Goal: Transaction & Acquisition: Purchase product/service

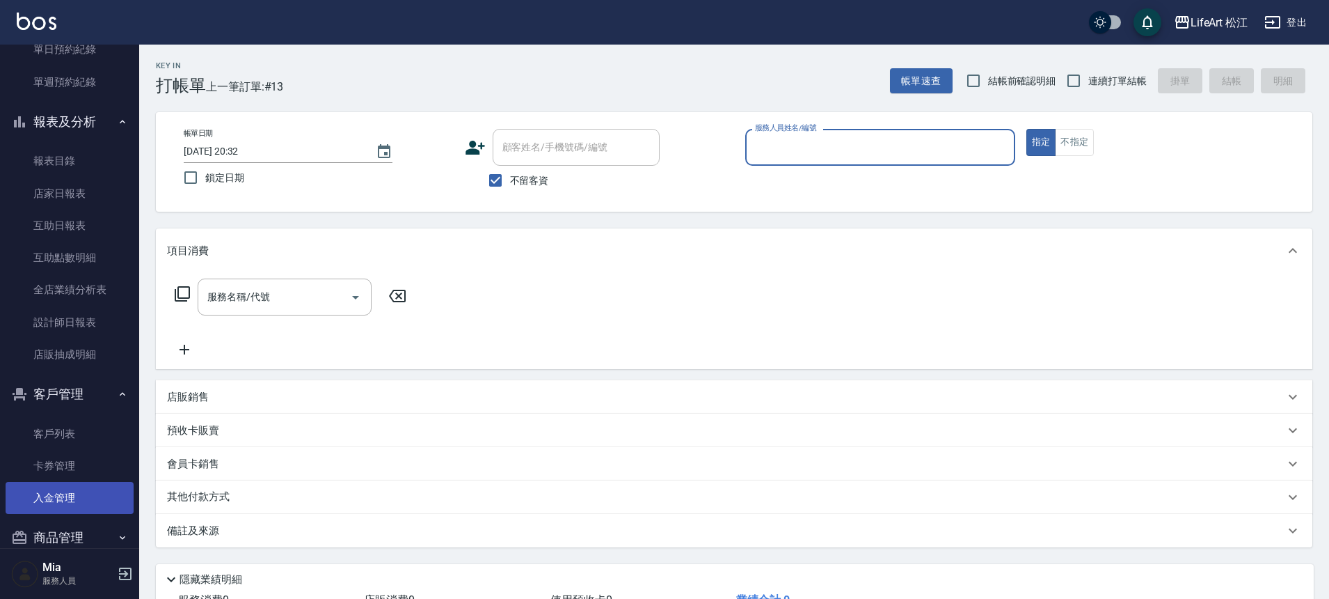
scroll to position [446, 0]
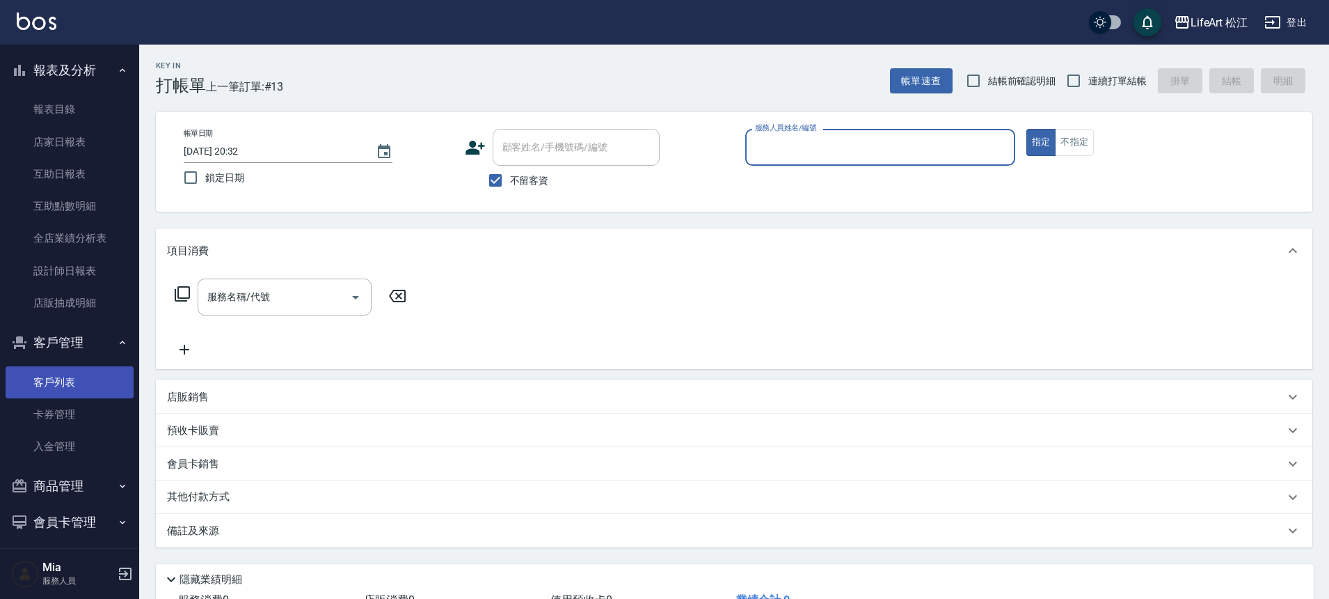
click at [81, 387] on link "客戶列表" at bounding box center [70, 382] width 128 height 32
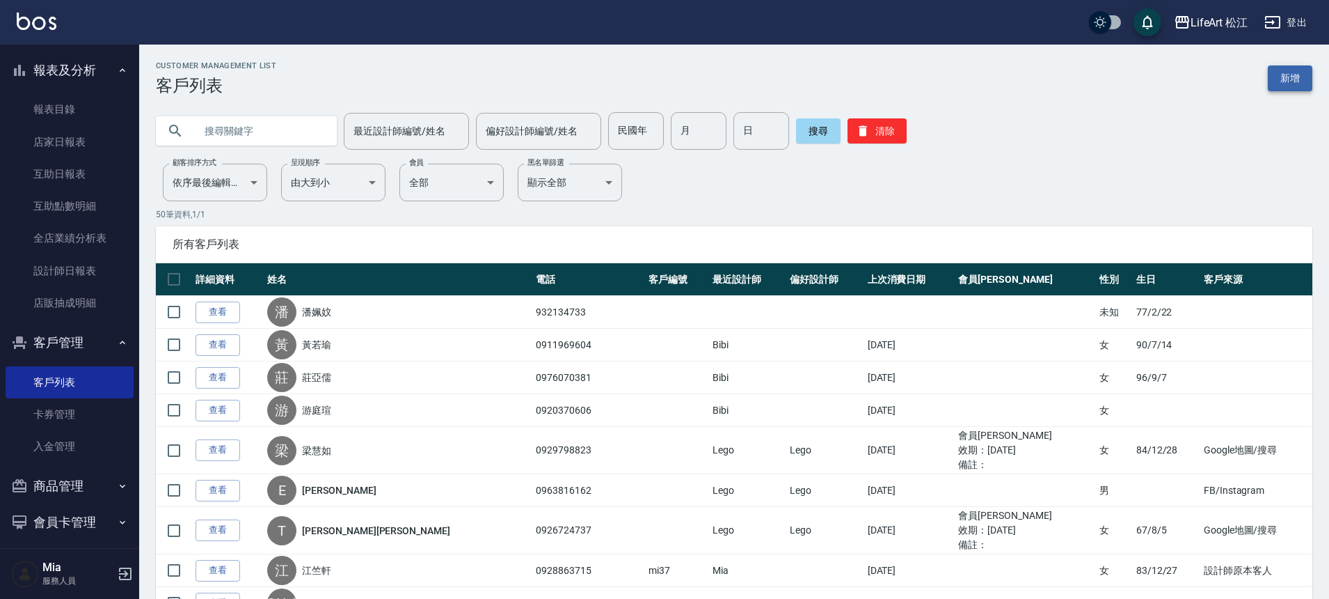
click at [1276, 85] on link "新增" at bounding box center [1290, 78] width 45 height 26
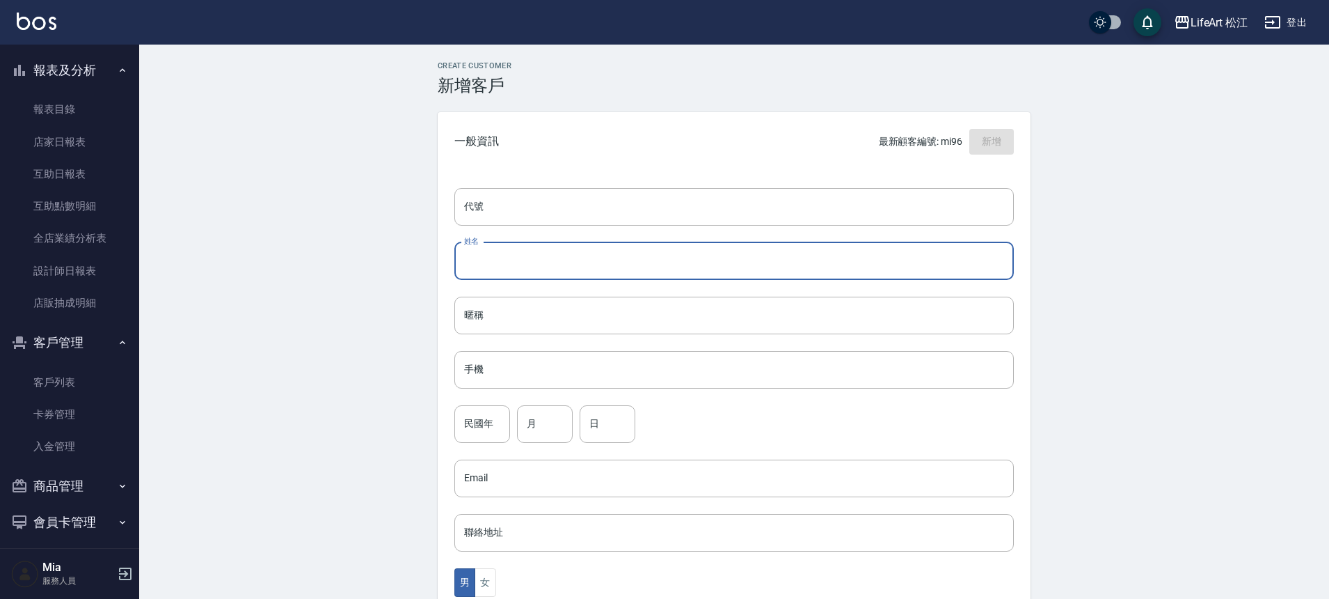
click at [549, 273] on input "姓名" at bounding box center [734, 261] width 560 height 38
type input "t"
type input "陳玉萍"
click at [493, 363] on input "手機" at bounding box center [734, 370] width 560 height 38
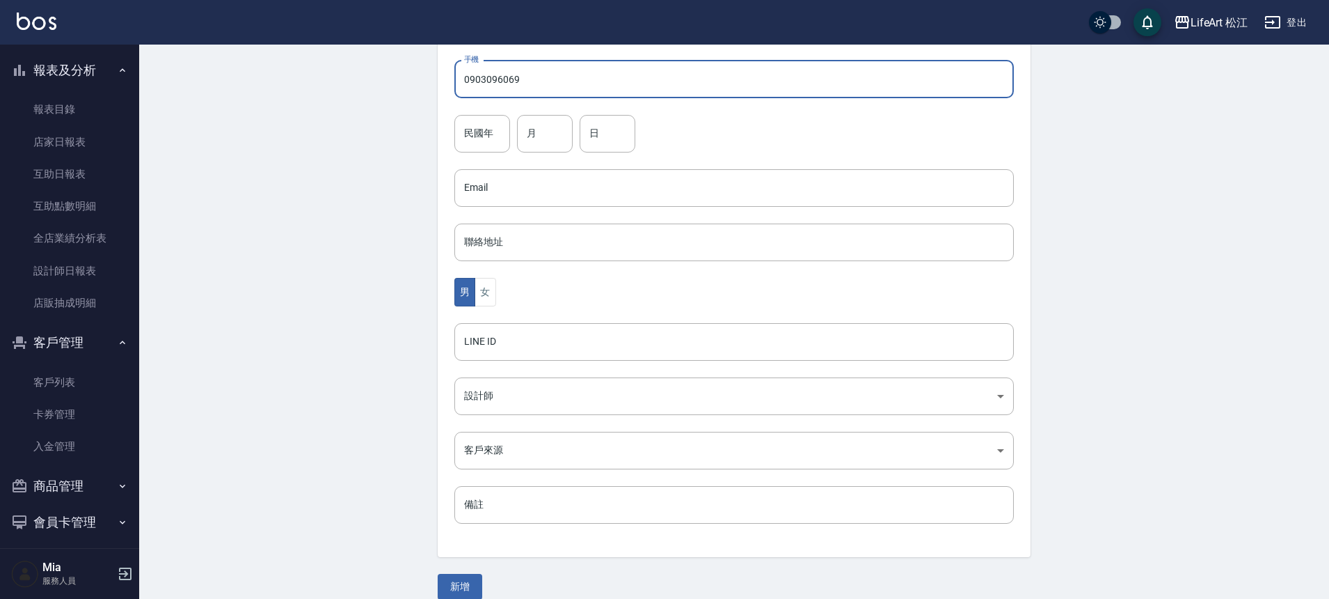
scroll to position [307, 0]
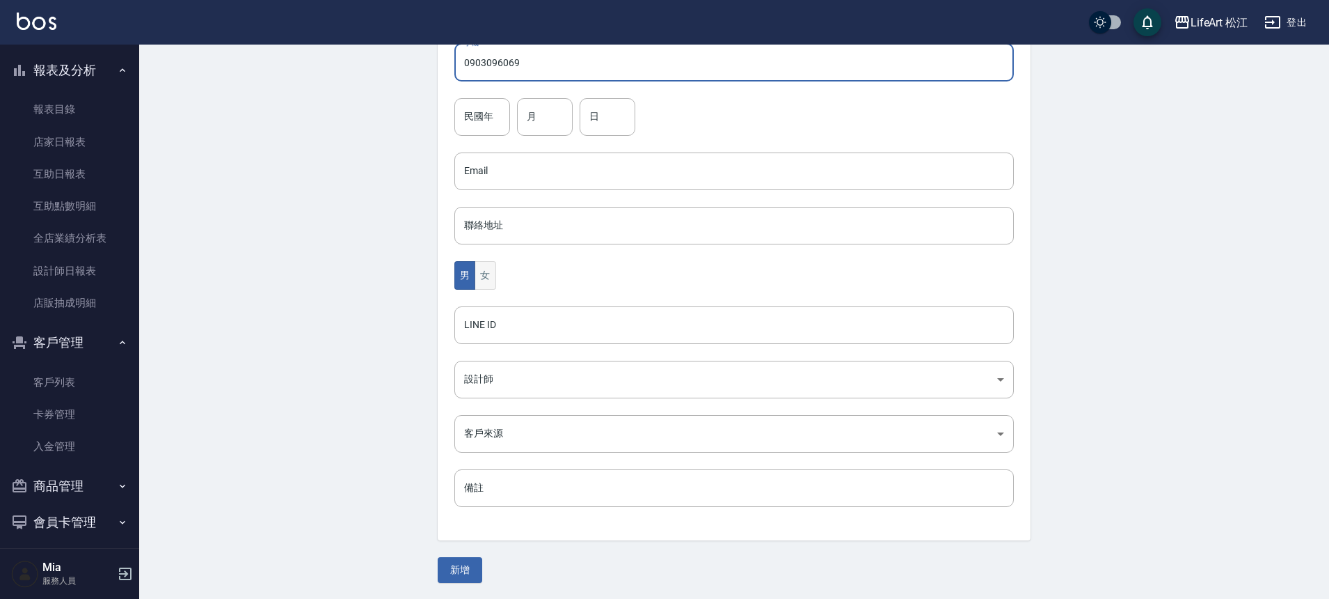
type input "0903096069"
click at [487, 278] on button "女" at bounding box center [485, 275] width 21 height 29
click at [523, 377] on body "LifeArt 松江 登出 櫃檯作業 打帳單 帳單列表 現金收支登錄 高階收支登錄 材料自購登錄 每日結帳 排班表 現場電腦打卡 預約管理 預約管理 單日預約…" at bounding box center [664, 146] width 1329 height 906
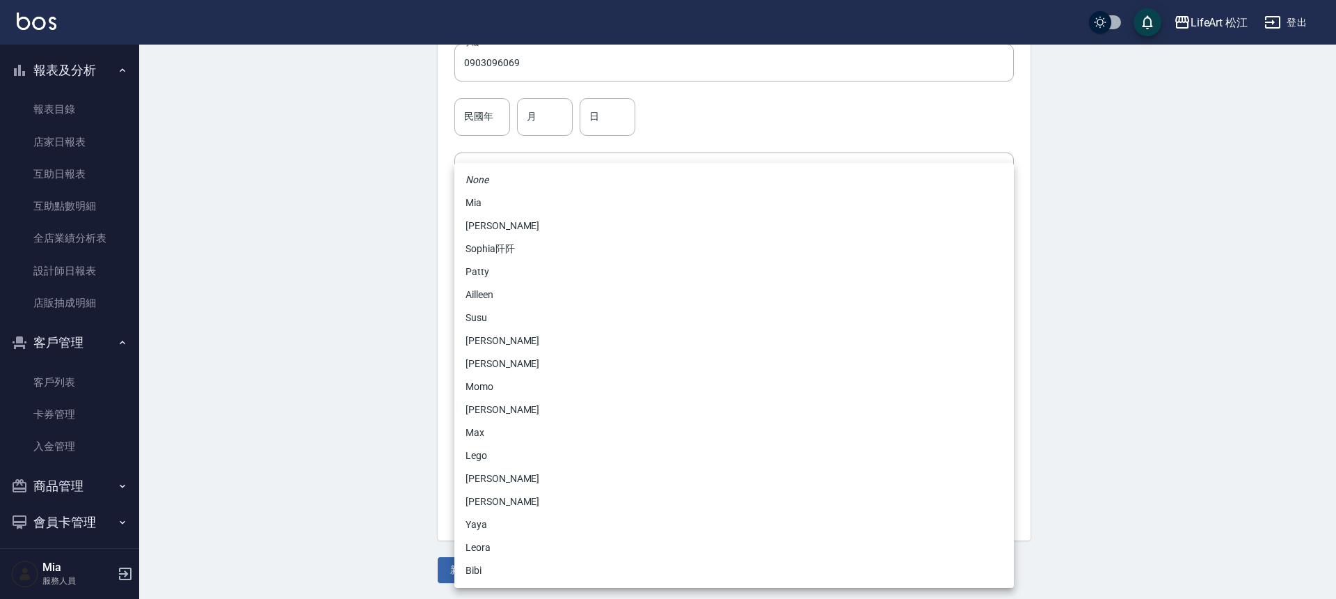
click at [510, 390] on li "Momo" at bounding box center [734, 386] width 560 height 23
type input "e84b7556-3071-4136-b765-65514d721750"
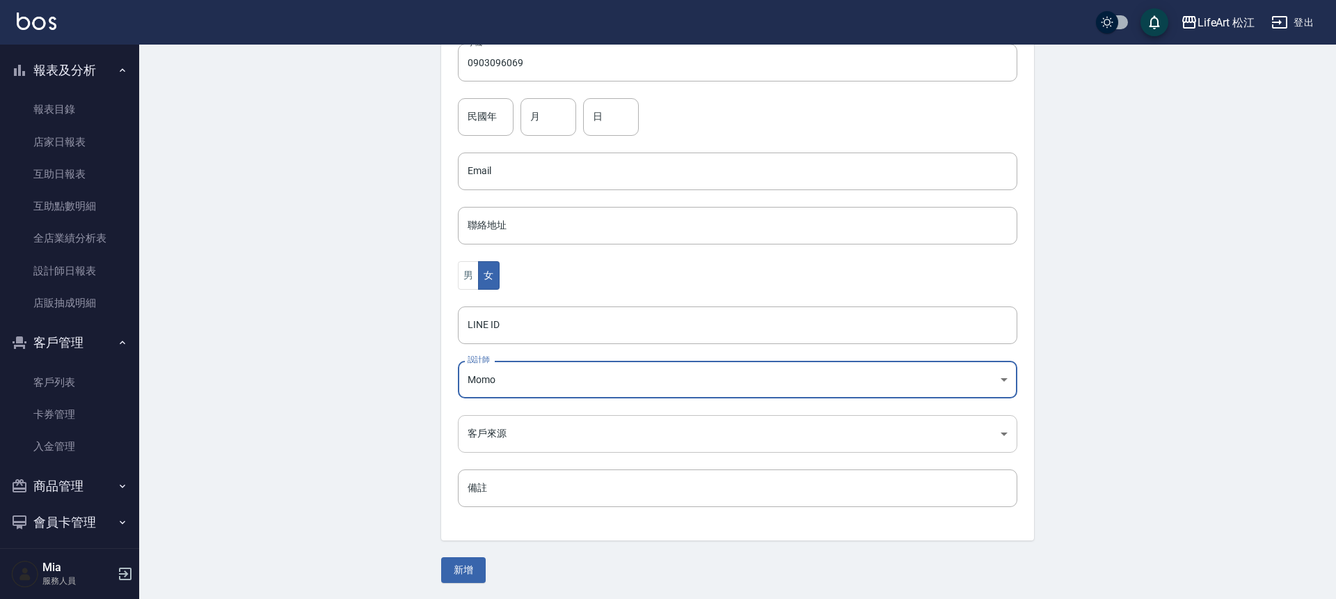
click at [508, 434] on body "LifeArt 松江 登出 櫃檯作業 打帳單 帳單列表 現金收支登錄 高階收支登錄 材料自購登錄 每日結帳 排班表 現場電腦打卡 預約管理 預約管理 單日預約…" at bounding box center [668, 146] width 1336 height 906
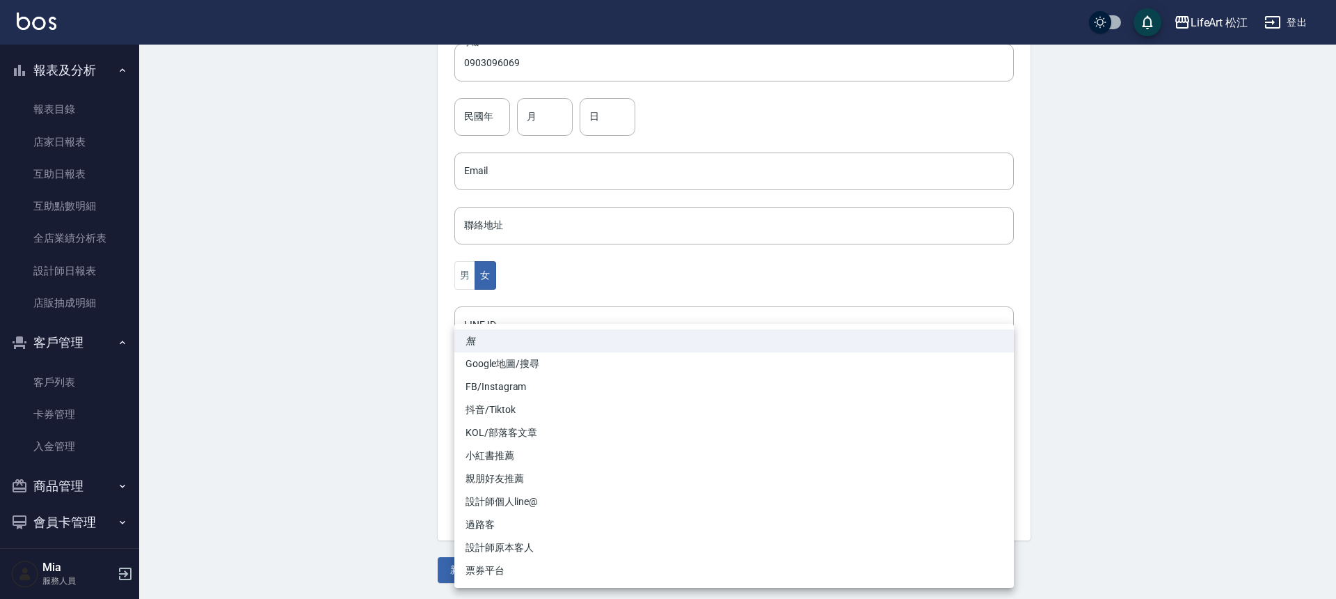
click at [498, 386] on li "FB/Instagram" at bounding box center [734, 386] width 560 height 23
type input "FB/Instagram"
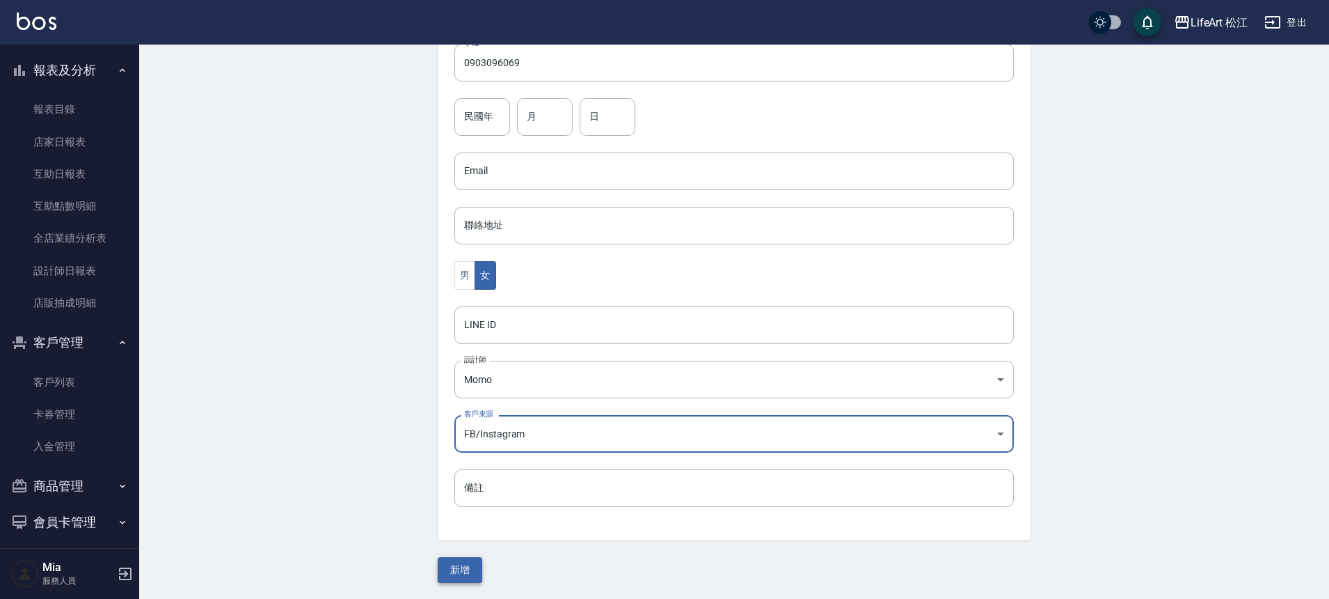
click at [470, 569] on button "新增" at bounding box center [460, 570] width 45 height 26
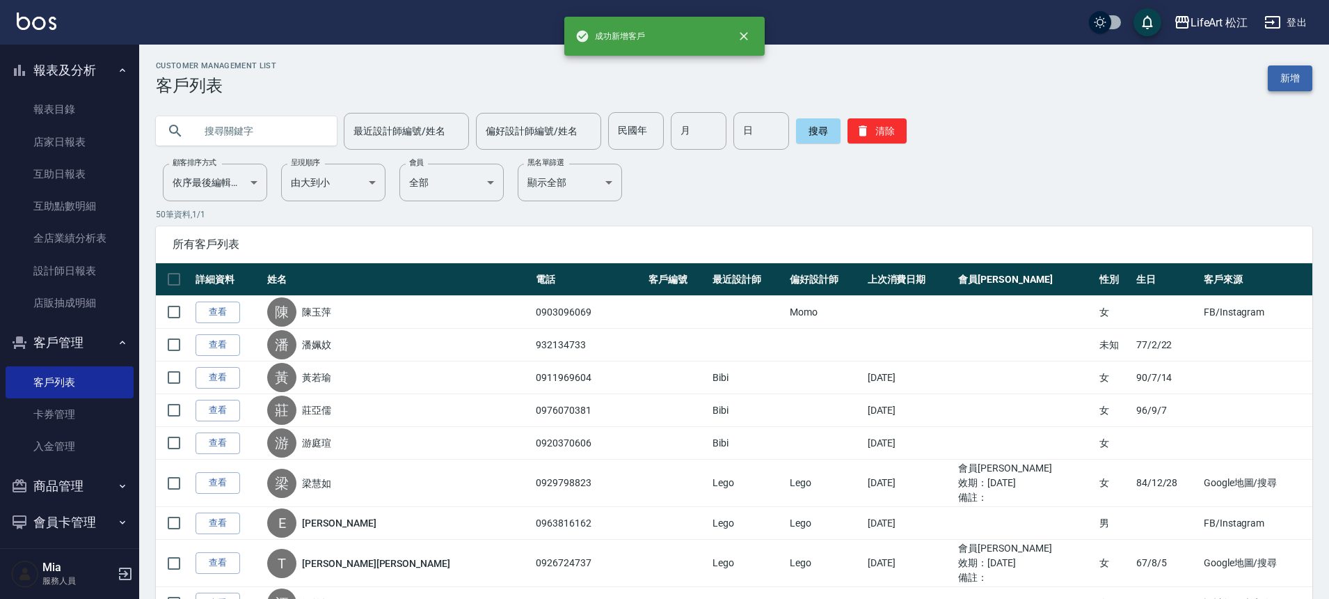
click at [1300, 75] on link "新增" at bounding box center [1290, 78] width 45 height 26
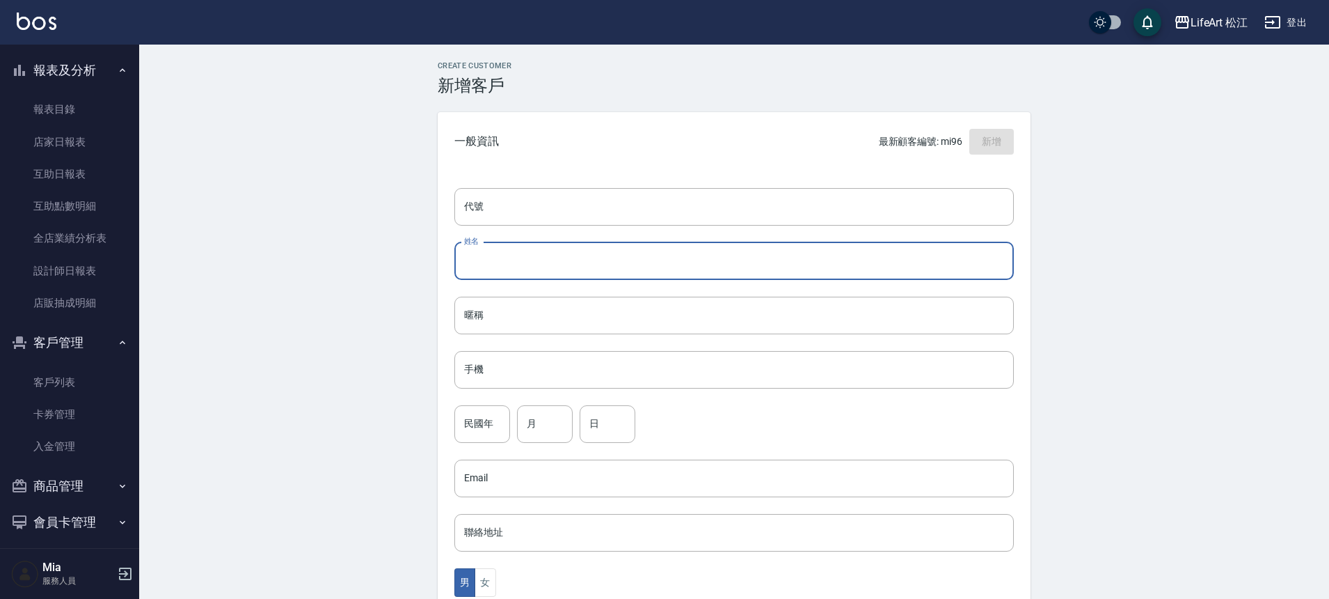
click at [555, 258] on input "姓名" at bounding box center [734, 261] width 560 height 38
type input "r"
type input "簡玉雯"
click at [502, 374] on input "手機" at bounding box center [734, 370] width 560 height 38
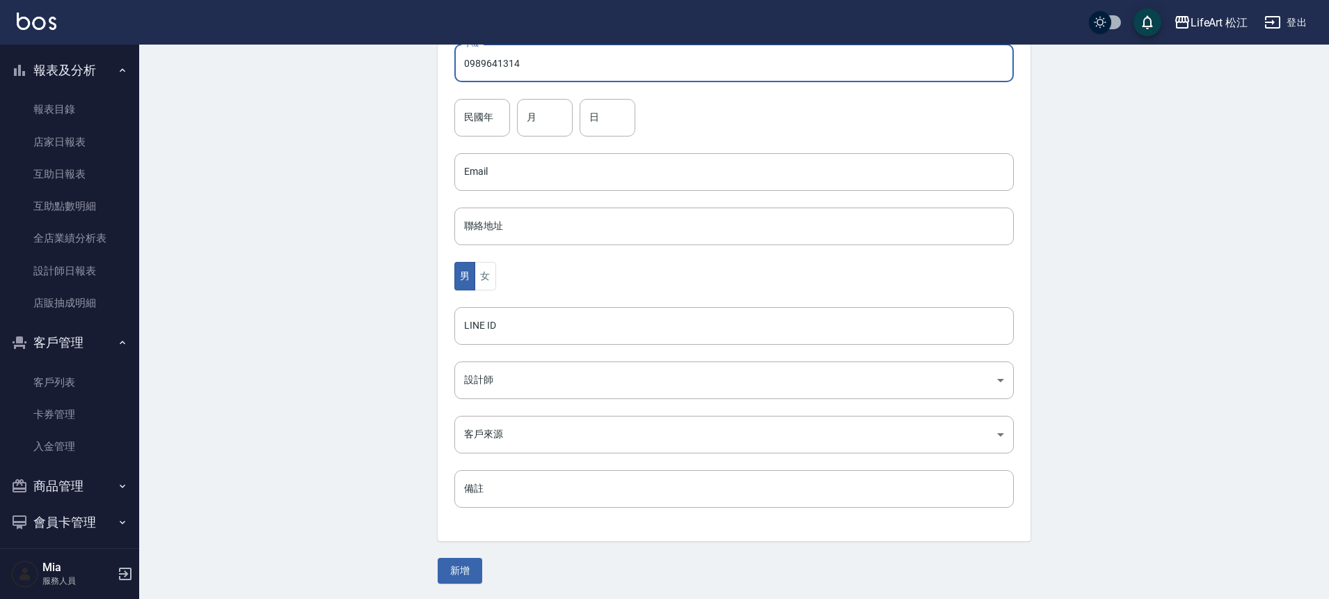
scroll to position [308, 0]
type input "0989641314"
click at [486, 281] on button "女" at bounding box center [485, 274] width 21 height 29
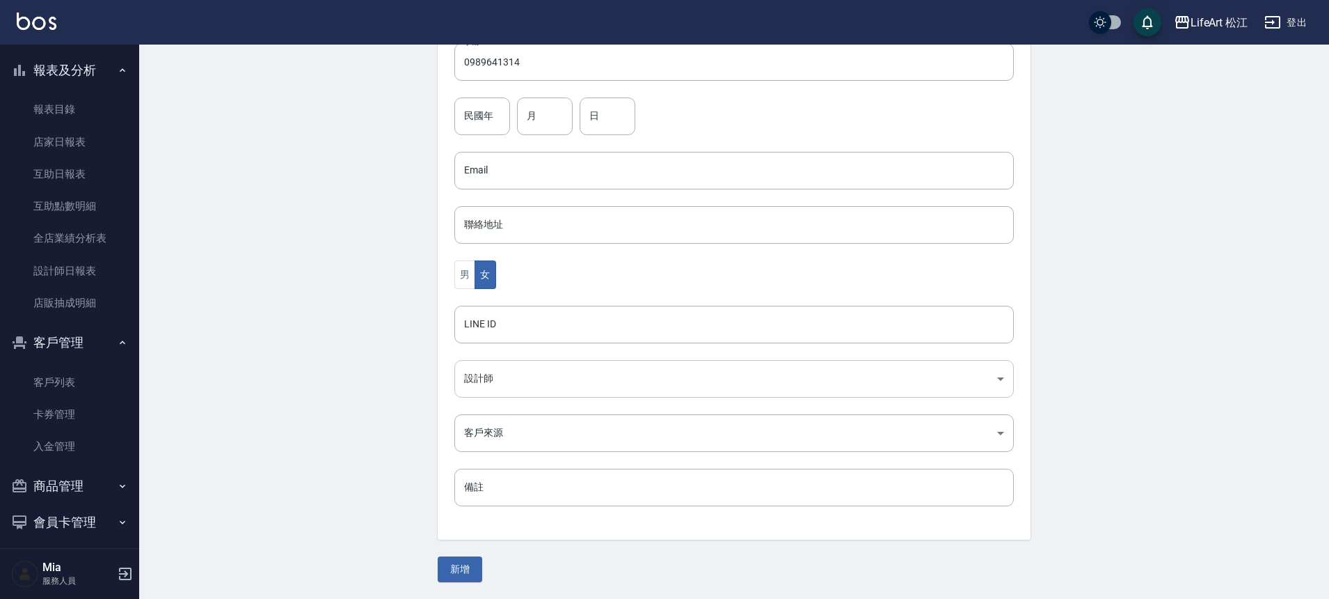
click at [495, 370] on body "LifeArt 松江 登出 櫃檯作業 打帳單 帳單列表 現金收支登錄 高階收支登錄 材料自購登錄 每日結帳 排班表 現場電腦打卡 預約管理 預約管理 單日預約…" at bounding box center [664, 145] width 1329 height 906
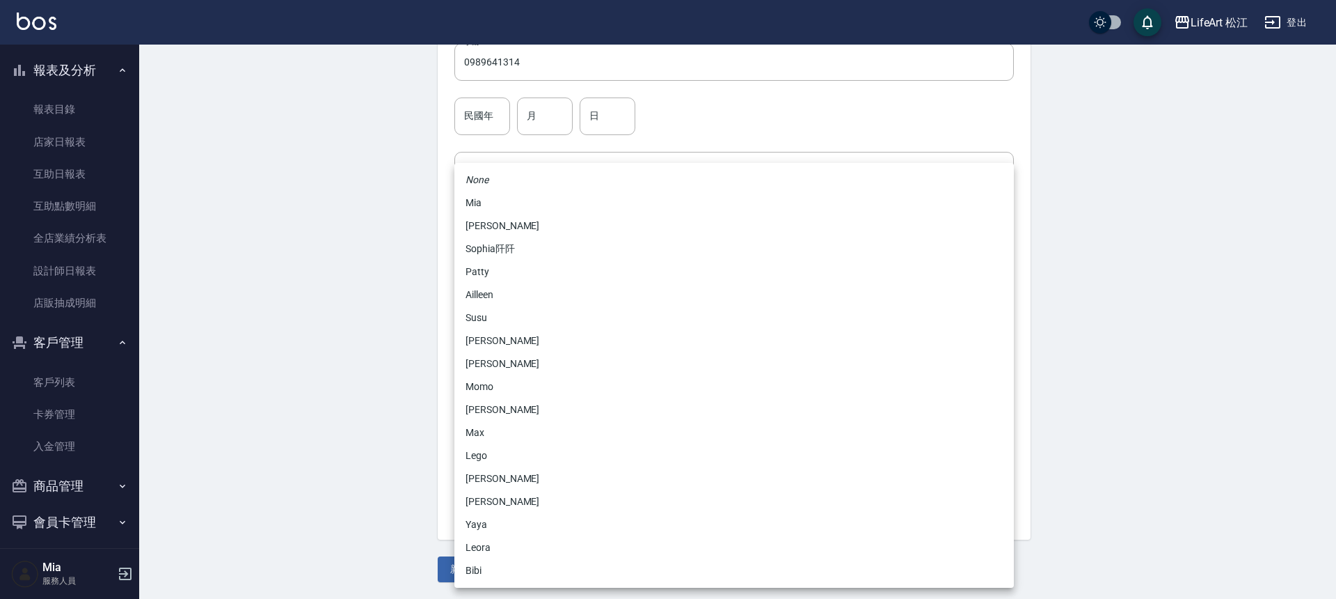
click at [484, 388] on li "Momo" at bounding box center [734, 386] width 560 height 23
type input "e84b7556-3071-4136-b765-65514d721750"
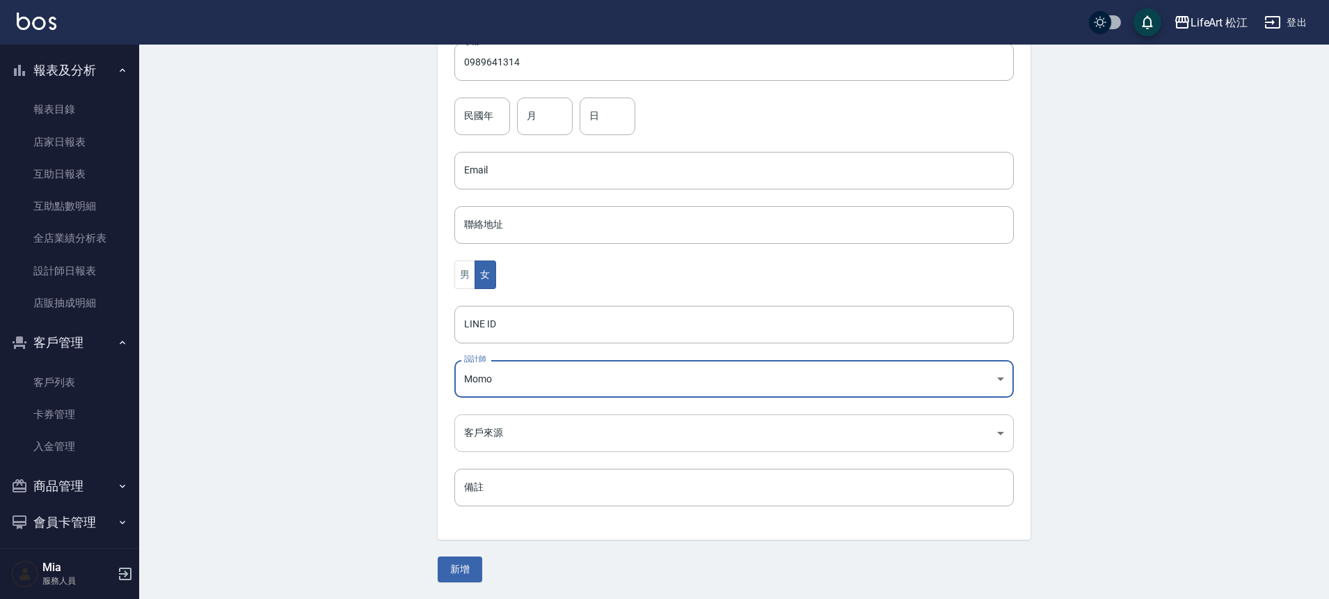
click at [496, 444] on body "LifeArt 松江 登出 櫃檯作業 打帳單 帳單列表 現金收支登錄 高階收支登錄 材料自購登錄 每日結帳 排班表 現場電腦打卡 預約管理 預約管理 單日預約…" at bounding box center [664, 145] width 1329 height 906
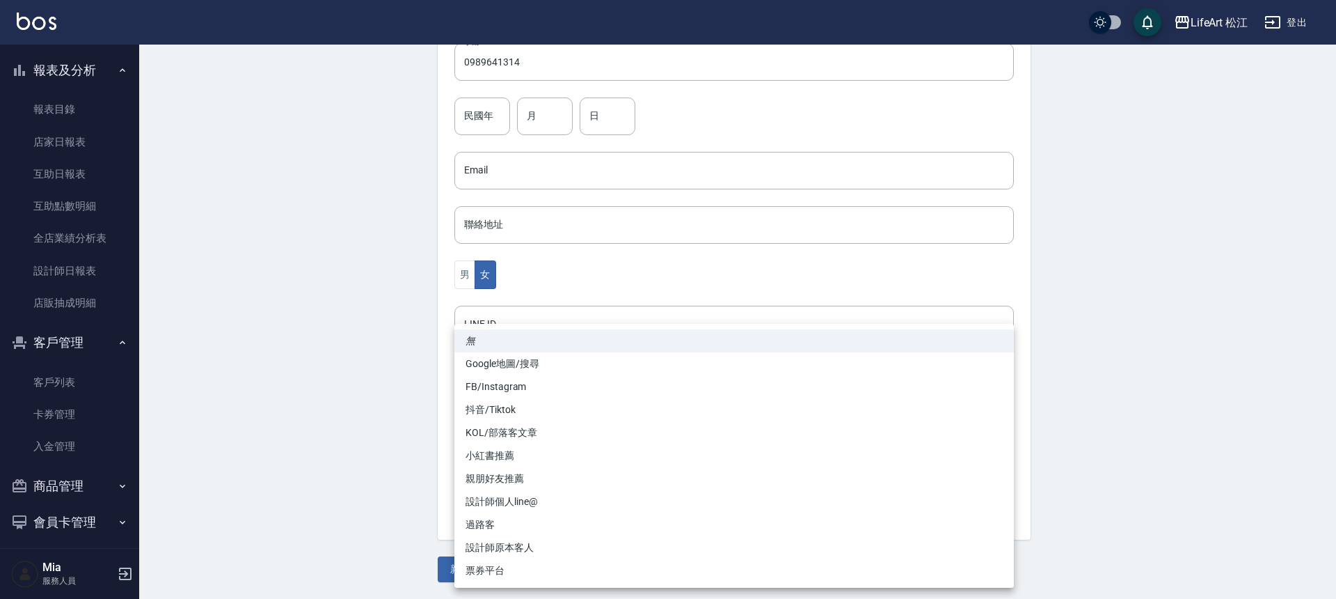
click at [493, 381] on li "FB/Instagram" at bounding box center [734, 386] width 560 height 23
type input "FB/Instagram"
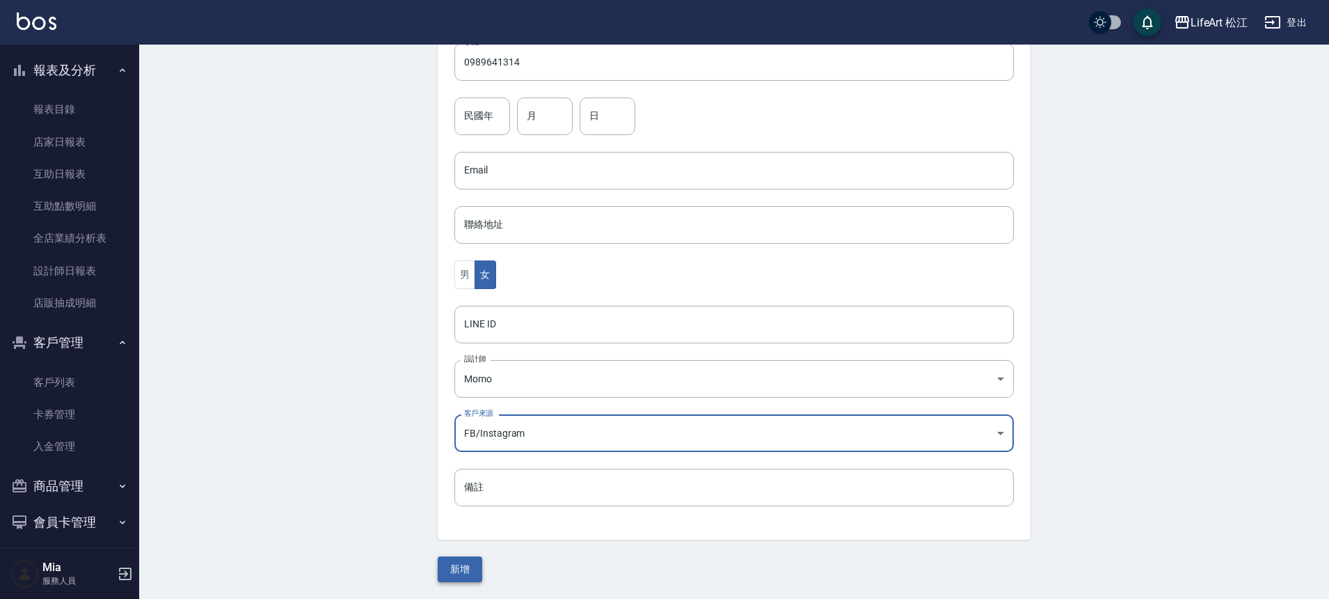
click at [476, 571] on button "新增" at bounding box center [460, 569] width 45 height 26
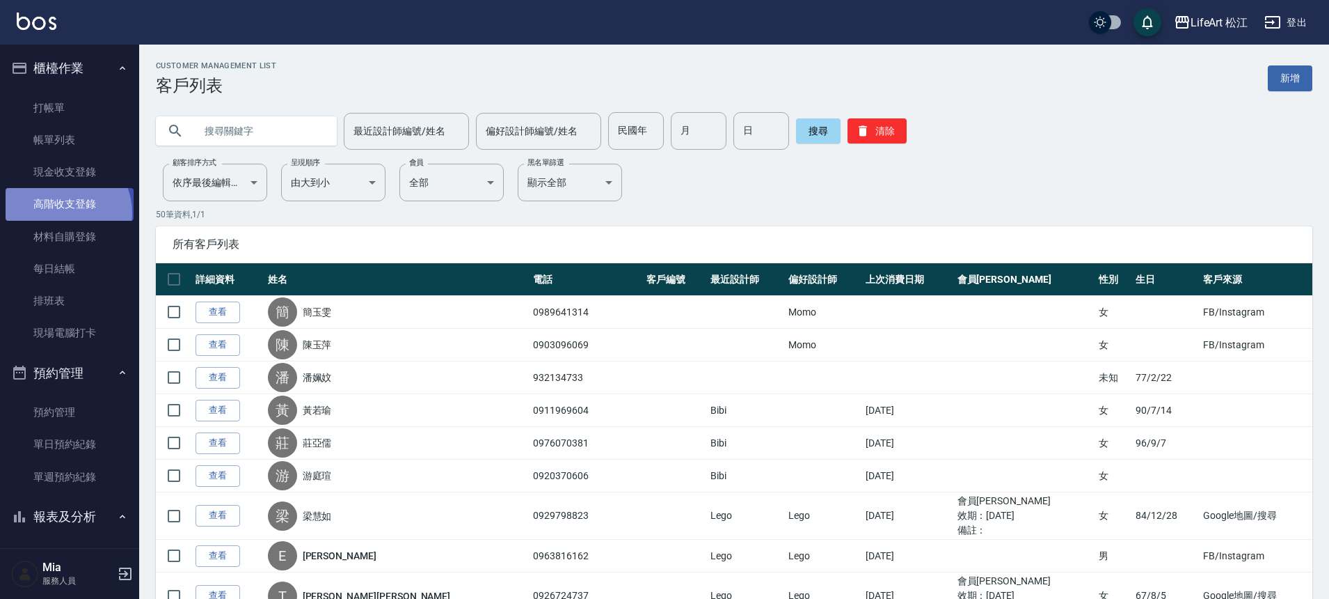
click at [61, 212] on link "高階收支登錄" at bounding box center [70, 204] width 128 height 32
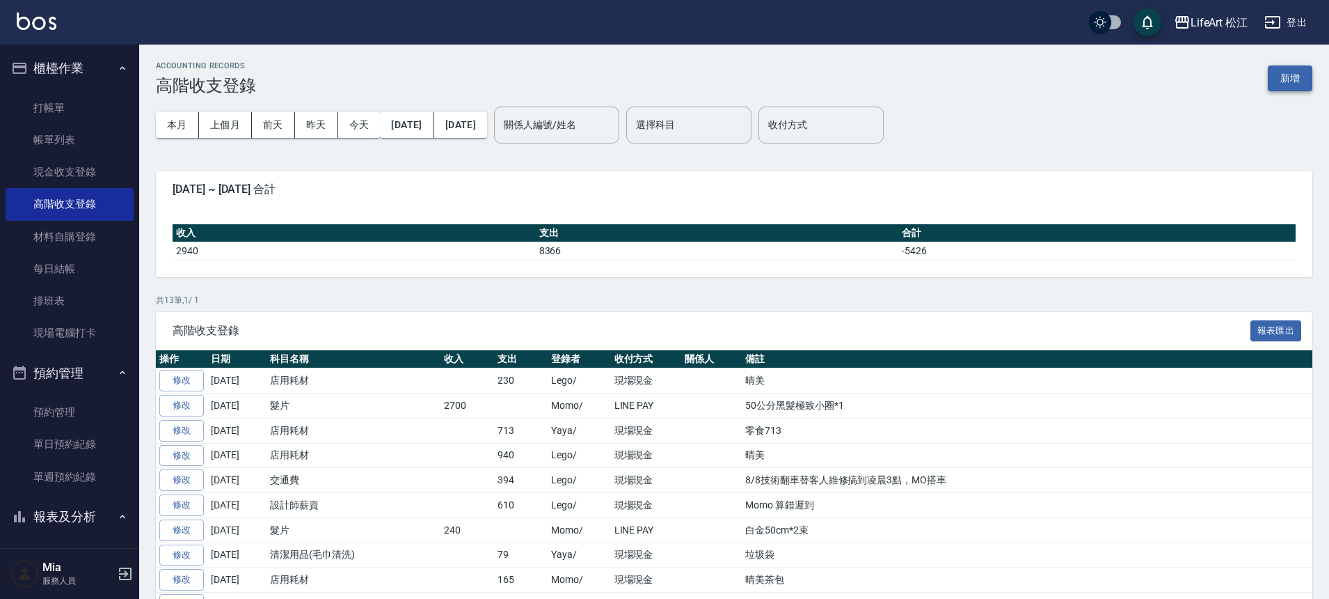
click at [1290, 79] on button "新增" at bounding box center [1290, 78] width 45 height 26
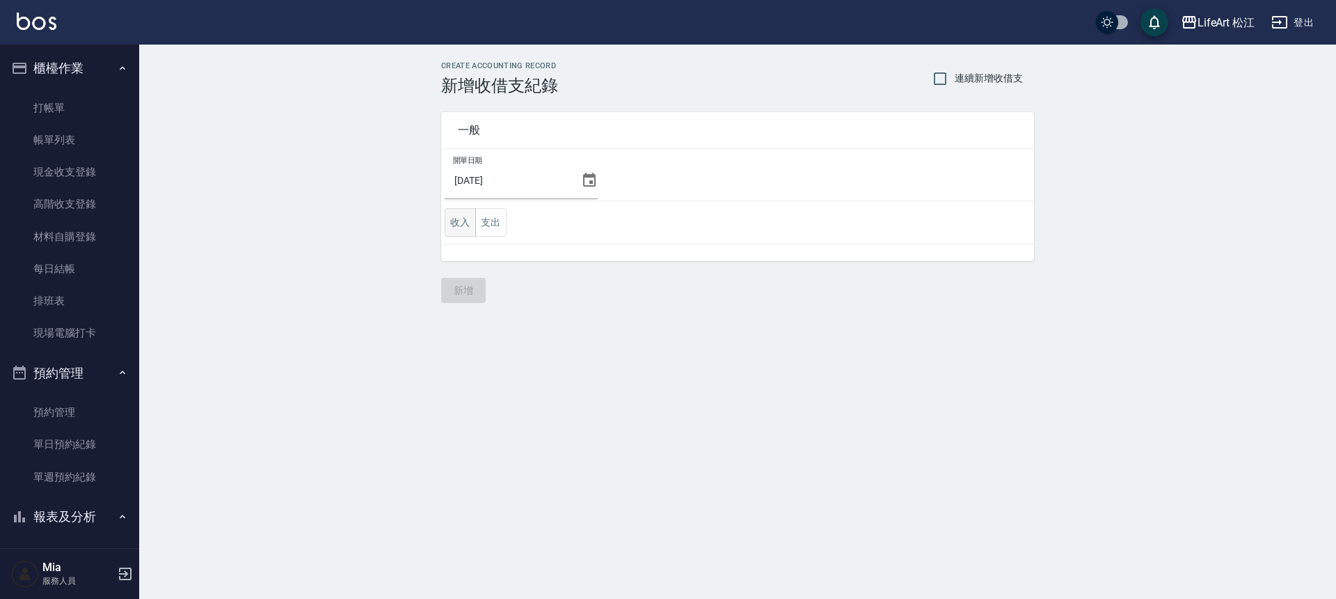
click at [459, 220] on button "收入" at bounding box center [460, 222] width 31 height 29
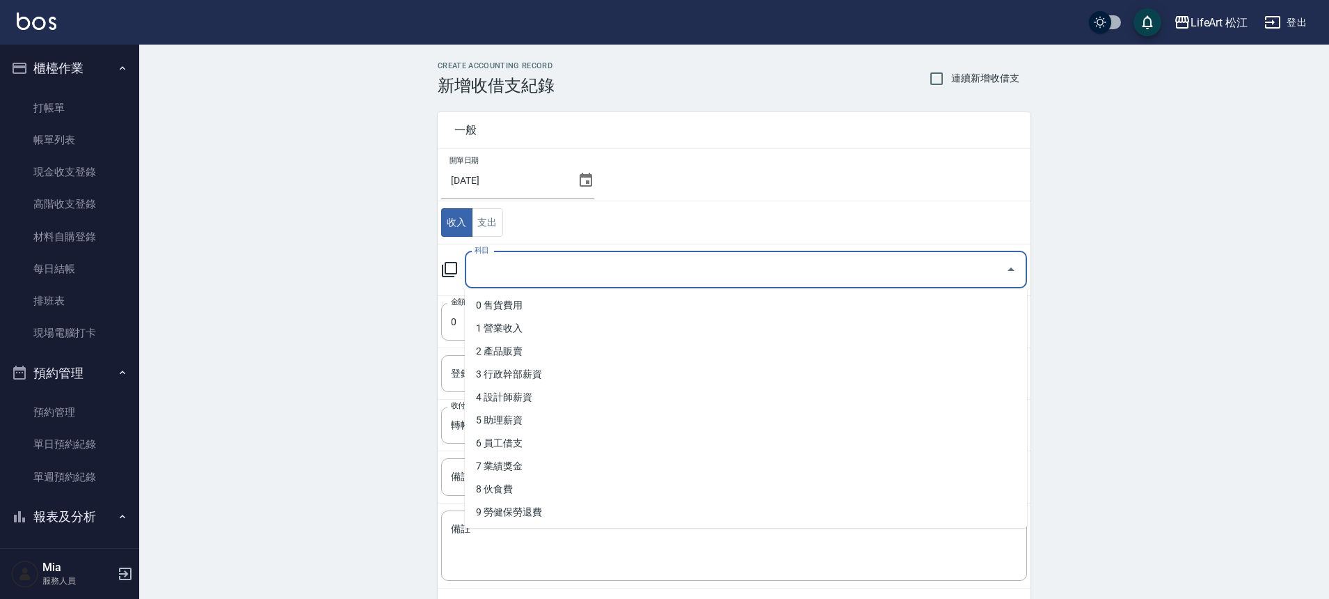
click at [578, 268] on input "科目" at bounding box center [735, 270] width 529 height 24
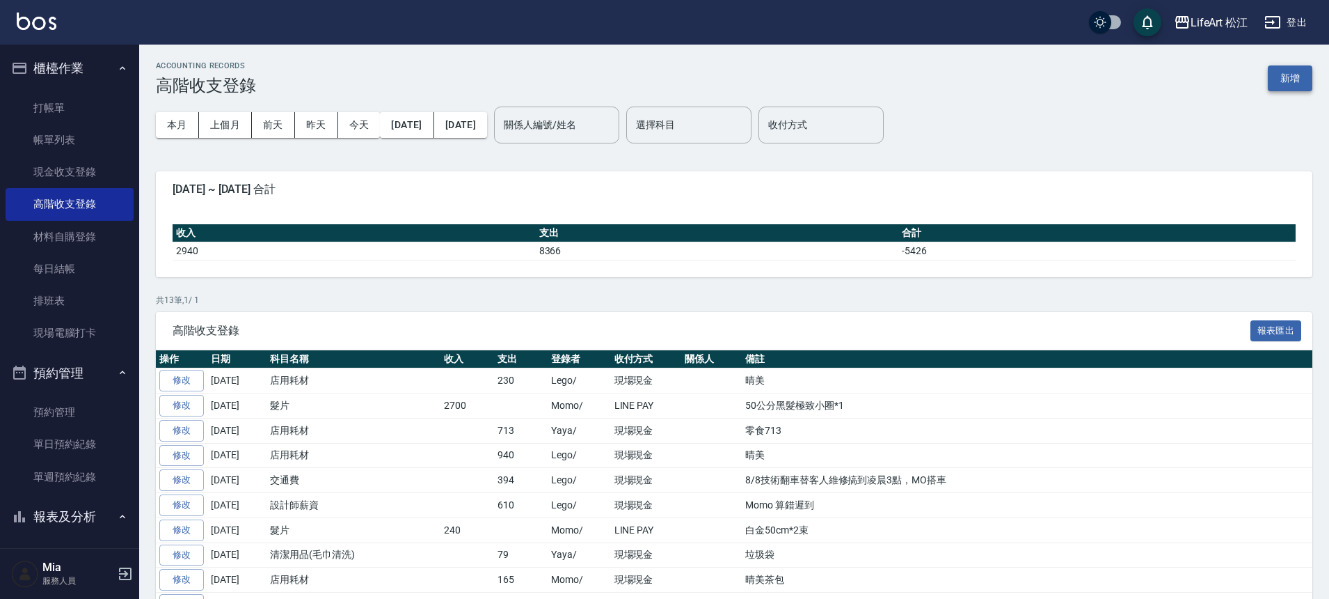
click at [1285, 83] on button "新增" at bounding box center [1290, 78] width 45 height 26
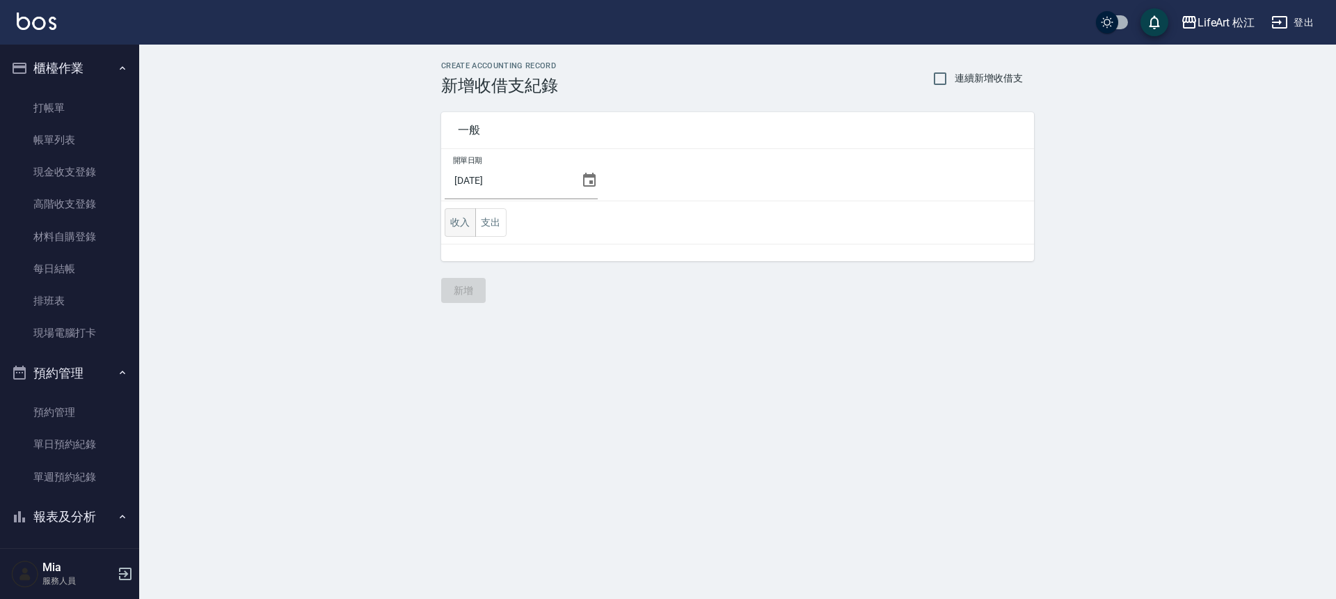
click at [456, 217] on button "收入" at bounding box center [460, 222] width 31 height 29
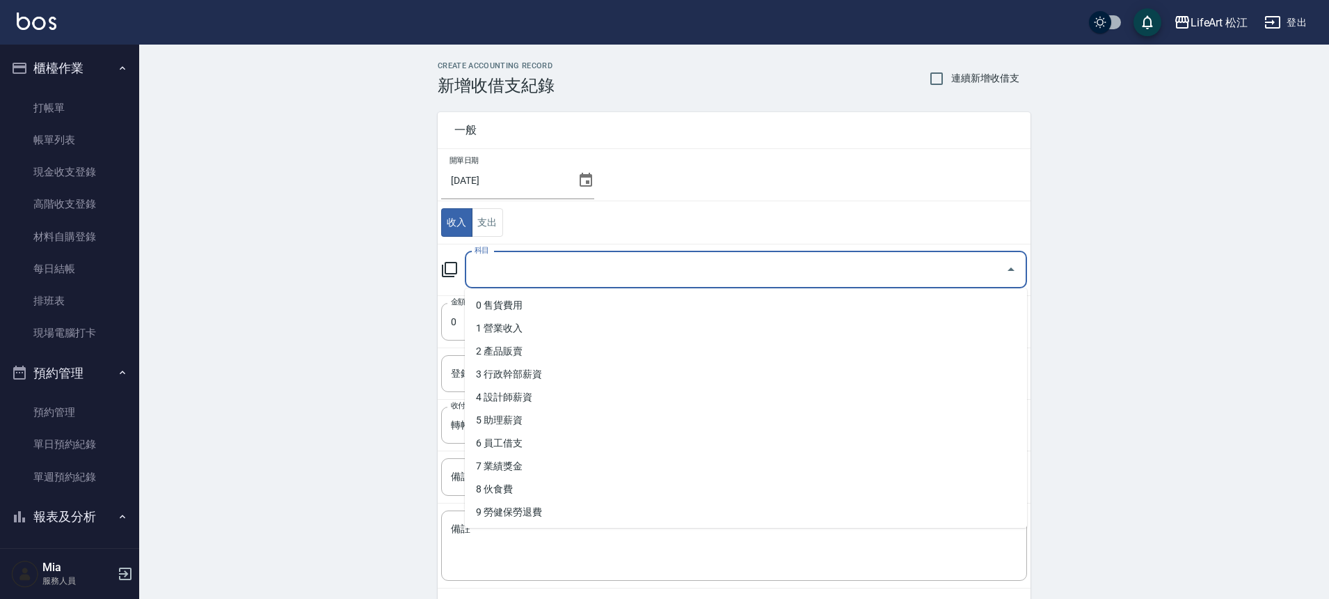
click at [579, 276] on input "科目" at bounding box center [735, 270] width 529 height 24
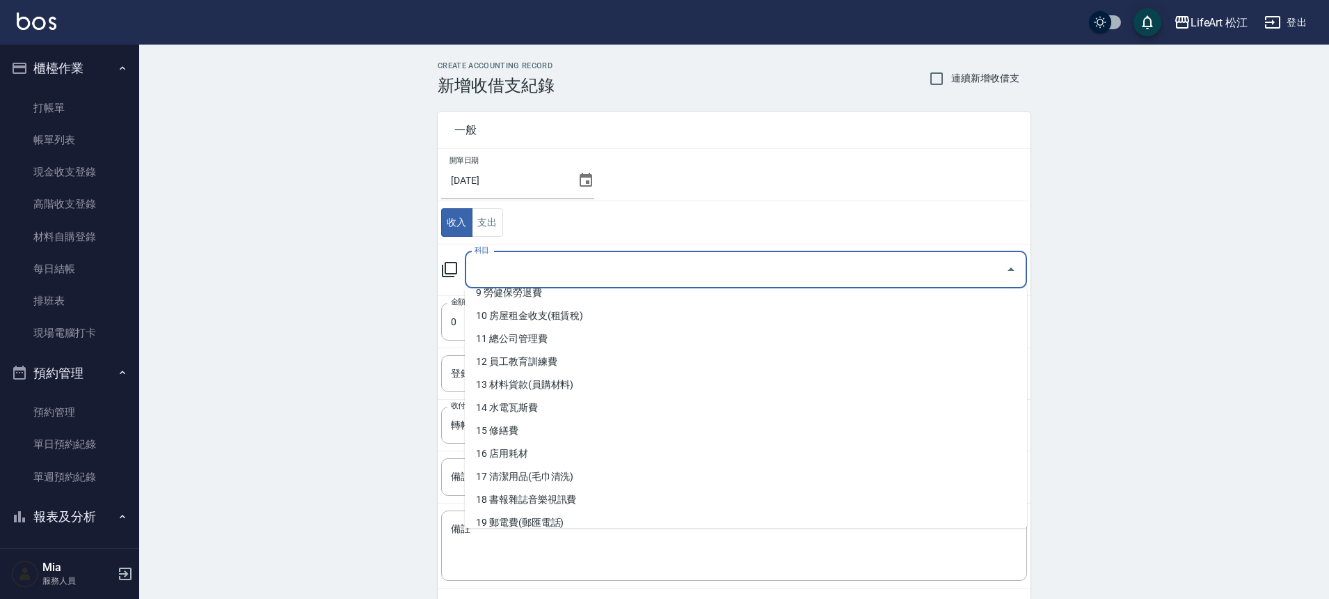
scroll to position [452, 0]
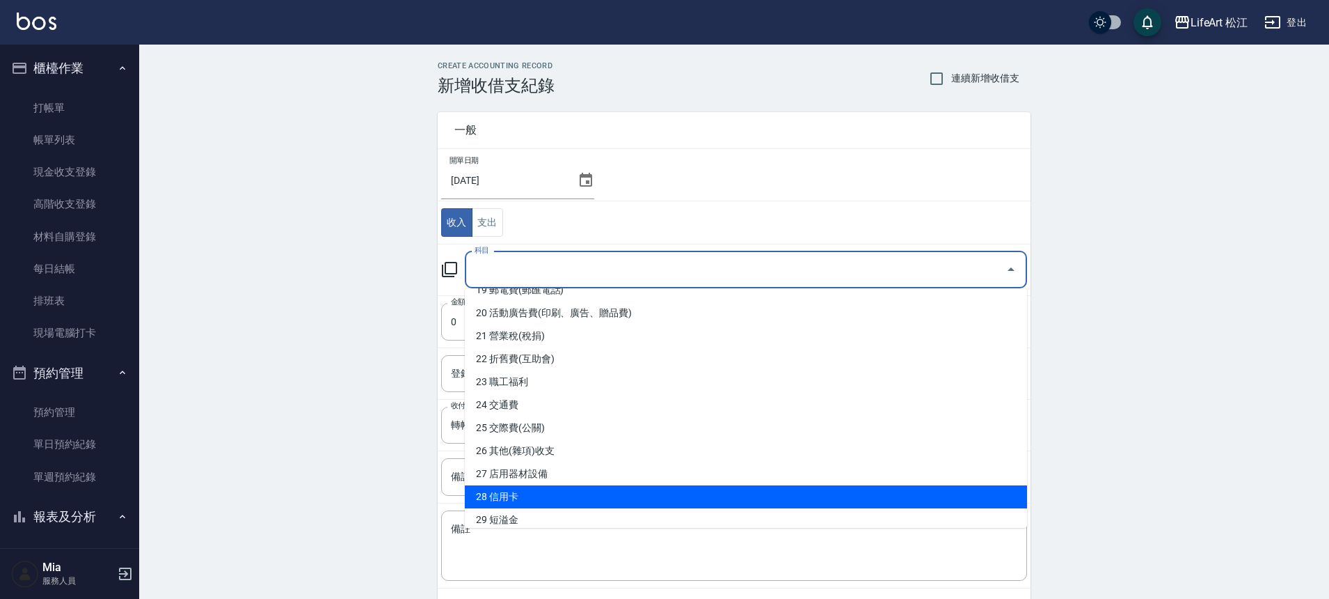
click at [512, 491] on li "28 信用卡" at bounding box center [746, 496] width 562 height 23
type input "28 信用卡"
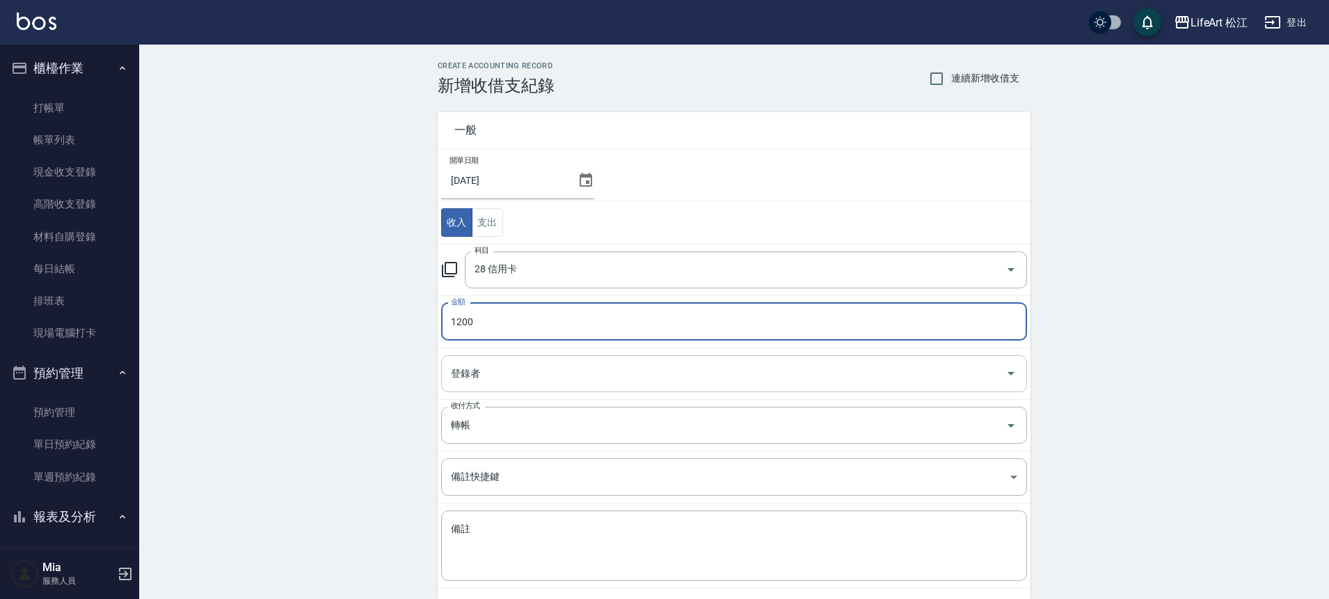
type input "1200"
click at [484, 374] on input "登錄者" at bounding box center [724, 373] width 553 height 24
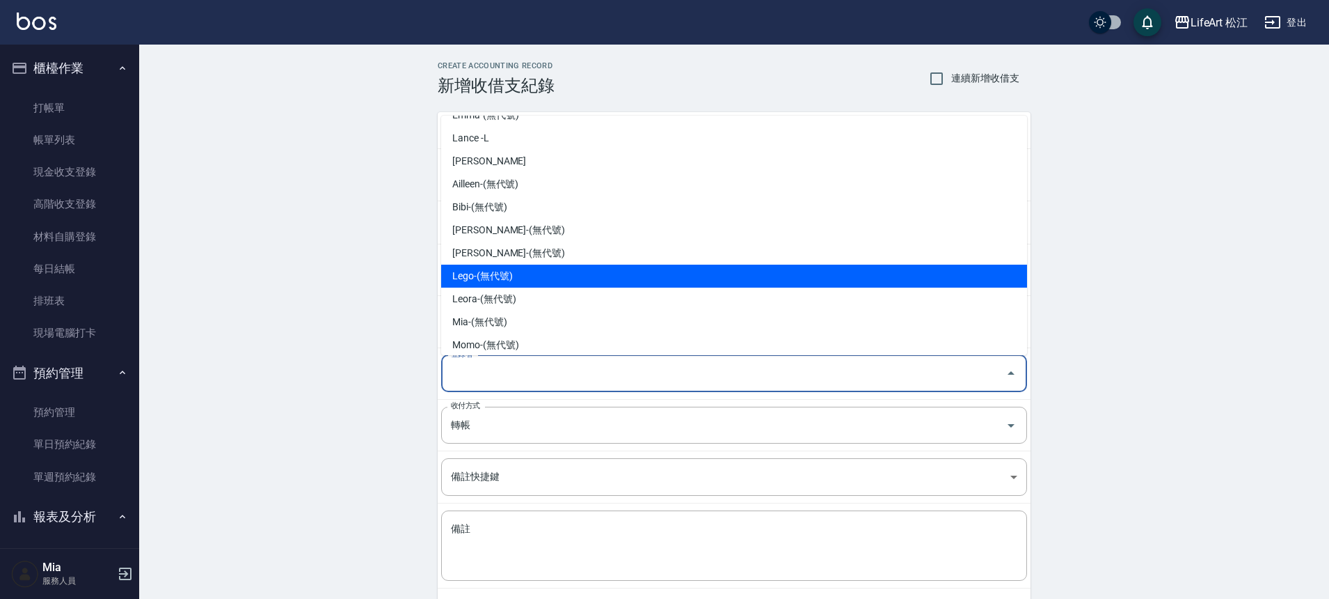
scroll to position [35, 0]
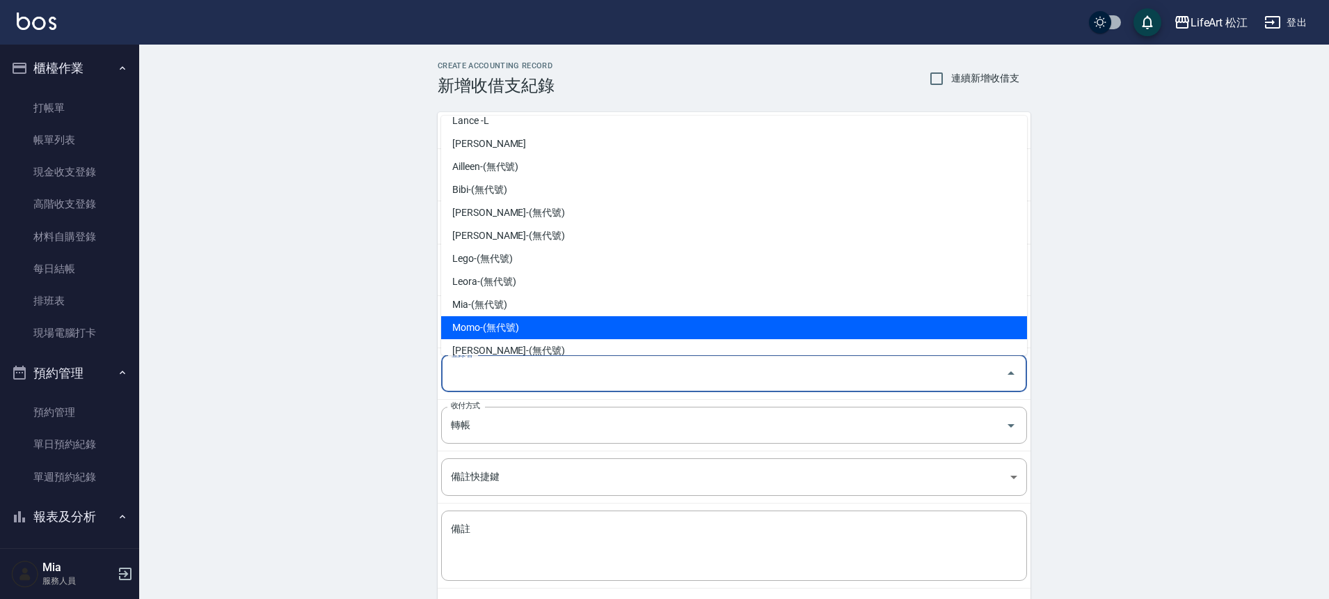
click at [488, 324] on li "Momo-(無代號)" at bounding box center [734, 327] width 586 height 23
type input "Momo-(無代號)"
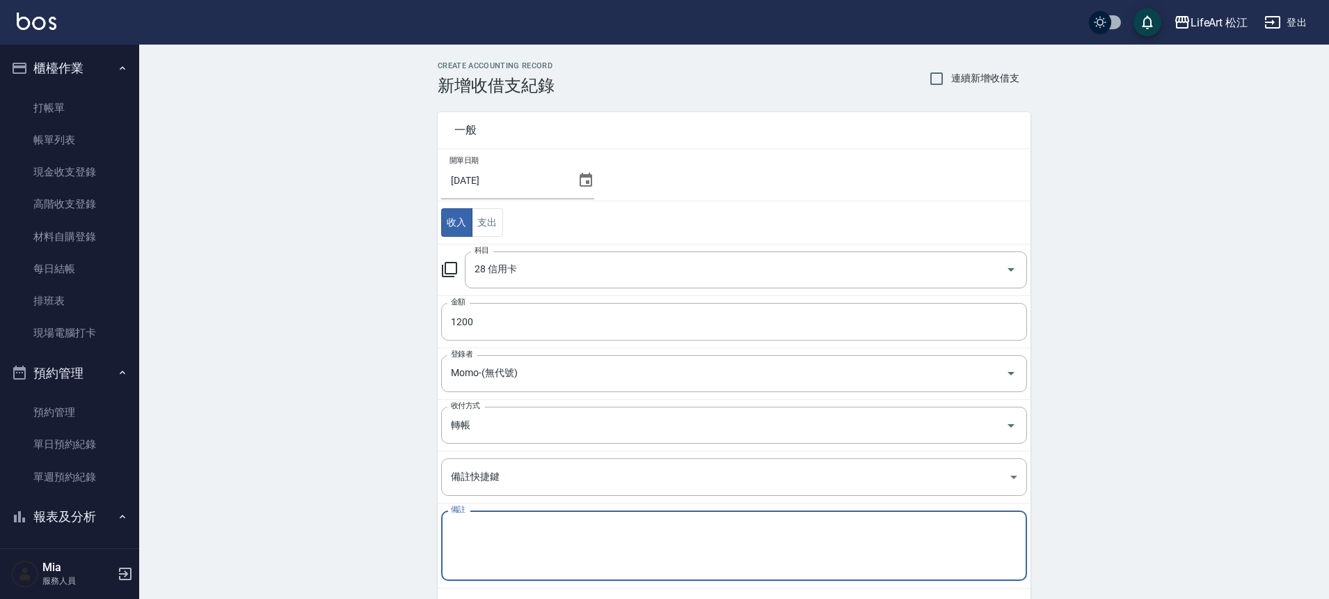
click at [486, 538] on textarea "備註" at bounding box center [734, 545] width 567 height 47
type textarea "1"
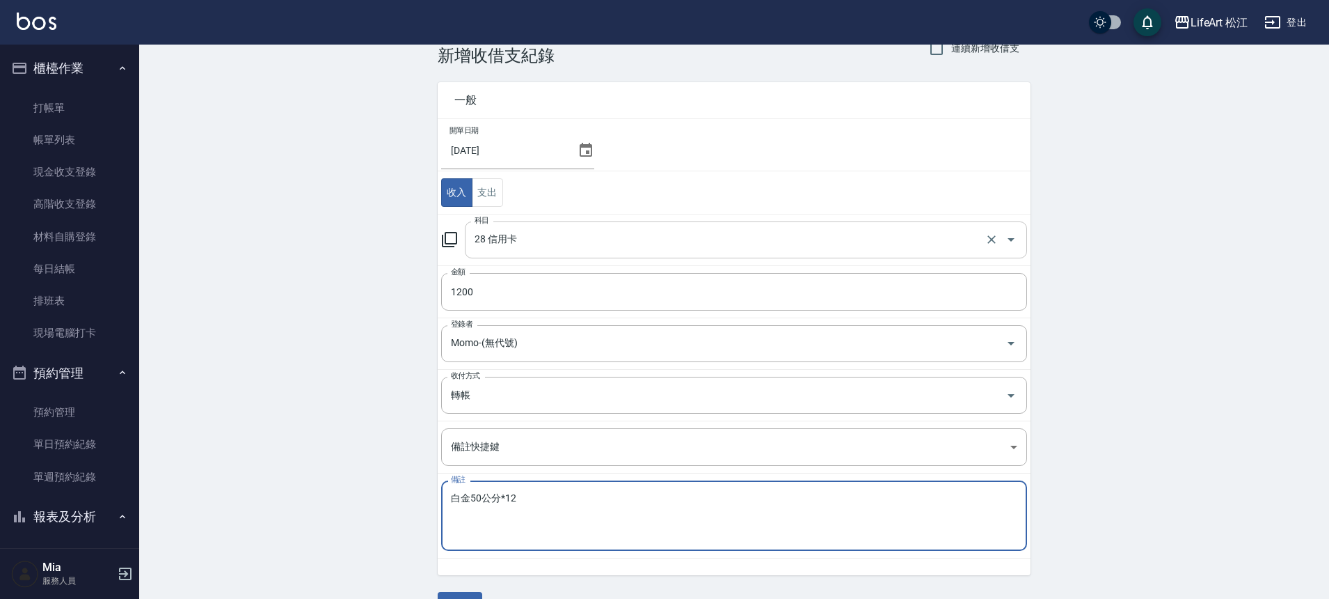
scroll to position [65, 0]
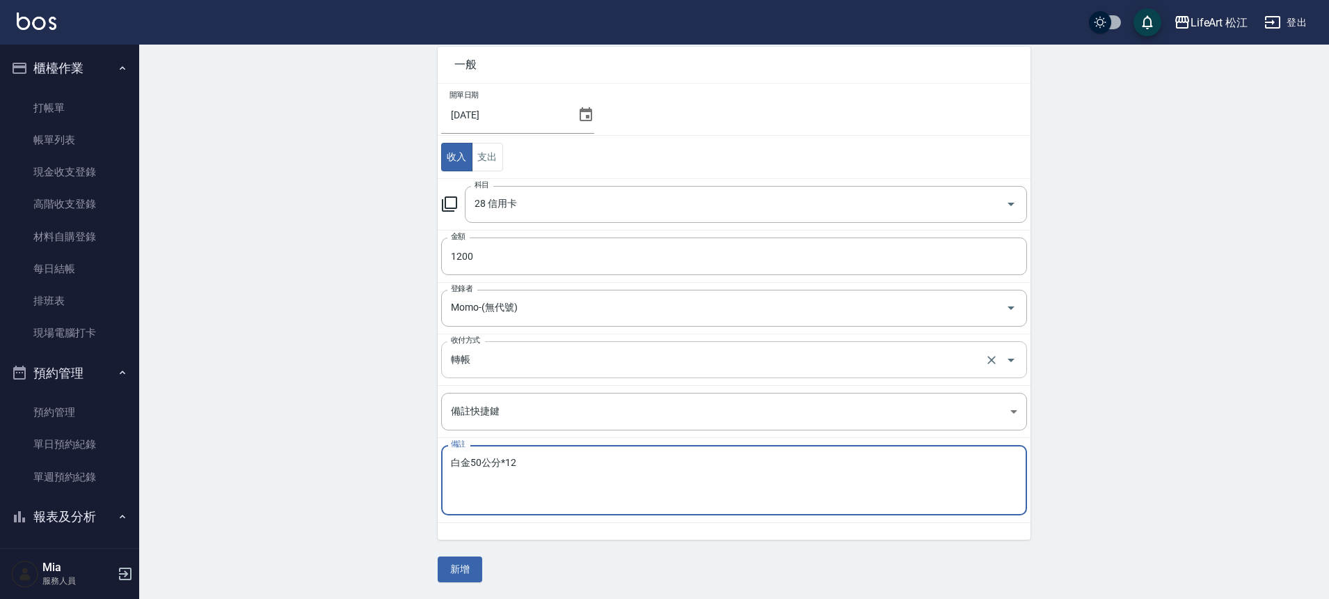
type textarea "白金50公分*12"
click at [566, 358] on input "轉帳" at bounding box center [715, 359] width 535 height 24
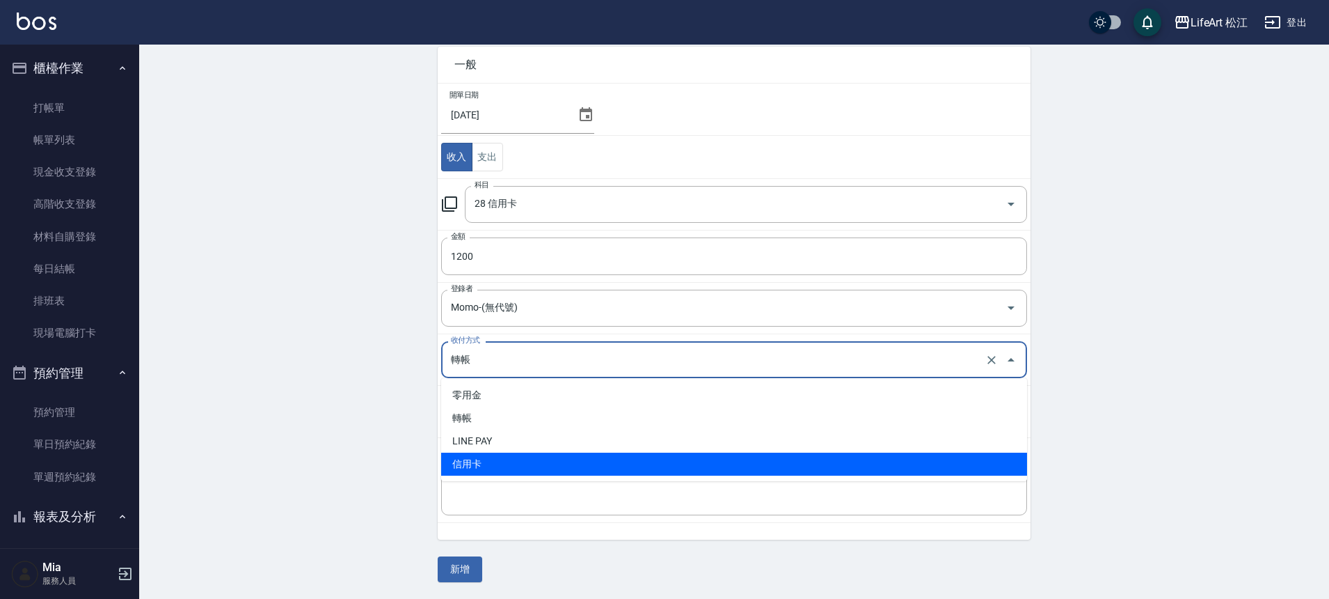
click at [500, 461] on li "信用卡" at bounding box center [734, 463] width 586 height 23
type input "信用卡"
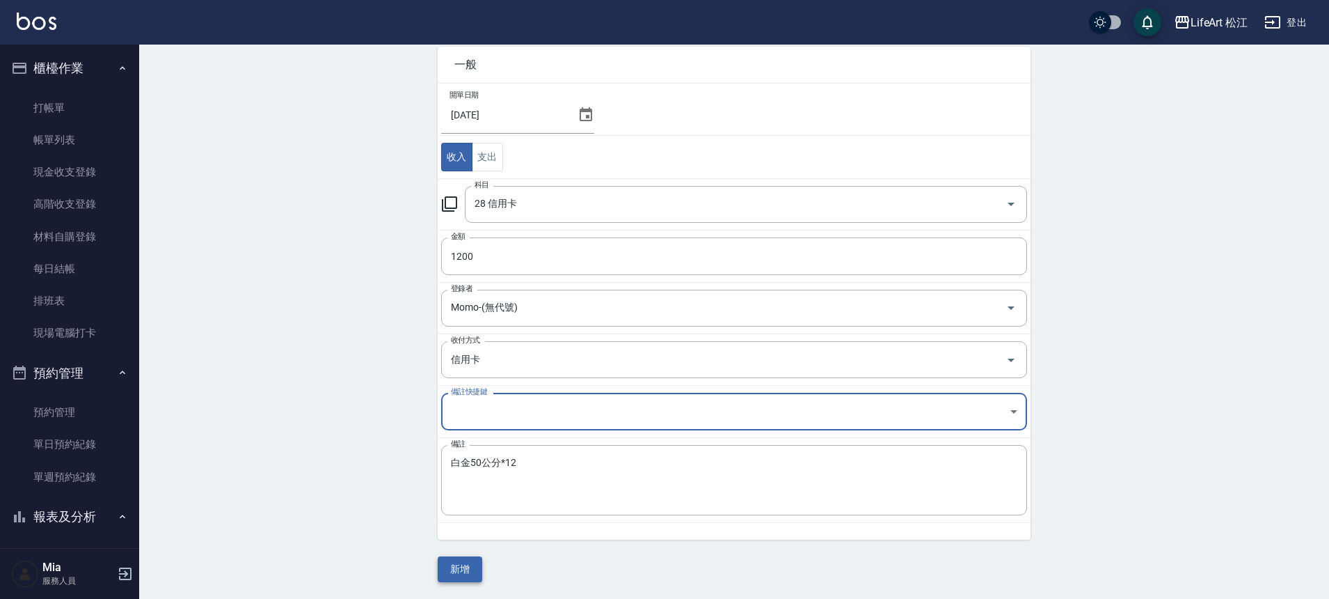
click at [468, 565] on button "新增" at bounding box center [460, 569] width 45 height 26
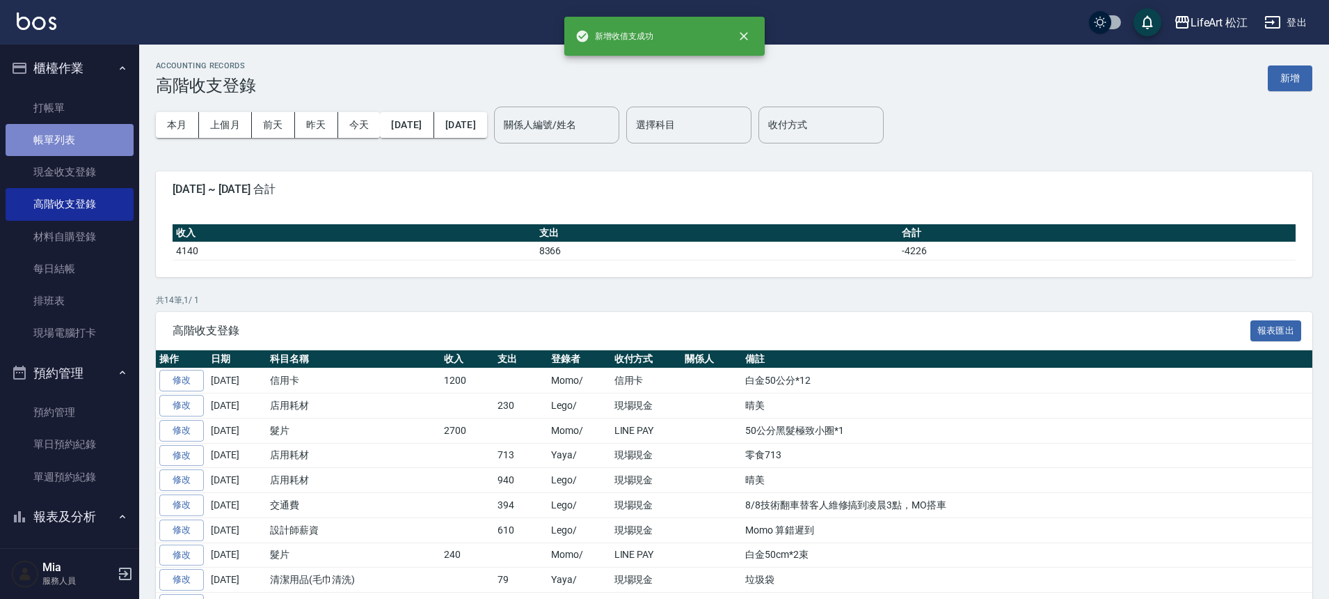
drag, startPoint x: 91, startPoint y: 145, endPoint x: 99, endPoint y: 148, distance: 8.1
click at [91, 146] on link "帳單列表" at bounding box center [70, 140] width 128 height 32
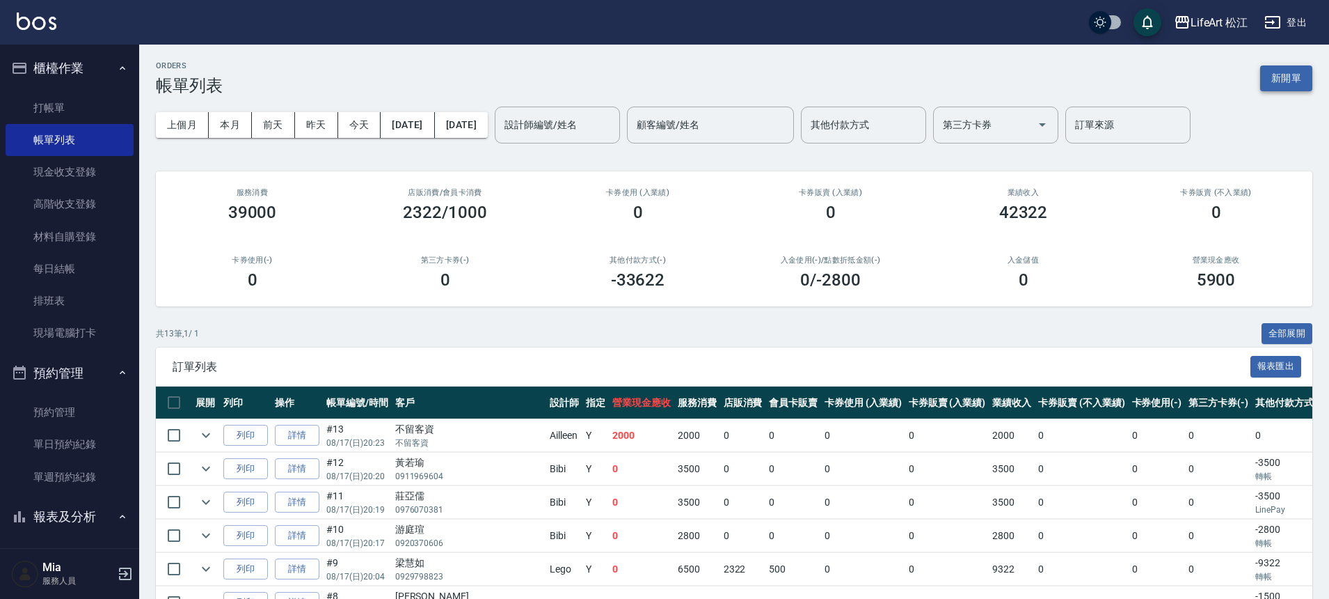
click at [1288, 88] on button "新開單" at bounding box center [1286, 78] width 52 height 26
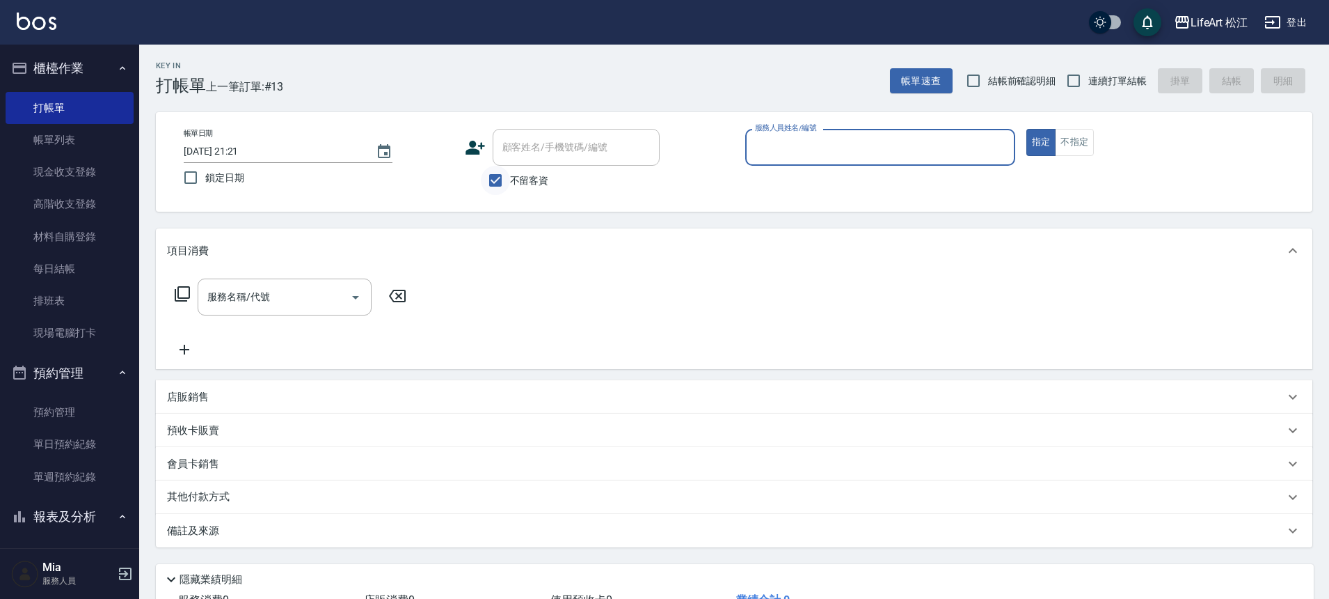
click at [496, 179] on input "不留客資" at bounding box center [495, 180] width 29 height 29
checkbox input "false"
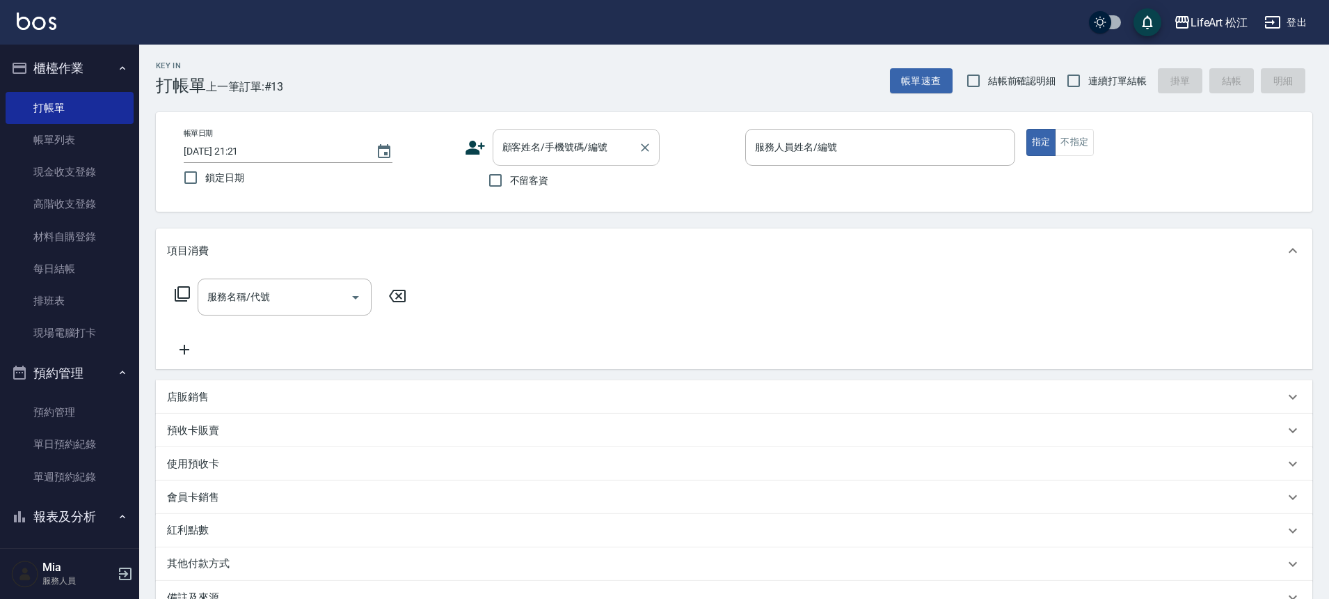
click at [564, 140] on div "顧客姓名/手機號碼/編號 顧客姓名/手機號碼/編號" at bounding box center [576, 147] width 167 height 37
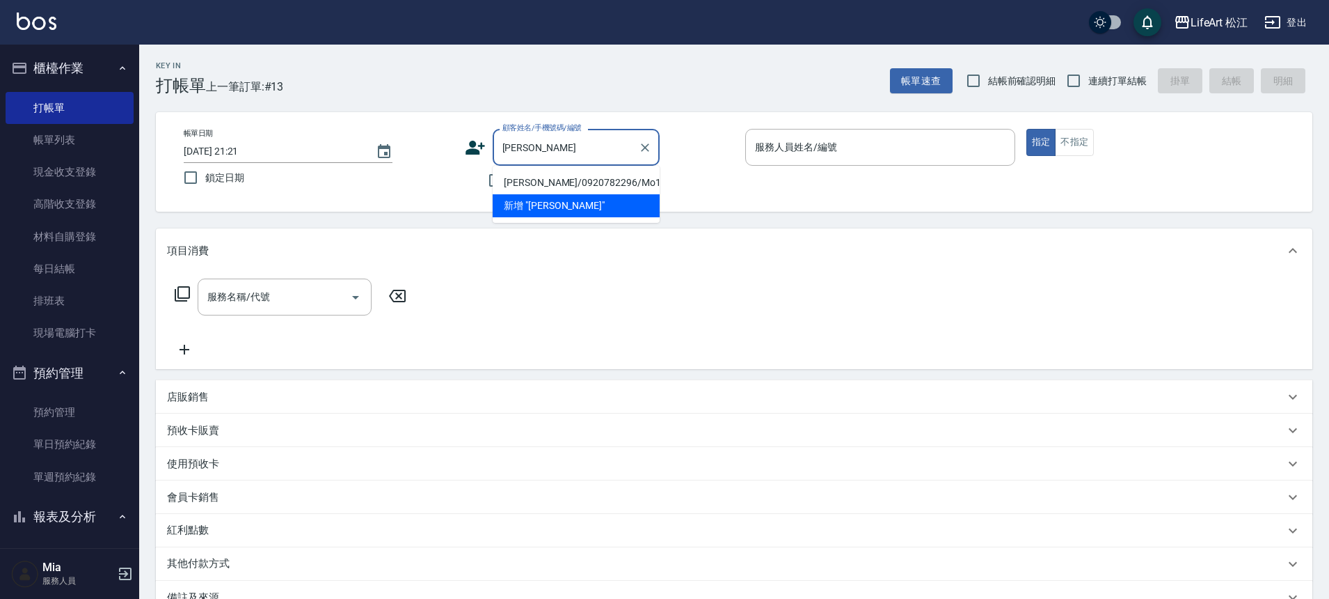
click at [558, 186] on li "[PERSON_NAME]/0920782296/Mo108*" at bounding box center [576, 182] width 167 height 23
type input "[PERSON_NAME]/0920782296/Mo108*"
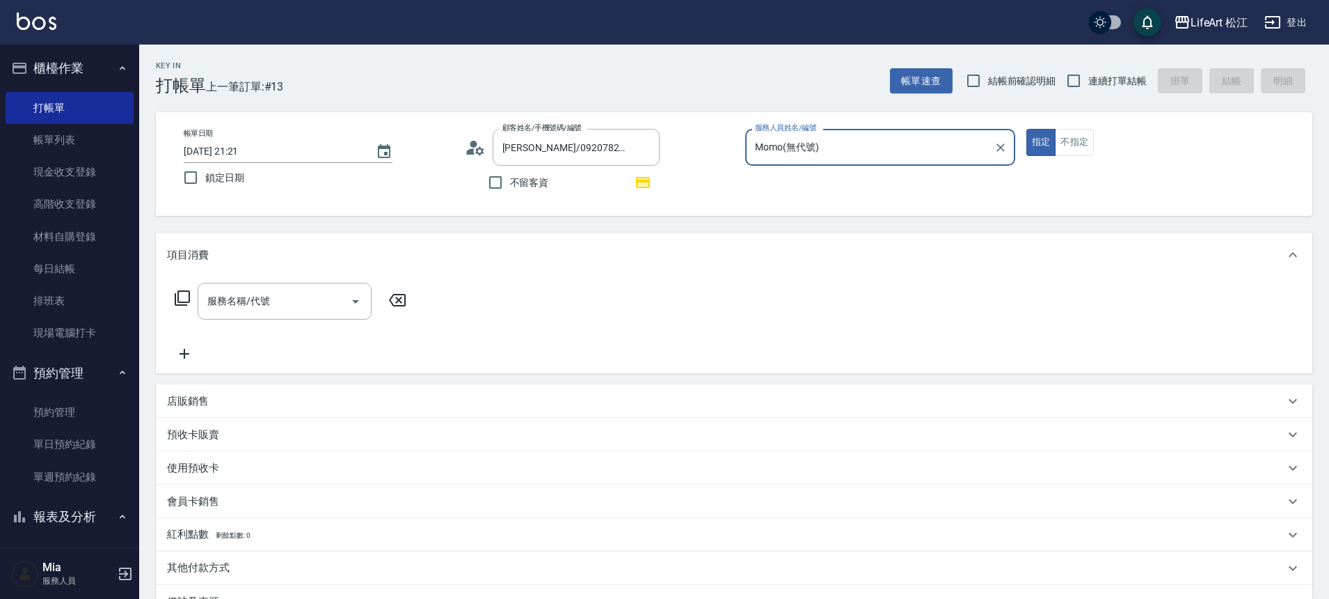
type input "Momo(無代號)"
click at [289, 310] on input "服務名稱/代號" at bounding box center [274, 301] width 141 height 24
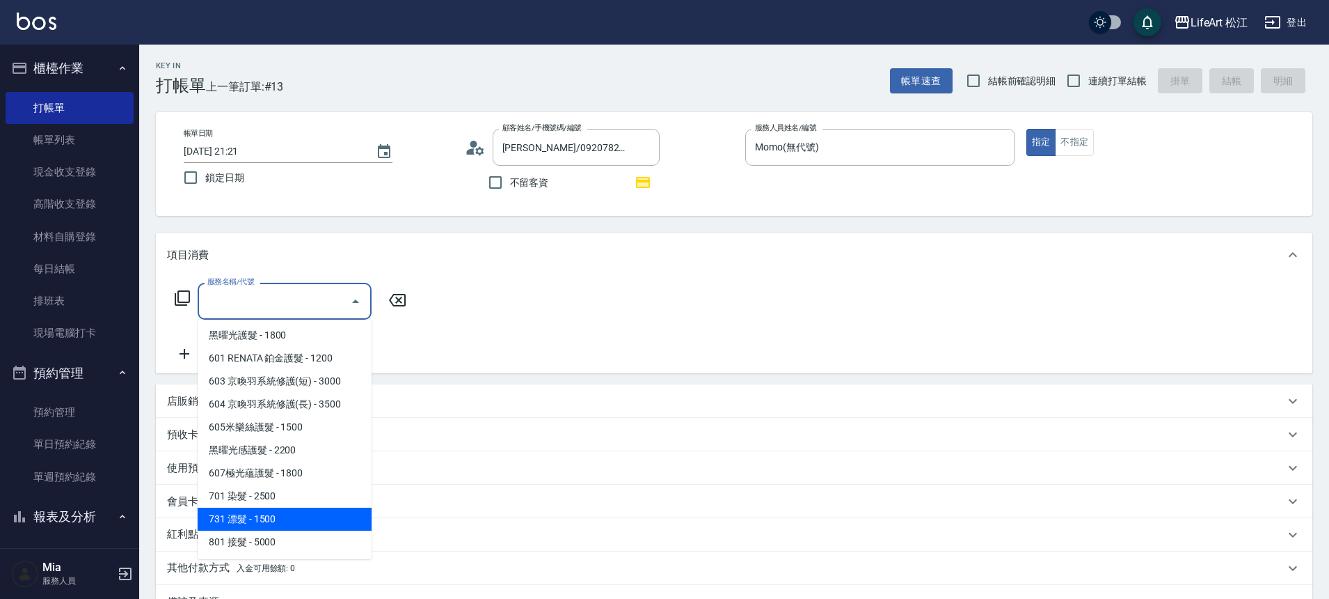
scroll to position [3, 0]
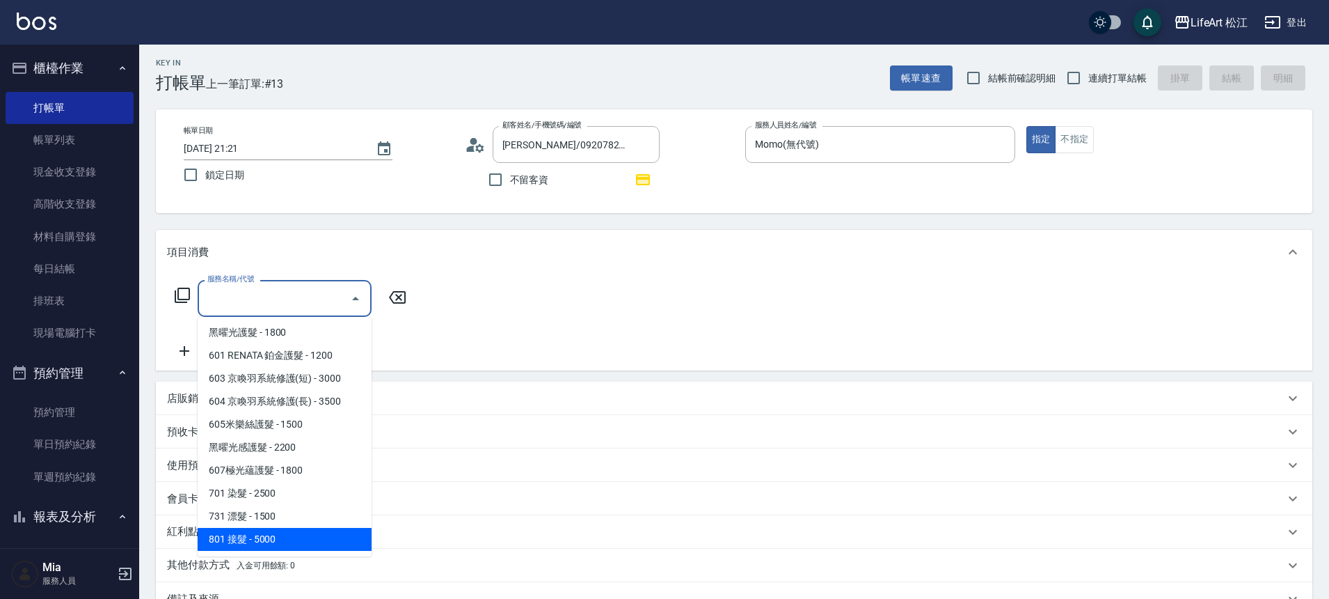
click at [280, 528] on span "801 接髮 - 5000" at bounding box center [285, 539] width 174 height 23
type input "801 接髮(801)"
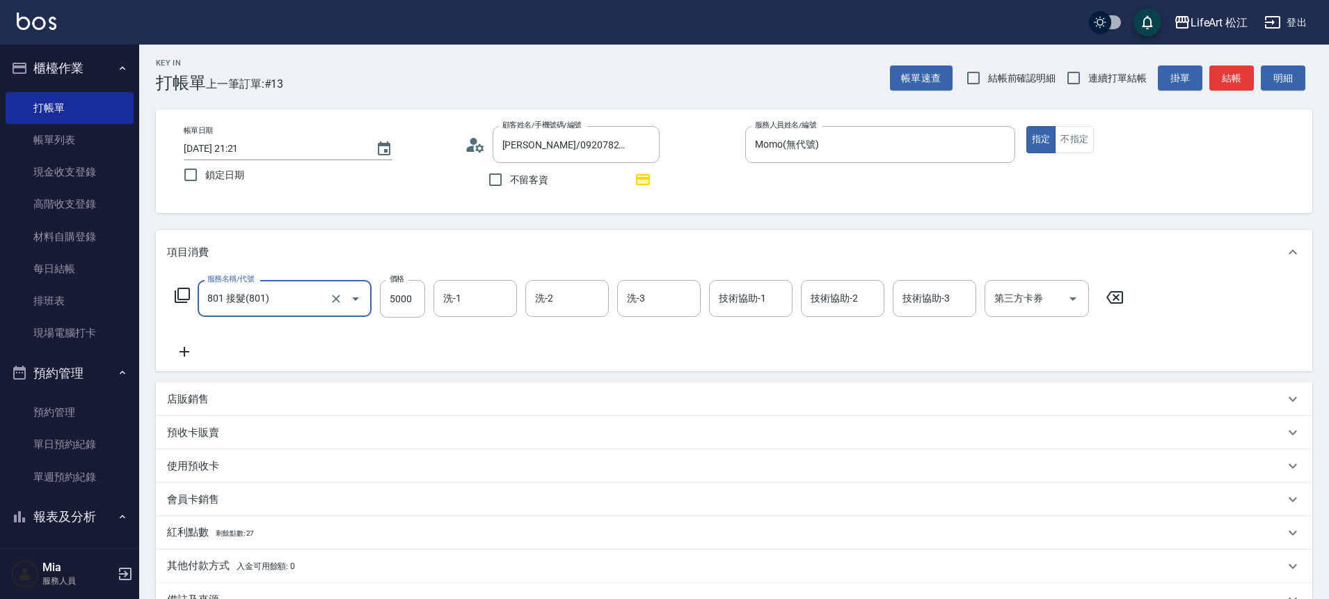
click at [189, 358] on icon at bounding box center [184, 351] width 35 height 17
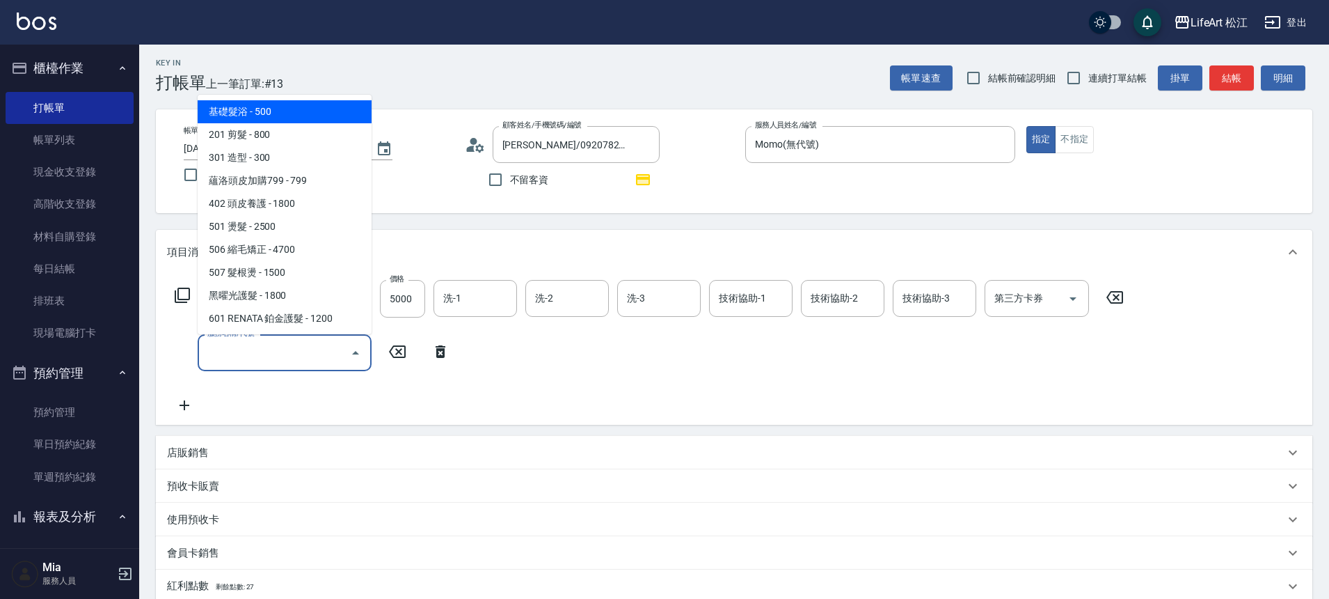
click at [295, 356] on input "服務名稱/代號" at bounding box center [274, 352] width 141 height 24
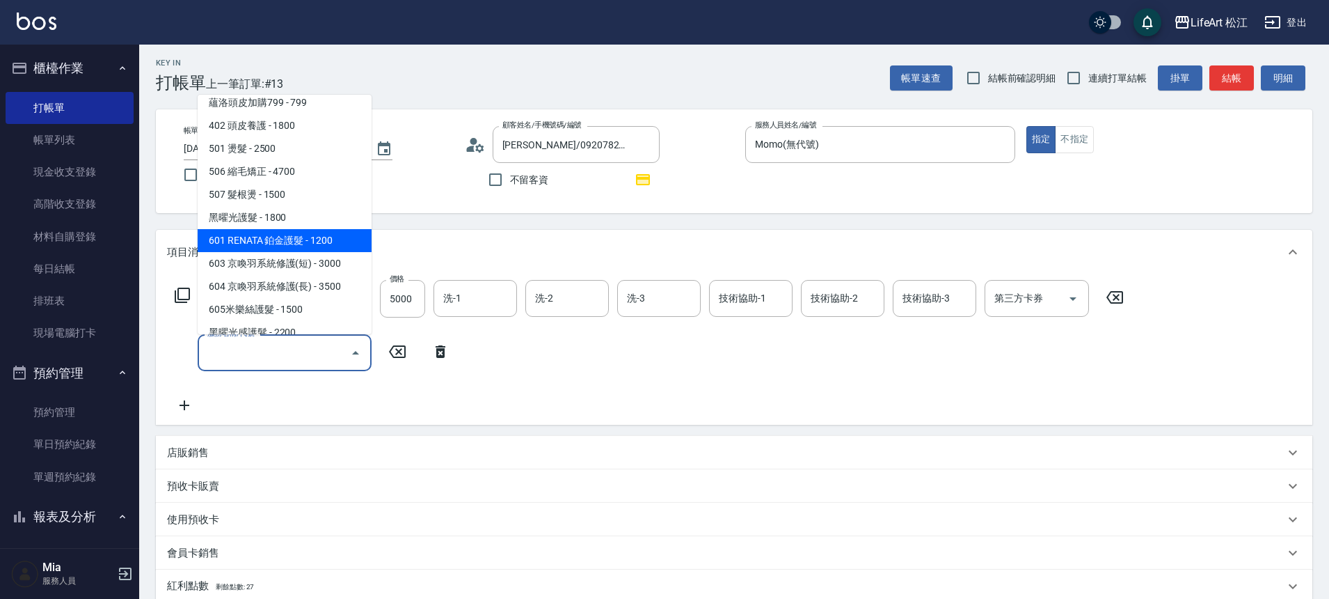
scroll to position [185, 0]
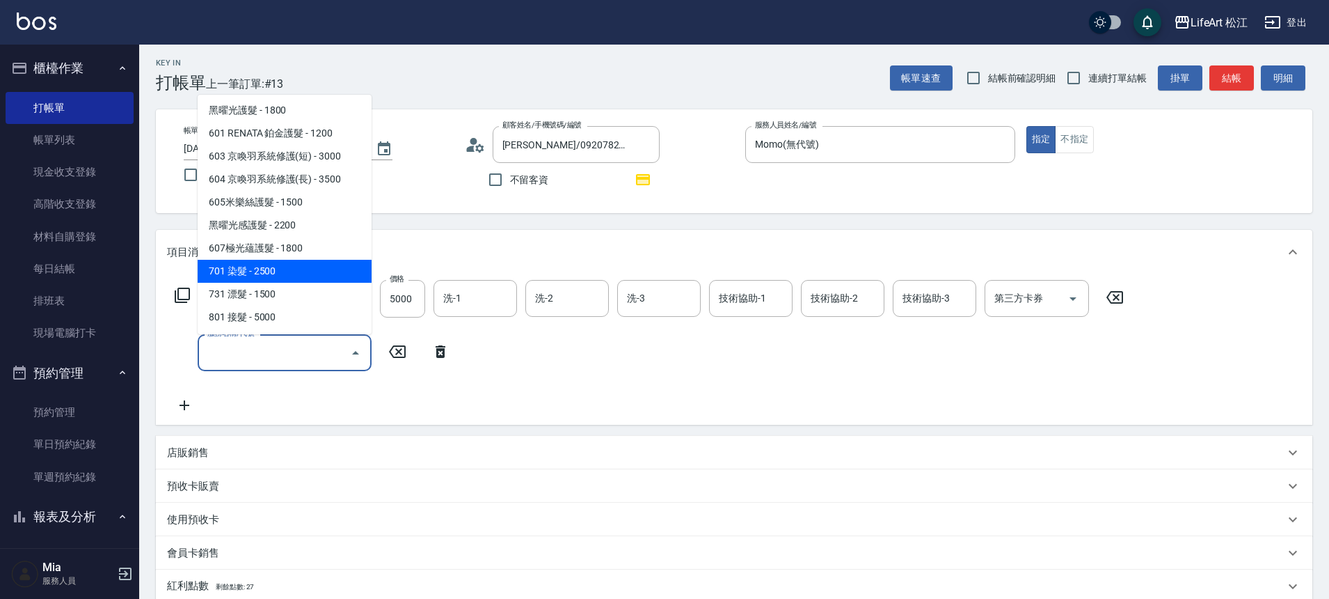
click at [267, 264] on span "701 染髮 - 2500" at bounding box center [285, 271] width 174 height 23
type input "701 染髮(701)"
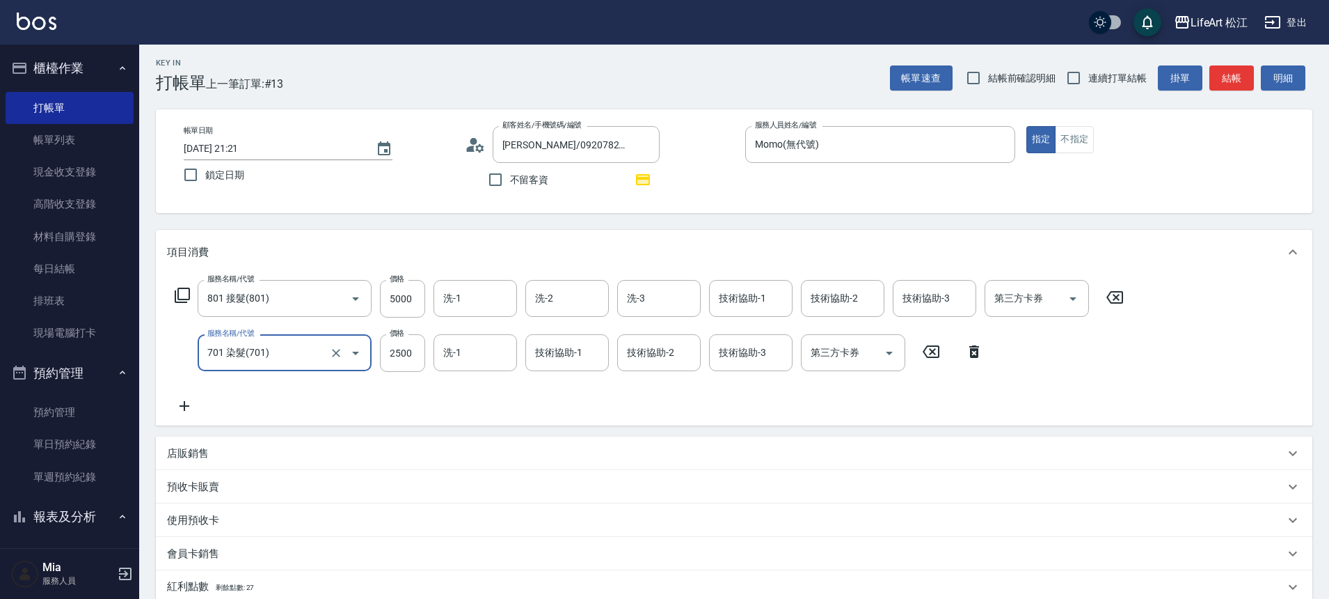
click at [183, 404] on icon at bounding box center [184, 405] width 35 height 17
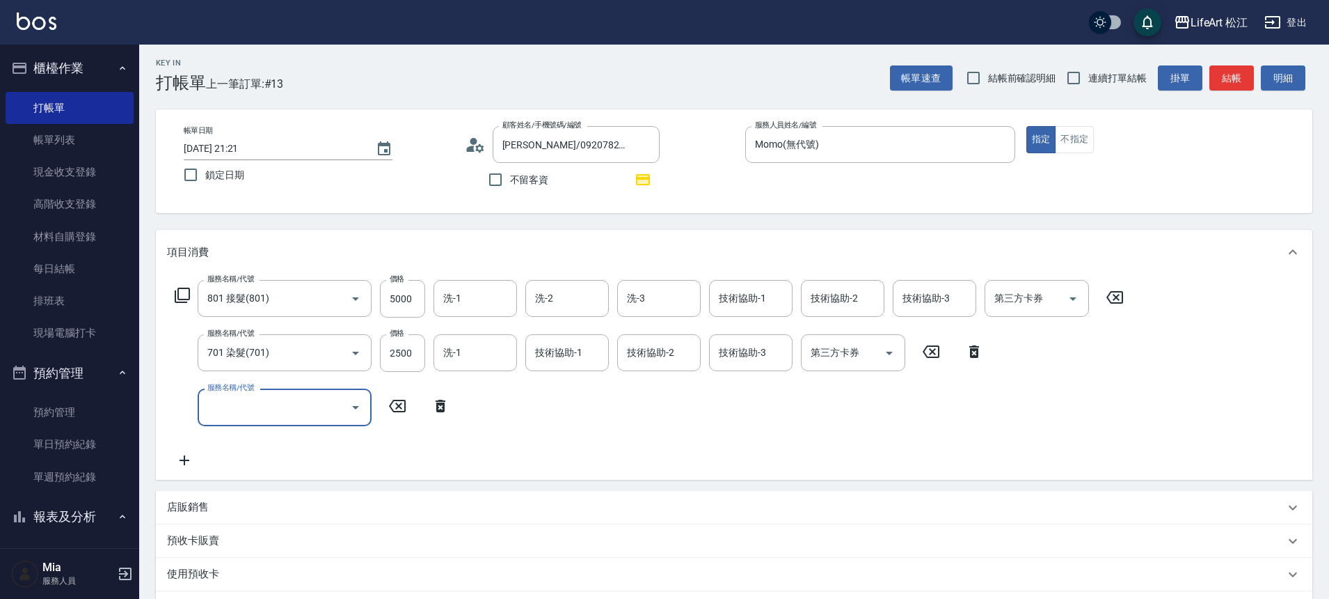
click at [271, 420] on div "服務名稱/代號" at bounding box center [285, 406] width 174 height 37
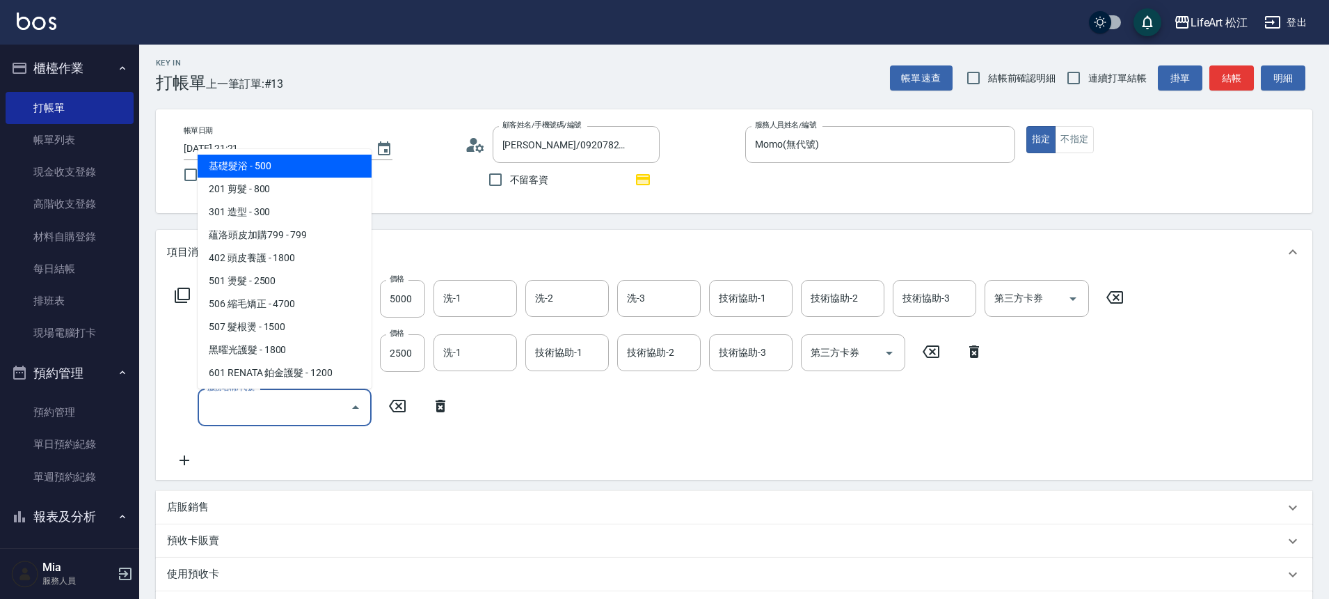
click at [294, 166] on span "基礎髮浴 - 500" at bounding box center [285, 166] width 174 height 23
type input "基礎髮浴 (101)"
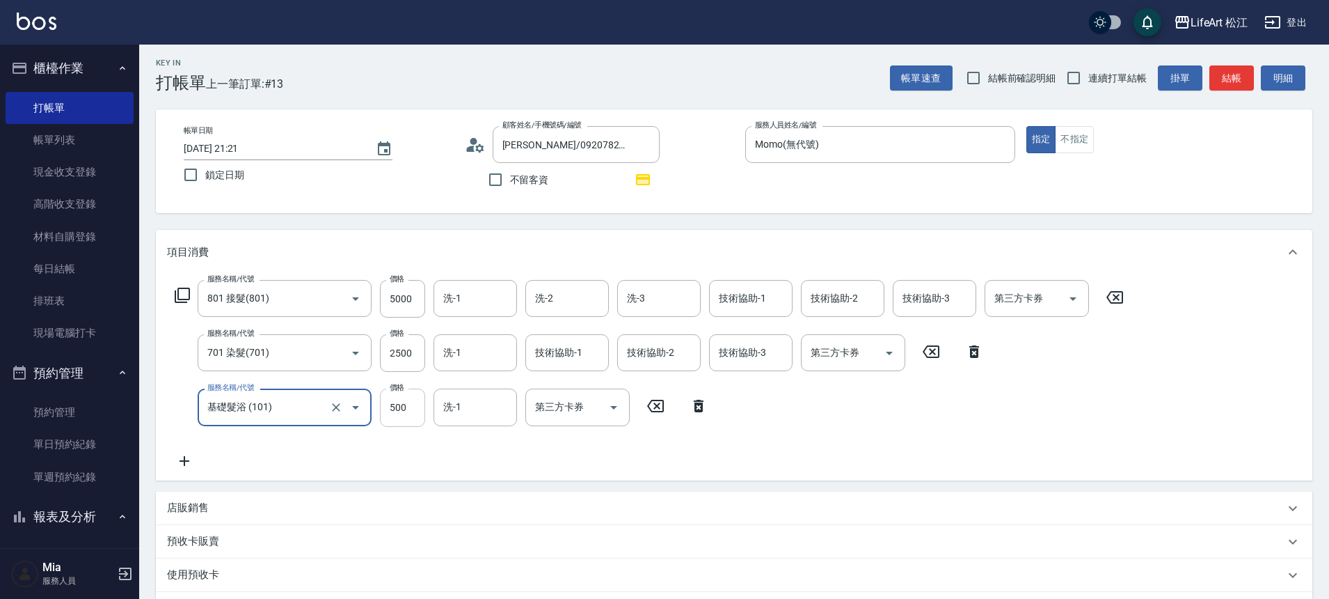
click at [419, 413] on input "500" at bounding box center [402, 407] width 45 height 38
type input "350"
click at [413, 351] on input "2500" at bounding box center [402, 353] width 45 height 38
type input "1000"
click at [413, 302] on input "5000" at bounding box center [402, 299] width 45 height 38
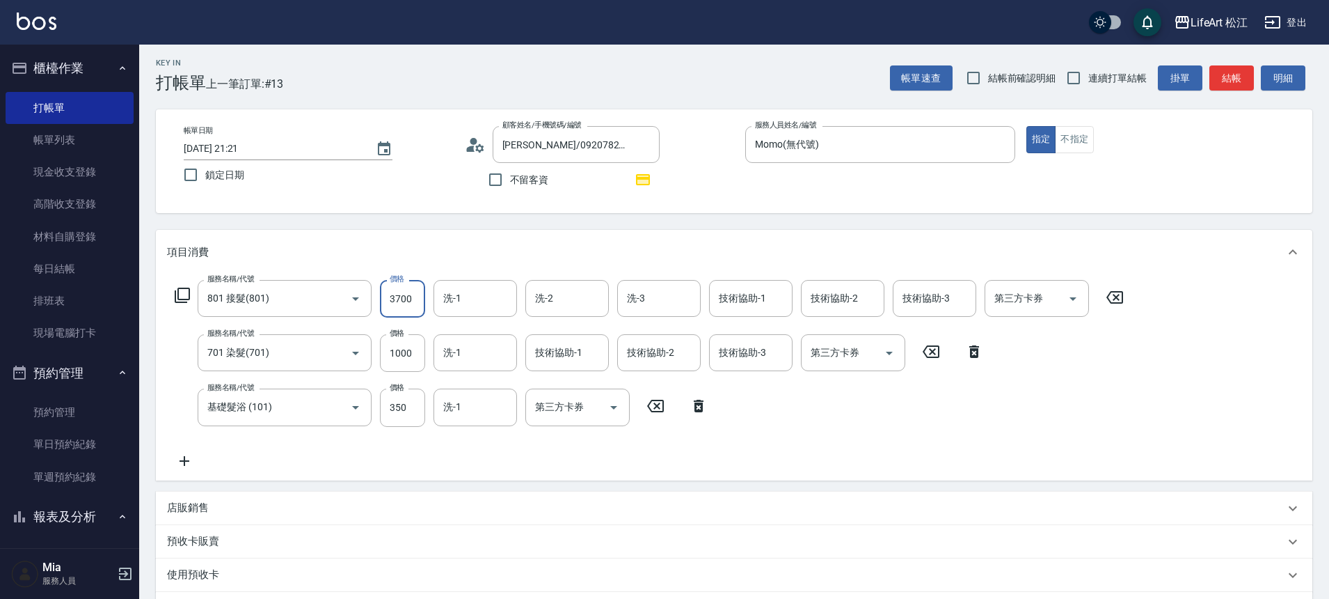
type input "3700"
click at [180, 465] on icon at bounding box center [184, 460] width 35 height 17
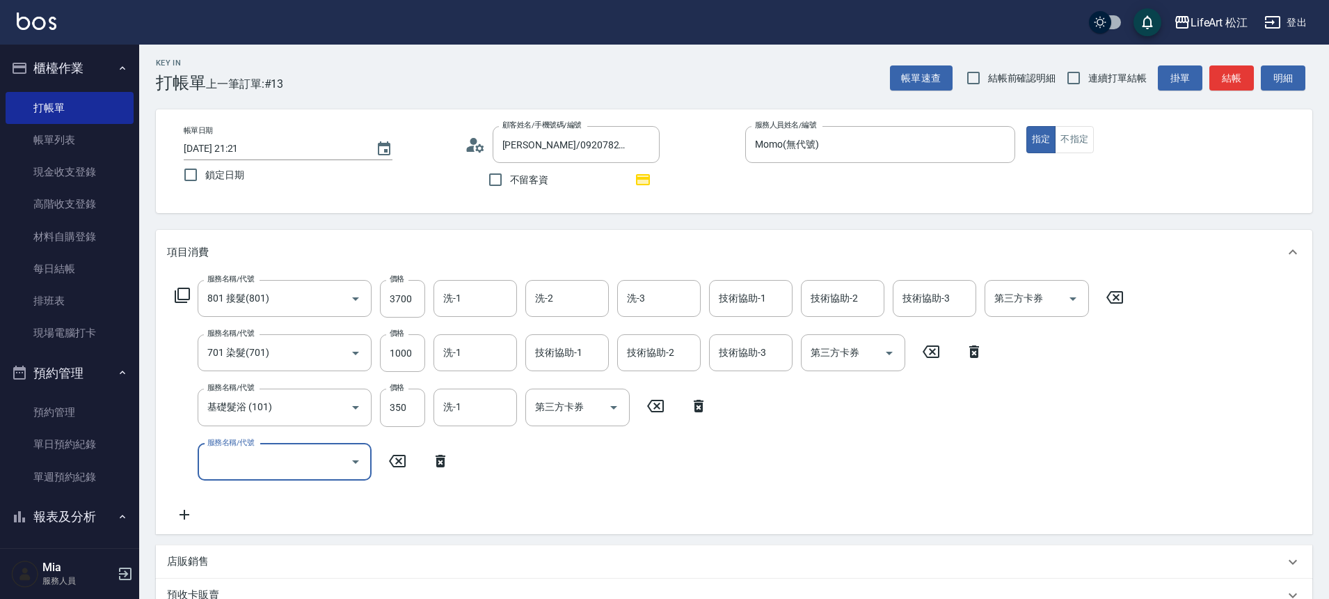
click at [228, 475] on div "服務名稱/代號" at bounding box center [285, 461] width 174 height 37
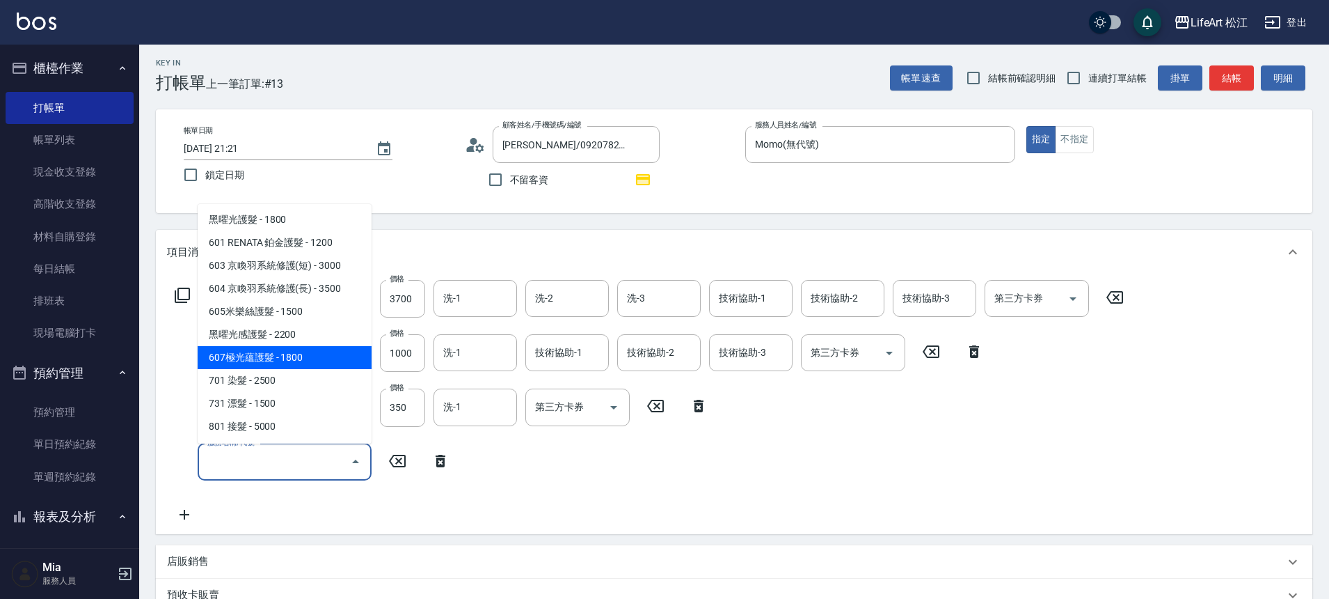
click at [277, 357] on span "607極光蘊護髮 - 1800" at bounding box center [285, 357] width 174 height 23
type input "607極光蘊護髮(607)"
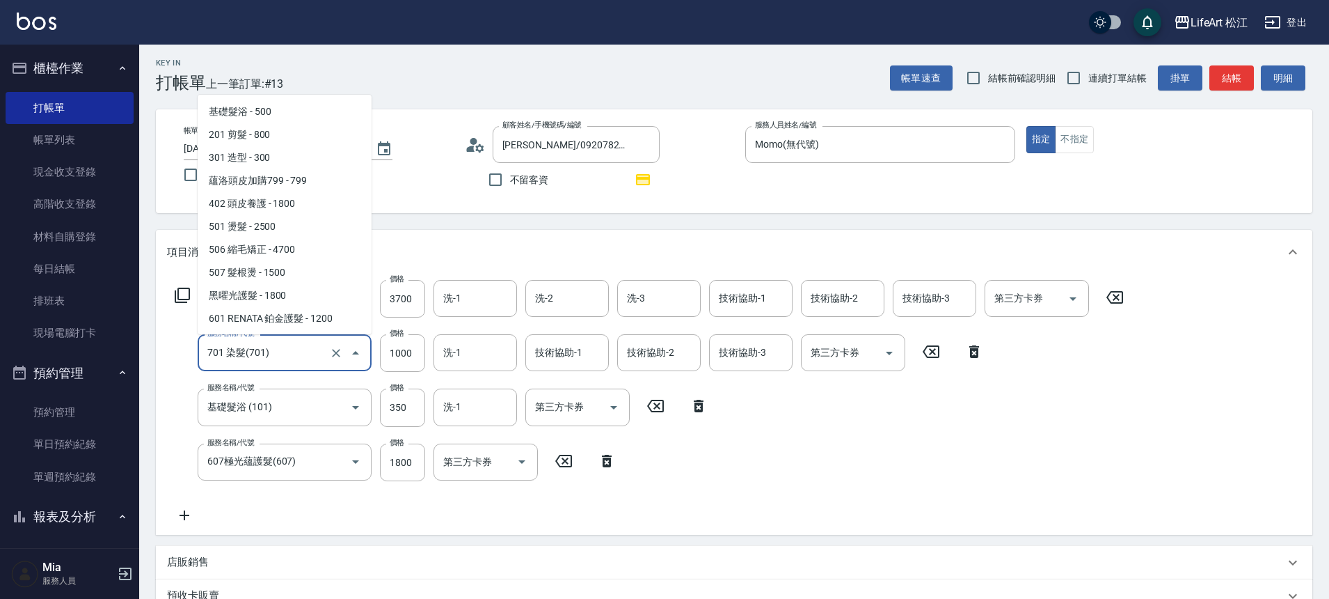
click at [277, 356] on input "701 染髮(701)" at bounding box center [265, 352] width 122 height 24
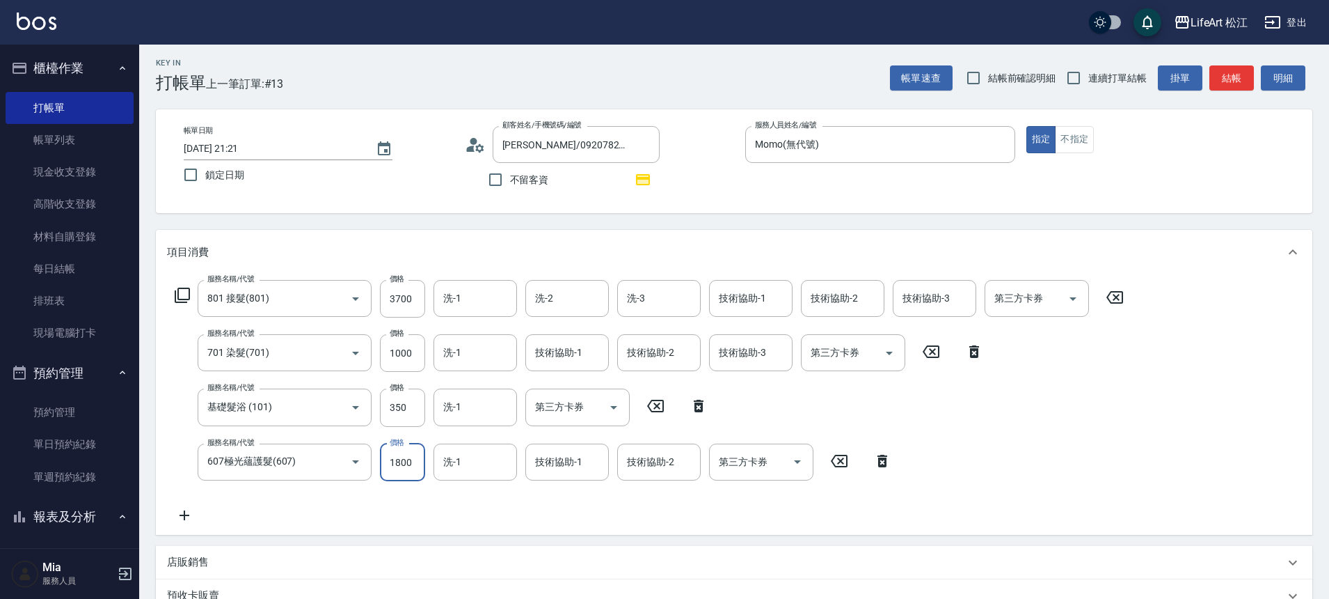
click at [422, 465] on input "1800" at bounding box center [402, 462] width 45 height 38
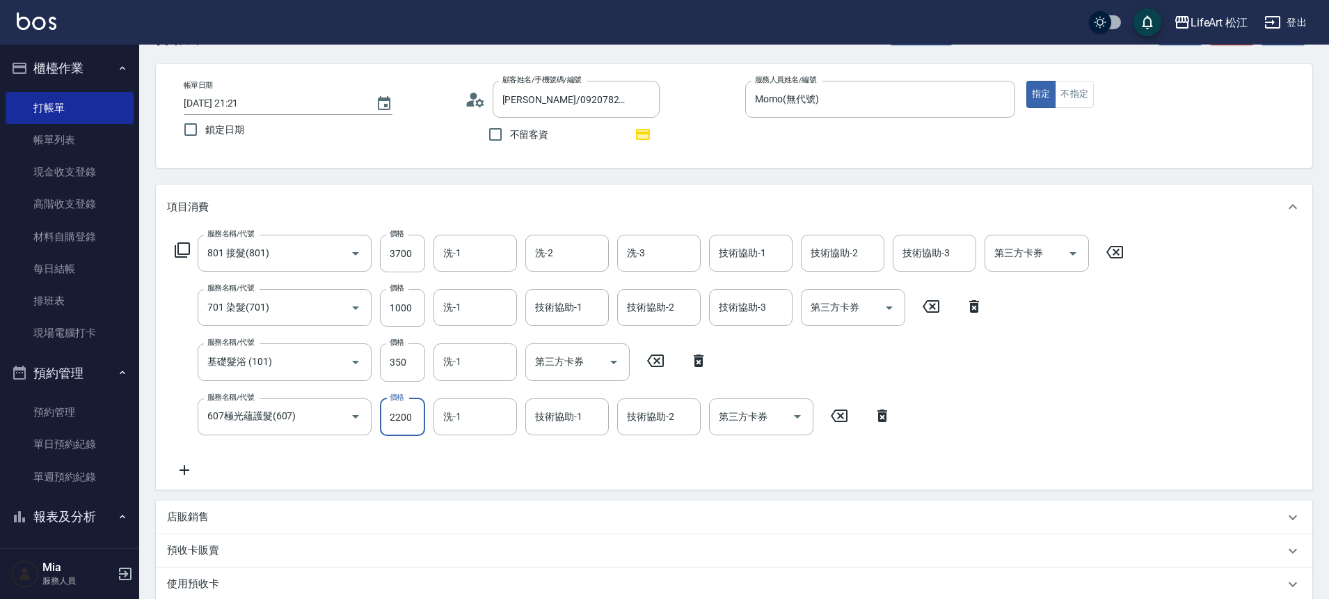
scroll to position [55, 0]
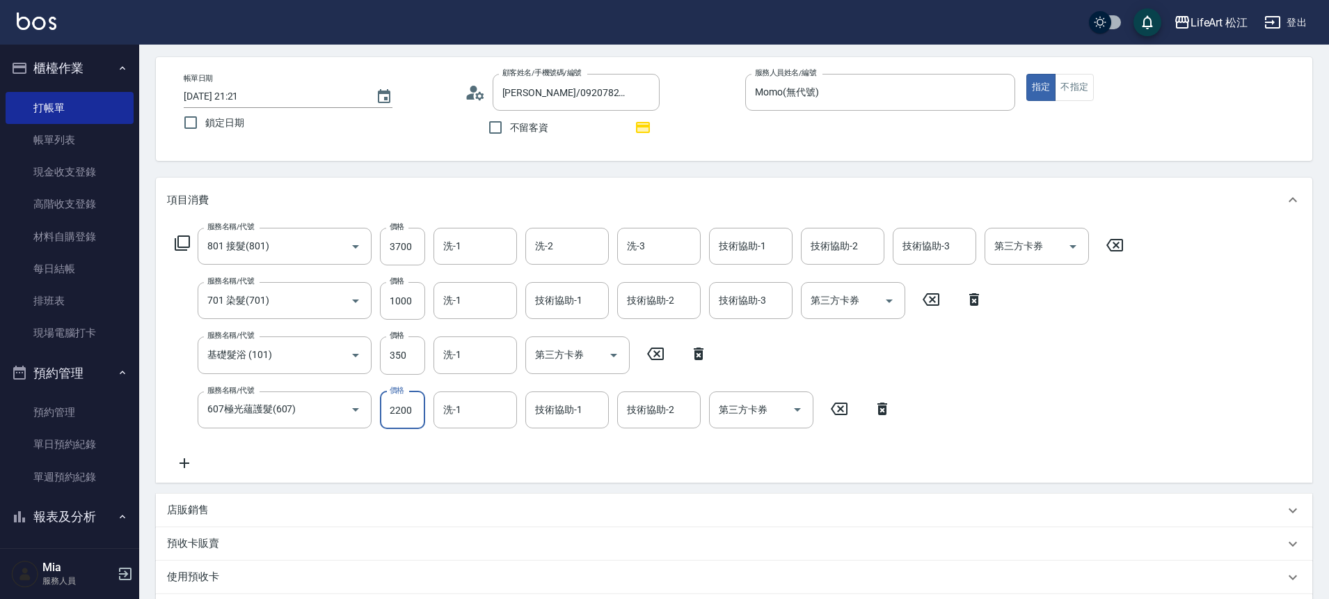
type input "2200"
click at [218, 502] on div "店販銷售" at bounding box center [726, 509] width 1118 height 15
click at [207, 553] on input "服務人員姓名/編號" at bounding box center [219, 562] width 92 height 24
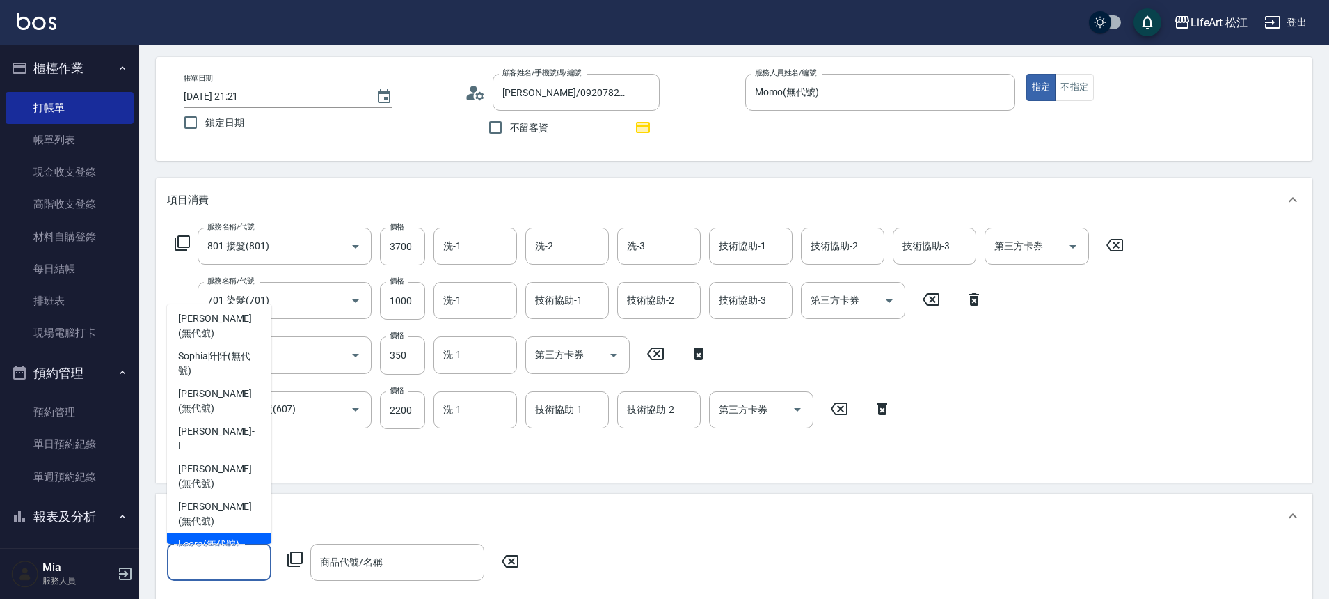
scroll to position [88, 0]
type input "Momo(無代號)"
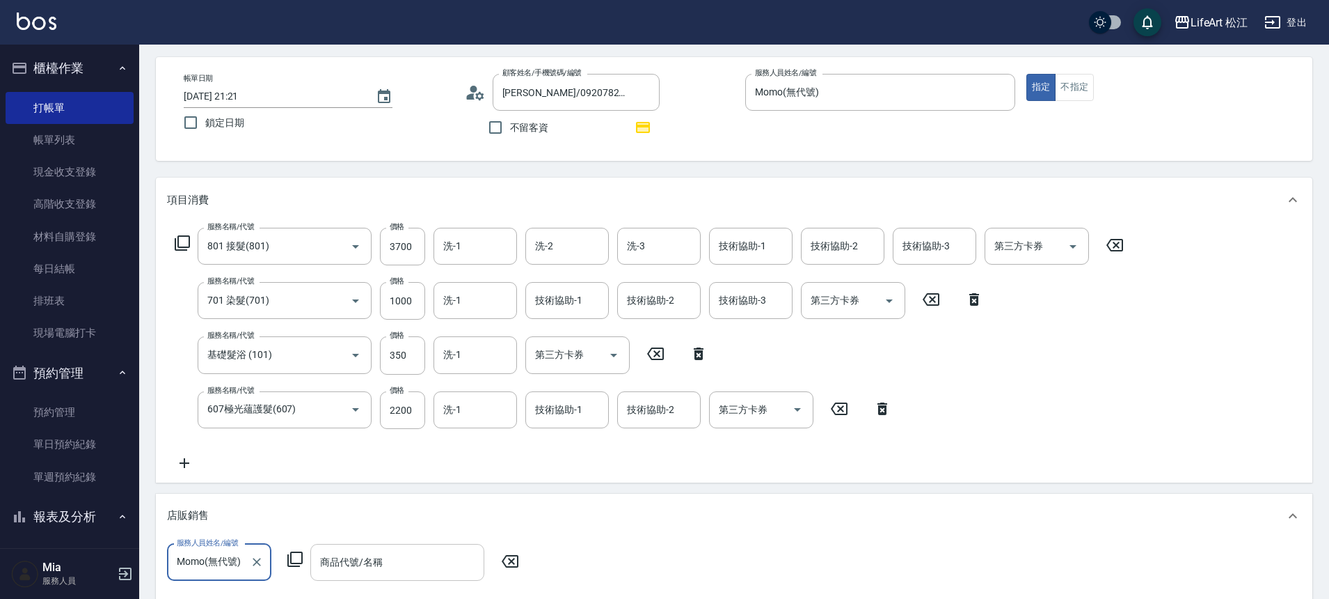
click at [351, 557] on input "商品代號/名稱" at bounding box center [397, 562] width 161 height 24
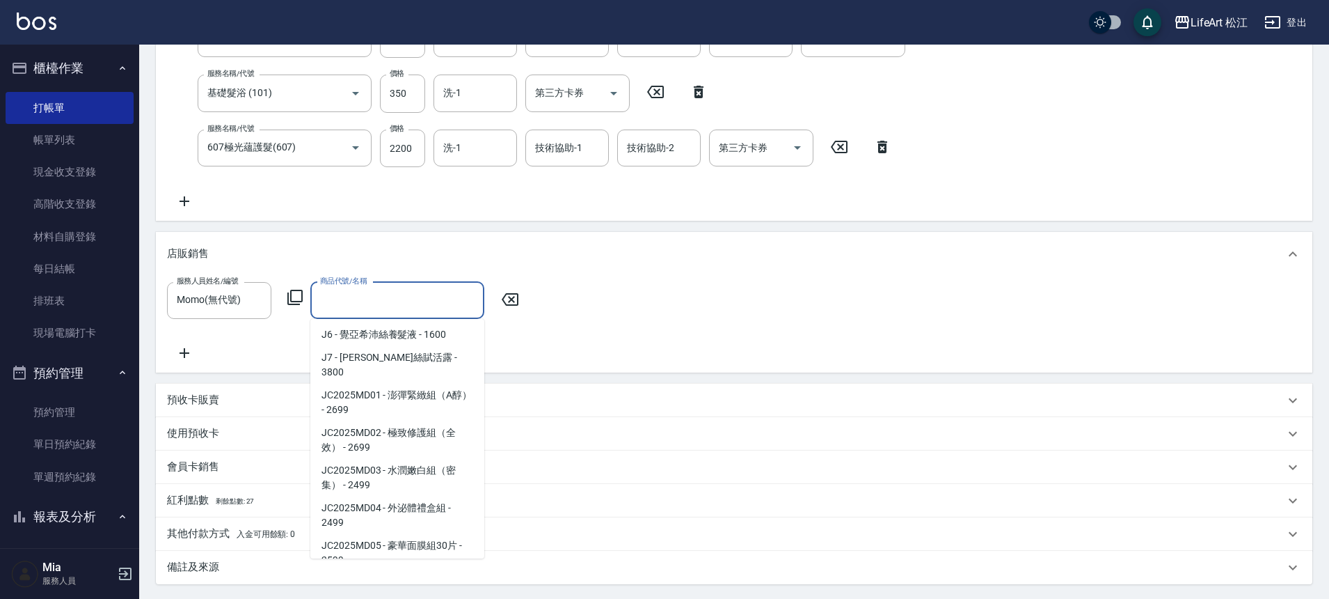
scroll to position [535, 0]
click at [486, 425] on div "使用預收卡" at bounding box center [734, 433] width 1157 height 33
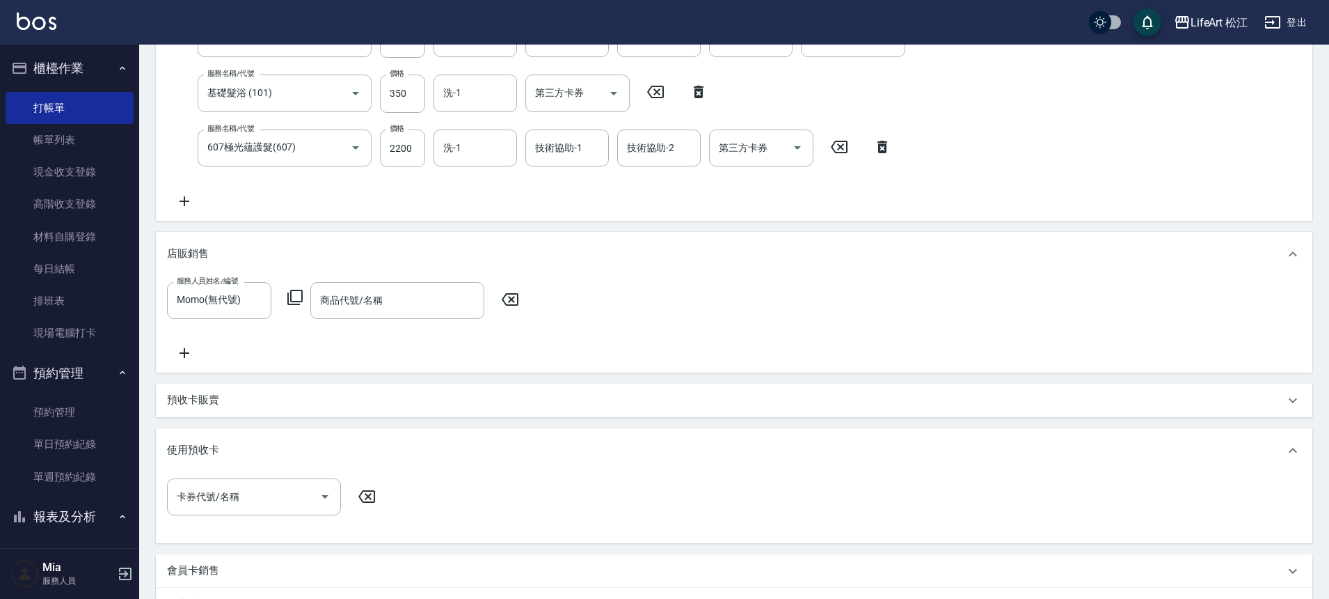
scroll to position [24, 0]
click at [486, 420] on div "項目消費 服務名稱/代號 801 接髮(801) 服務名稱/代號 價格 3700 價格 洗-1 洗-1 洗-2 洗-2 洗-3 洗-3 技術協助-1 技術協助…" at bounding box center [734, 302] width 1157 height 772
click at [384, 292] on input "商品代號/名稱" at bounding box center [397, 300] width 161 height 24
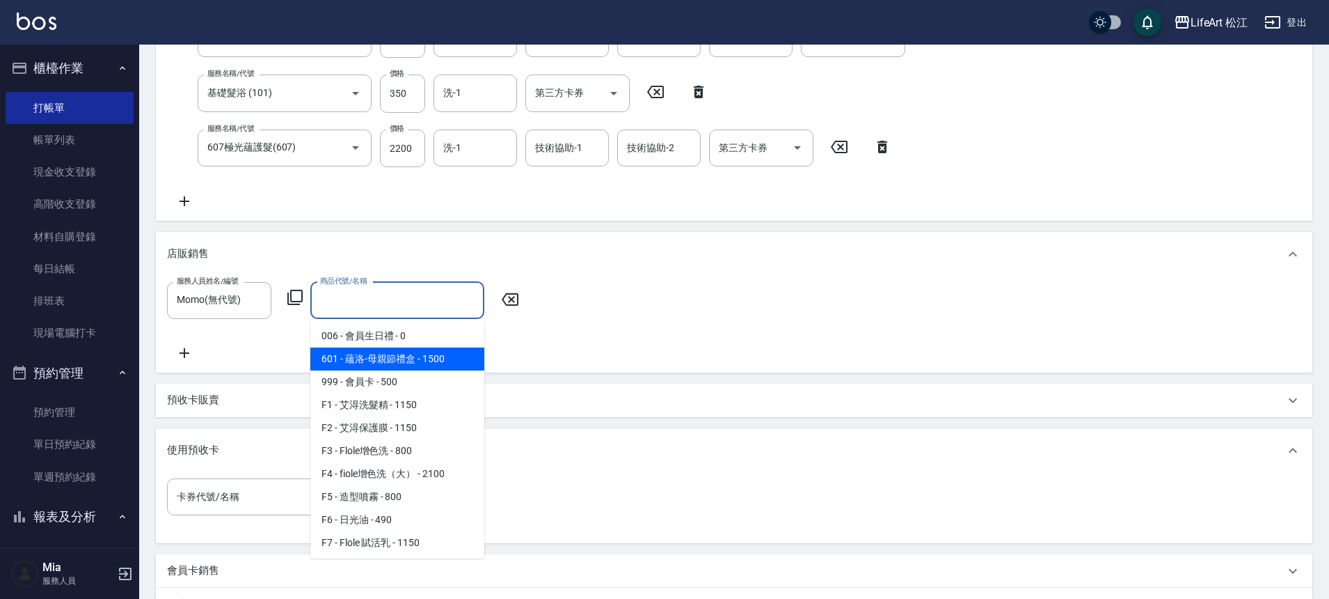
click at [416, 311] on input "商品代號/名稱" at bounding box center [397, 300] width 161 height 24
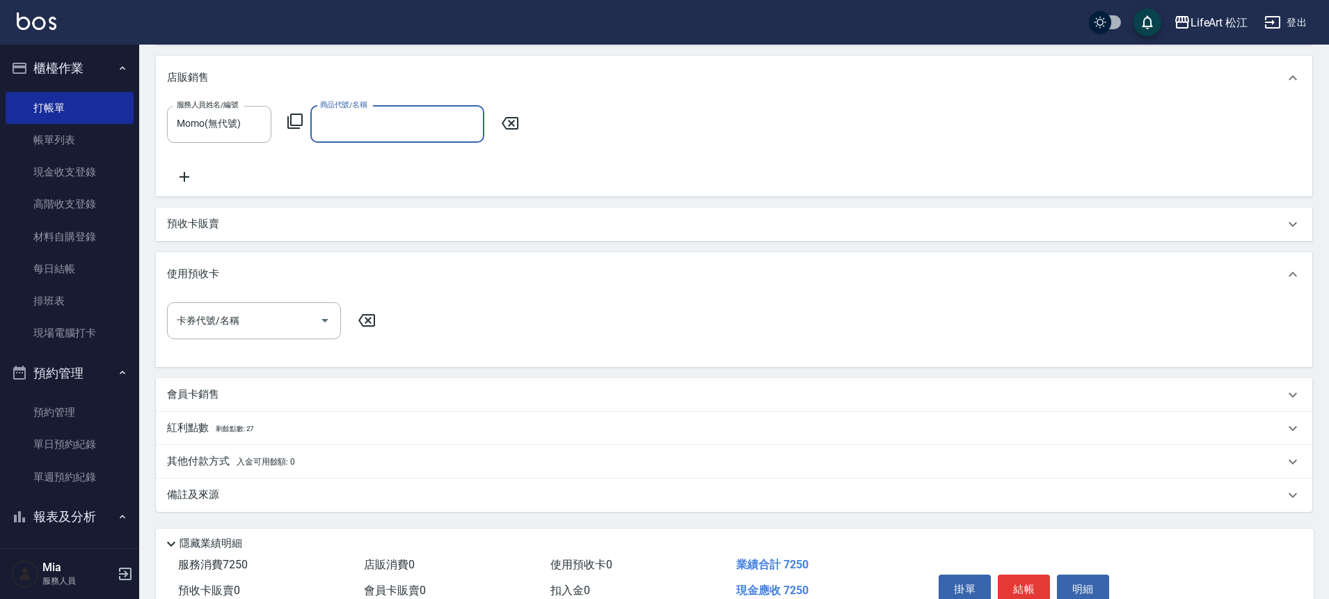
scroll to position [437, 0]
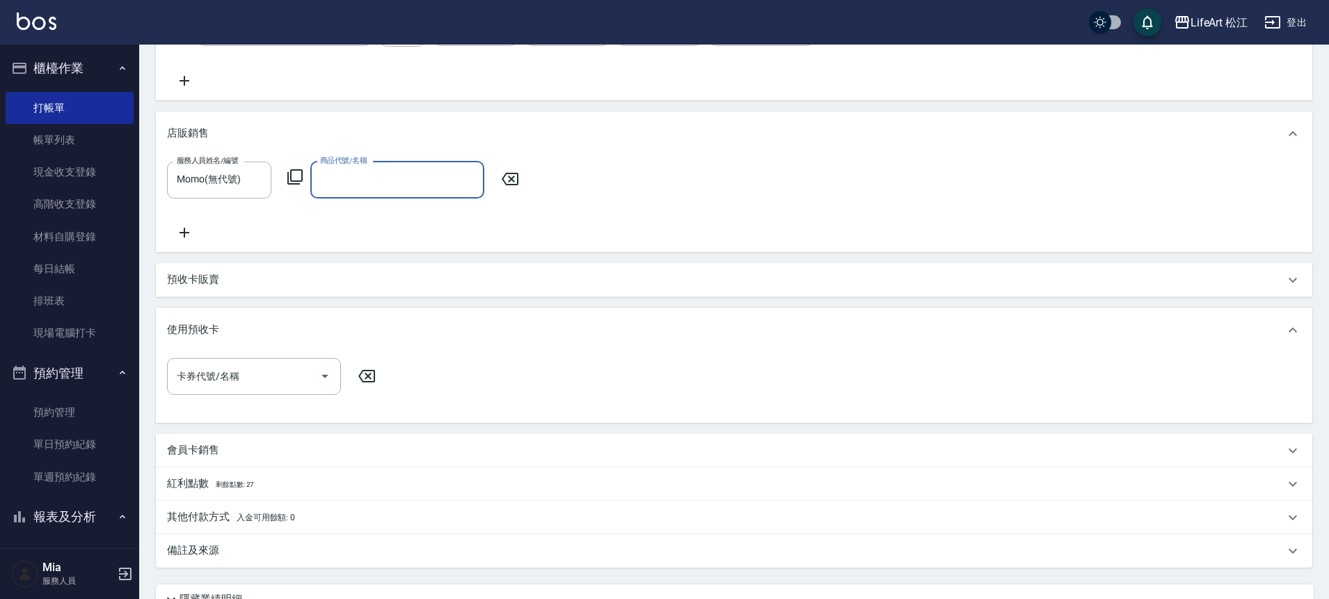
drag, startPoint x: 516, startPoint y: 181, endPoint x: 508, endPoint y: 182, distance: 7.7
click at [515, 181] on icon at bounding box center [510, 179] width 35 height 17
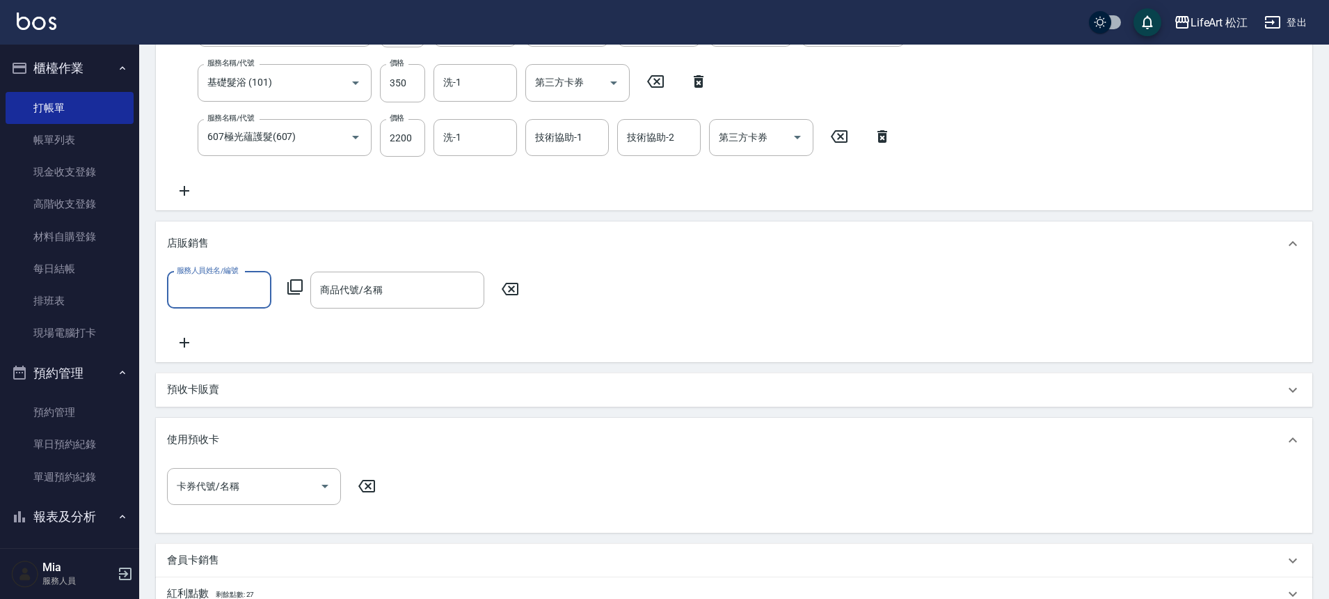
scroll to position [551, 0]
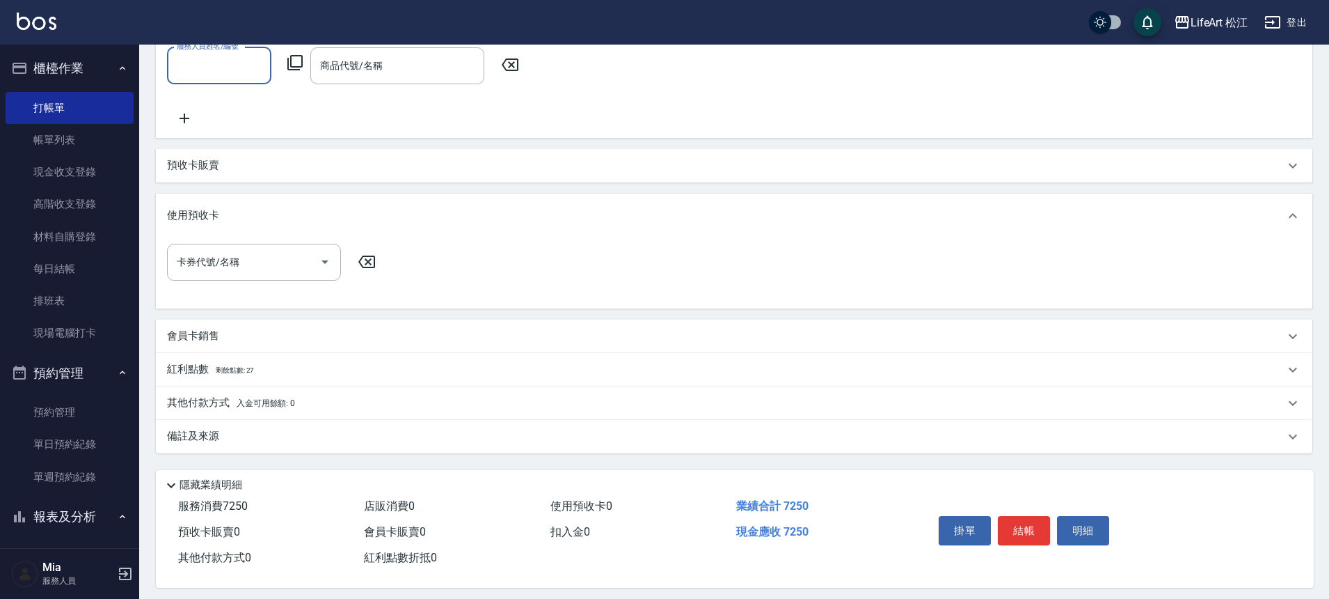
click at [332, 369] on div "紅利點數 剩餘點數: 27" at bounding box center [726, 369] width 1118 height 15
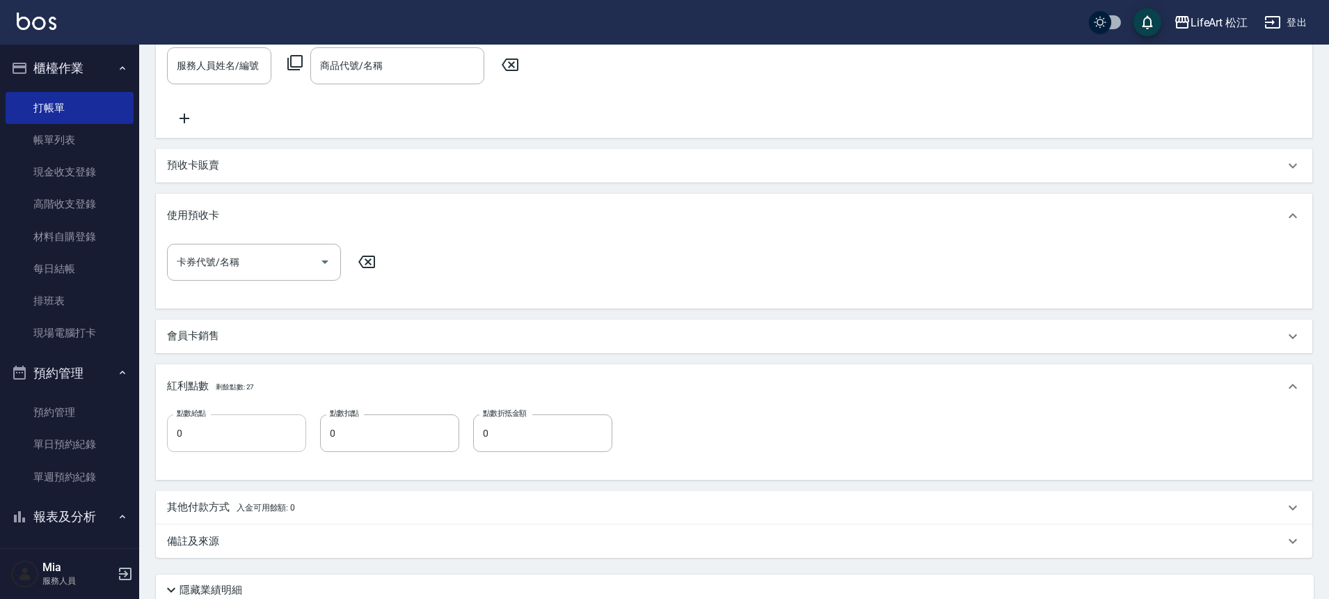
click at [232, 436] on input "0" at bounding box center [236, 433] width 139 height 38
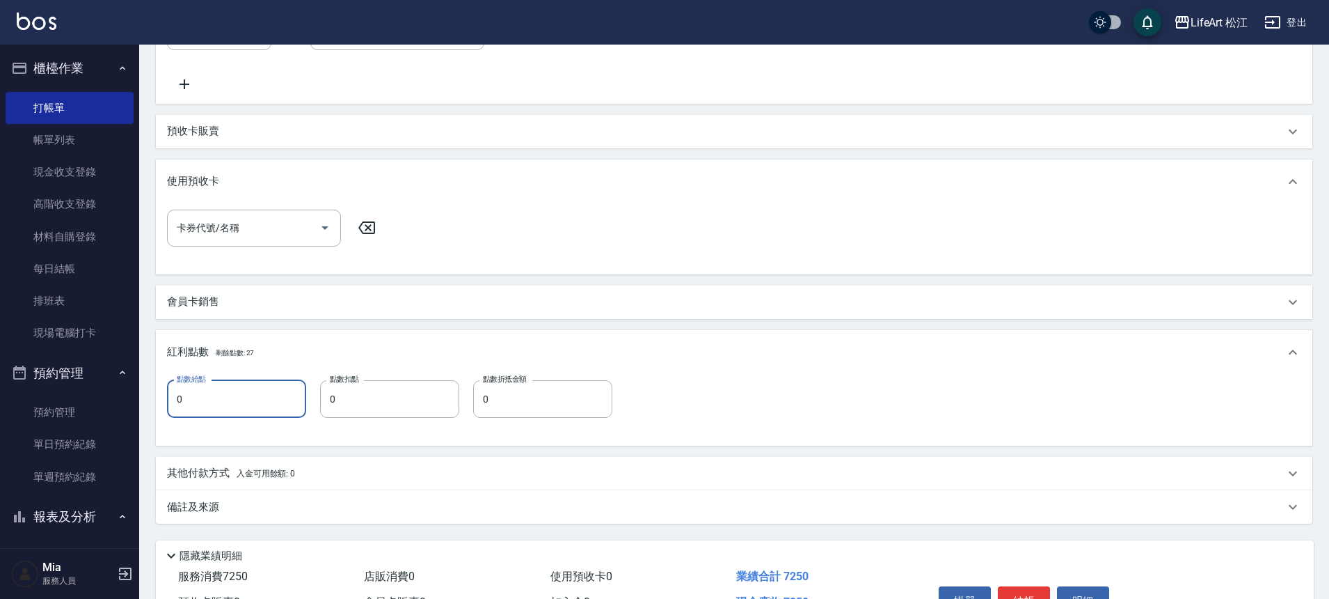
scroll to position [667, 0]
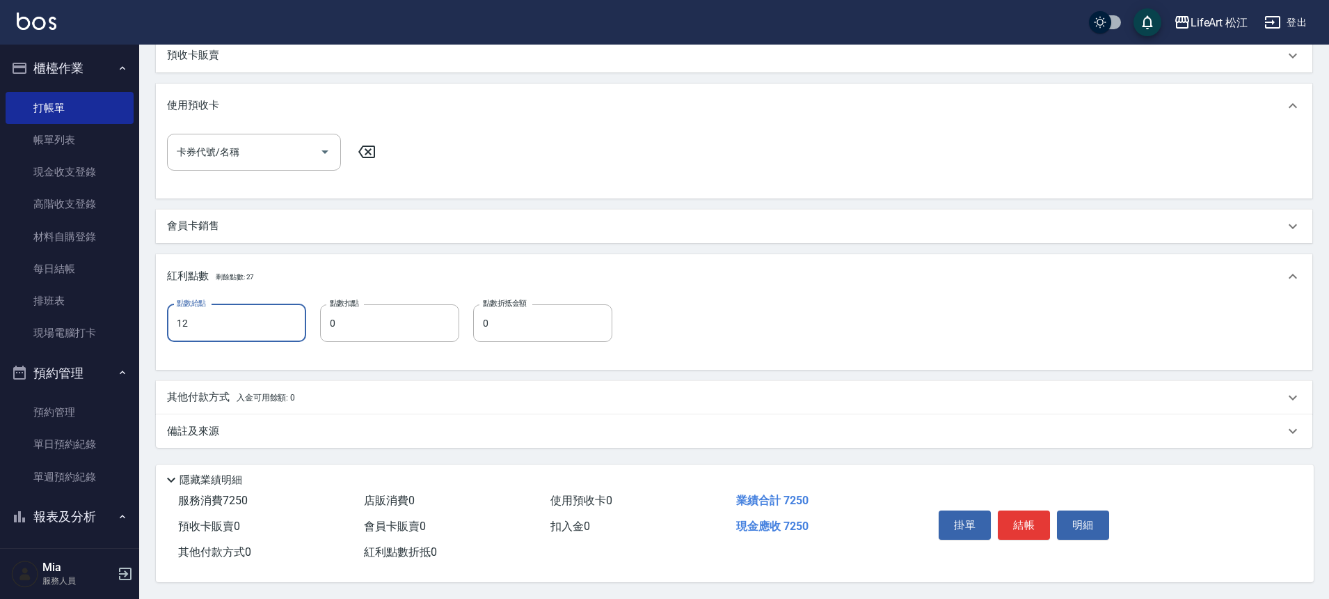
type input "12"
click at [342, 430] on div "備註及來源" at bounding box center [726, 431] width 1118 height 15
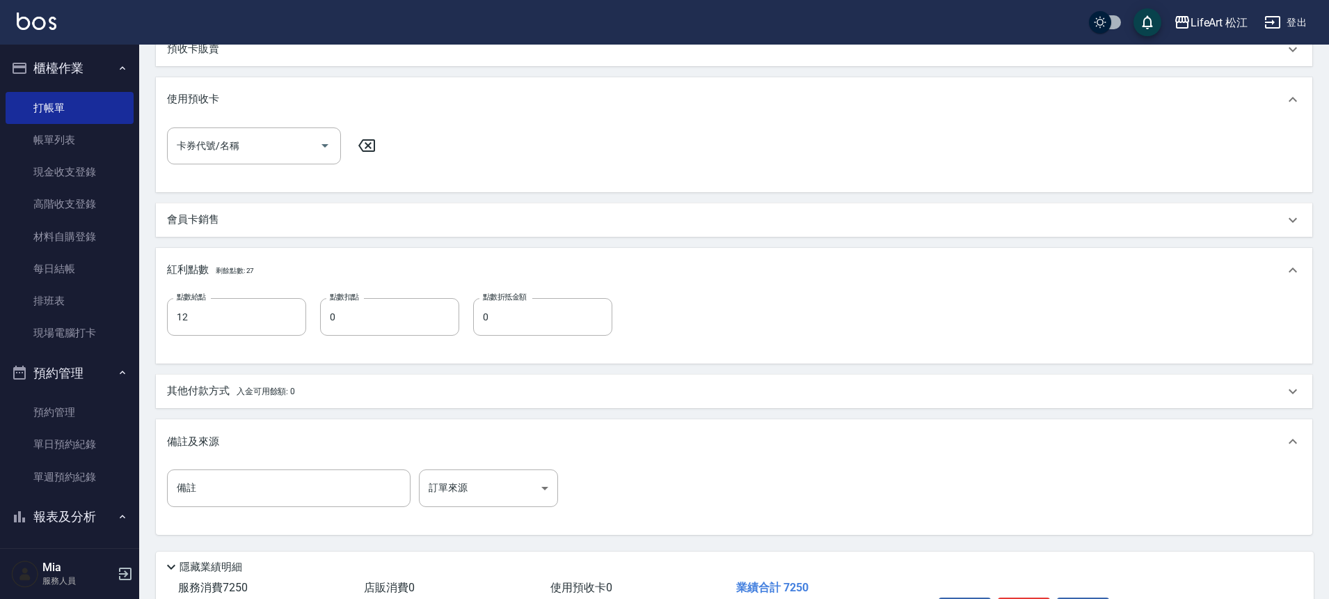
click at [468, 467] on div "備註 備註 訂單來源 ​ 訂單來源" at bounding box center [734, 499] width 1157 height 71
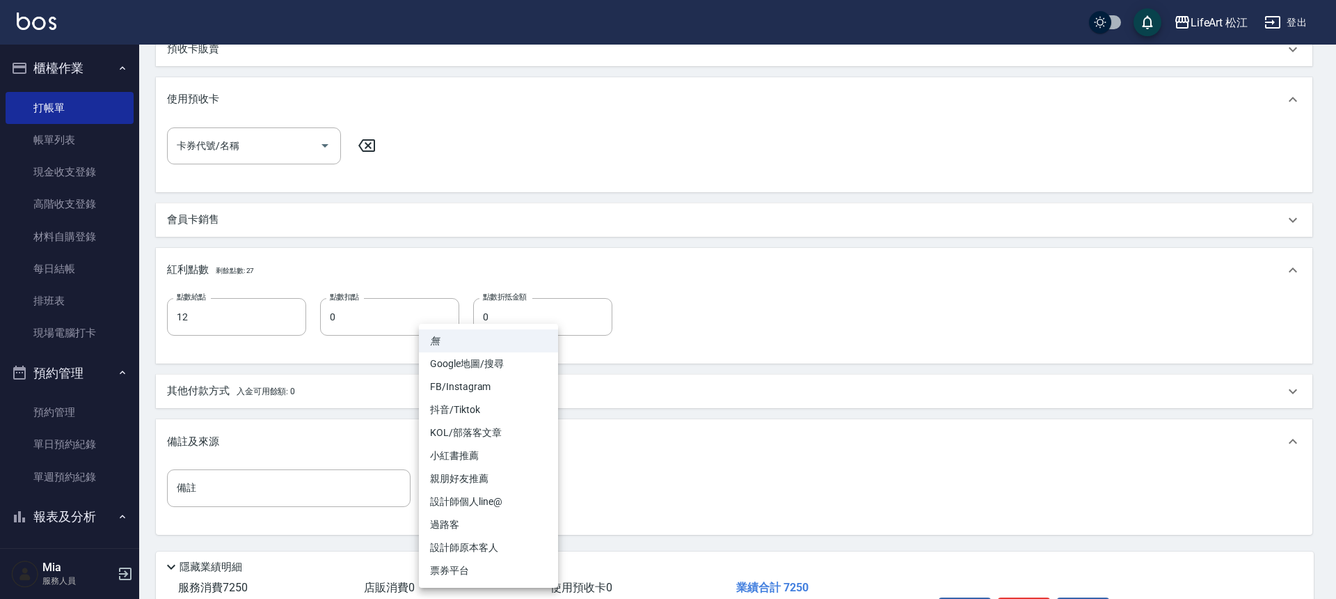
click at [472, 485] on body "LifeArt 松江 登出 櫃檯作業 打帳單 帳單列表 現金收支登錄 高階收支登錄 材料自購登錄 每日結帳 排班表 現場電腦打卡 預約管理 預約管理 單日預約…" at bounding box center [668, 9] width 1336 height 1353
click at [501, 490] on li "設計師個人line@" at bounding box center [488, 501] width 139 height 23
type input "設計師個人line@"
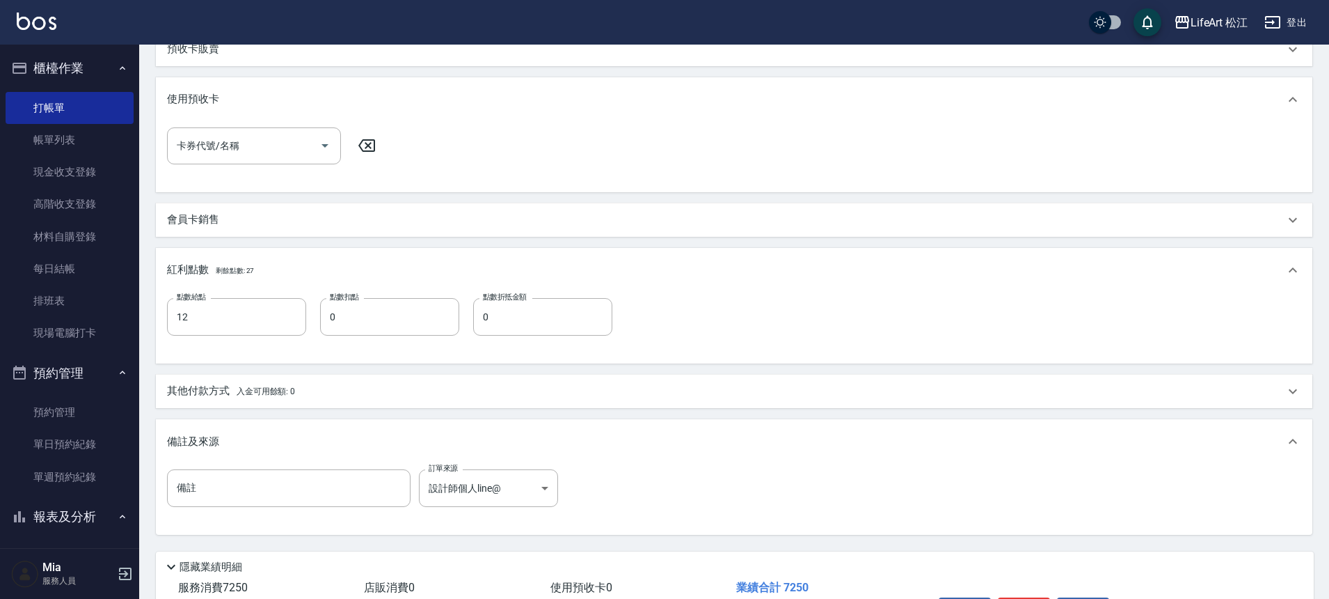
click at [315, 396] on div "其他付款方式 入金可用餘額: 0" at bounding box center [726, 390] width 1118 height 15
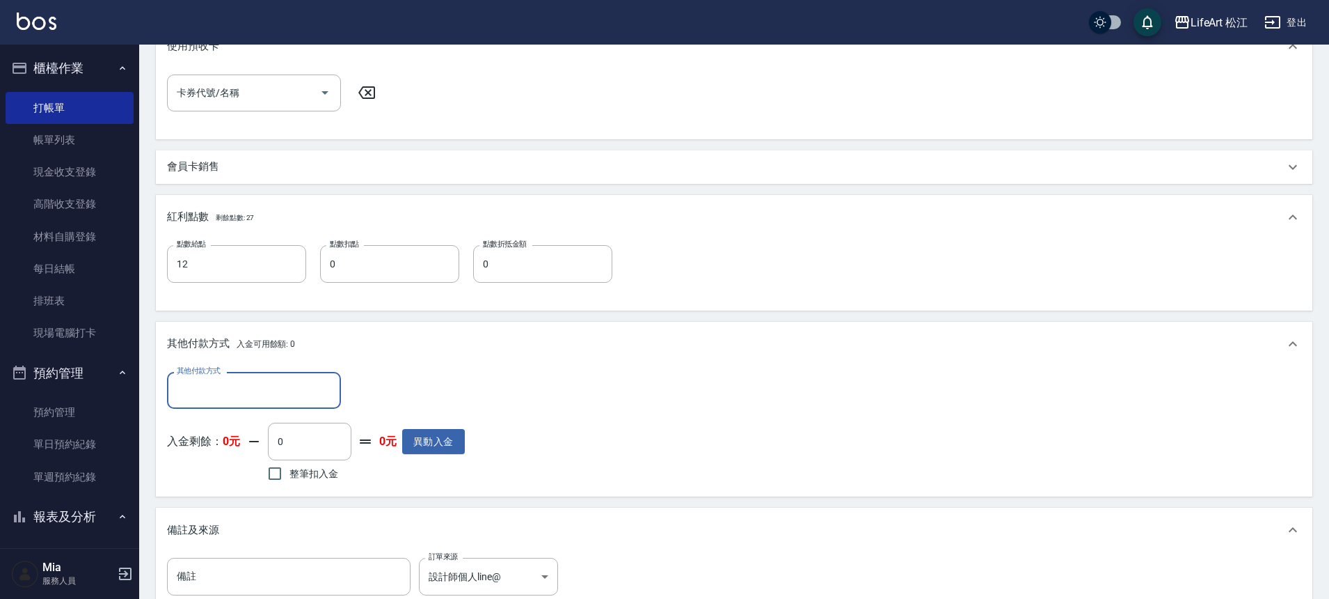
scroll to position [798, 0]
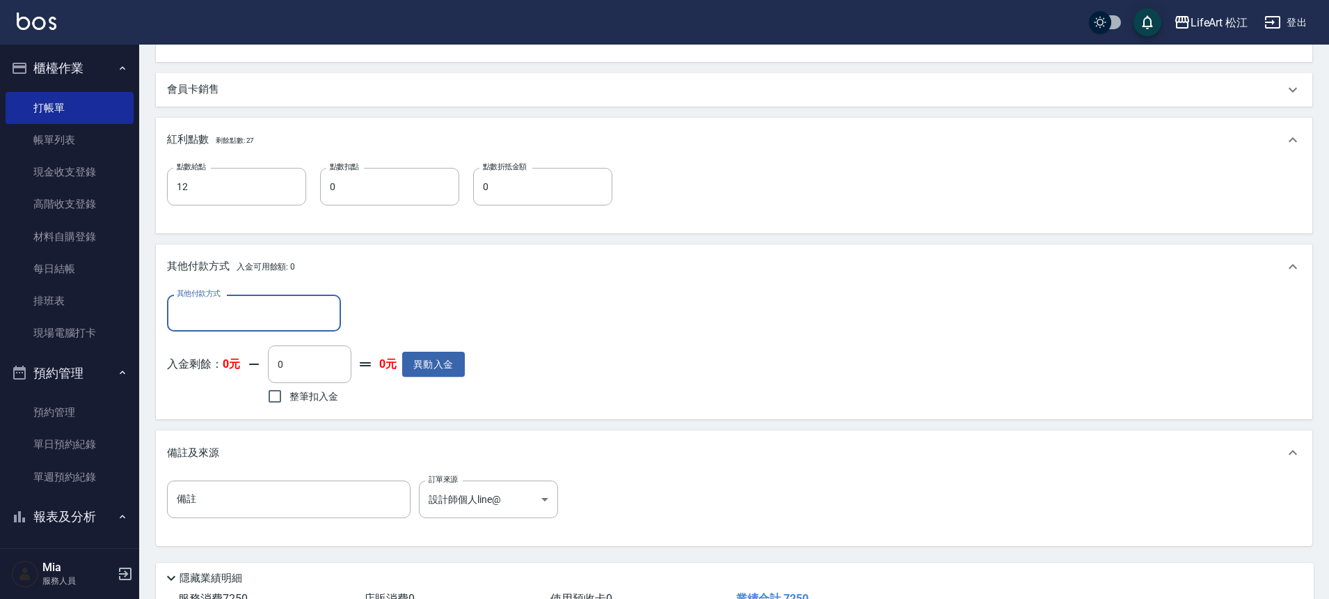
click at [221, 333] on div "其他付款方式 其他付款方式 入金剩餘： 0元 0 ​ 整筆扣入金 0元 異動入金" at bounding box center [316, 350] width 298 height 113
click at [223, 320] on input "其他付款方式" at bounding box center [253, 313] width 161 height 24
click at [223, 400] on span "信用卡" at bounding box center [254, 394] width 174 height 23
type input "信用卡"
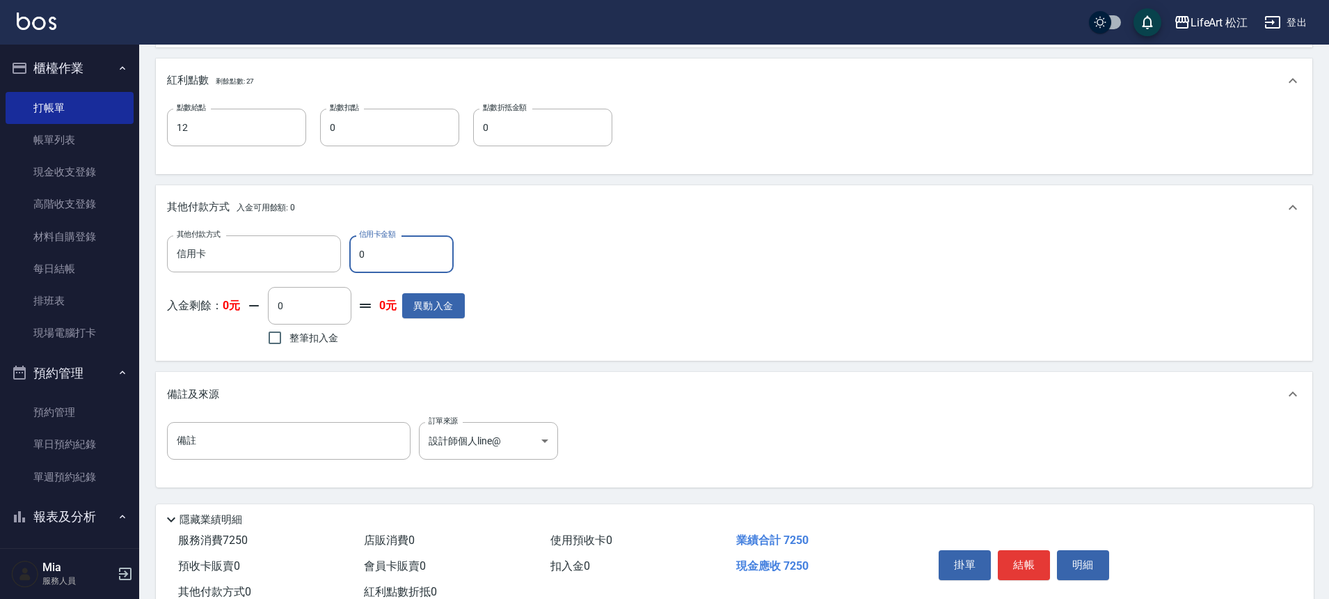
scroll to position [903, 0]
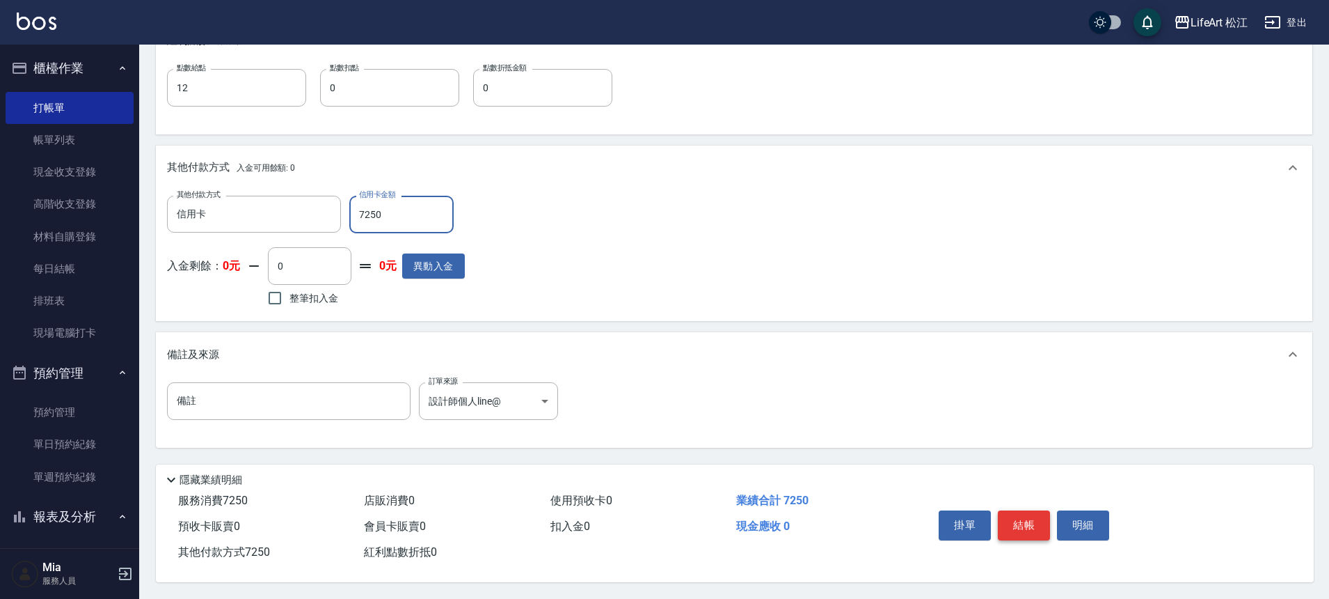
type input "7250"
click at [1024, 520] on button "結帳" at bounding box center [1024, 524] width 52 height 29
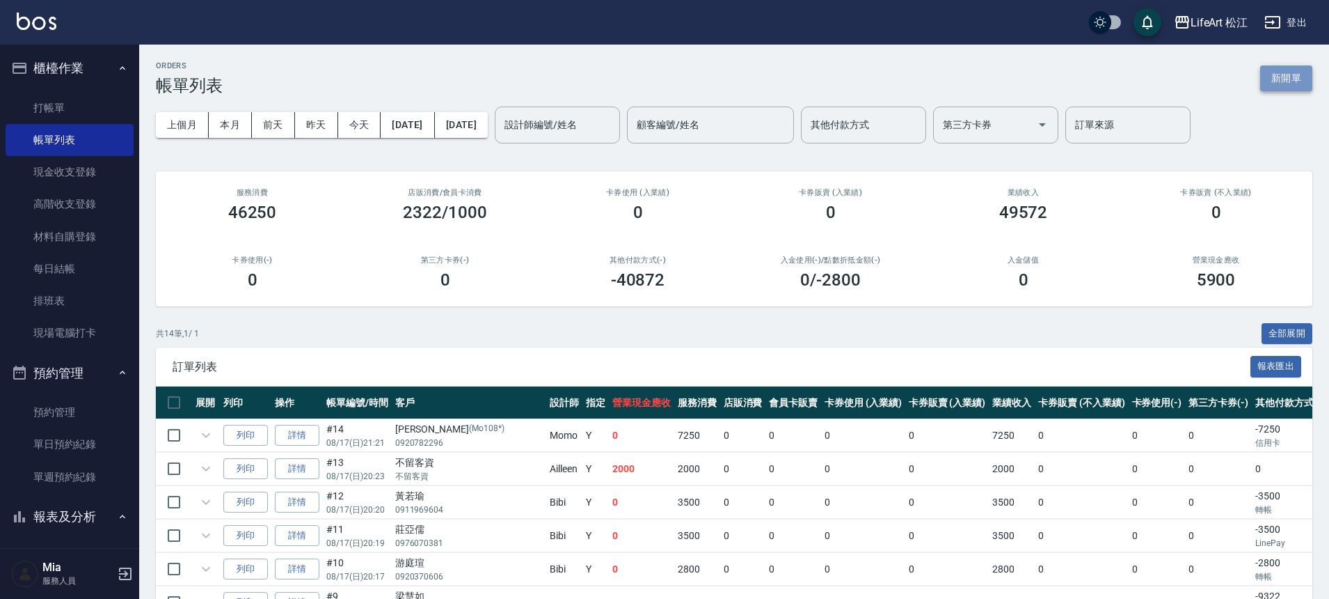
click at [1283, 79] on button "新開單" at bounding box center [1286, 78] width 52 height 26
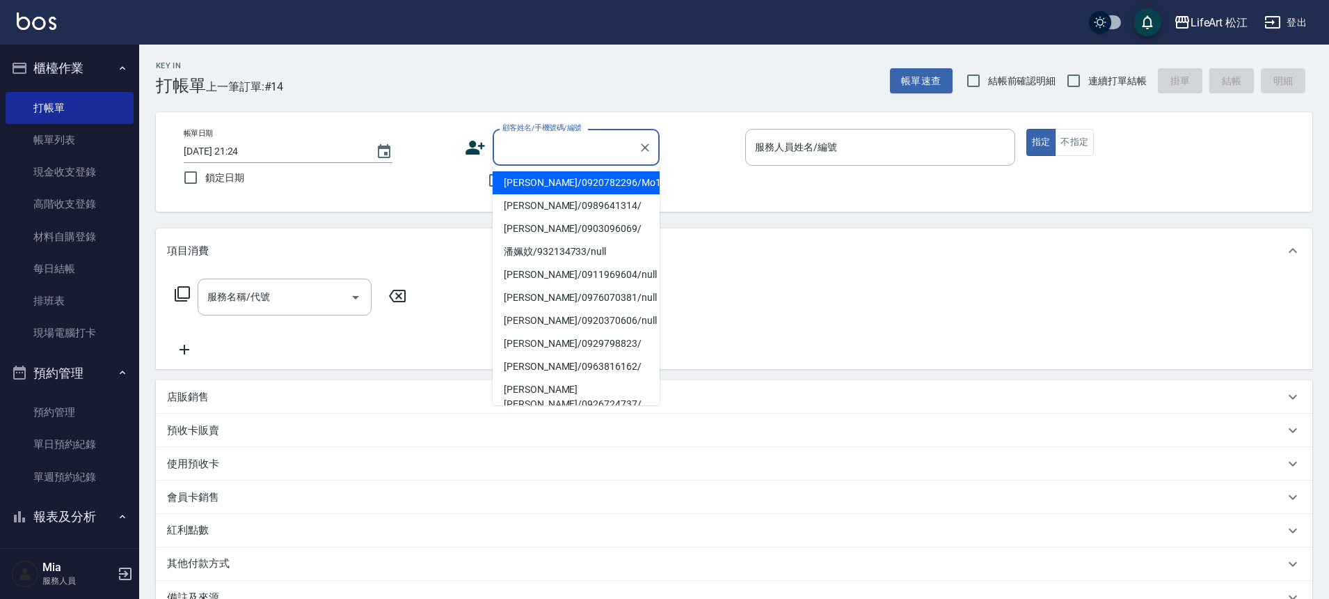
click at [589, 146] on input "顧客姓名/手機號碼/編號" at bounding box center [566, 147] width 134 height 24
type input "x"
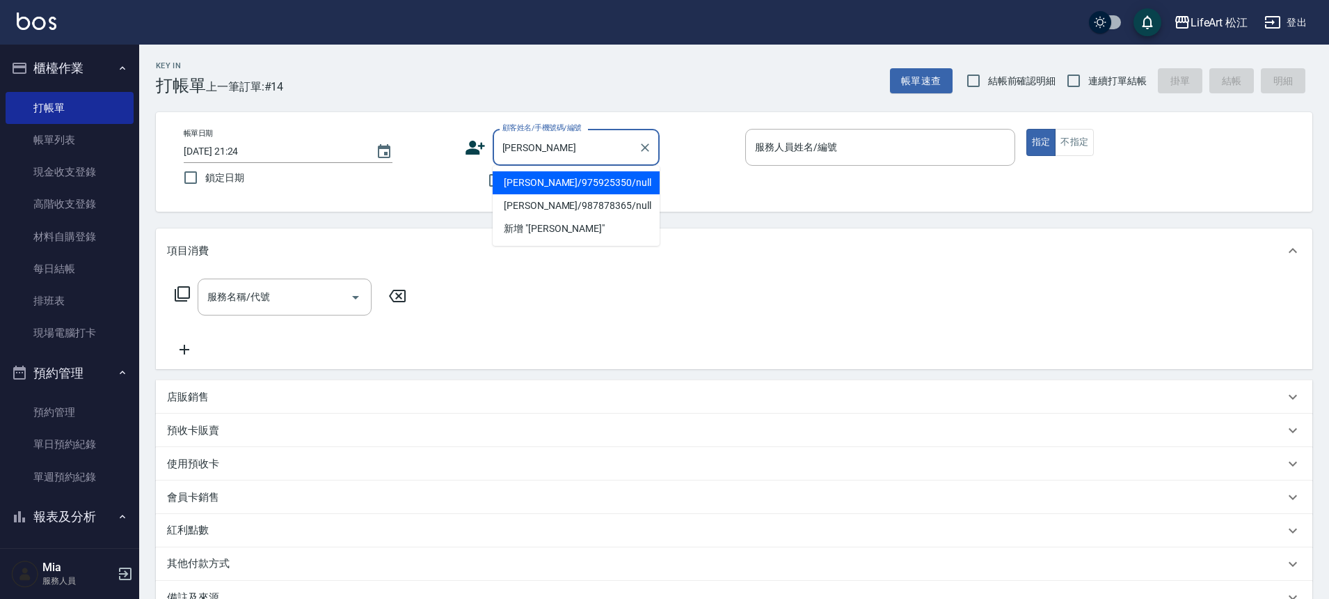
click at [585, 179] on li "[PERSON_NAME]/975925350/null" at bounding box center [576, 182] width 167 height 23
type input "[PERSON_NAME]/975925350/null"
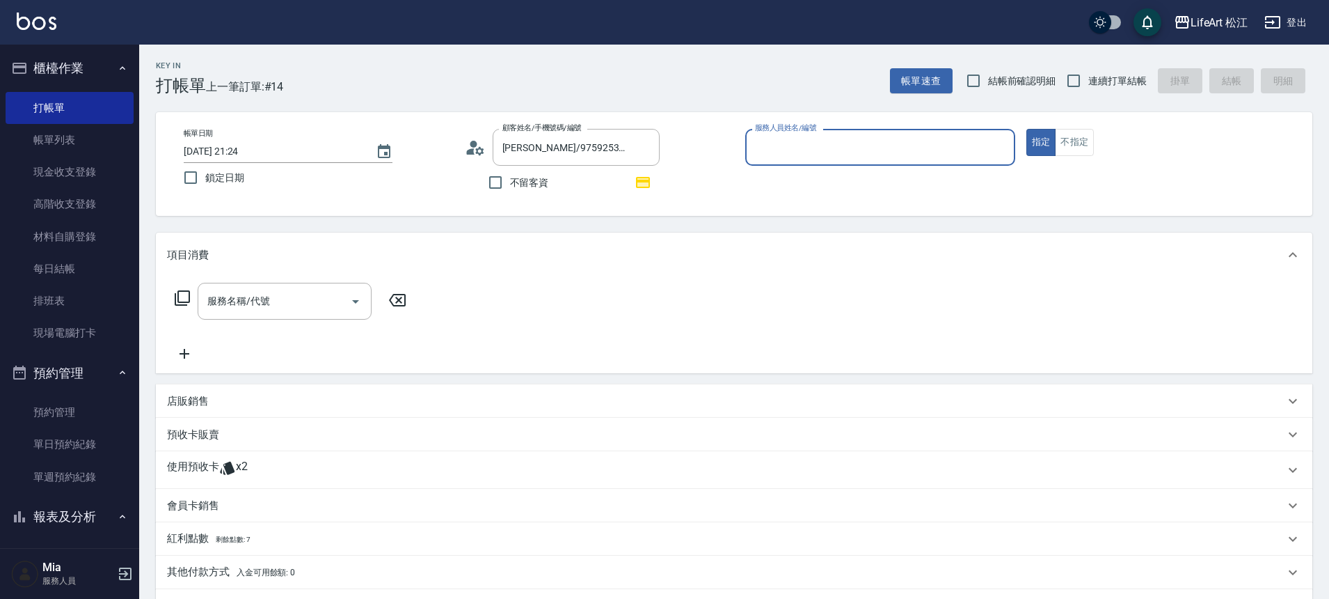
click at [965, 141] on input "服務人員姓名/編號" at bounding box center [881, 147] width 258 height 24
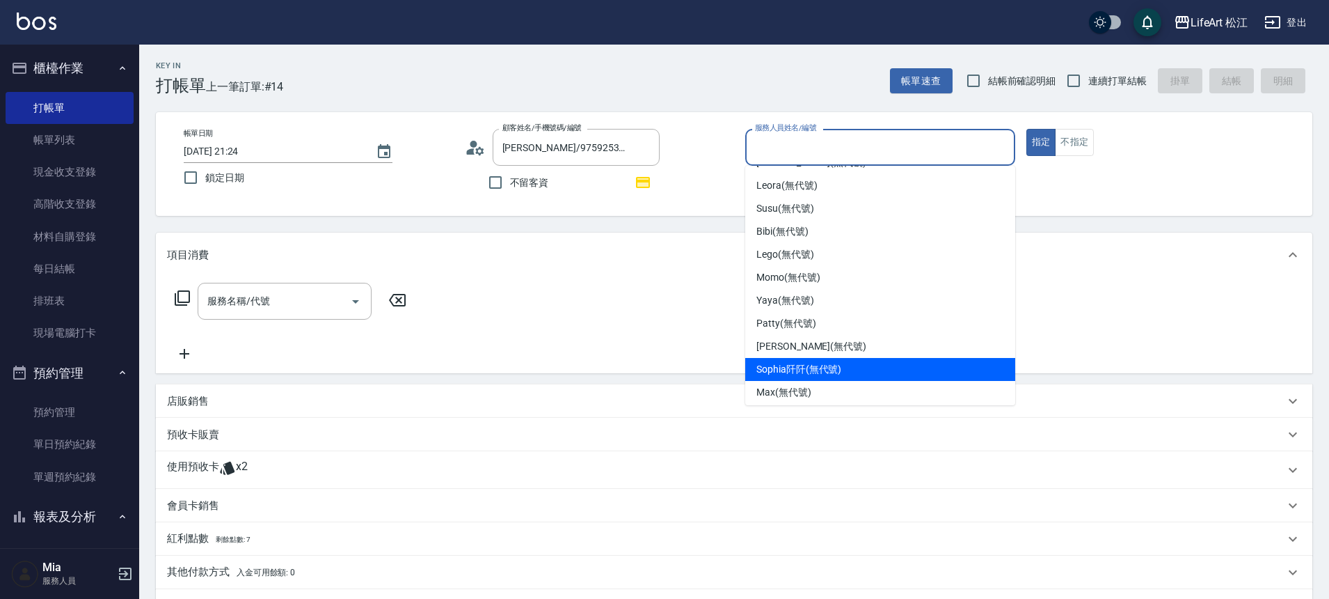
scroll to position [162, 0]
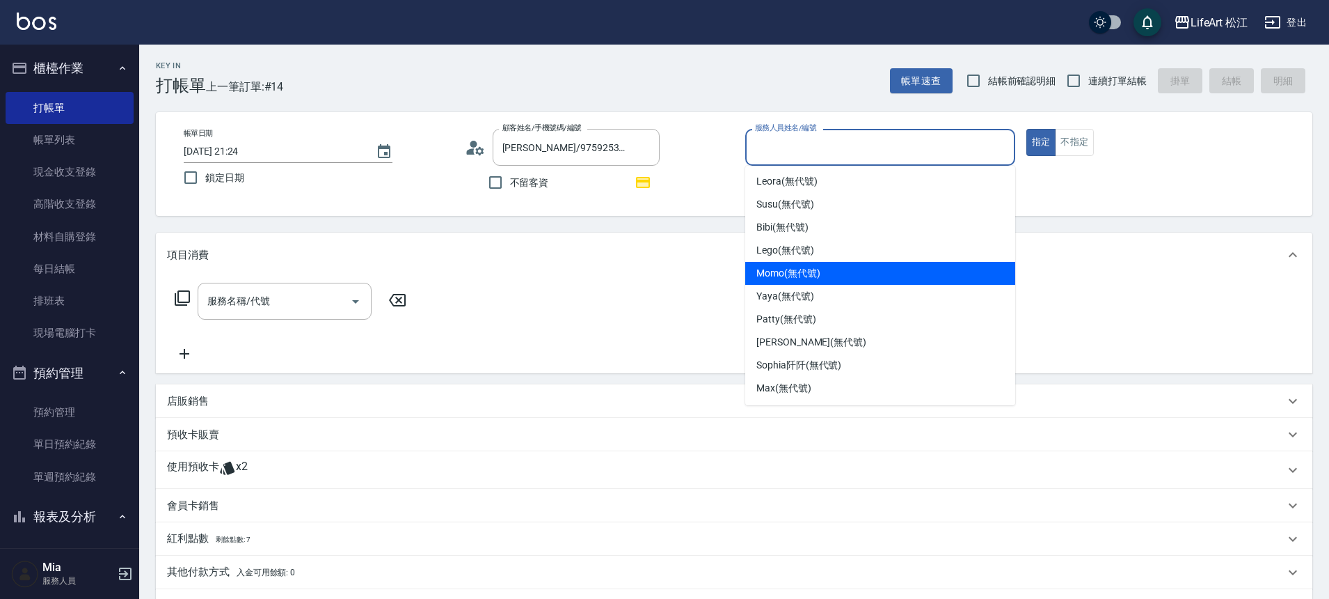
click at [782, 268] on span "Momo (無代號)" at bounding box center [789, 273] width 64 height 15
type input "Momo(無代號)"
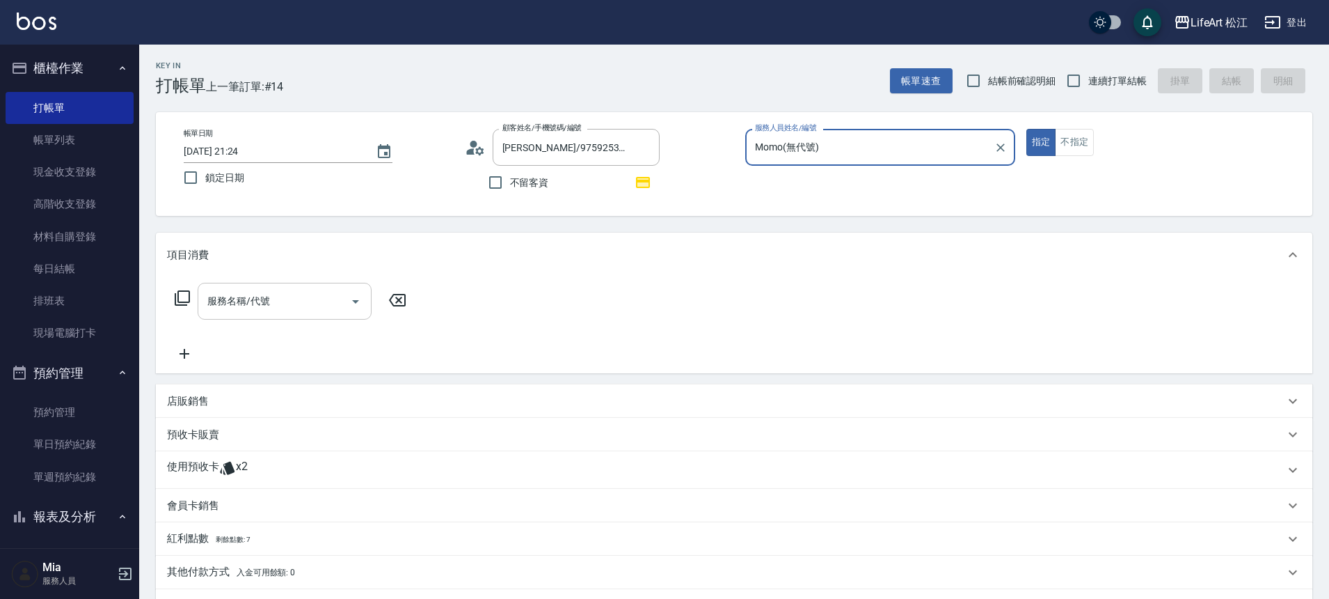
click at [322, 299] on input "服務名稱/代號" at bounding box center [274, 301] width 141 height 24
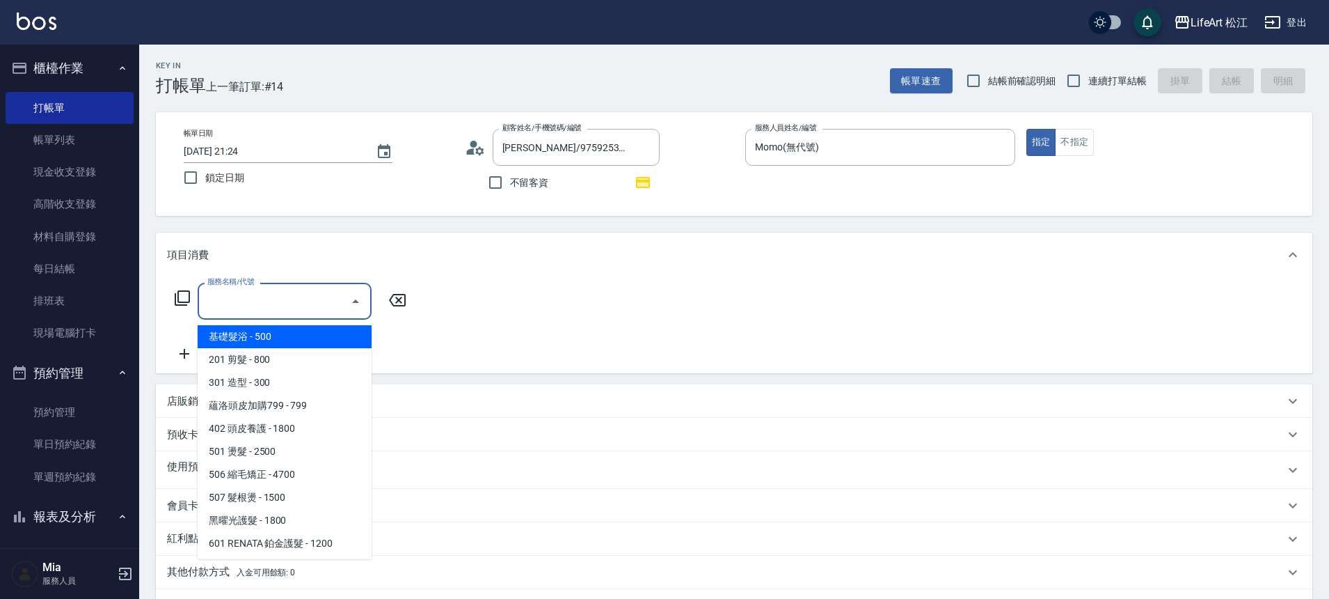
click at [292, 341] on span "基礎髮浴 - 500" at bounding box center [285, 336] width 174 height 23
type input "基礎髮浴 (101)"
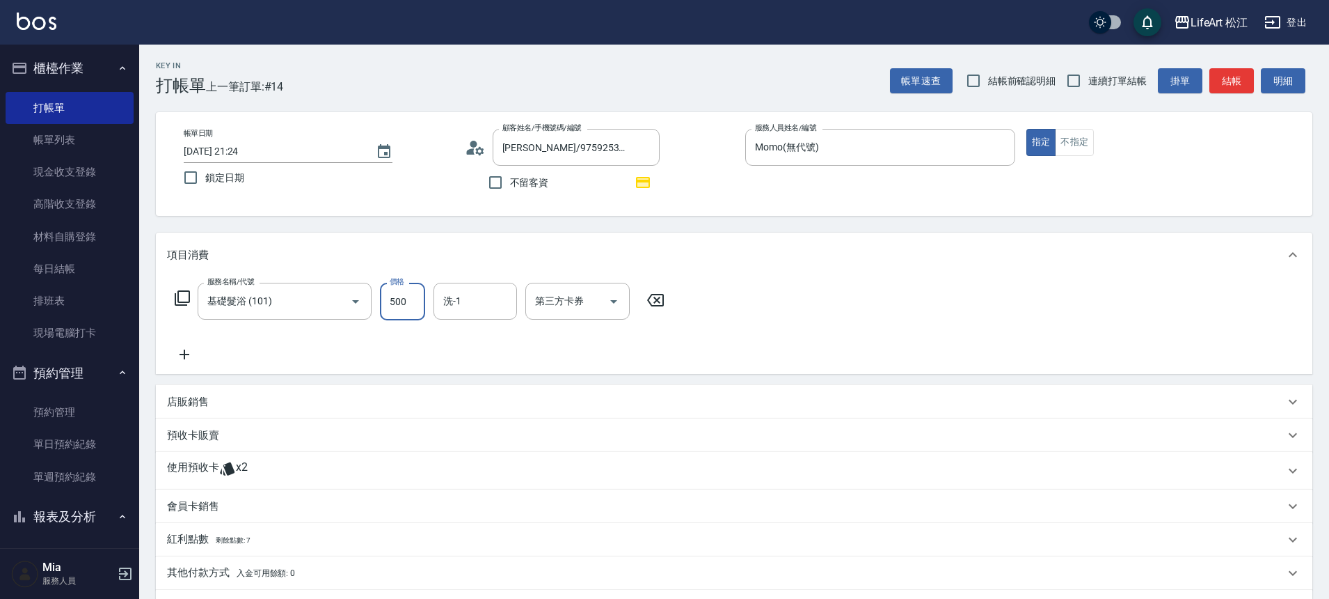
click at [425, 306] on input "500" at bounding box center [402, 302] width 45 height 38
type input "350"
click at [293, 464] on div "使用預收卡 x2" at bounding box center [726, 470] width 1118 height 21
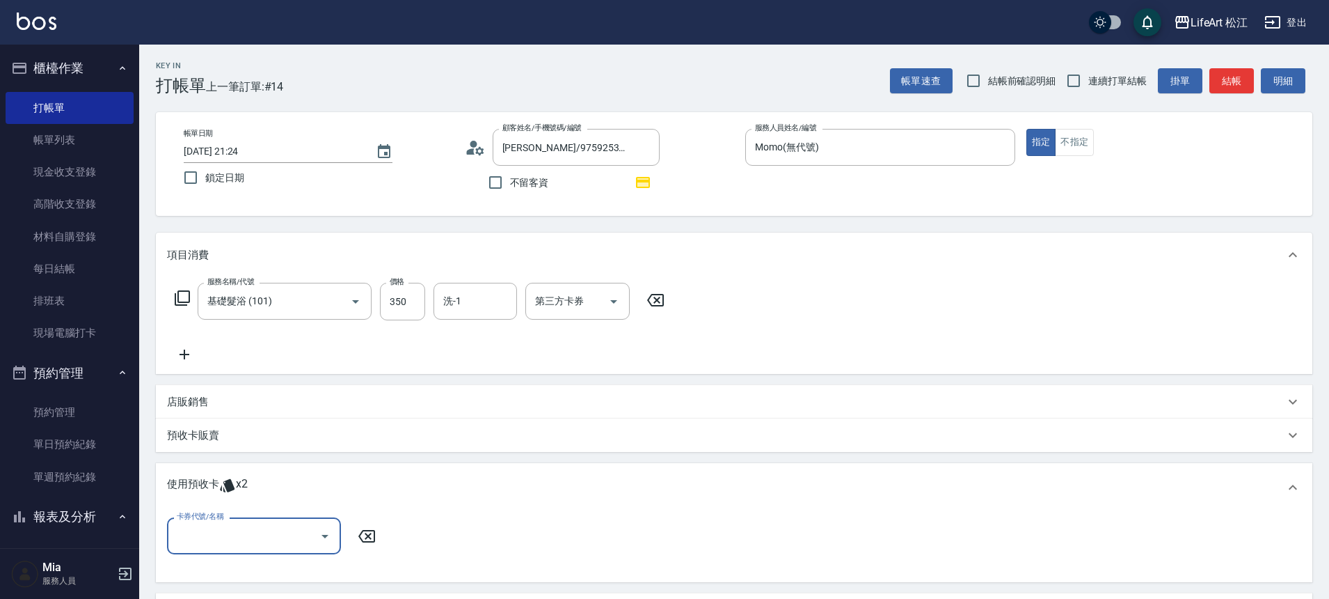
scroll to position [0, 0]
click at [253, 532] on input "卡券代號/名稱" at bounding box center [243, 535] width 141 height 24
click at [248, 571] on div "黒耀光包套5次 剩餘2張" at bounding box center [254, 571] width 174 height 23
type input "黒耀光包套5次"
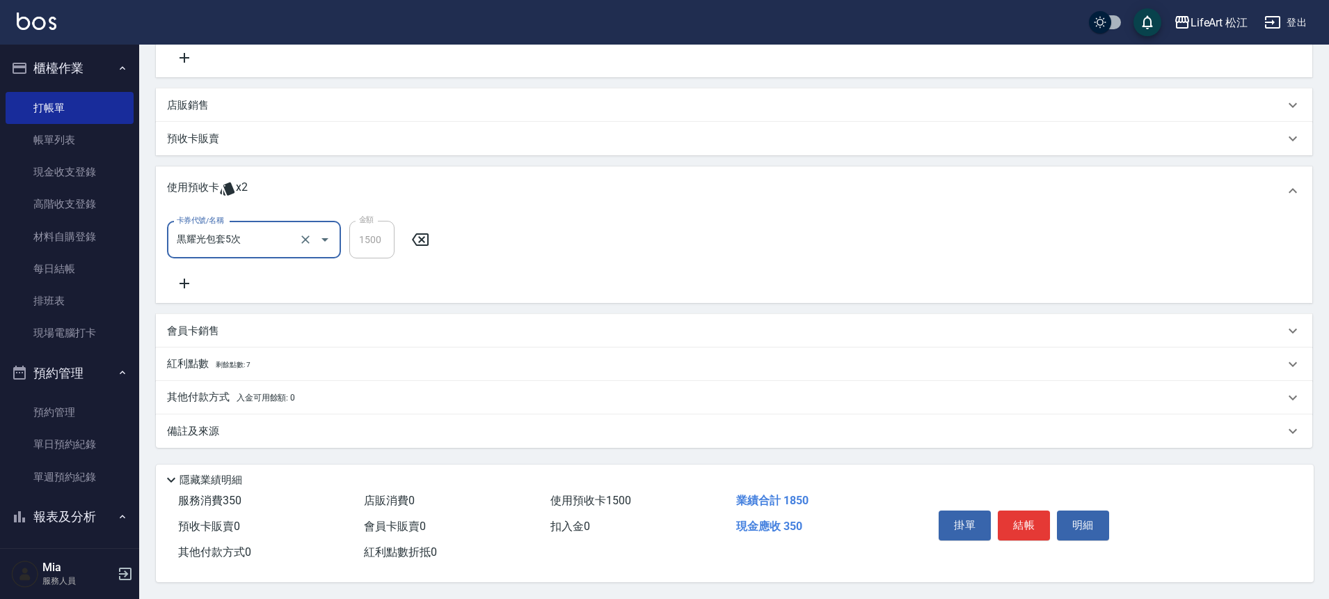
scroll to position [303, 0]
click at [251, 103] on div "店販銷售" at bounding box center [726, 105] width 1118 height 15
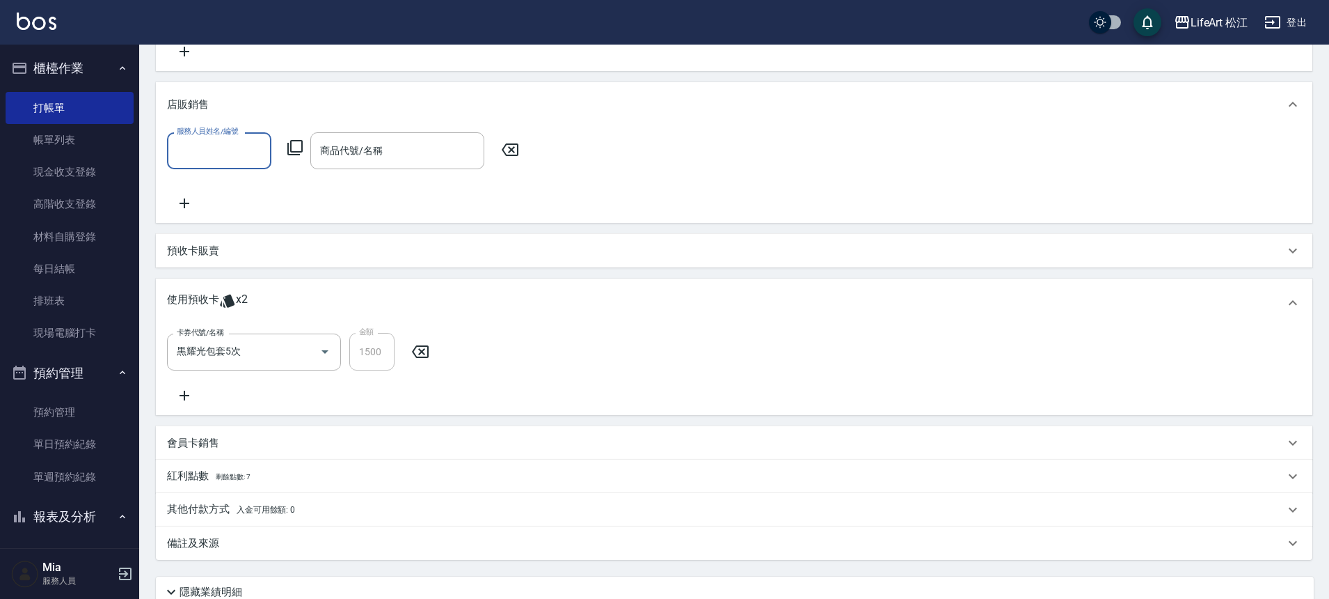
scroll to position [1, 0]
click at [214, 163] on div "服務人員姓名/編號" at bounding box center [219, 150] width 104 height 37
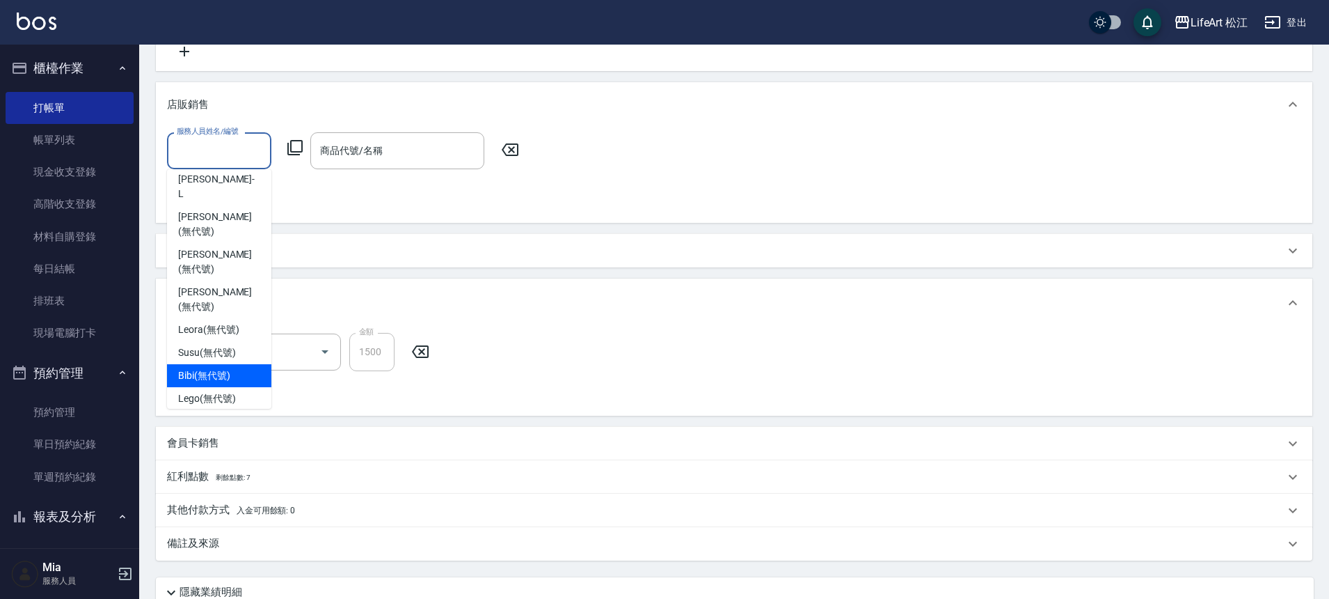
scroll to position [177, 0]
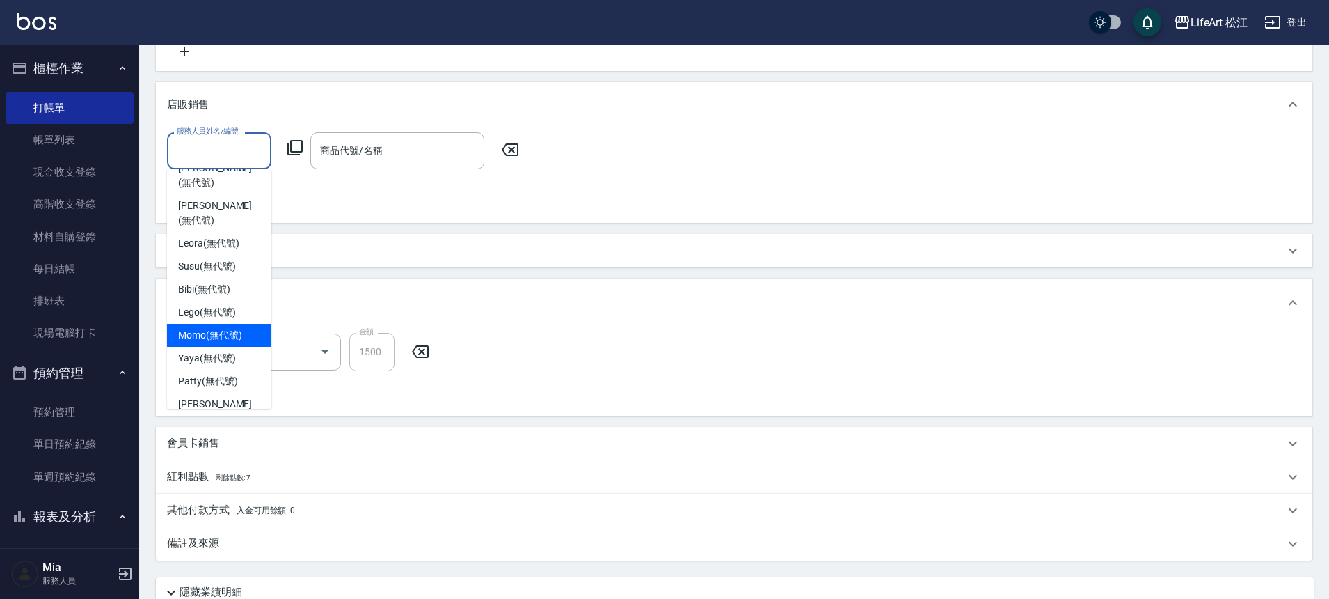
click at [226, 328] on span "Momo (無代號)" at bounding box center [210, 335] width 64 height 15
type input "Momo(無代號)"
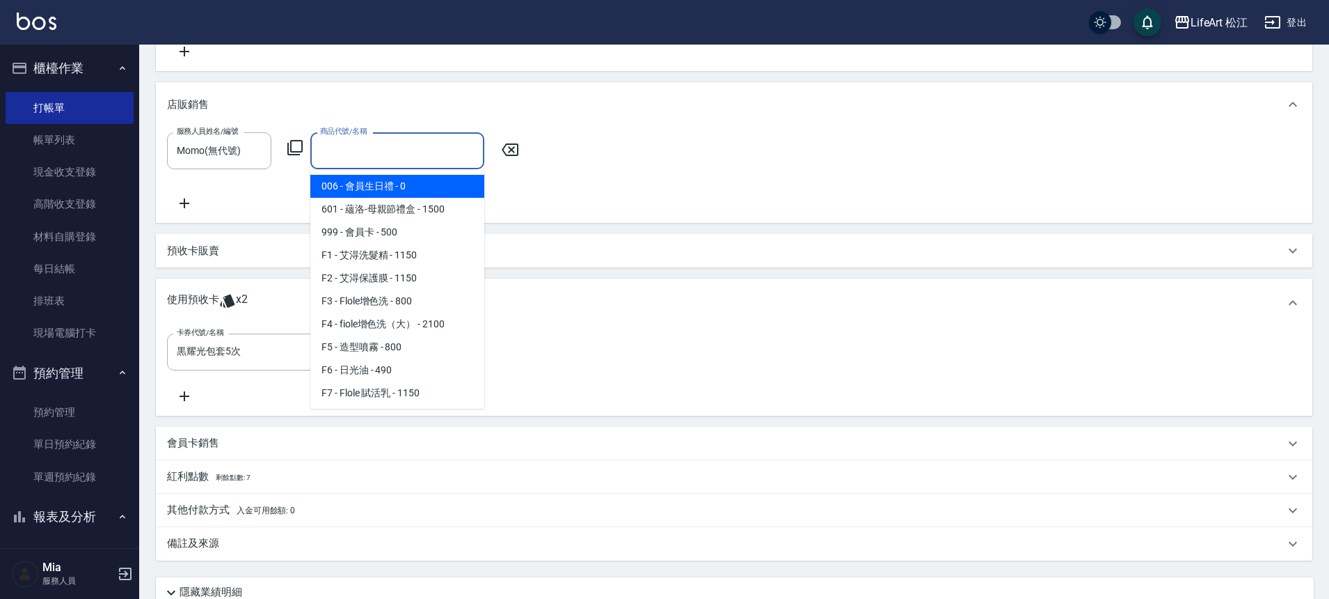
click at [394, 155] on input "商品代號/名稱" at bounding box center [397, 150] width 161 height 24
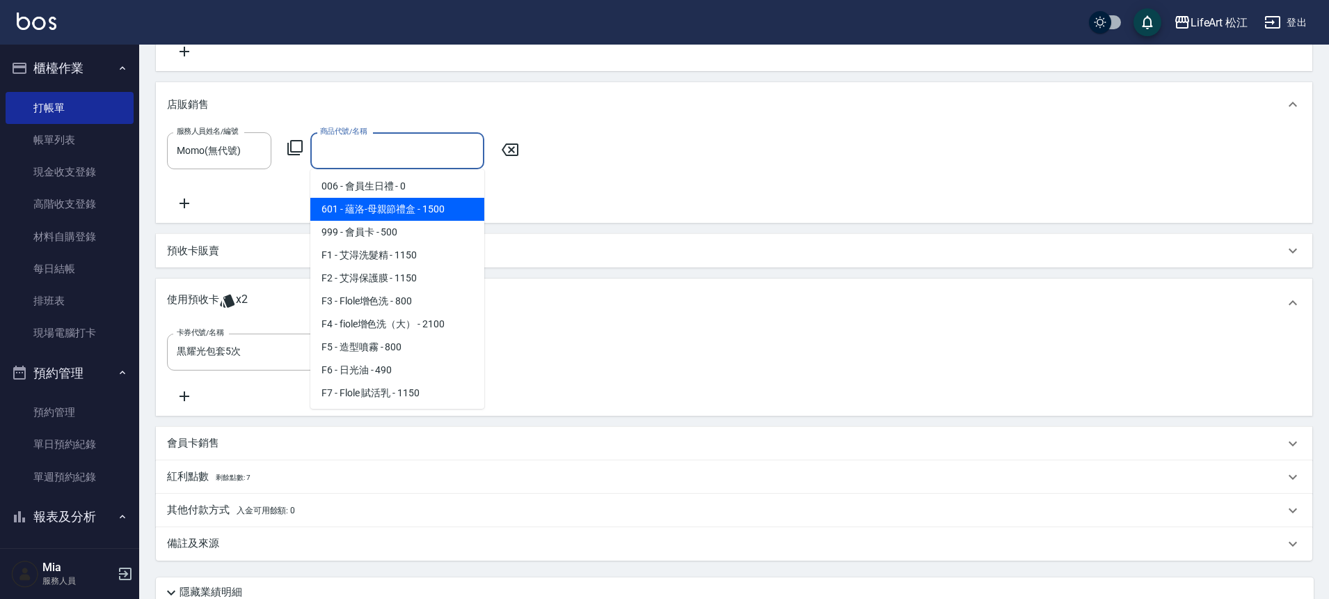
click at [397, 216] on span "601 - 蘊洛-母親節禮盒 - 1500" at bounding box center [397, 209] width 174 height 23
type input "蘊洛-母親節禮盒"
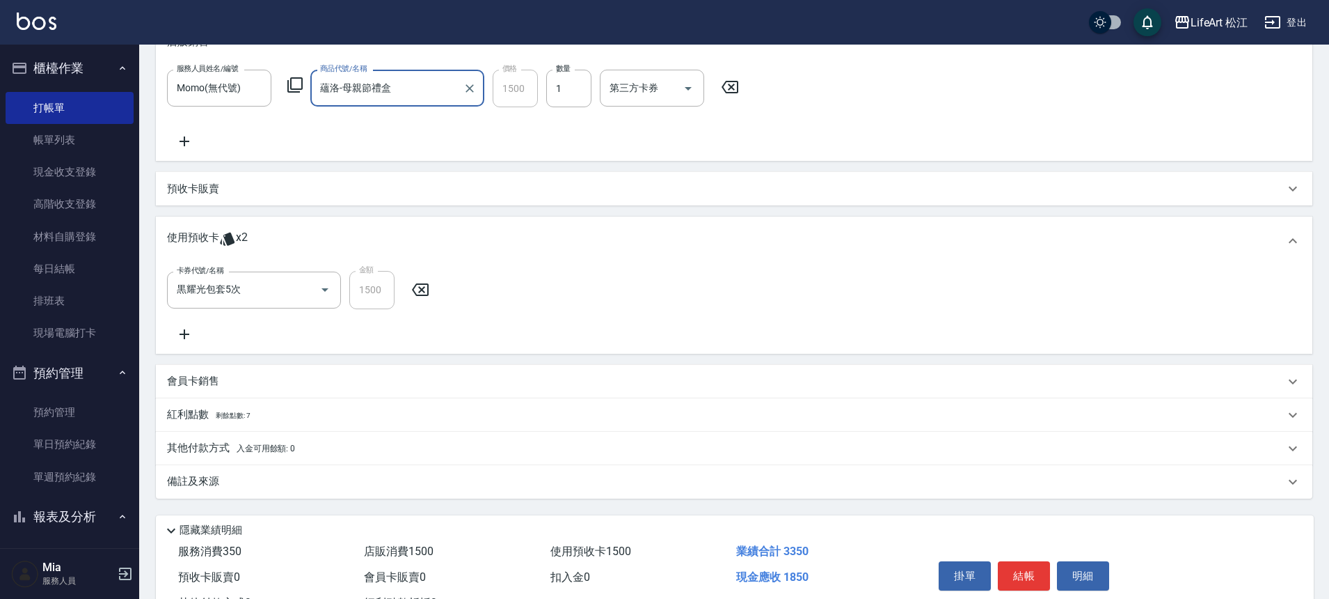
scroll to position [422, 0]
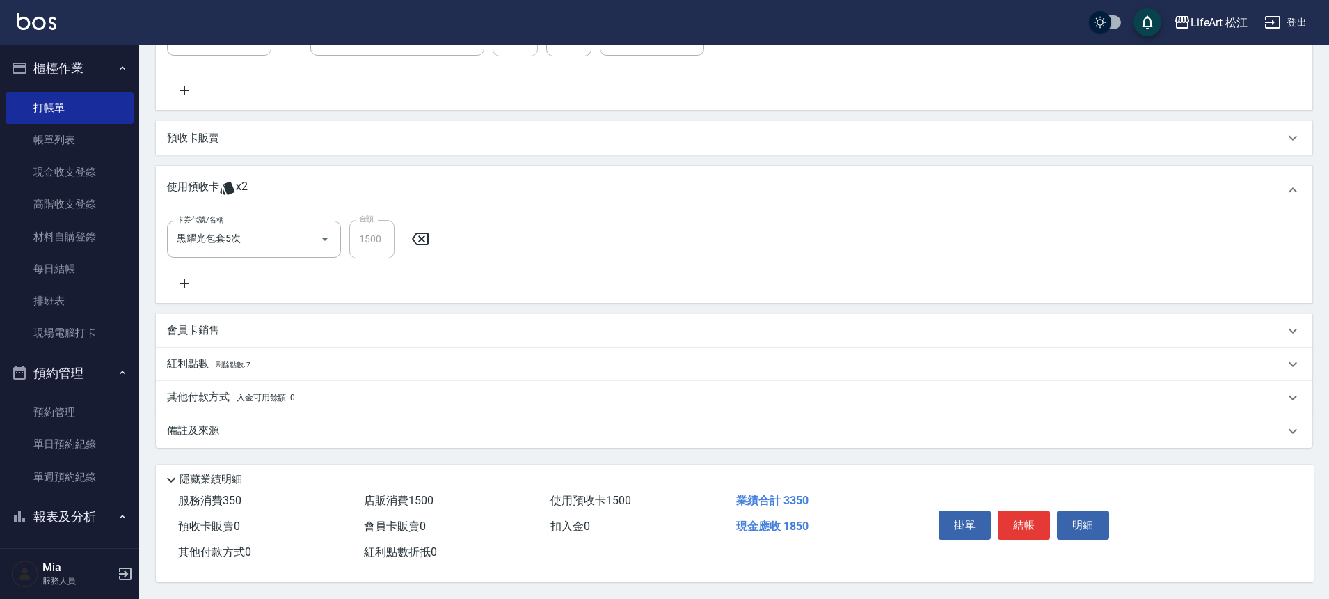
click at [291, 356] on div "紅利點數 剩餘點數: 7" at bounding box center [726, 363] width 1118 height 15
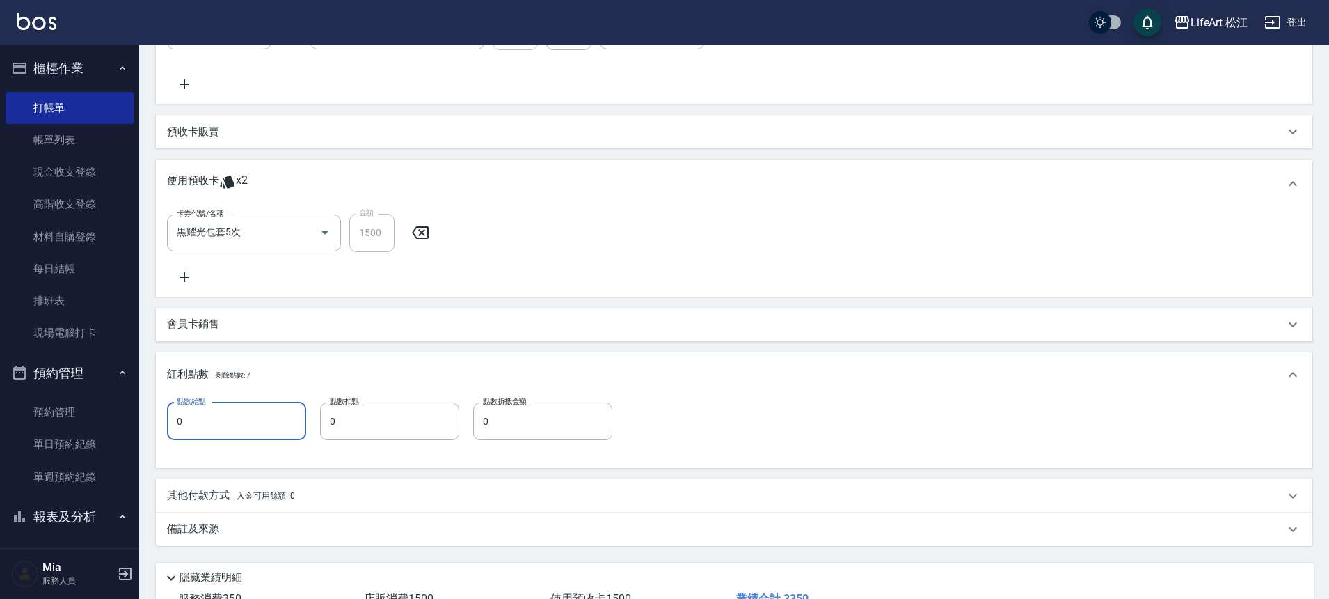
click at [237, 427] on input "0" at bounding box center [236, 421] width 139 height 38
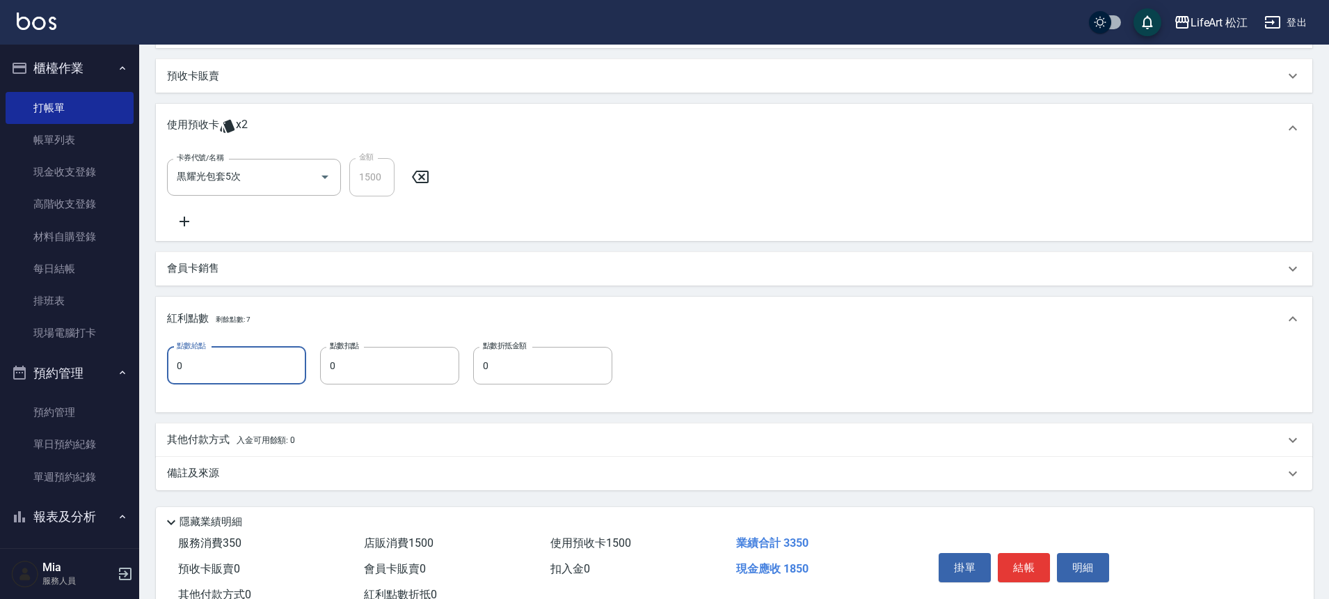
scroll to position [527, 0]
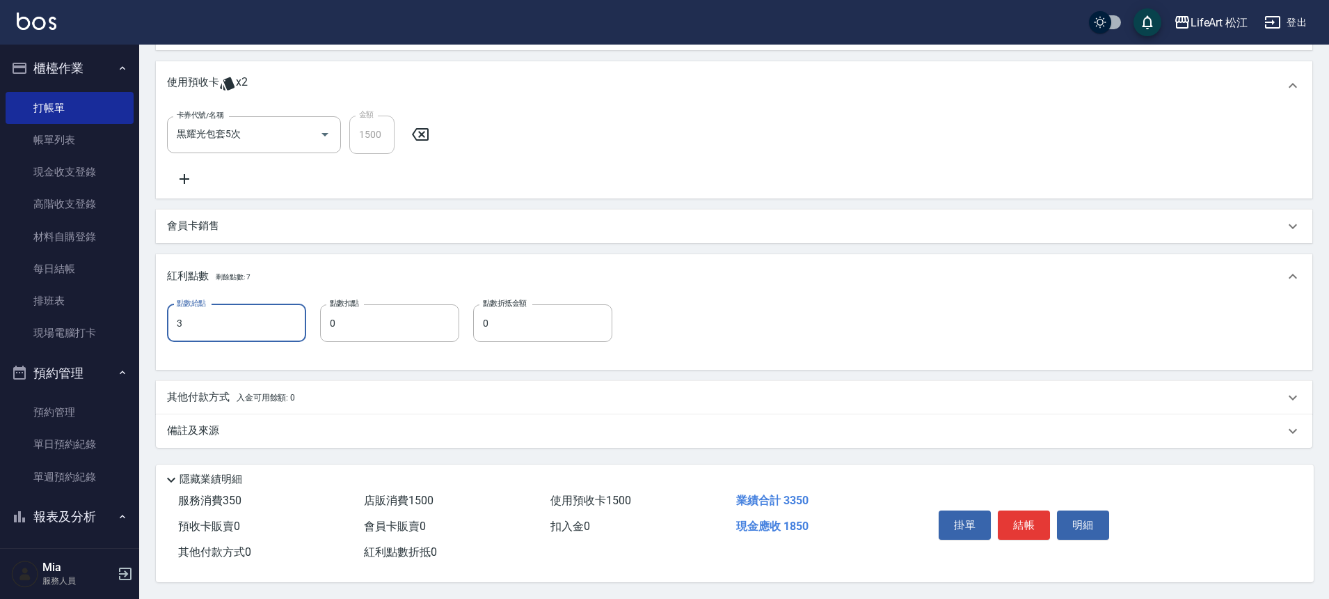
type input "3"
click at [278, 423] on div "備註及來源" at bounding box center [726, 430] width 1118 height 15
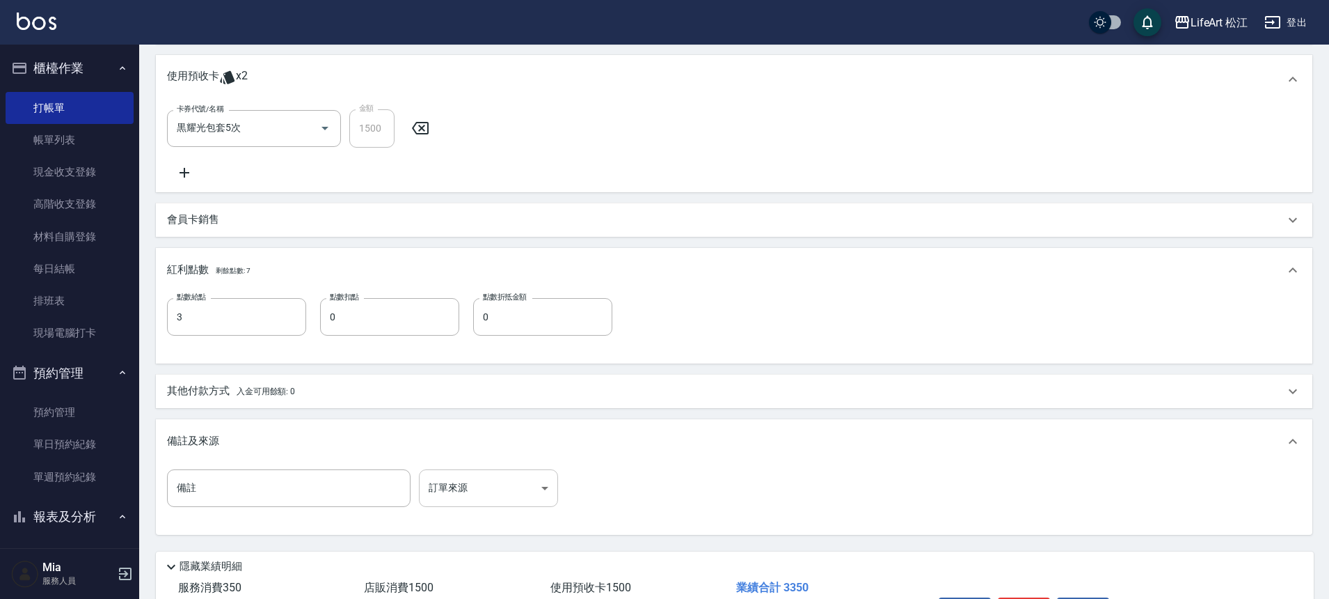
click at [477, 480] on body "LifeArt 松江 登出 櫃檯作業 打帳單 帳單列表 現金收支登錄 高階收支登錄 材料自購登錄 每日結帳 排班表 現場電腦打卡 預約管理 預約管理 單日預約…" at bounding box center [664, 79] width 1329 height 1212
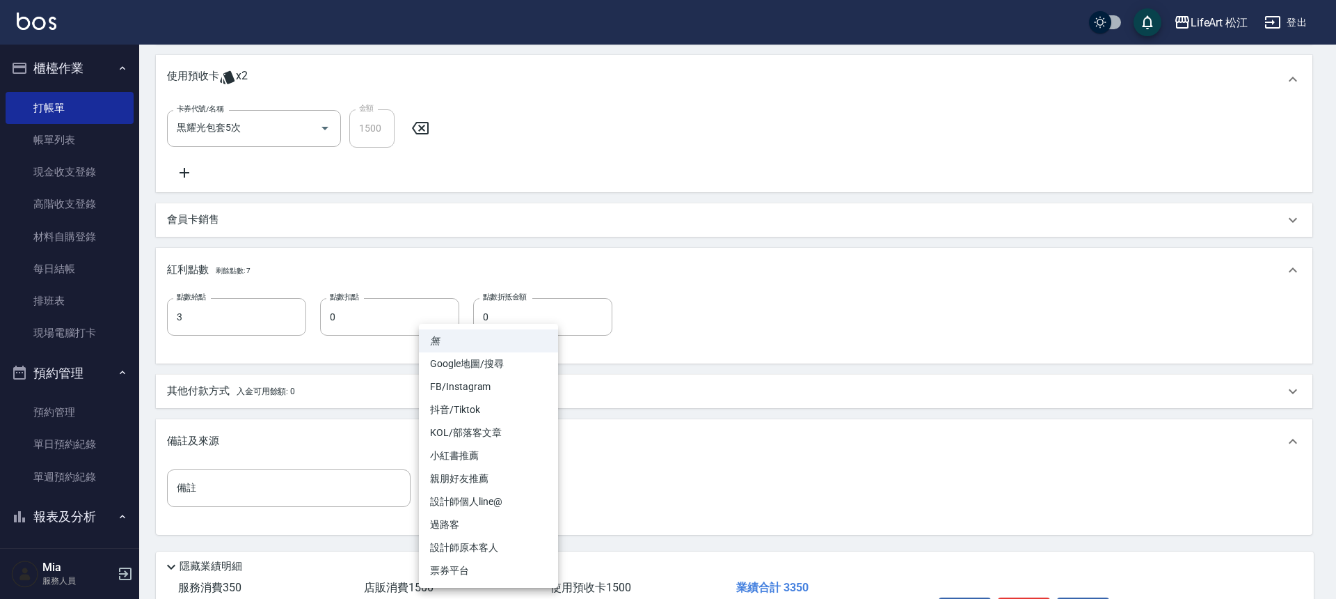
click at [490, 511] on li "設計師個人line@" at bounding box center [488, 501] width 139 height 23
type input "設計師個人line@"
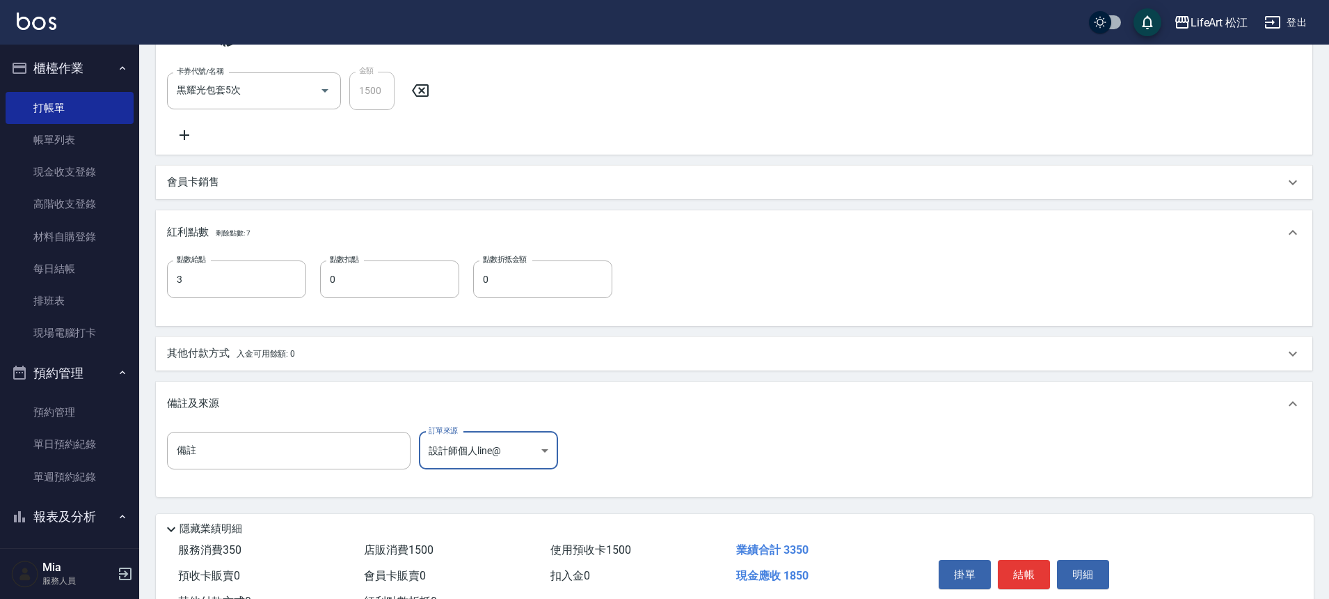
scroll to position [620, 0]
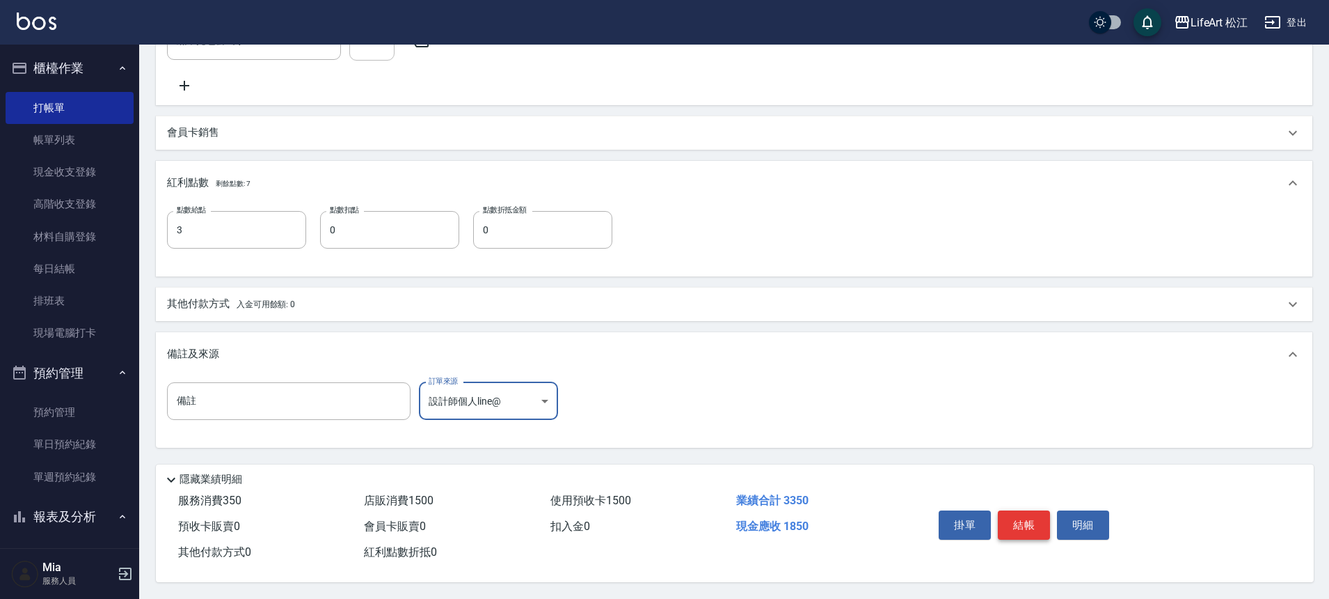
click at [1026, 518] on button "結帳" at bounding box center [1024, 524] width 52 height 29
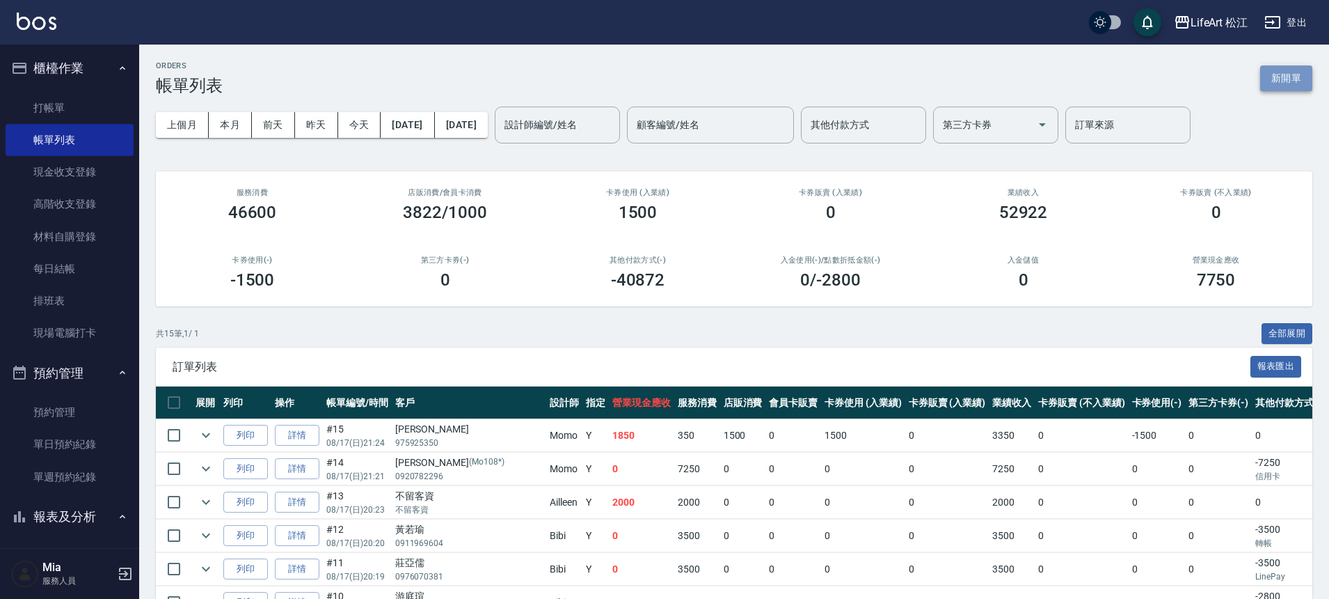
click at [1279, 81] on button "新開單" at bounding box center [1286, 78] width 52 height 26
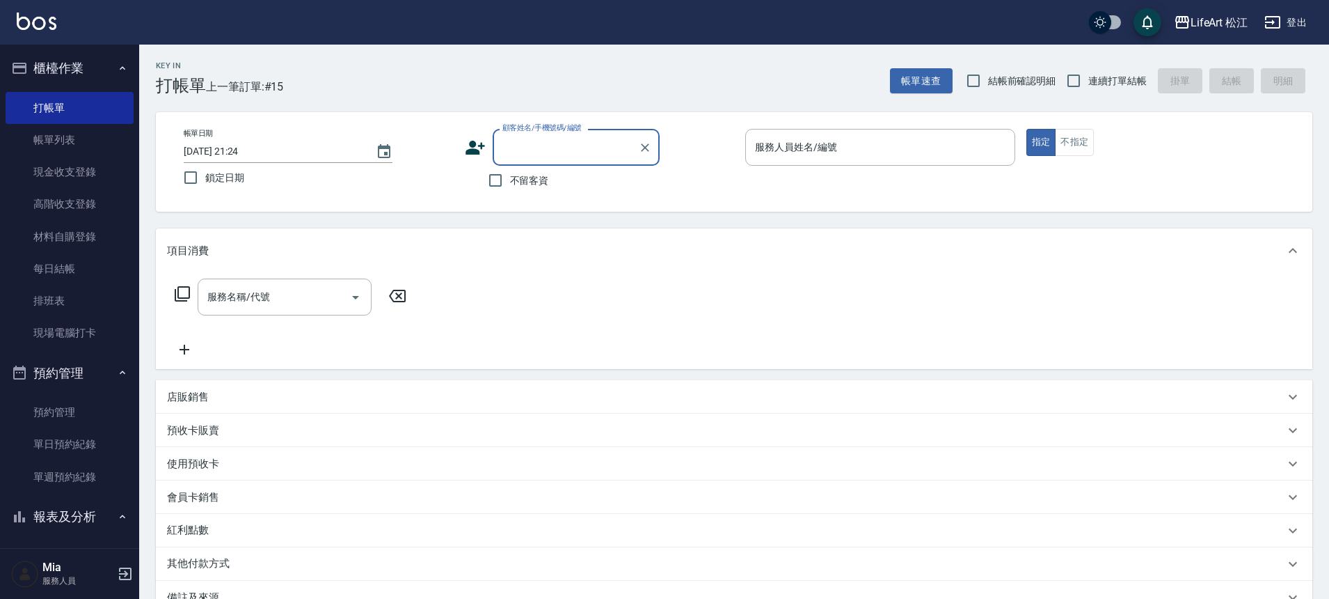
type input "a"
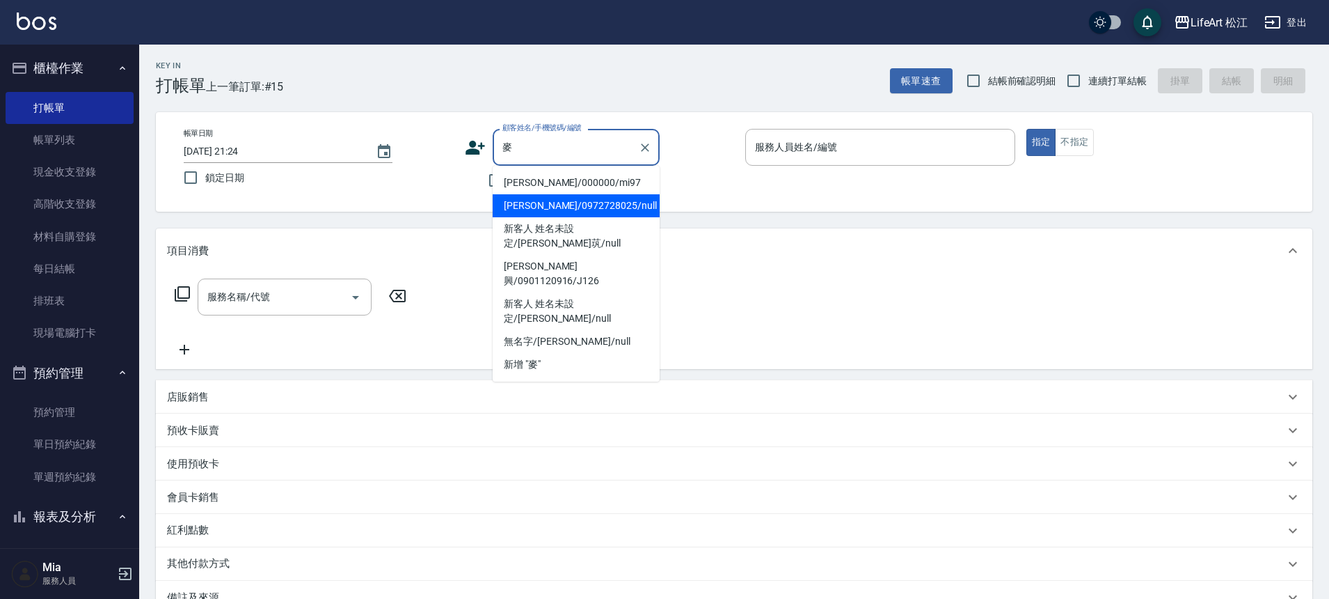
click at [576, 213] on li "[PERSON_NAME]/0972728025/null" at bounding box center [576, 205] width 167 height 23
type input "[PERSON_NAME]/0972728025/null"
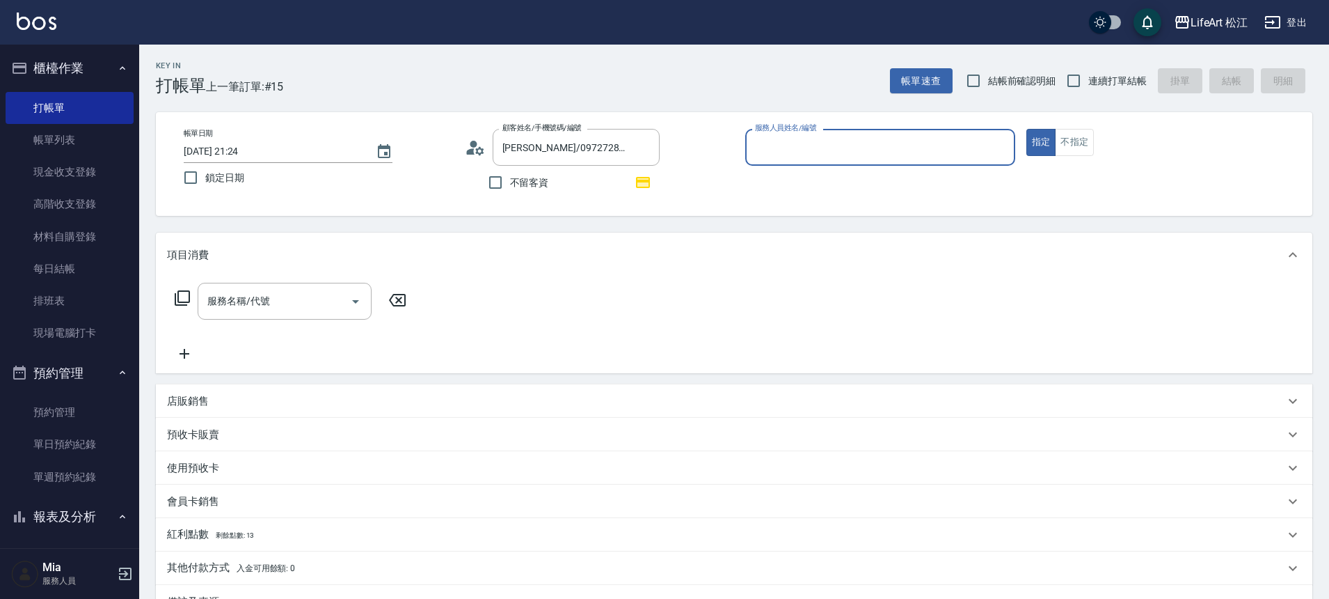
click at [845, 159] on div "服務人員姓名/編號" at bounding box center [880, 147] width 270 height 37
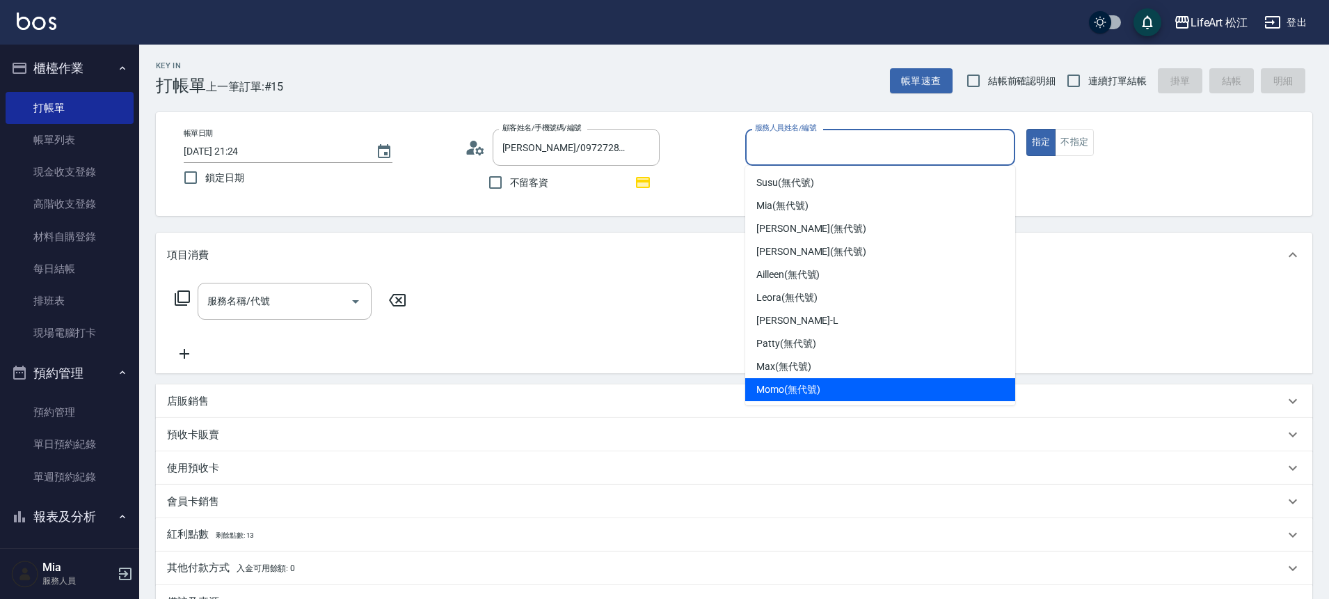
click at [809, 388] on span "Momo (無代號)" at bounding box center [789, 389] width 64 height 15
type input "Momo(無代號)"
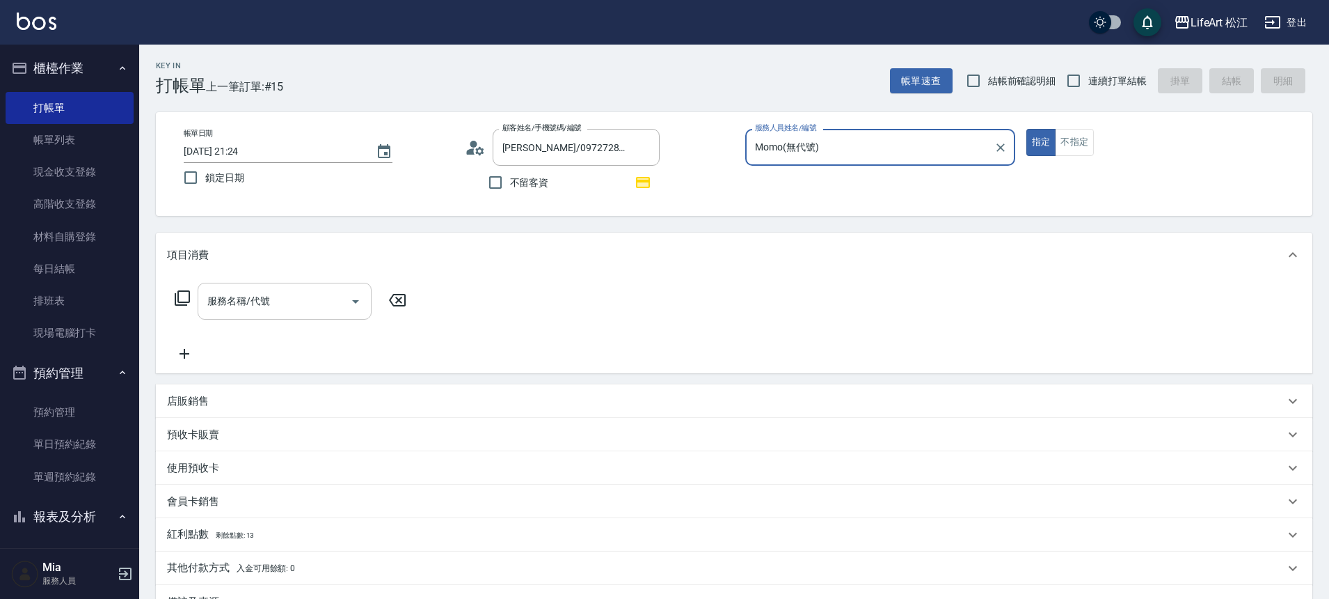
click at [271, 312] on input "服務名稱/代號" at bounding box center [274, 301] width 141 height 24
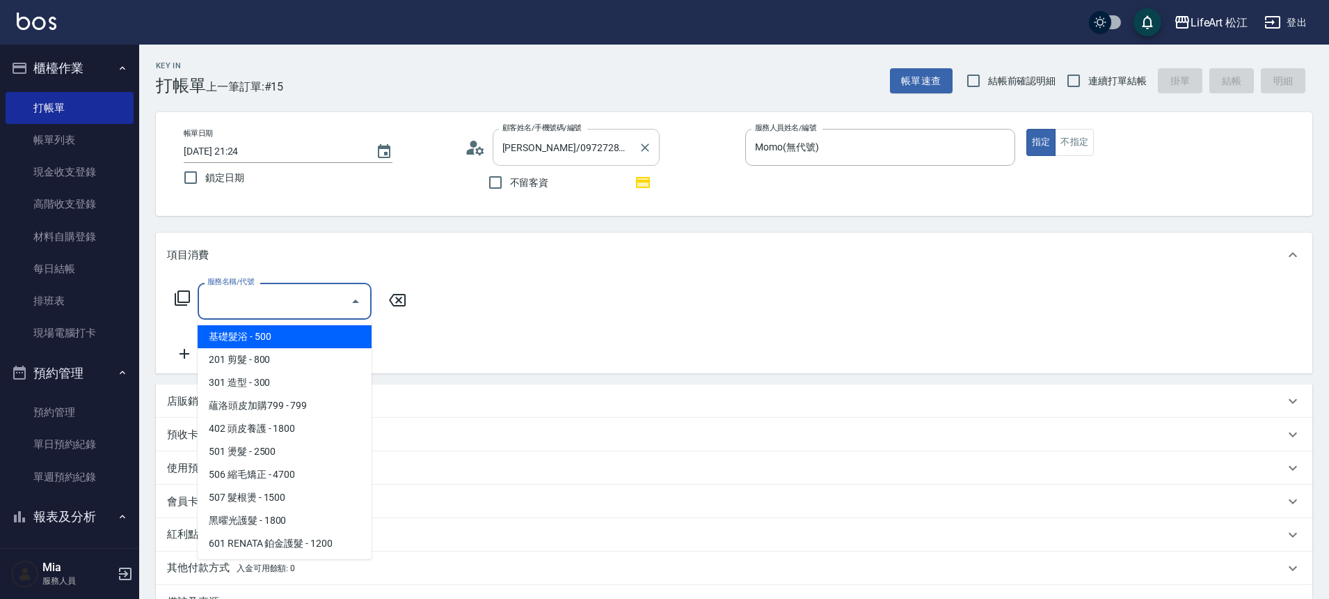
click at [546, 151] on input "[PERSON_NAME]/0972728025/null" at bounding box center [566, 147] width 134 height 24
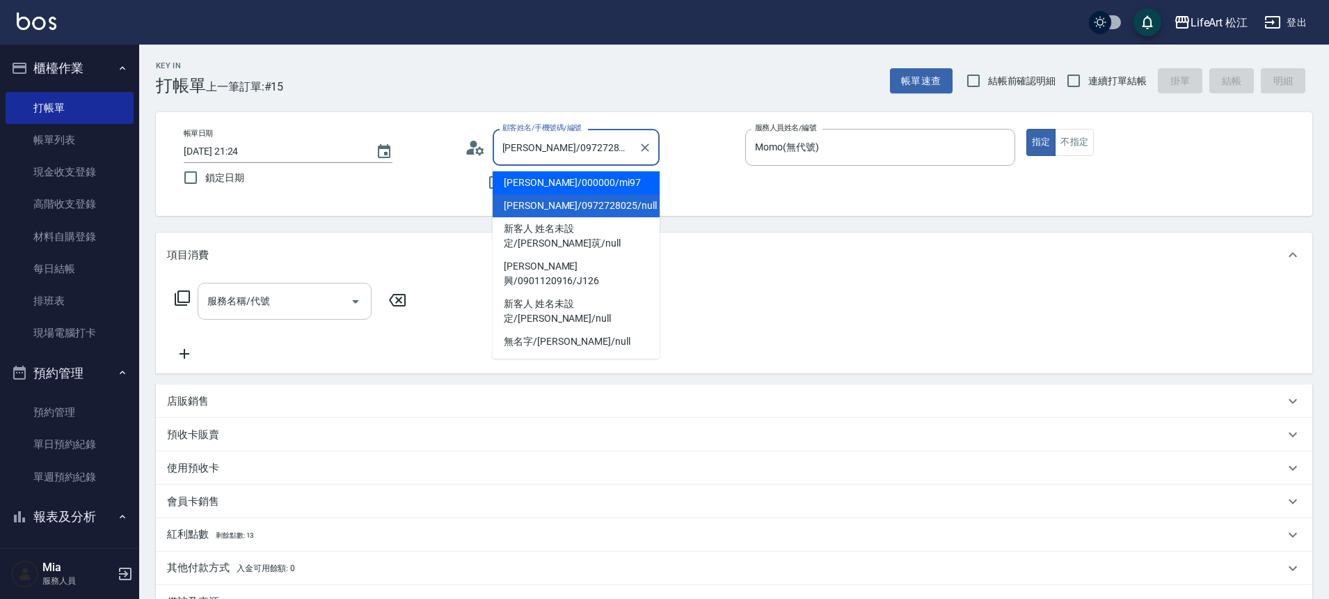
click at [248, 302] on div "服務名稱/代號 服務名稱/代號" at bounding box center [285, 301] width 174 height 37
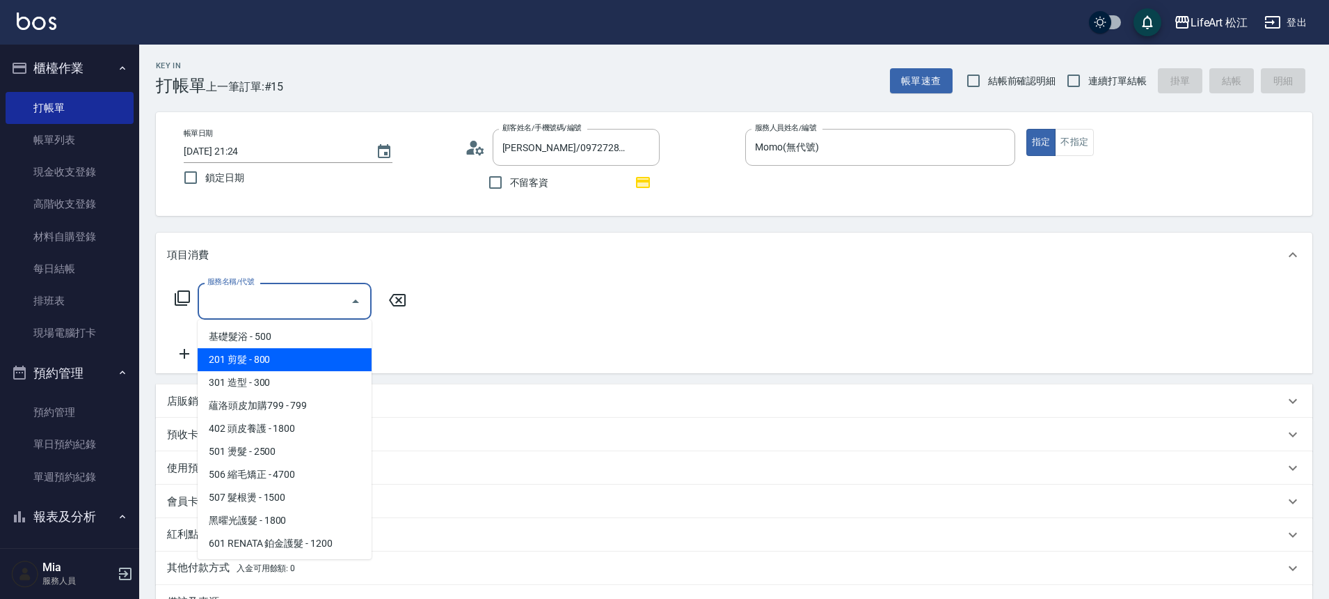
click at [264, 356] on span "201 剪髮 - 800" at bounding box center [285, 359] width 174 height 23
type input "201 剪髮(201)"
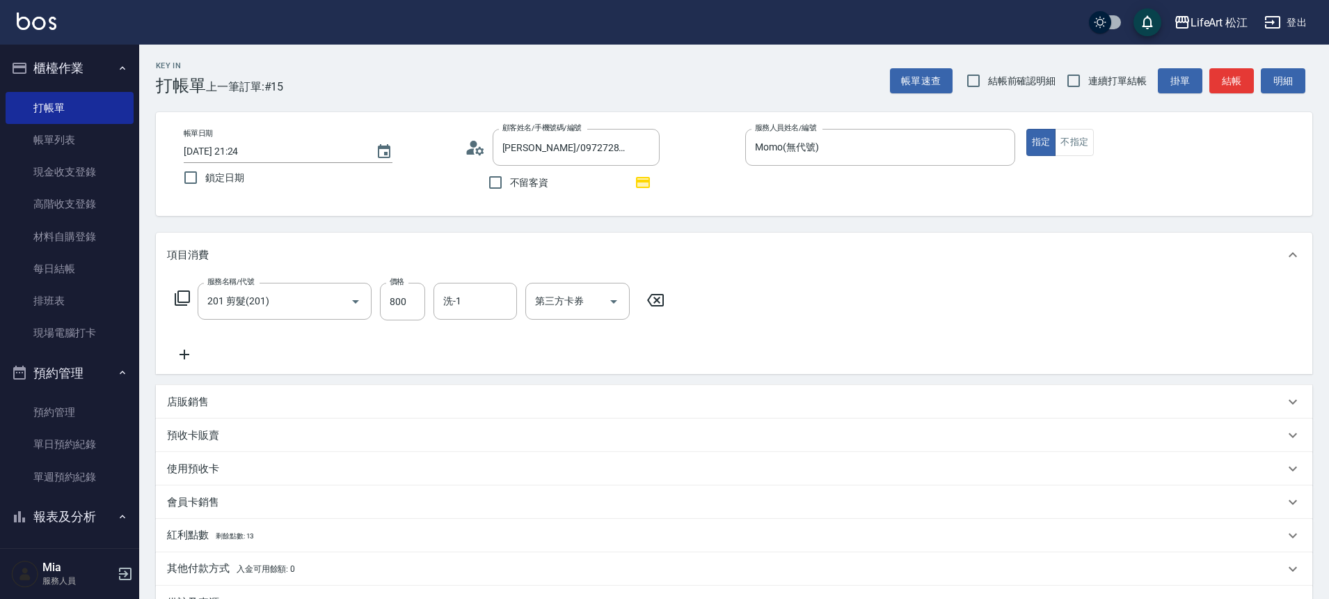
click at [171, 356] on icon at bounding box center [184, 354] width 35 height 17
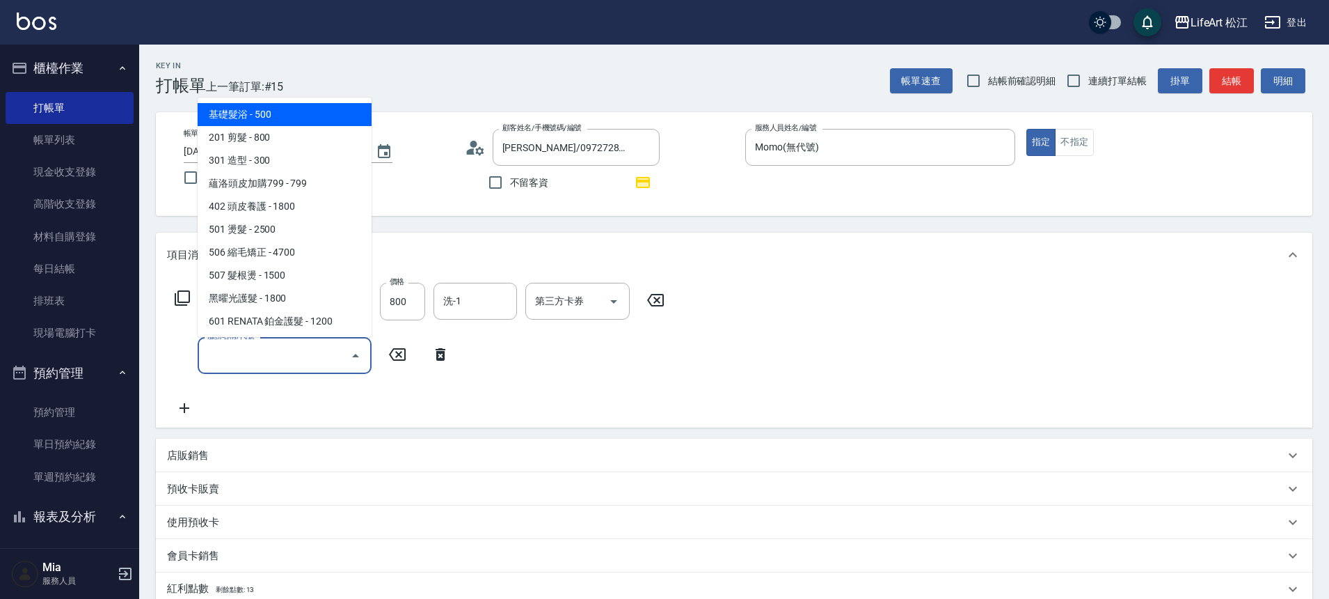
click at [290, 363] on input "服務名稱/代號" at bounding box center [274, 355] width 141 height 24
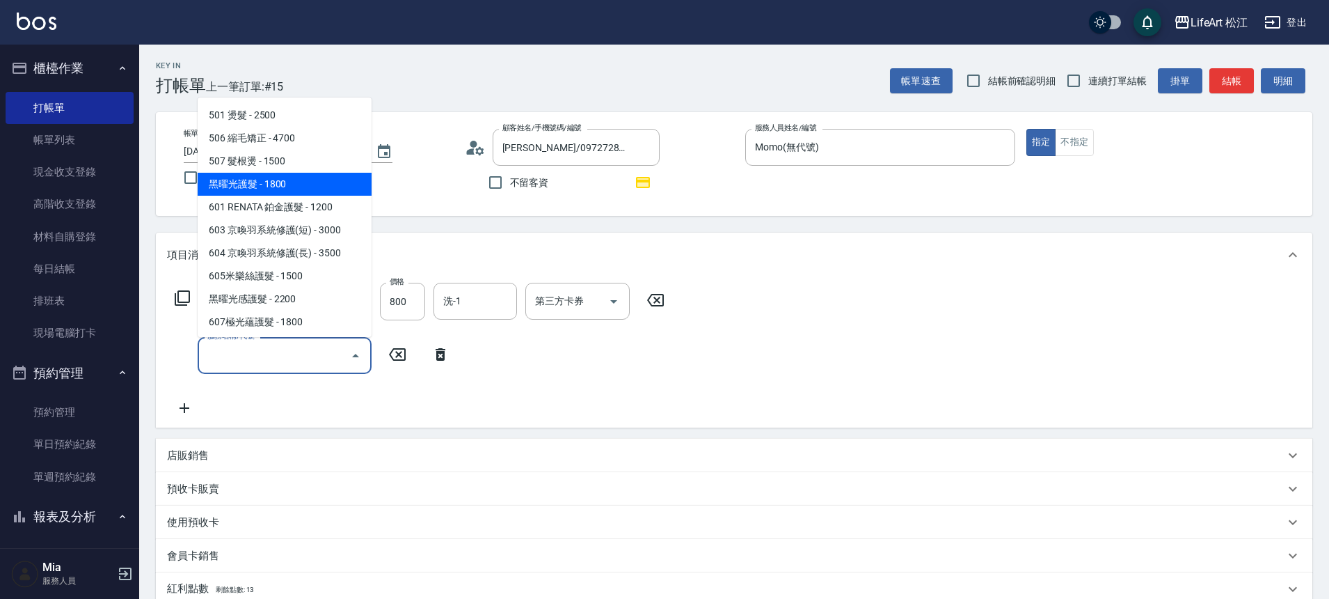
scroll to position [185, 0]
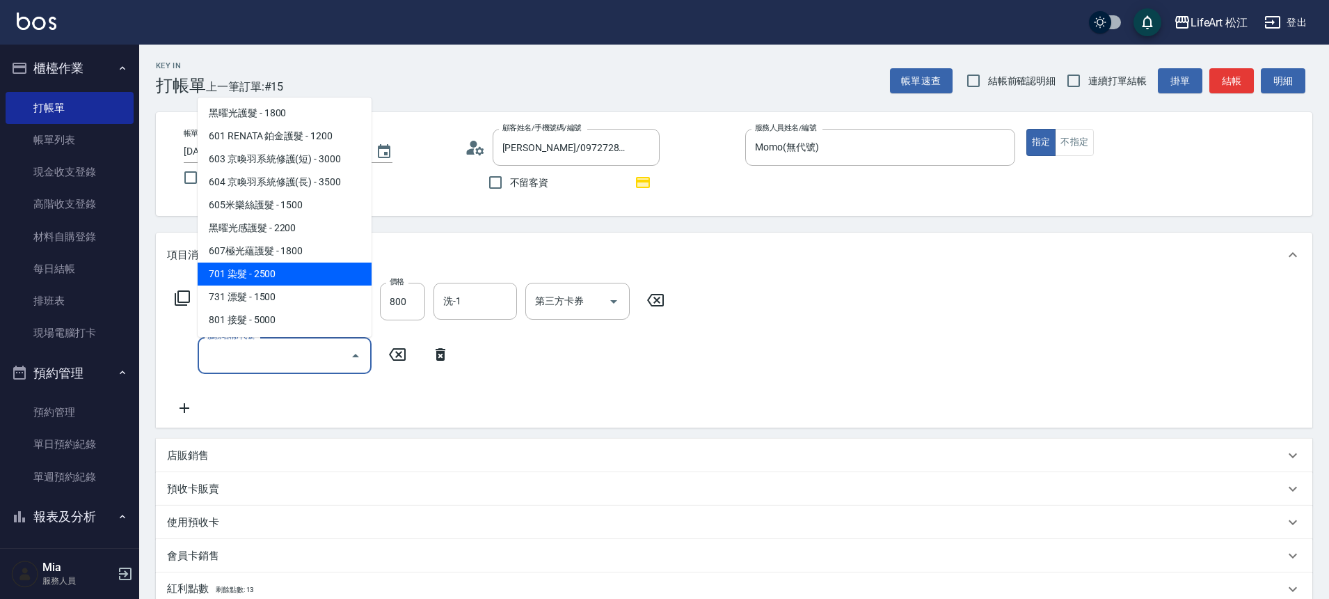
click at [285, 273] on span "701 染髮 - 2500" at bounding box center [285, 273] width 174 height 23
type input "701 染髮(701)"
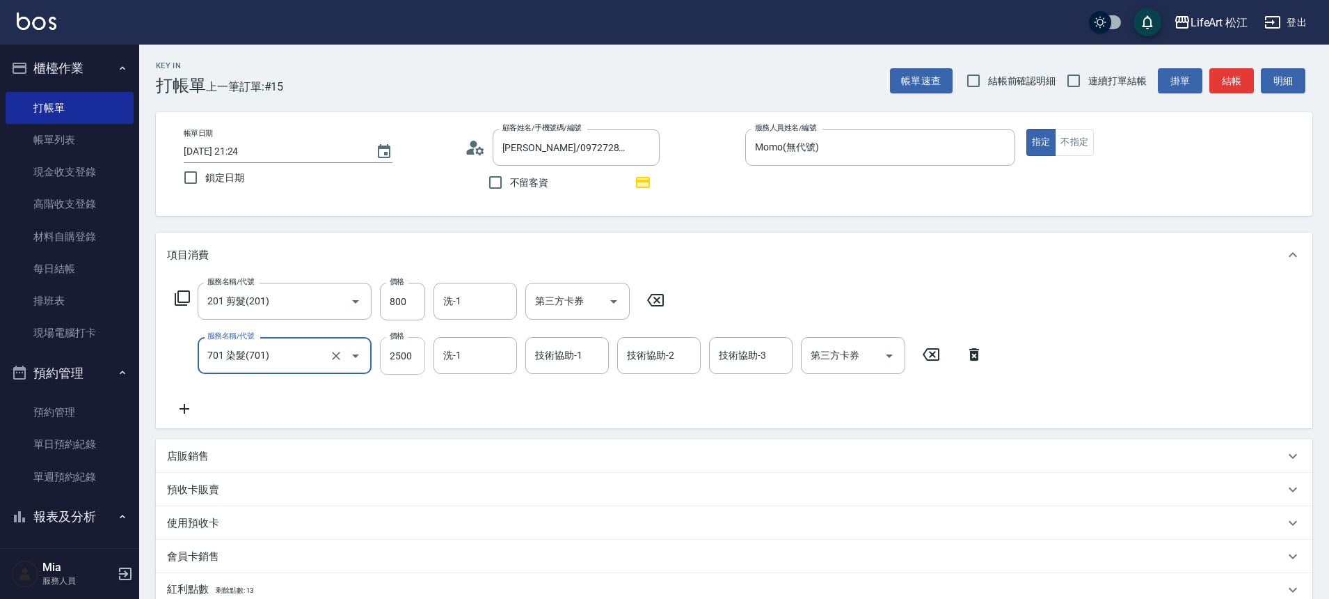
click at [409, 356] on input "2500" at bounding box center [402, 356] width 45 height 38
type input "2800"
click at [414, 303] on input "800" at bounding box center [402, 302] width 45 height 38
type input "1000"
click at [480, 356] on input "洗-1" at bounding box center [475, 355] width 71 height 24
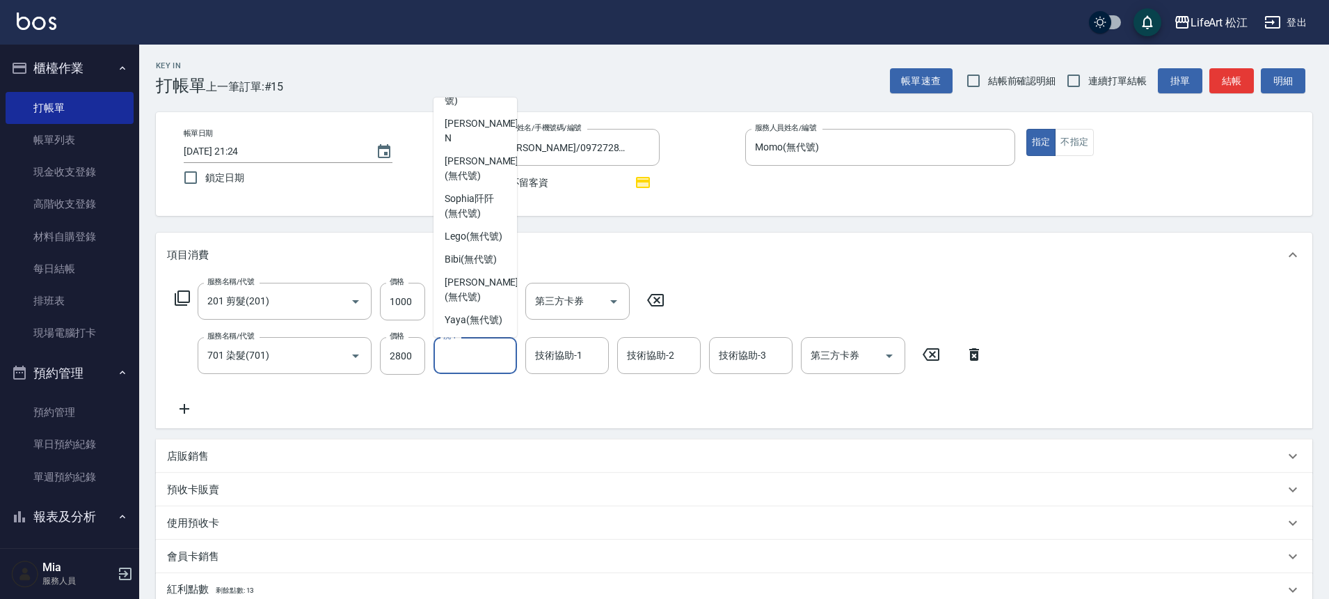
scroll to position [338, 0]
click at [493, 285] on span "[PERSON_NAME] (無代號)" at bounding box center [482, 289] width 74 height 29
click at [495, 278] on div "服務名稱/代號 201 剪髮(201) 服務名稱/代號 價格 1000 價格 洗-1 洗-1 第三方卡券 第三方卡券 服務名稱/代號 701 染髮(701) …" at bounding box center [734, 352] width 1157 height 151
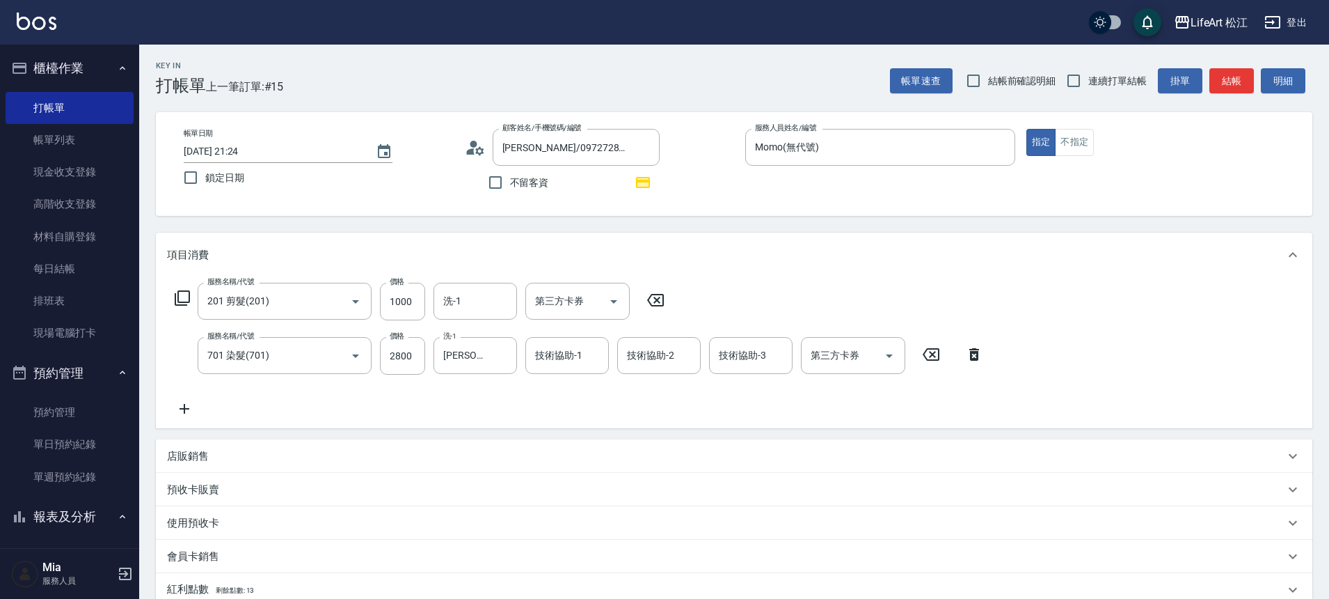
drag, startPoint x: 497, startPoint y: 271, endPoint x: 498, endPoint y: 260, distance: 10.5
click at [498, 265] on div "項目消費" at bounding box center [734, 254] width 1157 height 45
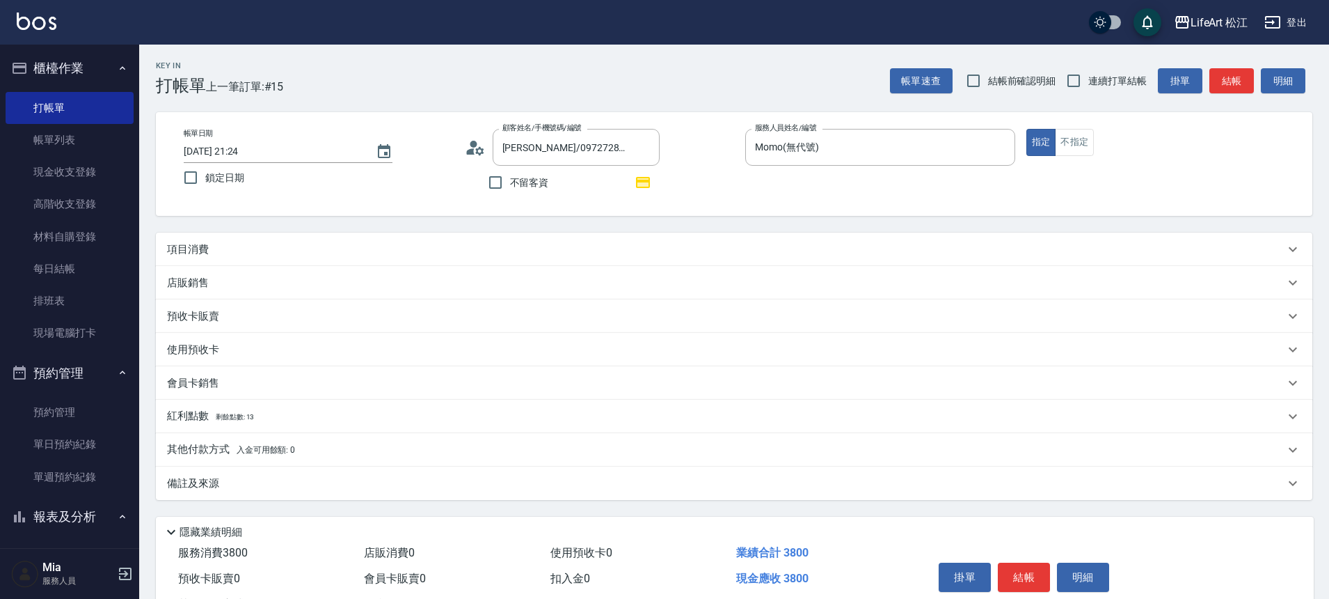
click at [499, 255] on div "項目消費" at bounding box center [734, 248] width 1157 height 33
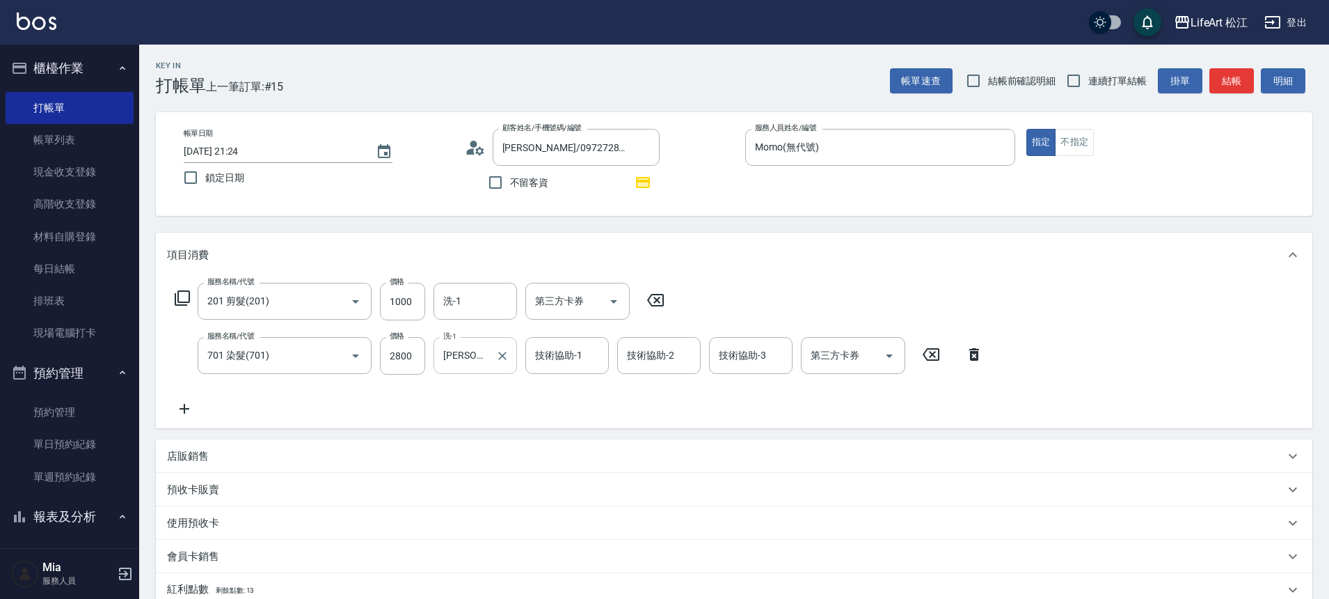
click at [483, 364] on input "[PERSON_NAME](無代號)" at bounding box center [465, 355] width 50 height 24
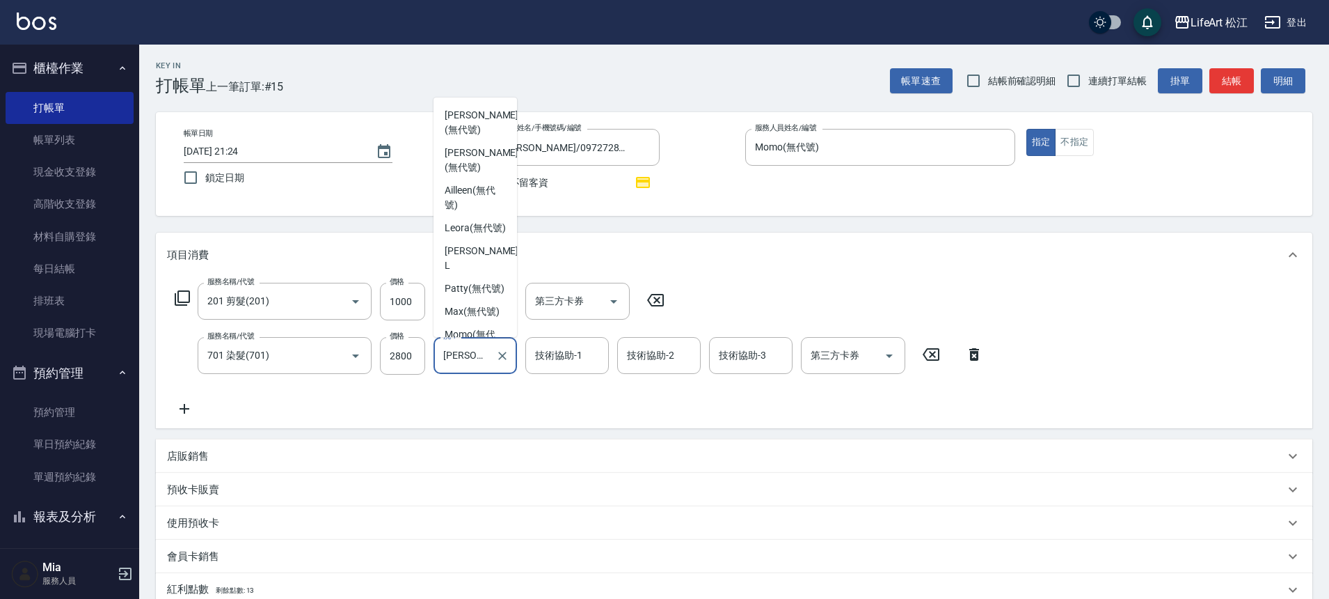
scroll to position [0, 0]
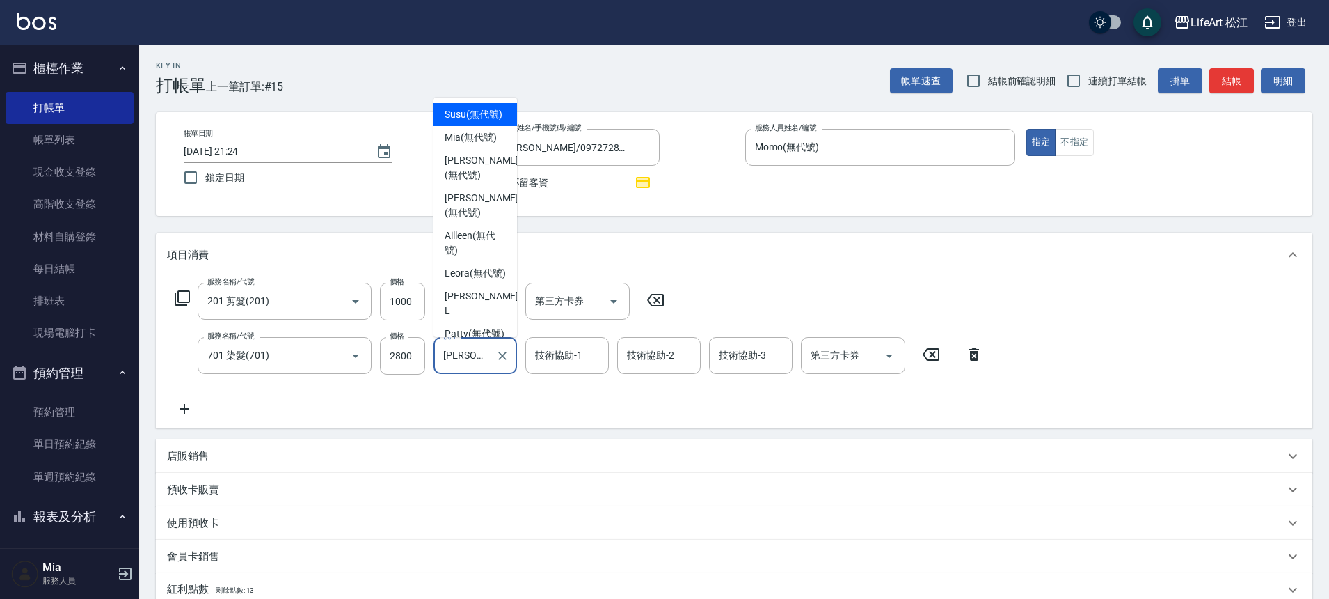
click at [497, 114] on span "Susu (無代號)" at bounding box center [474, 114] width 58 height 15
type input "Susu(無代號)"
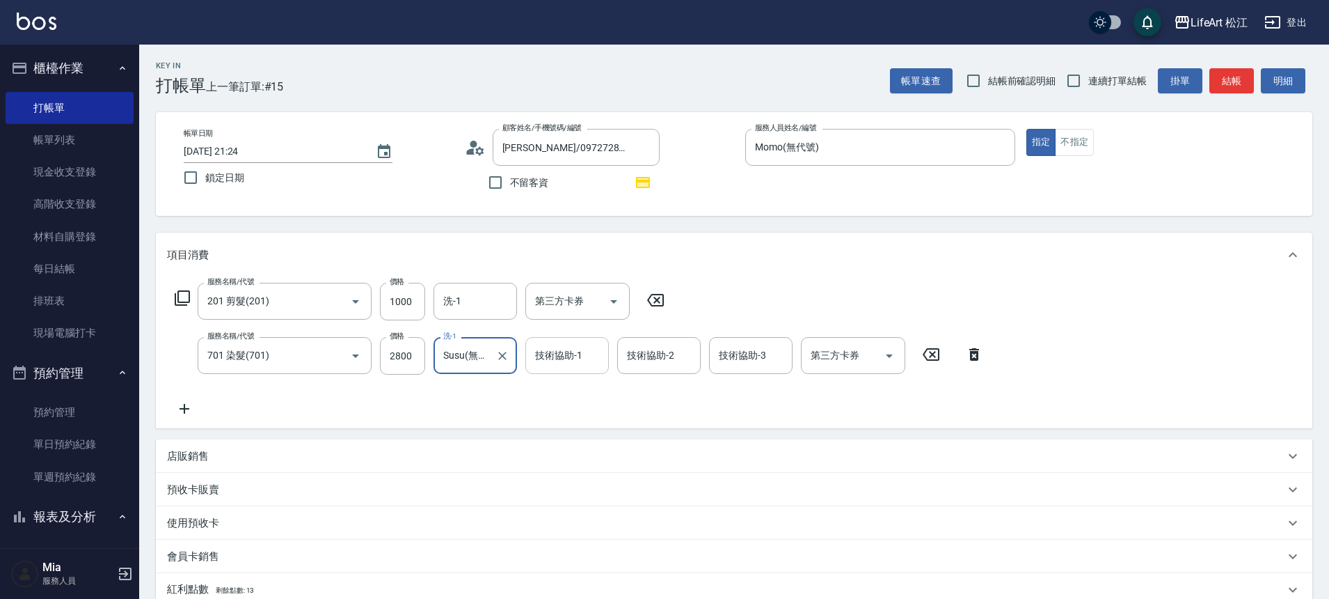
click at [587, 351] on input "技術協助-1" at bounding box center [567, 355] width 71 height 24
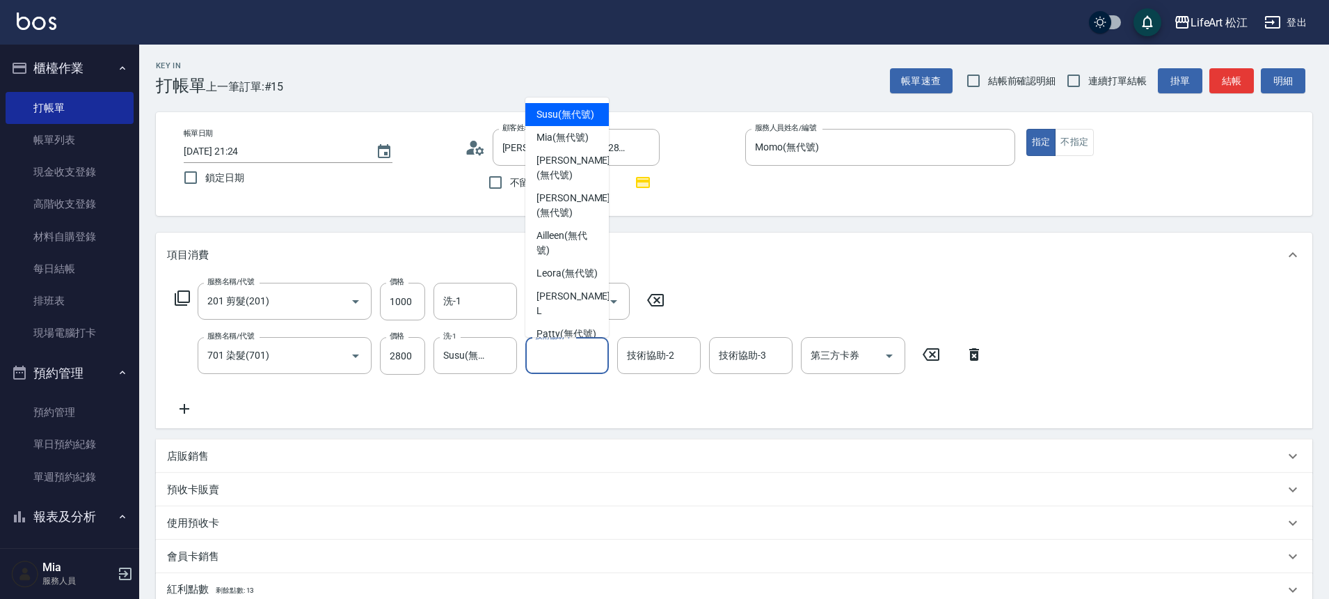
click at [559, 122] on span "Susu (無代號)" at bounding box center [566, 114] width 58 height 15
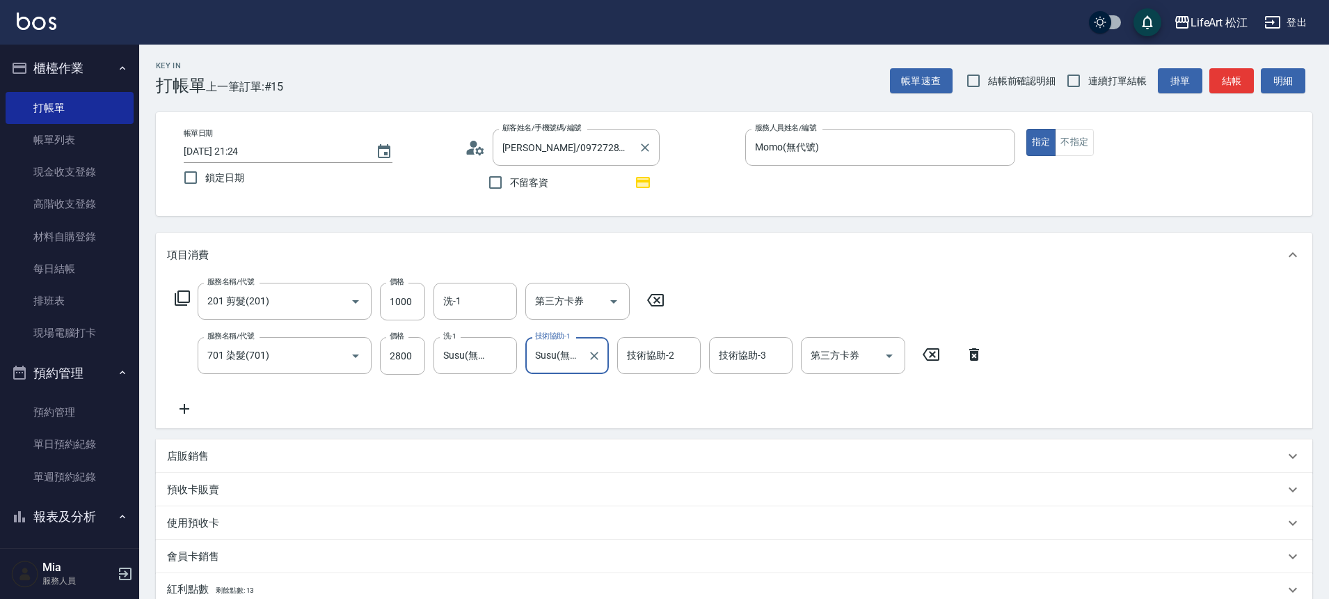
type input "Susu(無代號)"
click at [644, 362] on input "技術協助-2" at bounding box center [659, 355] width 71 height 24
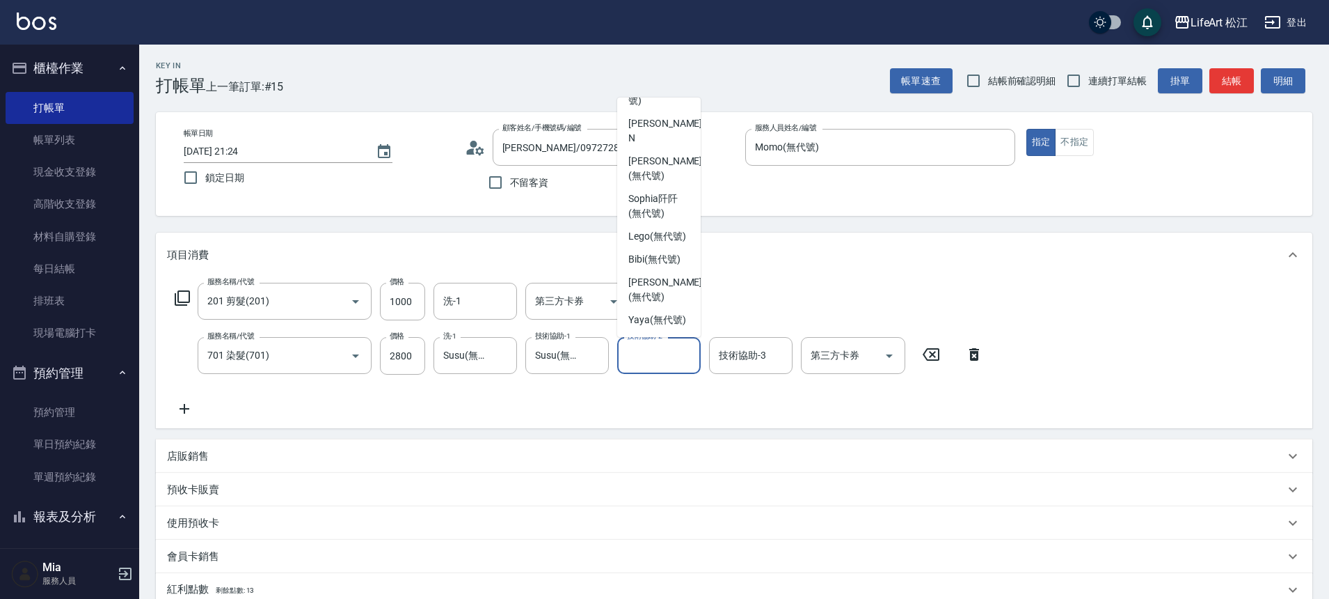
scroll to position [338, 0]
click at [660, 271] on div "[PERSON_NAME] (無代號)" at bounding box center [659, 290] width 84 height 38
click at [660, 353] on input "[PERSON_NAME](無代號)" at bounding box center [649, 355] width 50 height 24
click at [654, 267] on span "Bibi (無代號)" at bounding box center [654, 259] width 52 height 15
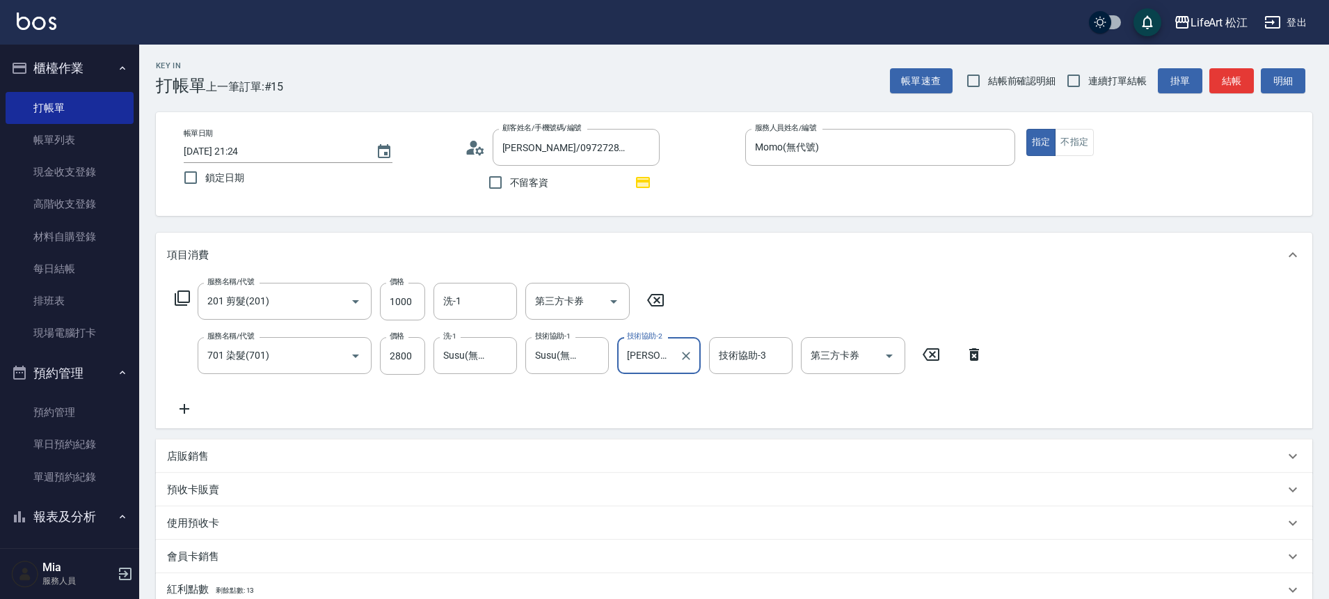
type input "Bibi(無代號)"
click at [751, 352] on div "技術協助-3 技術協助-3" at bounding box center [751, 355] width 84 height 37
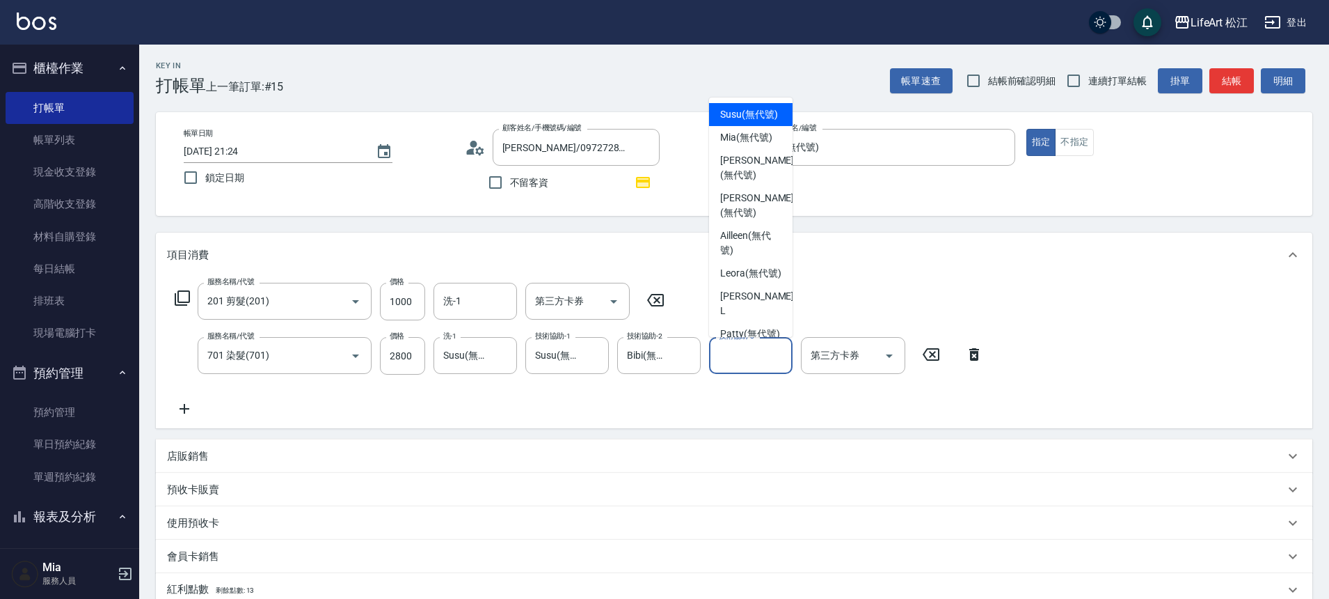
click at [762, 116] on span "Susu (無代號)" at bounding box center [749, 114] width 58 height 15
type input "Susu(無代號)"
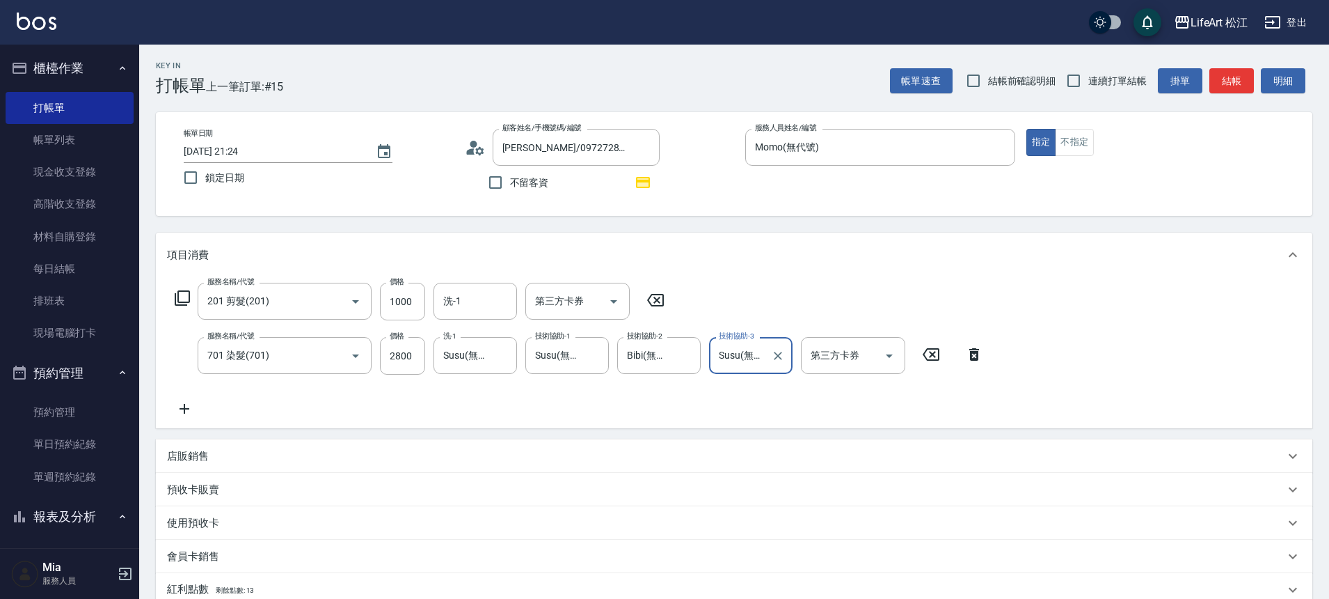
click at [180, 408] on icon at bounding box center [184, 408] width 35 height 17
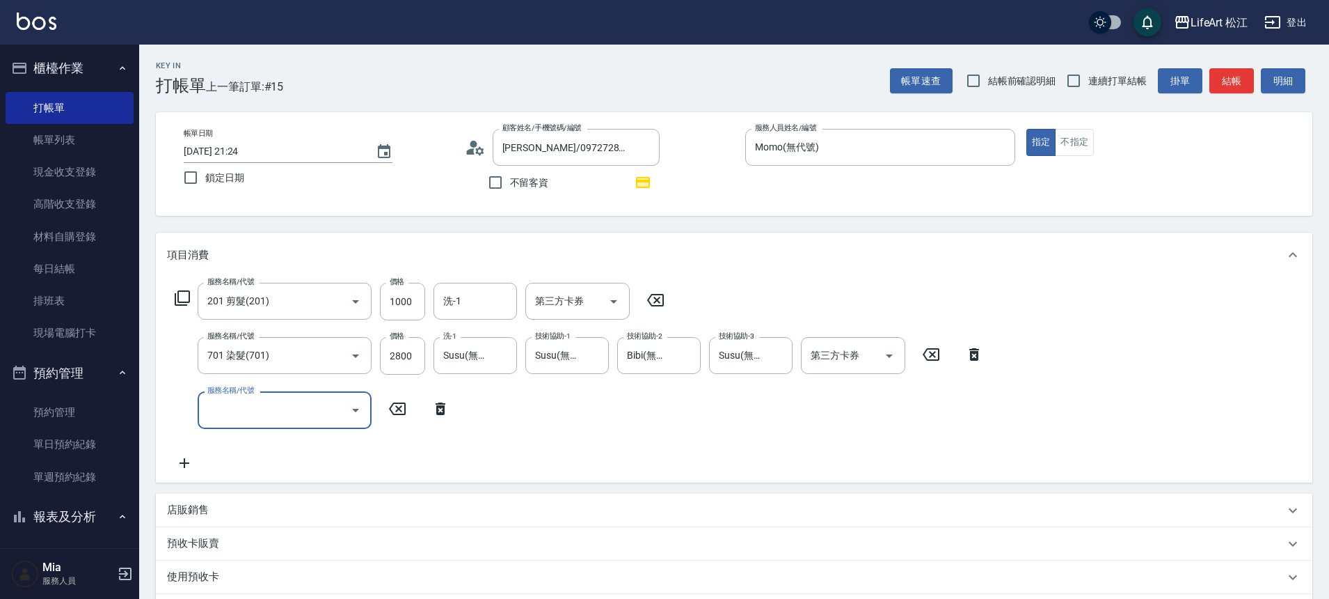
click at [246, 406] on input "服務名稱/代號" at bounding box center [274, 409] width 141 height 24
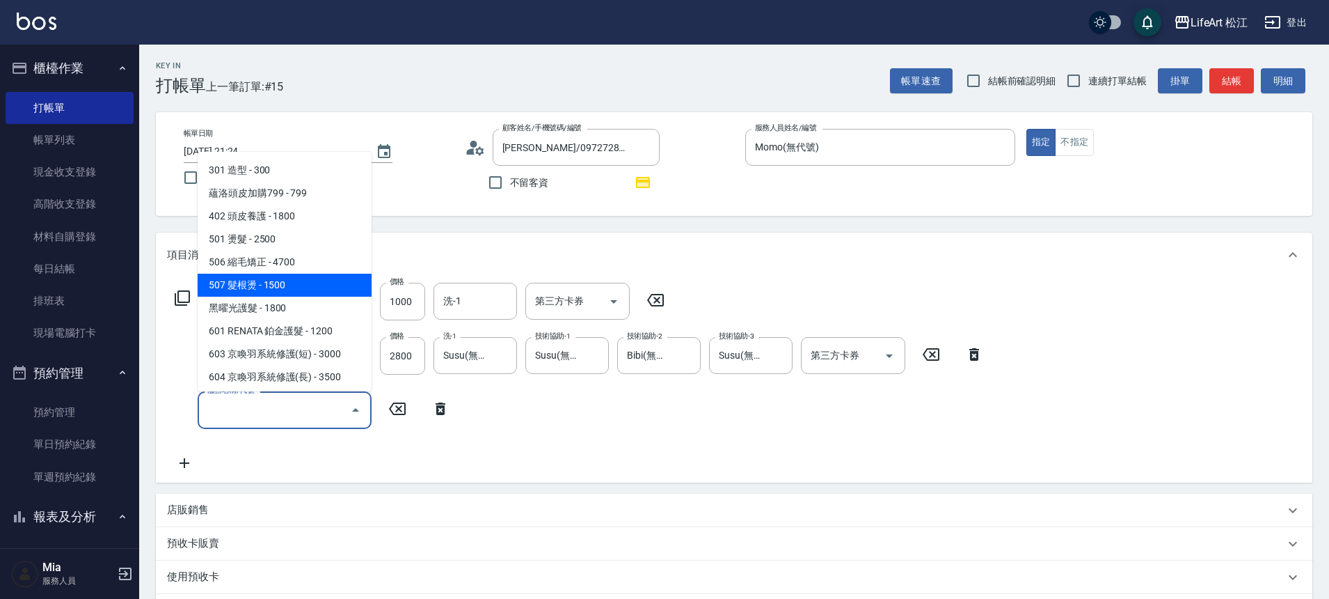
scroll to position [120, 0]
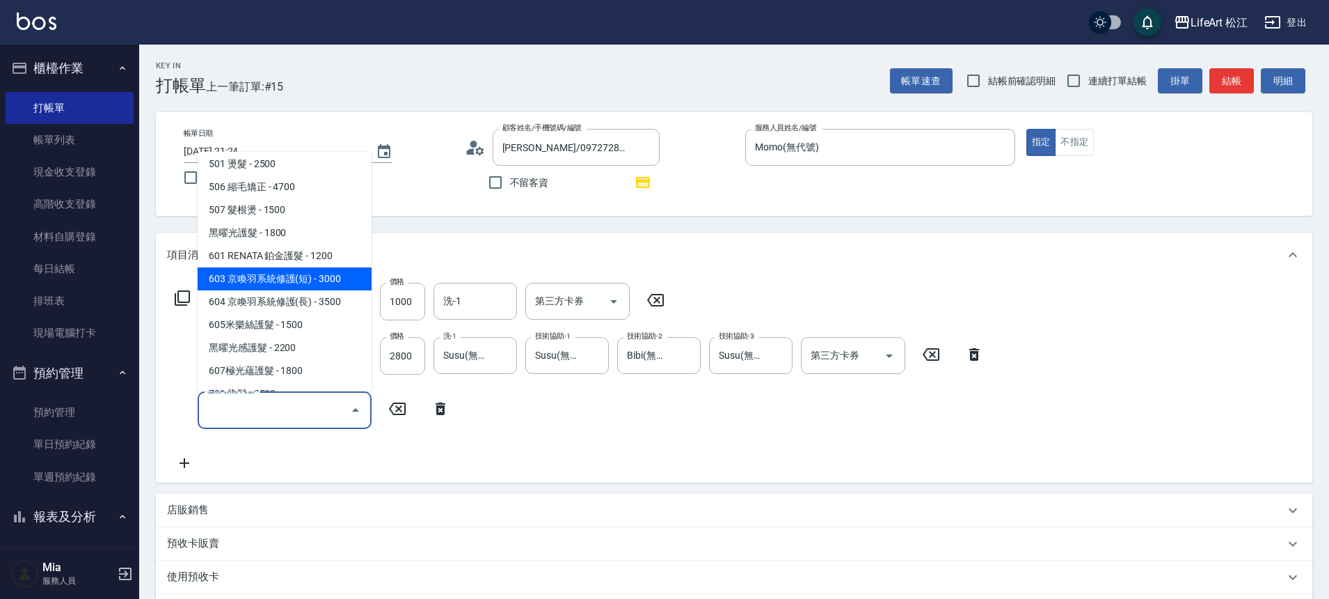
click at [309, 278] on span "603 京喚羽系統修護(短) - 3000" at bounding box center [285, 278] width 174 height 23
type input "603 京喚羽系統修護(短)(603)"
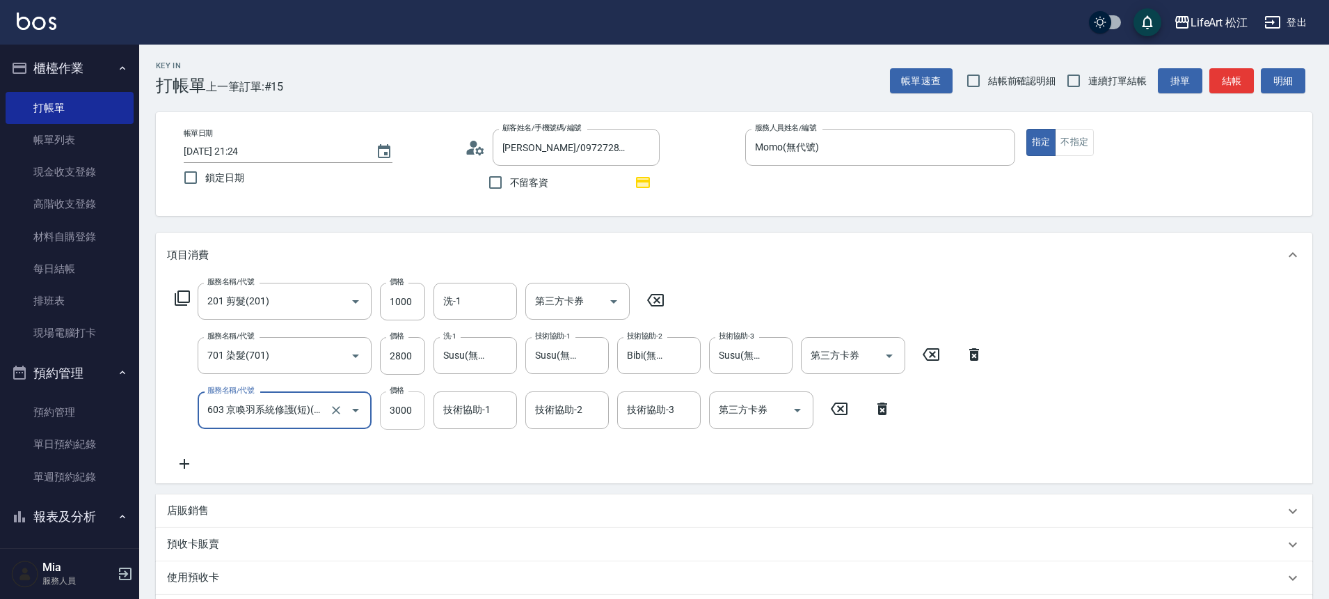
click at [417, 411] on input "3000" at bounding box center [402, 410] width 45 height 38
type input "2500"
click at [487, 403] on div "技術協助-1 技術協助-1" at bounding box center [476, 409] width 84 height 37
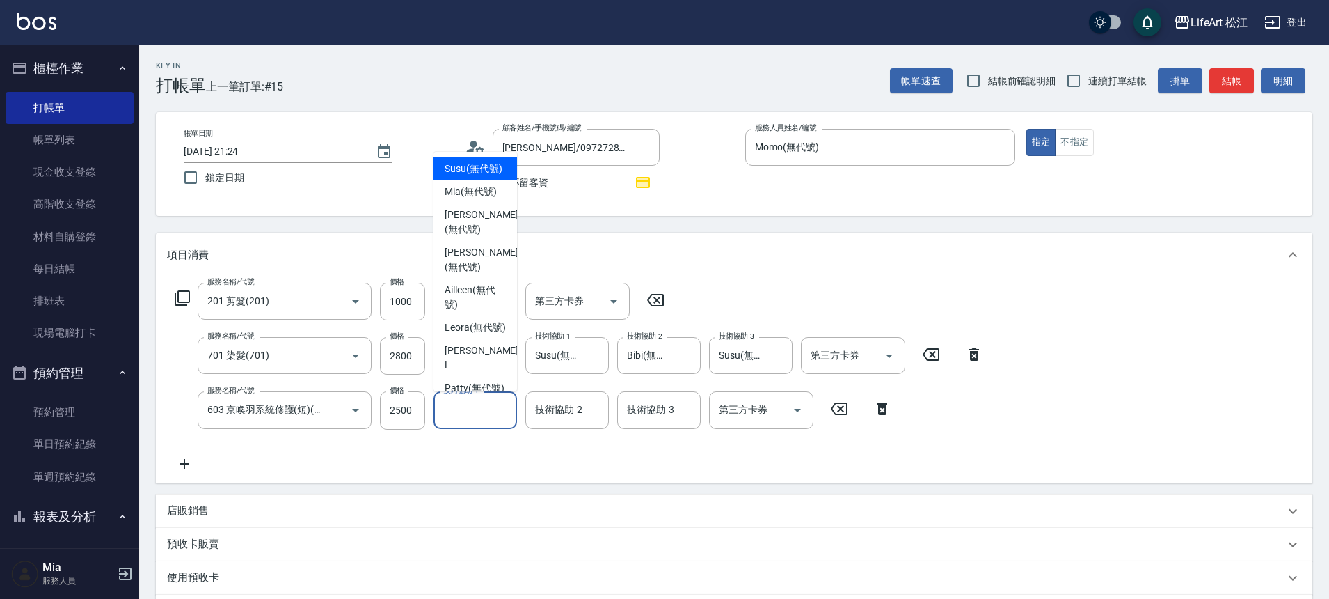
click at [483, 170] on span "Susu (無代號)" at bounding box center [474, 168] width 58 height 15
type input "Susu(無代號)"
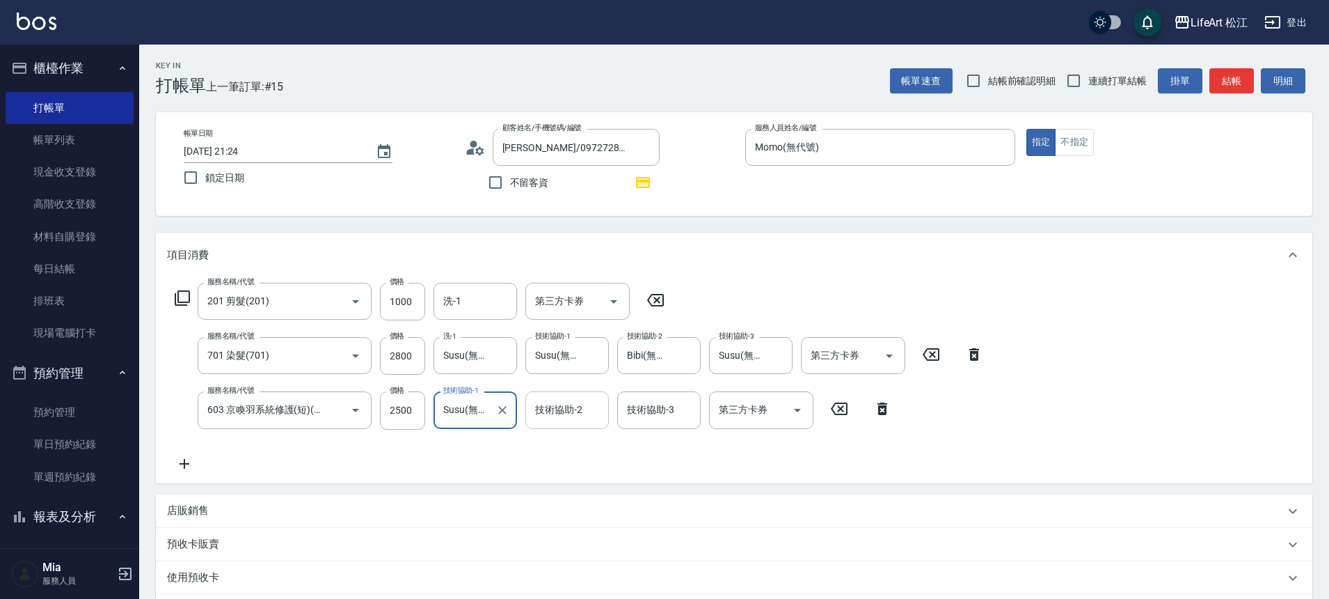
click at [587, 412] on input "技術協助-2" at bounding box center [567, 409] width 71 height 24
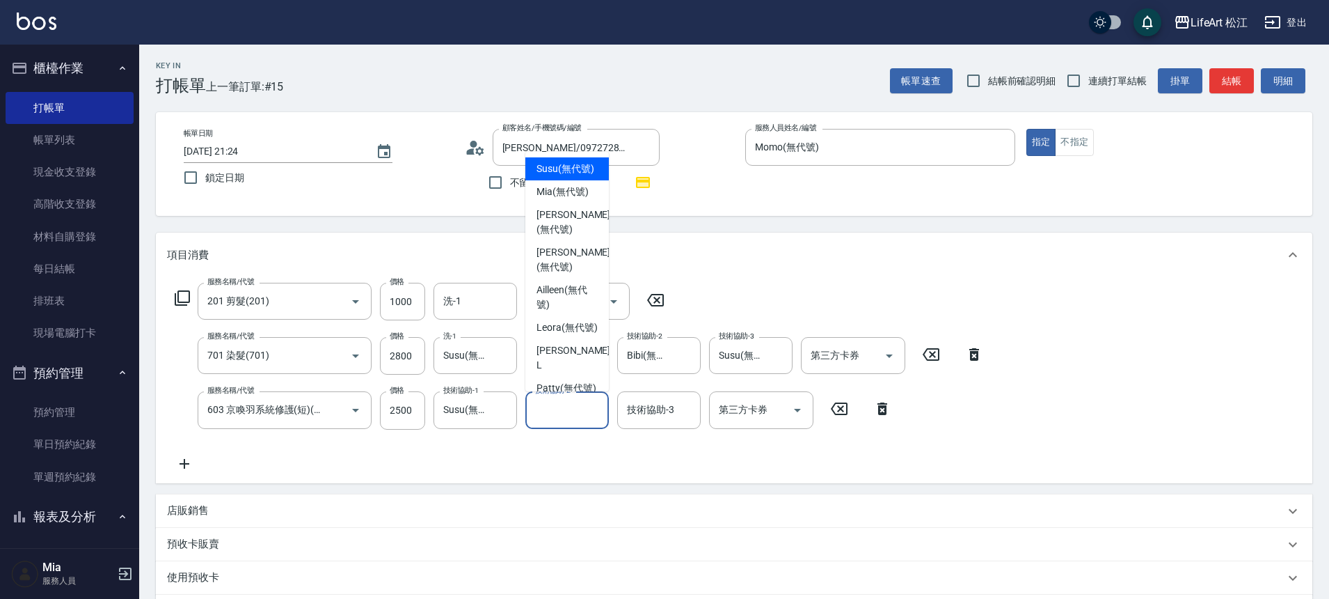
click at [559, 176] on span "Susu (無代號)" at bounding box center [566, 168] width 58 height 15
type input "Susu(無代號)"
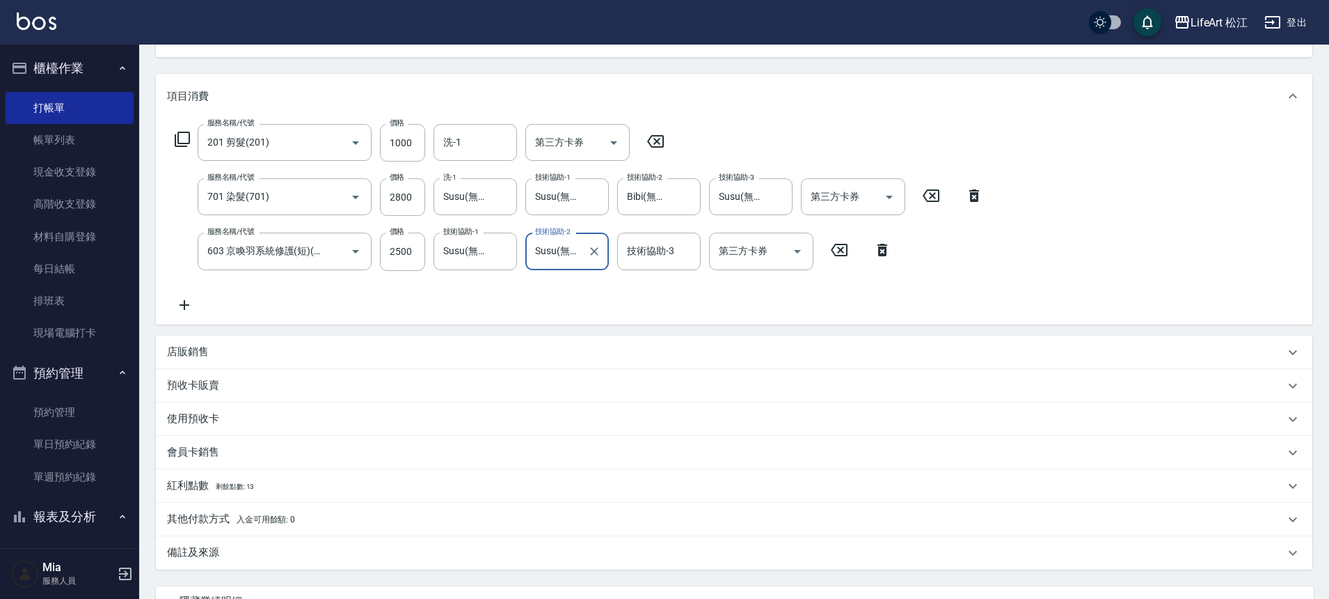
scroll to position [267, 0]
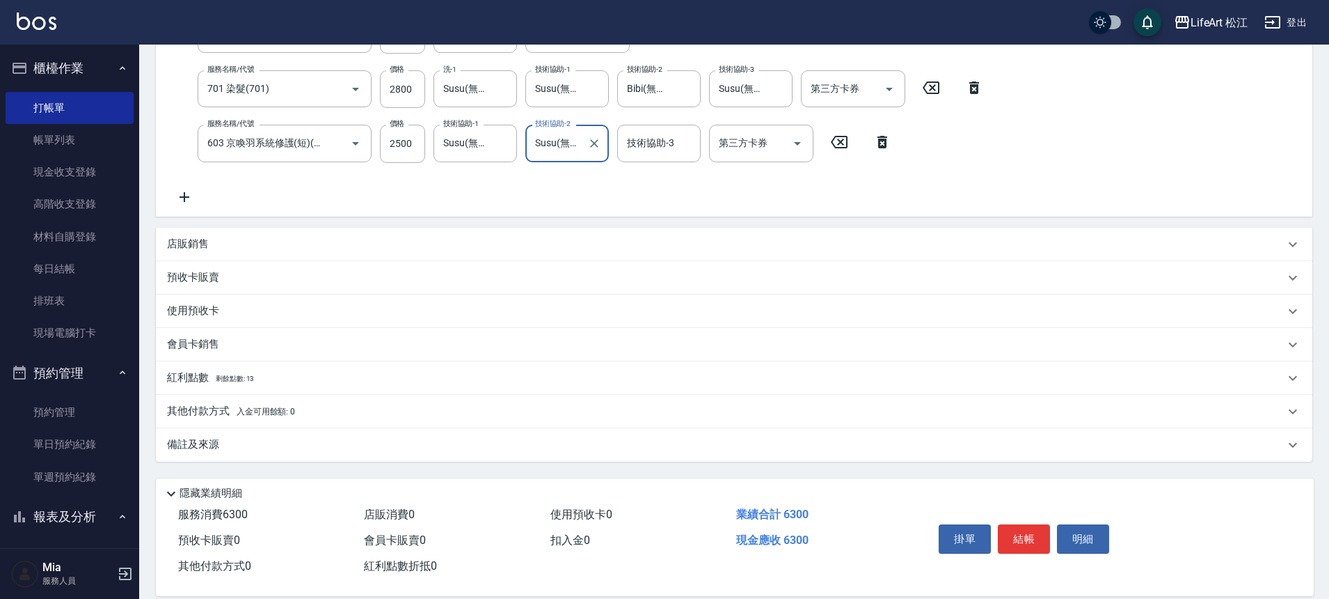
click at [247, 434] on div "備註及來源" at bounding box center [734, 444] width 1157 height 33
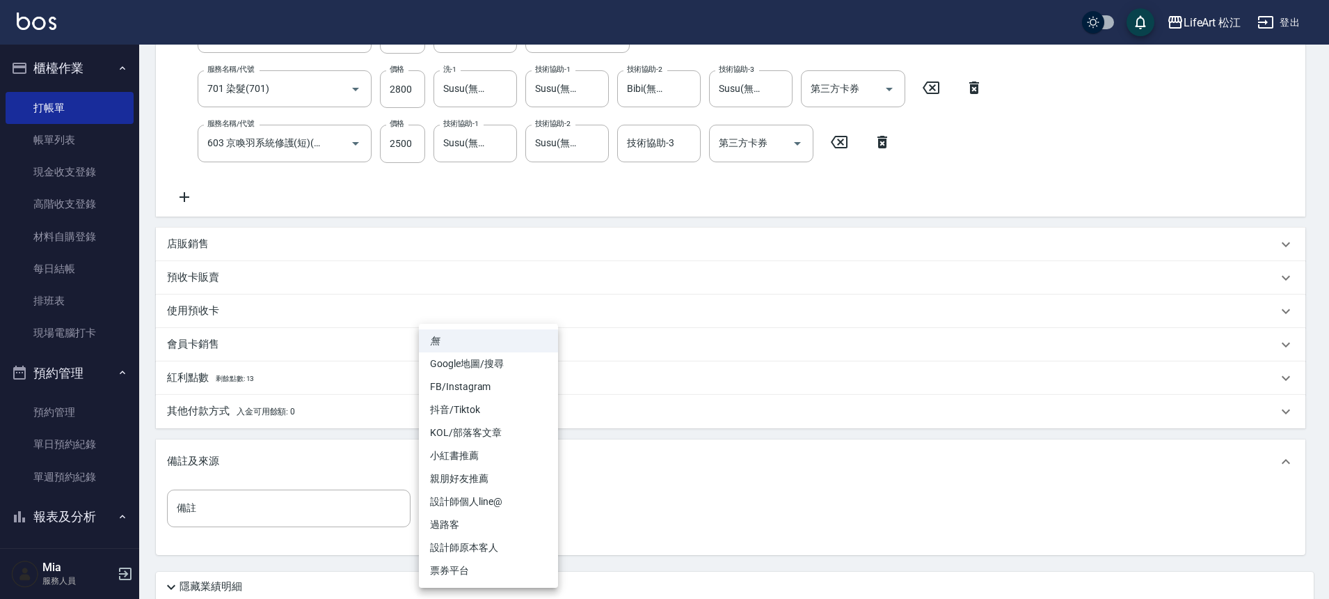
click at [506, 508] on body "LifeArt 松江 登出 櫃檯作業 打帳單 帳單列表 現金收支登錄 高階收支登錄 材料自購登錄 每日結帳 排班表 現場電腦打卡 預約管理 預約管理 單日預約…" at bounding box center [664, 219] width 1329 height 972
click at [487, 502] on li "設計師個人line@" at bounding box center [488, 501] width 139 height 23
type input "設計師個人line@"
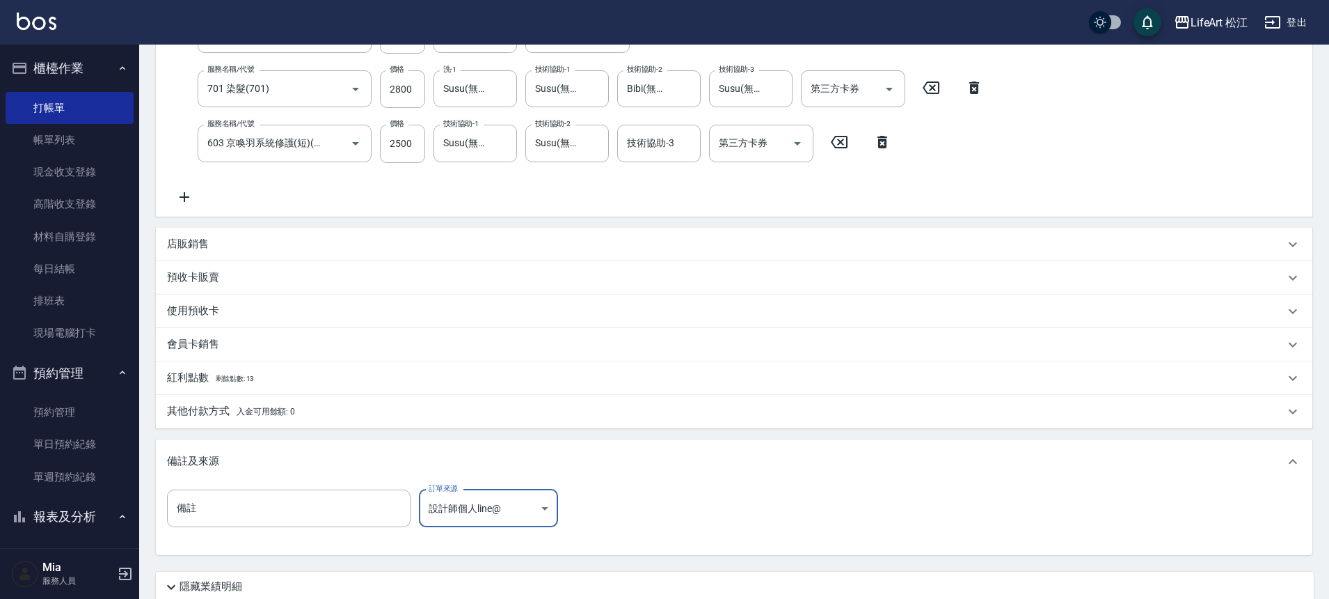
click at [203, 255] on div "店販銷售" at bounding box center [734, 244] width 1157 height 33
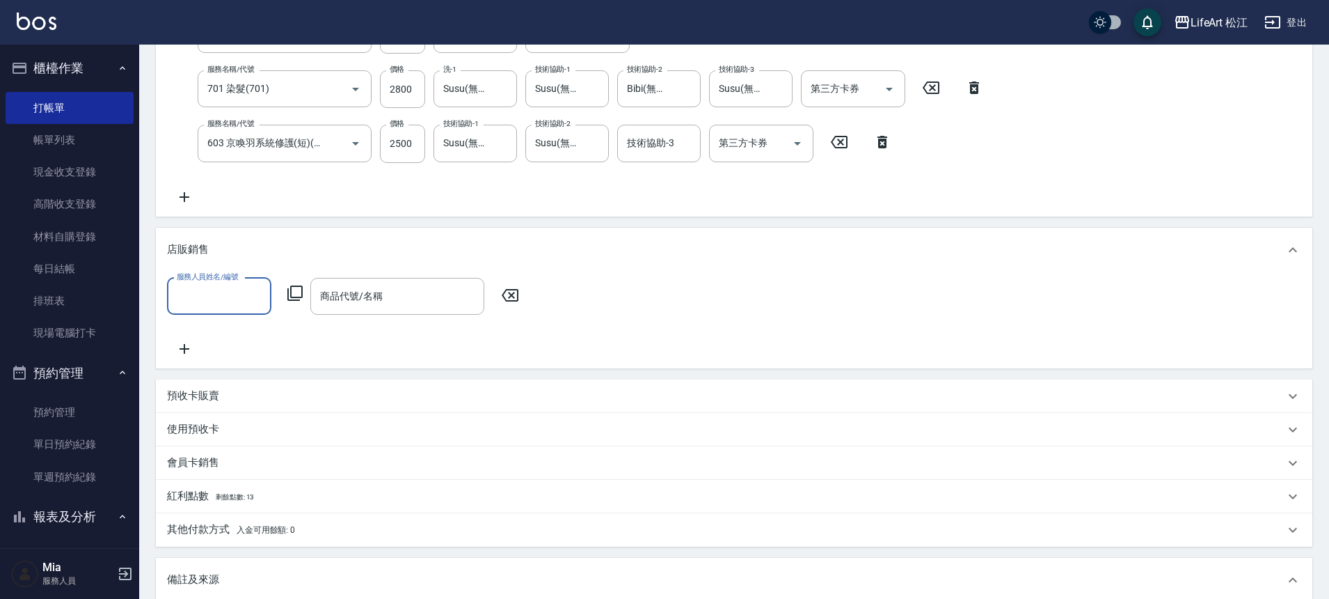
scroll to position [0, 0]
click at [212, 295] on input "服務人員姓名/編號" at bounding box center [219, 296] width 92 height 24
click at [215, 575] on span "Momo (無代號)" at bounding box center [210, 582] width 64 height 15
type input "Momo(無代號)"
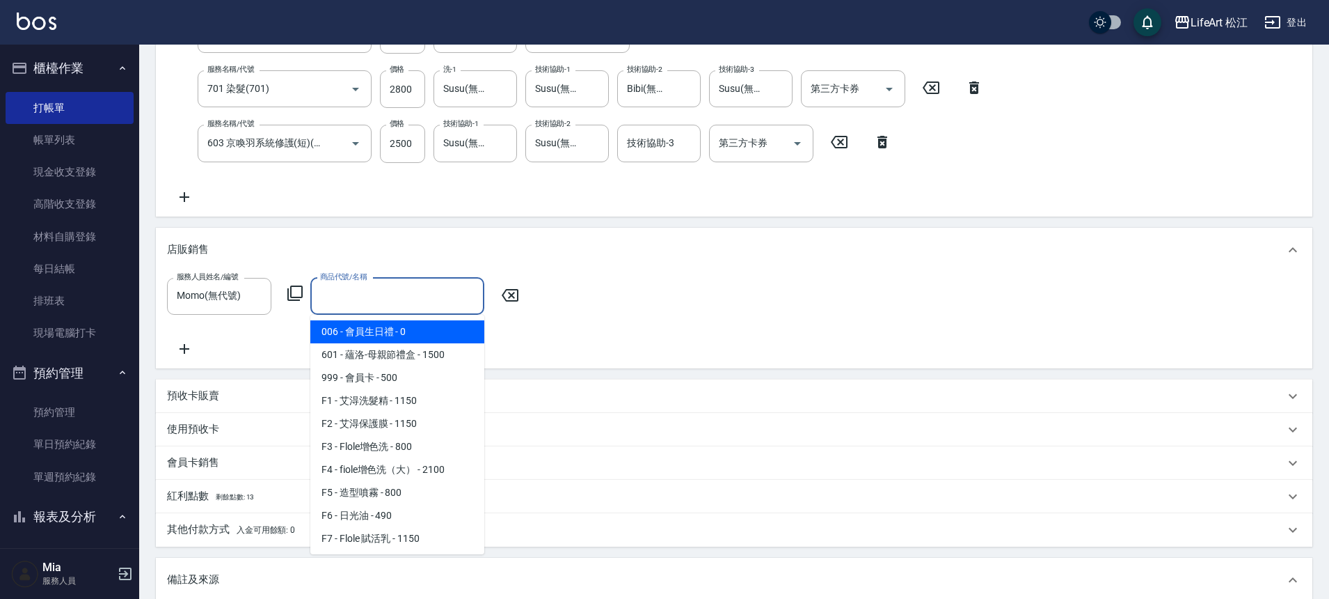
click at [361, 306] on input "商品代號/名稱" at bounding box center [397, 296] width 161 height 24
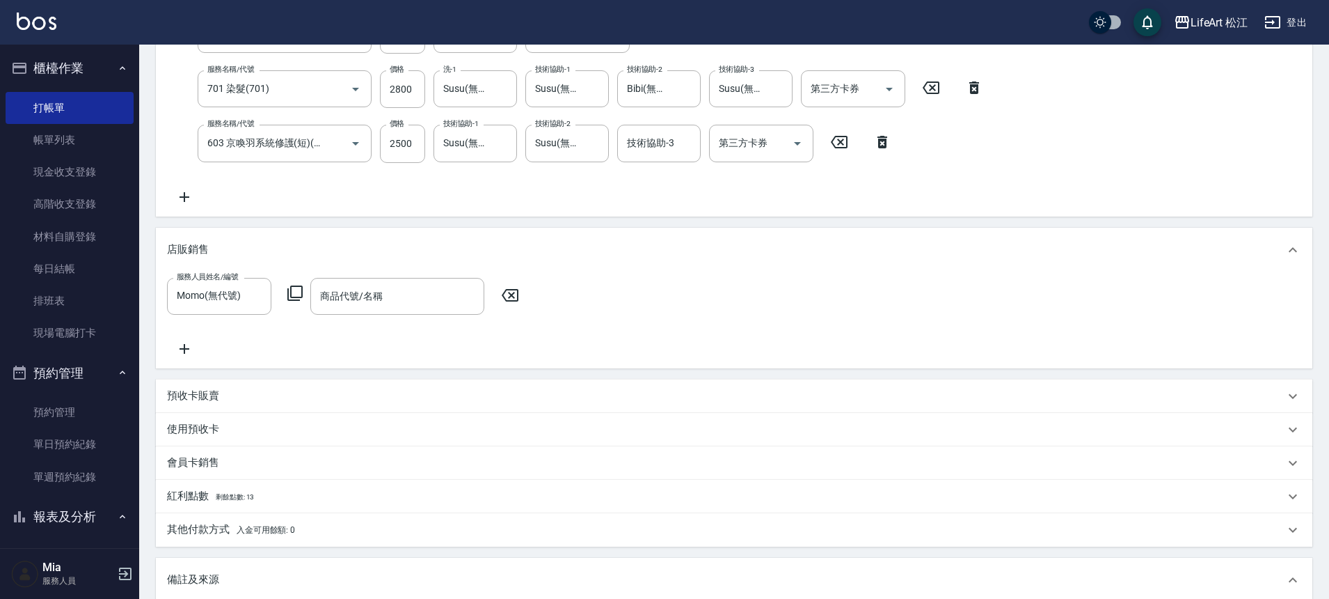
click at [204, 460] on p "會員卡銷售" at bounding box center [193, 462] width 52 height 15
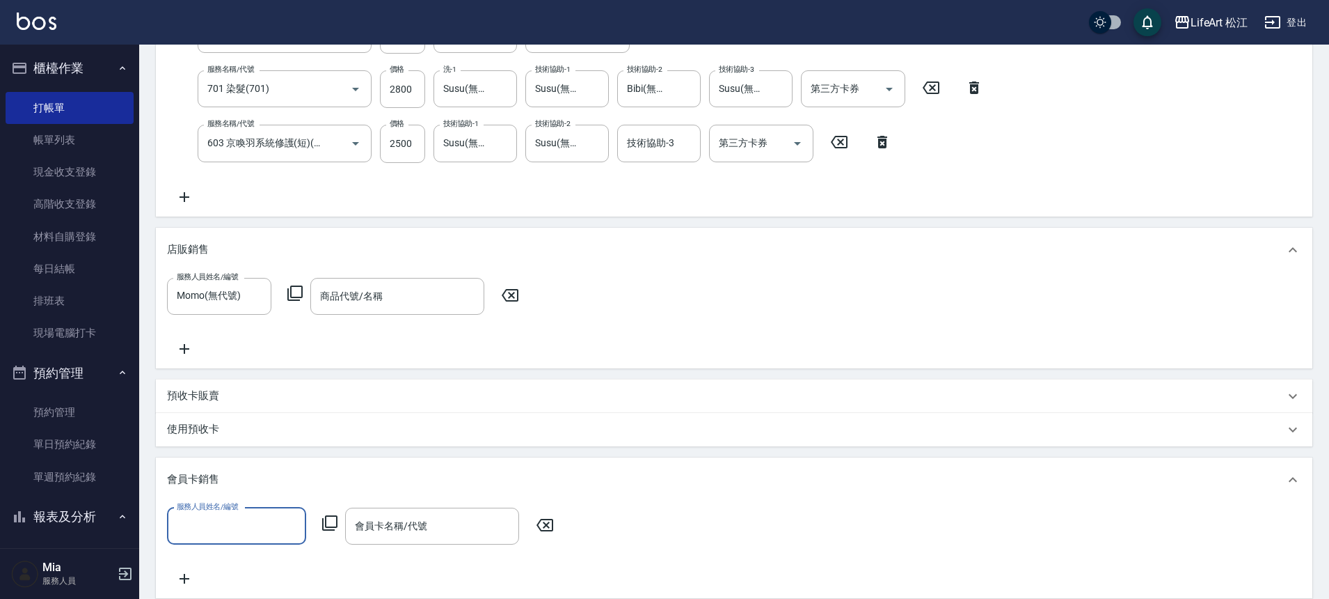
scroll to position [3, 0]
click at [204, 460] on div "會員卡銷售" at bounding box center [734, 479] width 1157 height 45
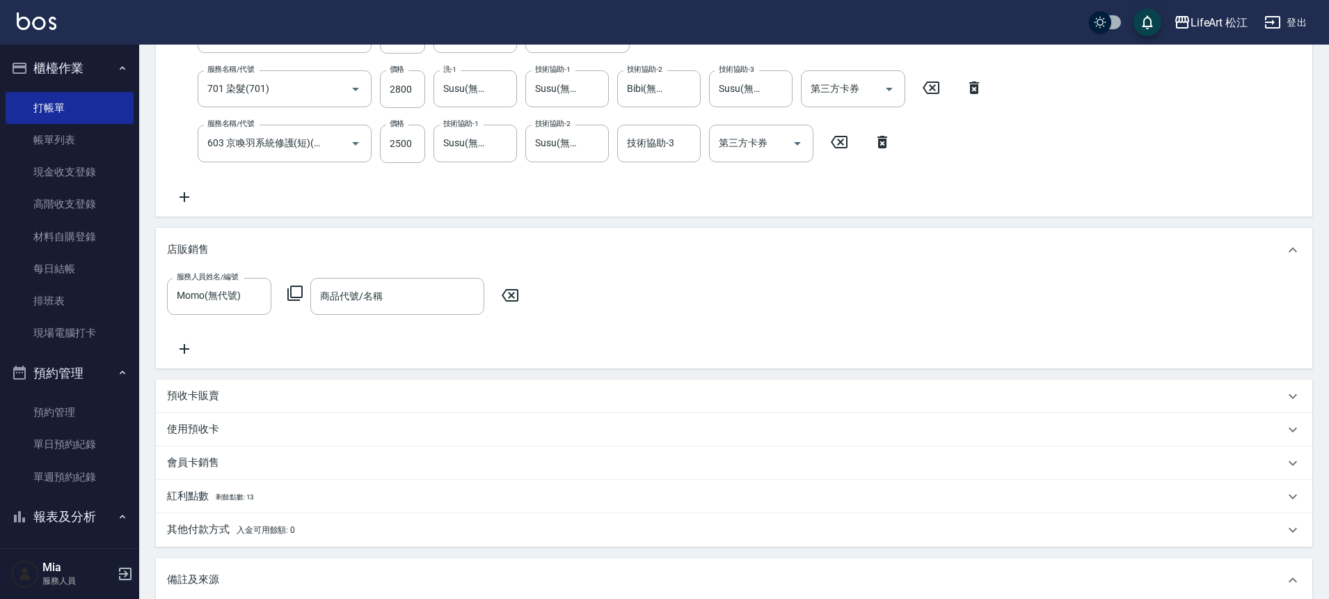
scroll to position [0, 0]
click at [219, 473] on div "會員卡銷售" at bounding box center [734, 462] width 1157 height 33
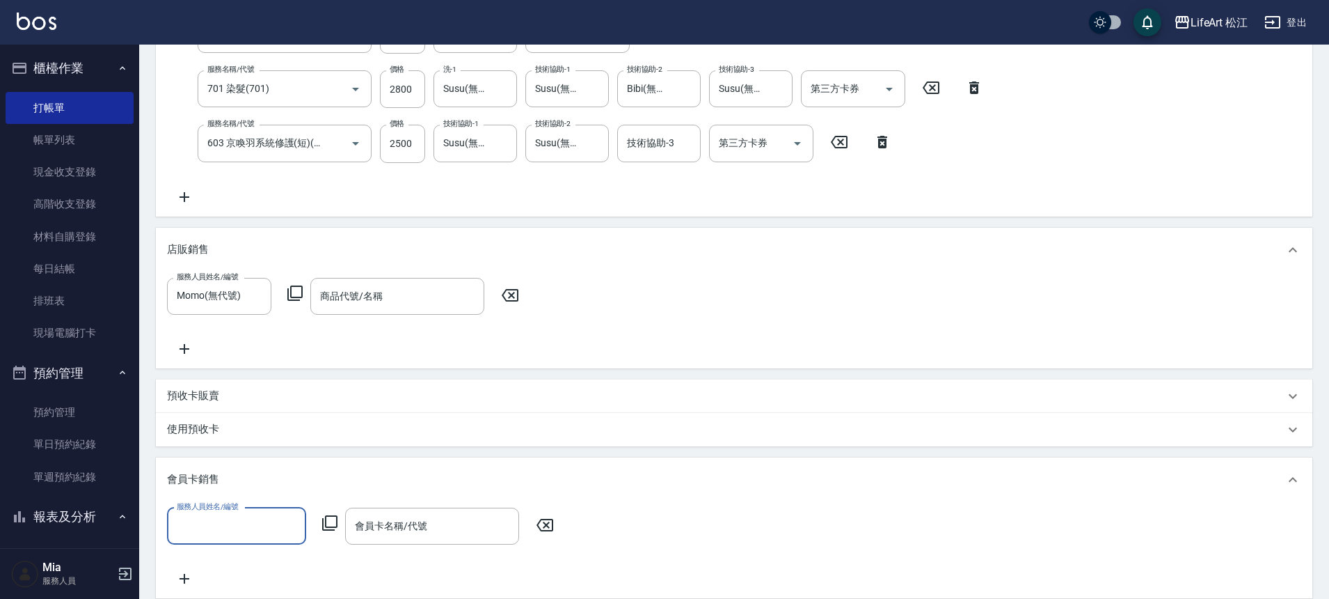
scroll to position [1, 0]
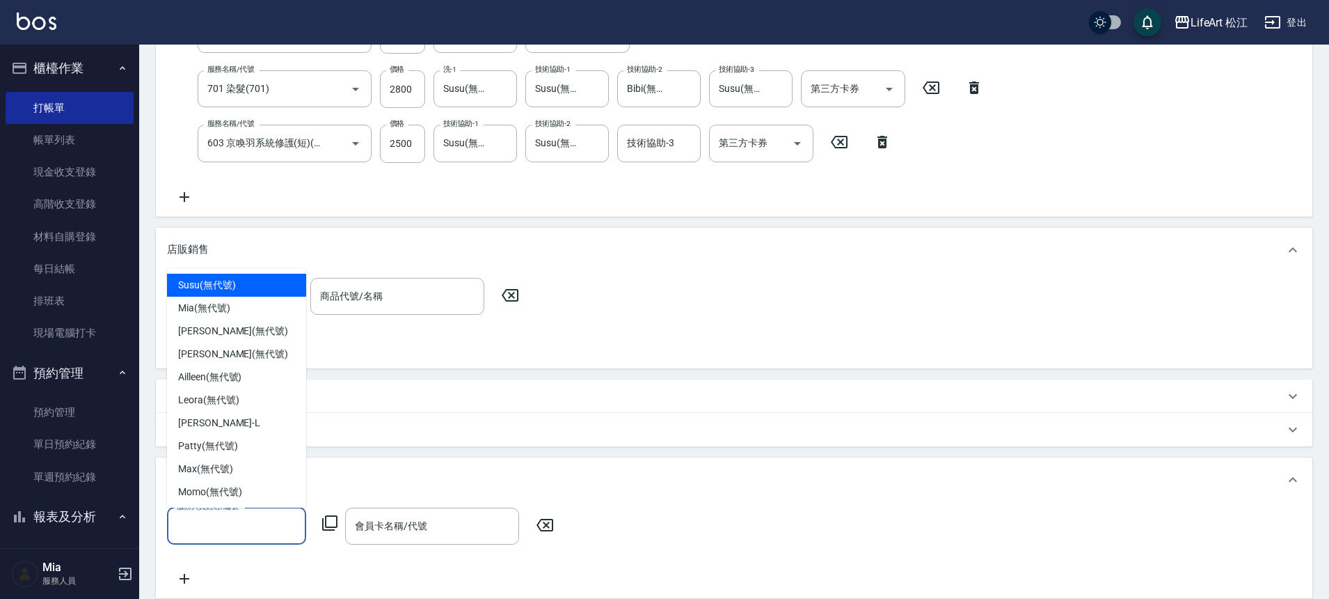
click at [227, 521] on input "服務人員姓名/編號" at bounding box center [236, 526] width 127 height 24
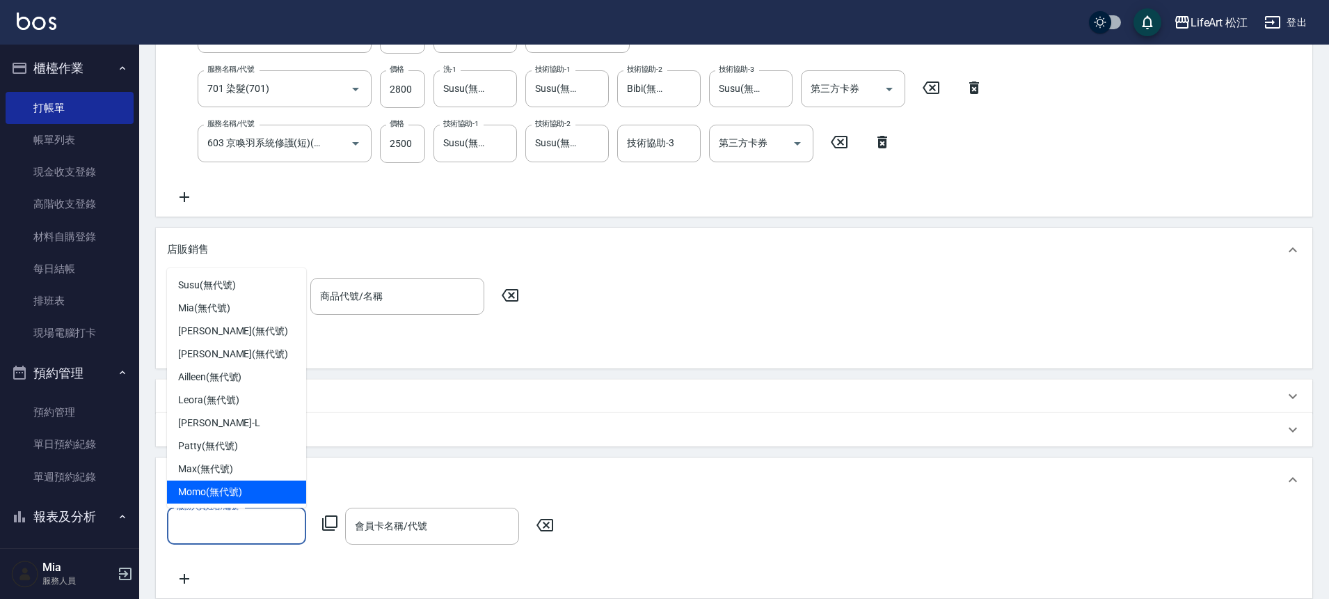
click at [218, 485] on span "Momo (無代號)" at bounding box center [210, 491] width 64 height 15
type input "Momo(無代號)"
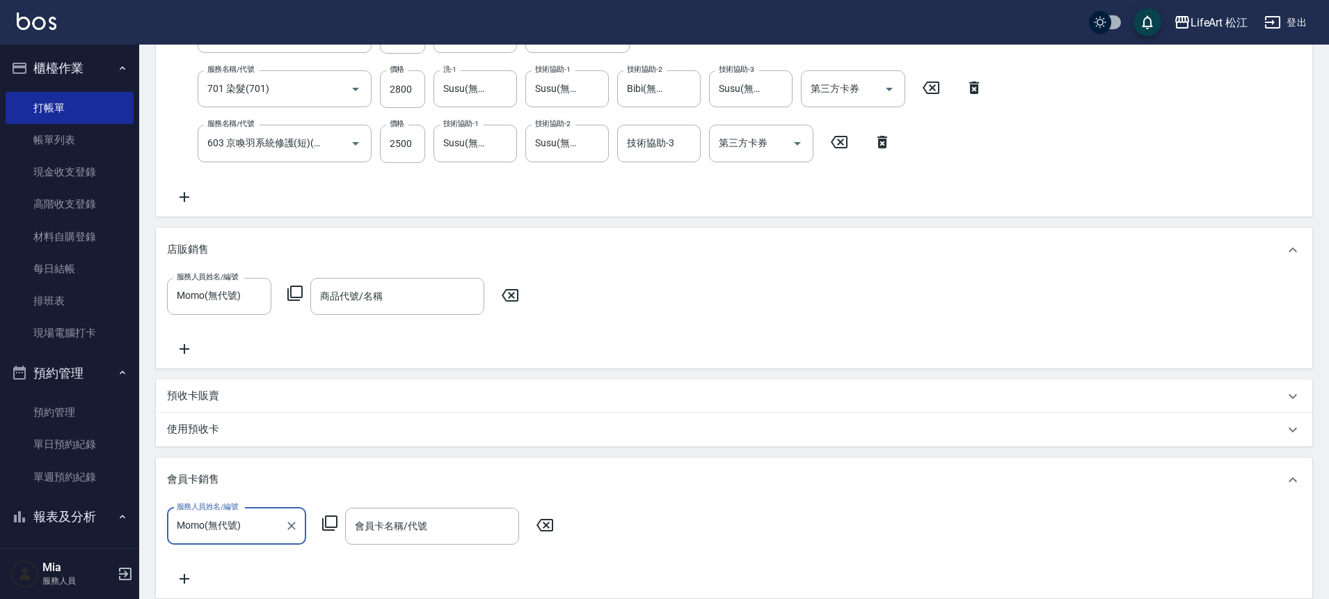
click at [518, 299] on icon at bounding box center [510, 295] width 17 height 13
click at [465, 537] on input "會員卡名稱/代號" at bounding box center [431, 526] width 161 height 24
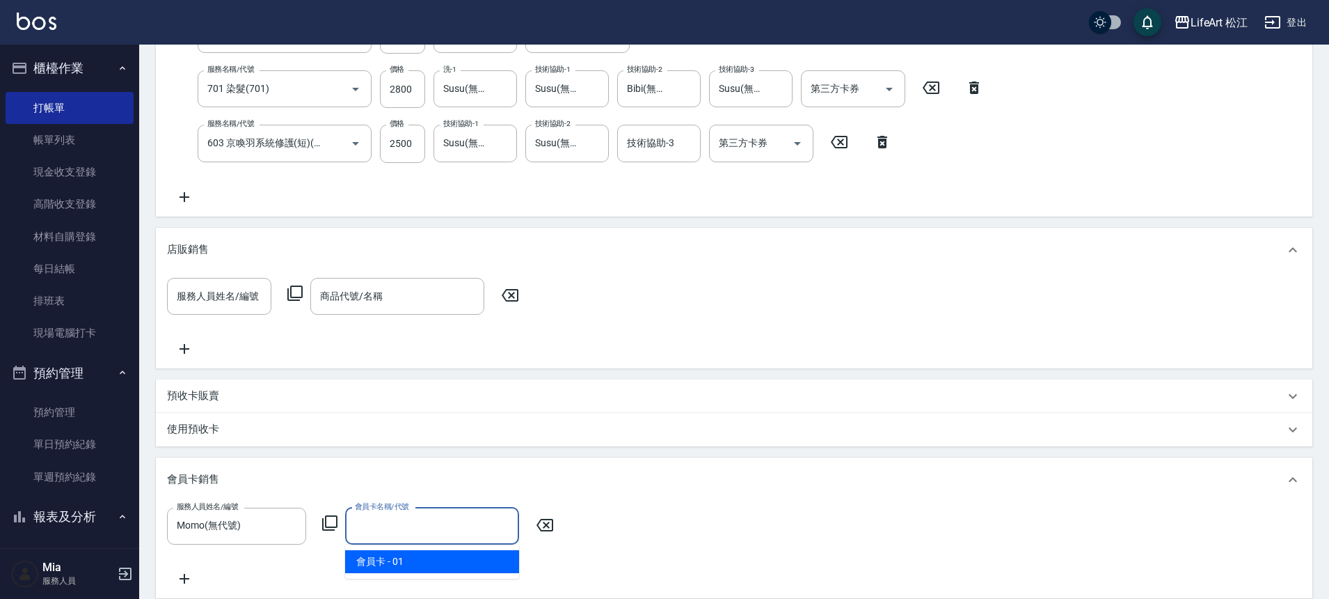
click at [441, 562] on span "會員卡 - 01" at bounding box center [432, 561] width 174 height 23
type input "會員卡-0天"
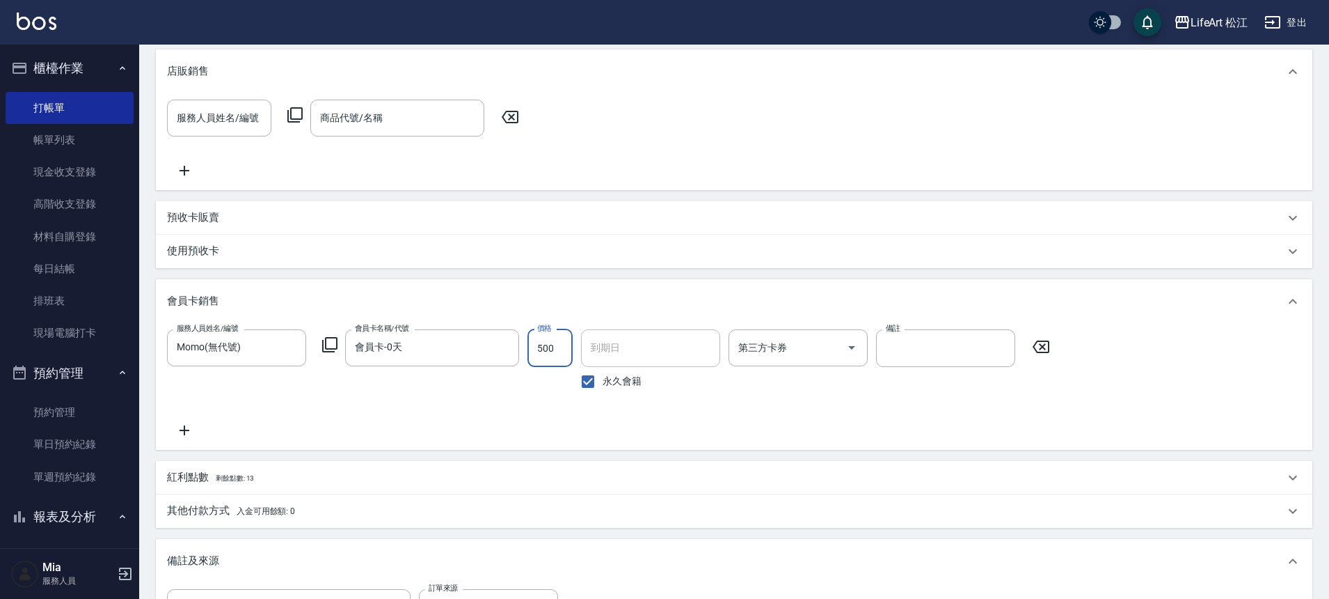
scroll to position [658, 0]
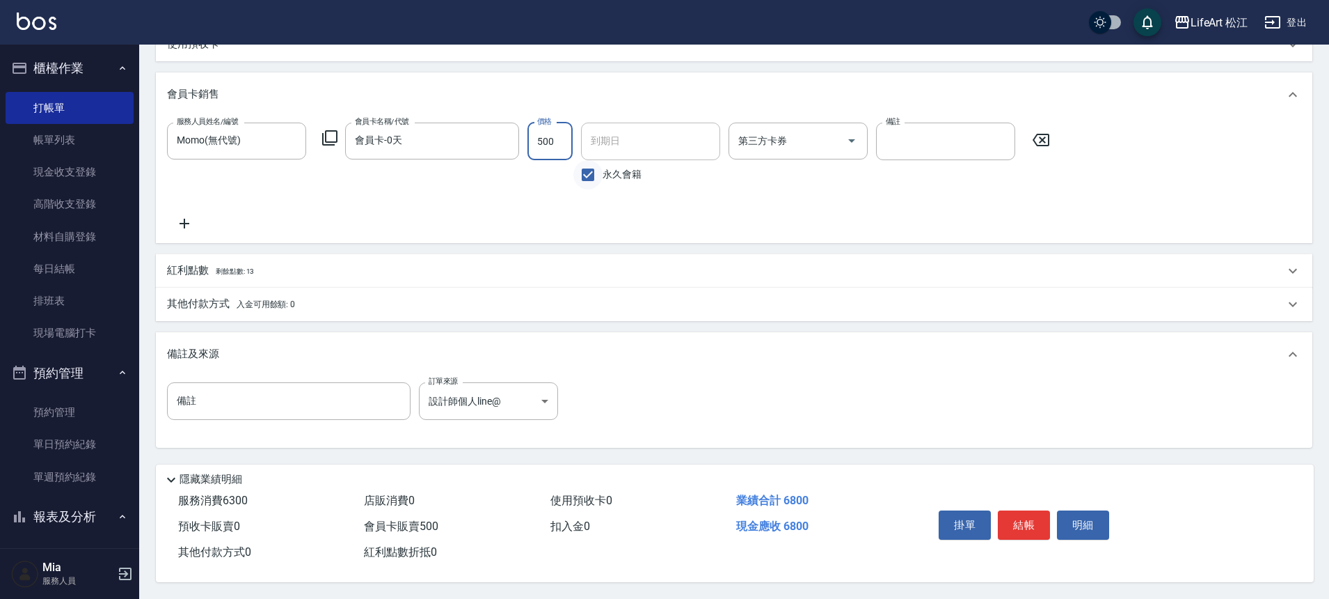
click at [590, 164] on input "永久會籍" at bounding box center [587, 174] width 29 height 29
checkbox input "false"
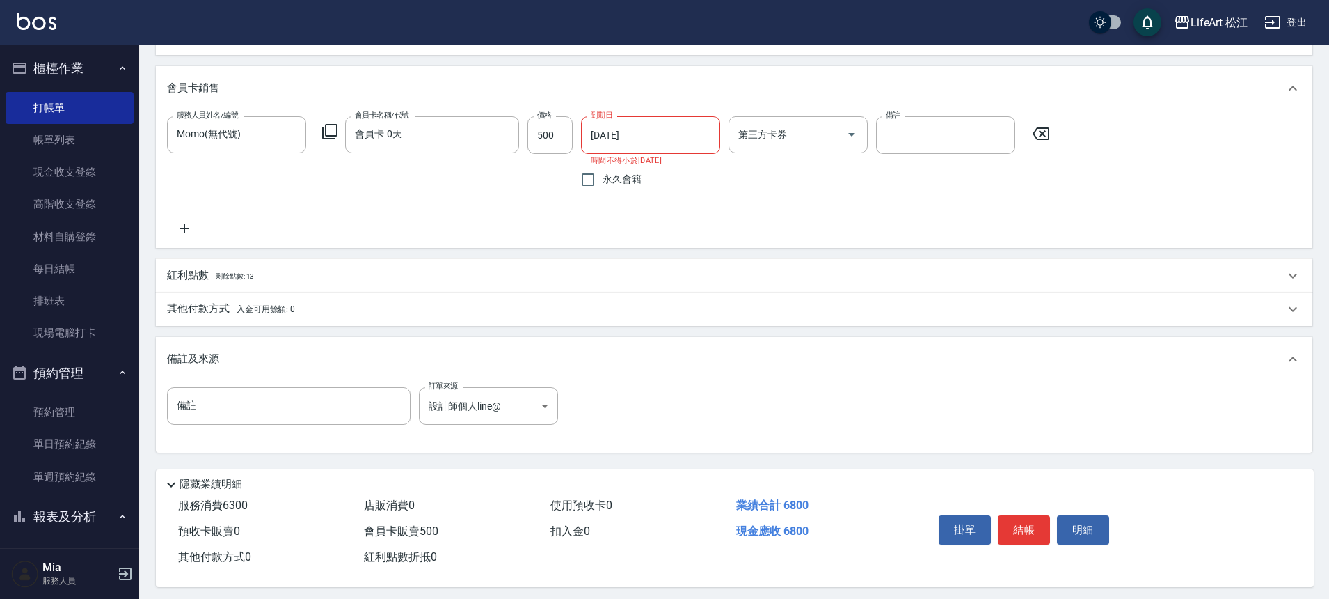
click at [630, 142] on input "[DATE]" at bounding box center [645, 135] width 129 height 38
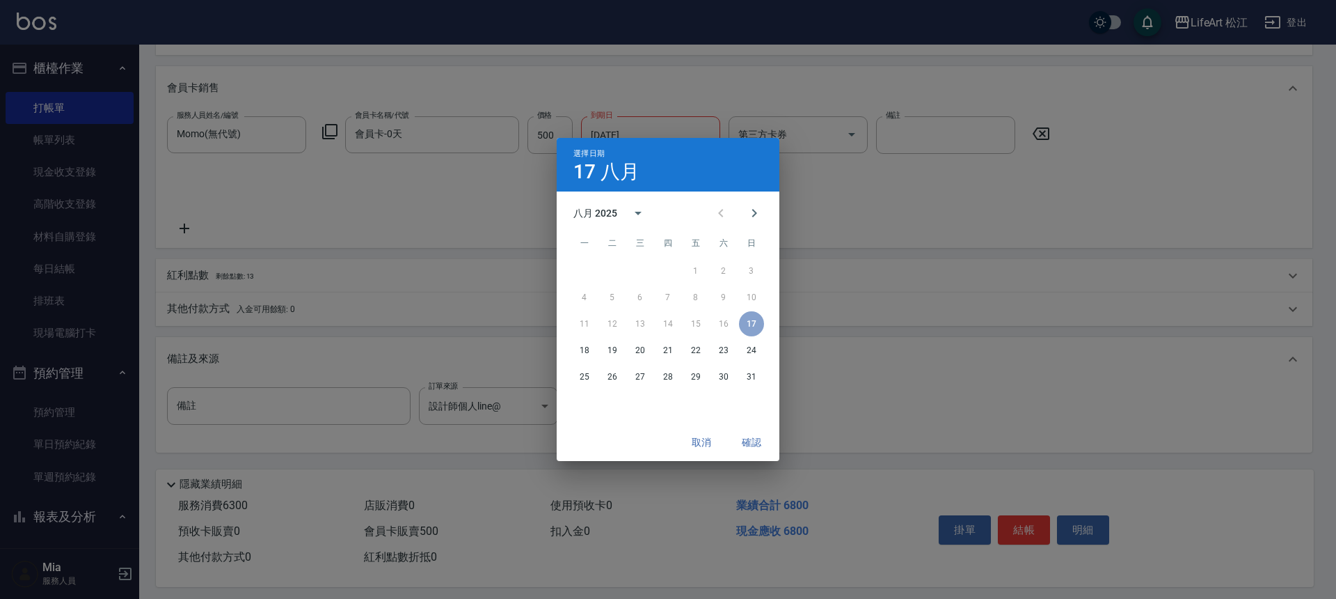
click at [596, 204] on div "八月 2025" at bounding box center [613, 212] width 81 height 33
click at [670, 238] on button "2026" at bounding box center [668, 245] width 50 height 25
type input "[DATE]"
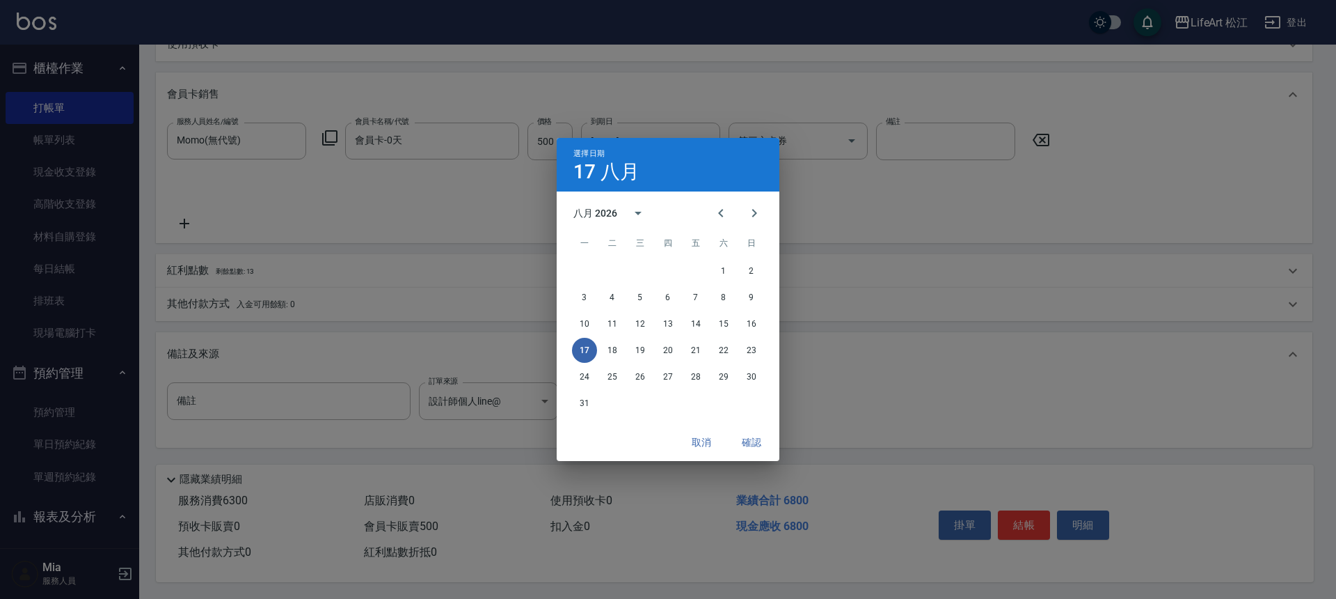
click at [767, 448] on button "確認" at bounding box center [751, 442] width 45 height 26
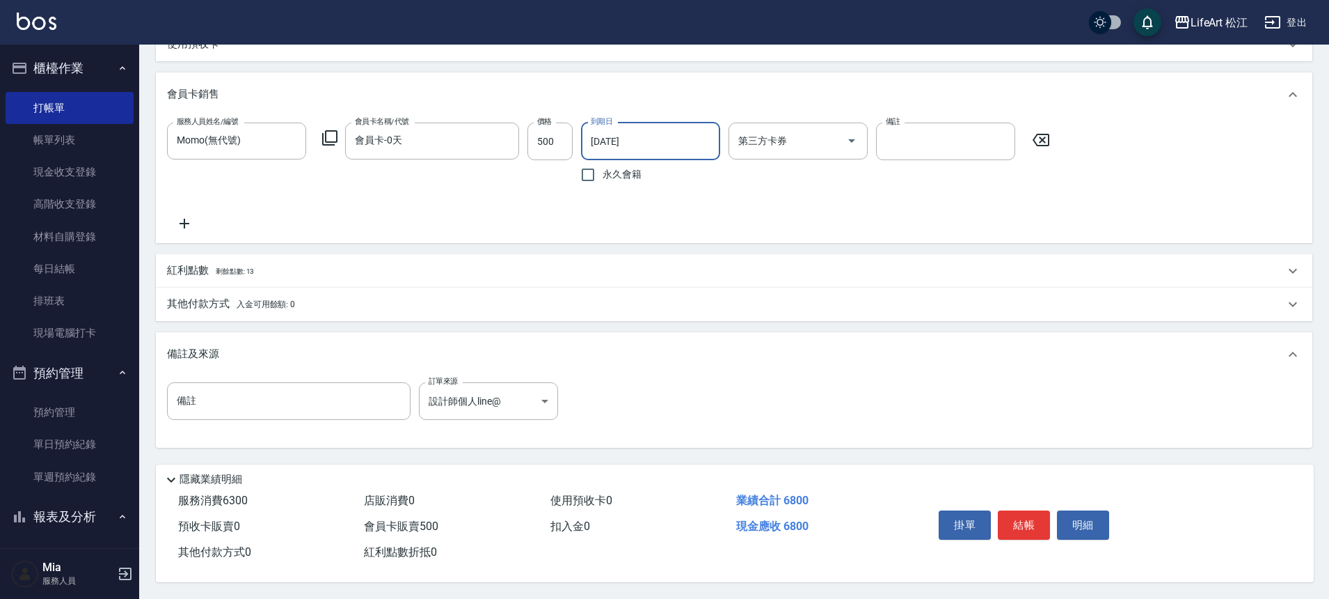
click at [287, 263] on div "紅利點數 剩餘點數: 13" at bounding box center [726, 270] width 1118 height 15
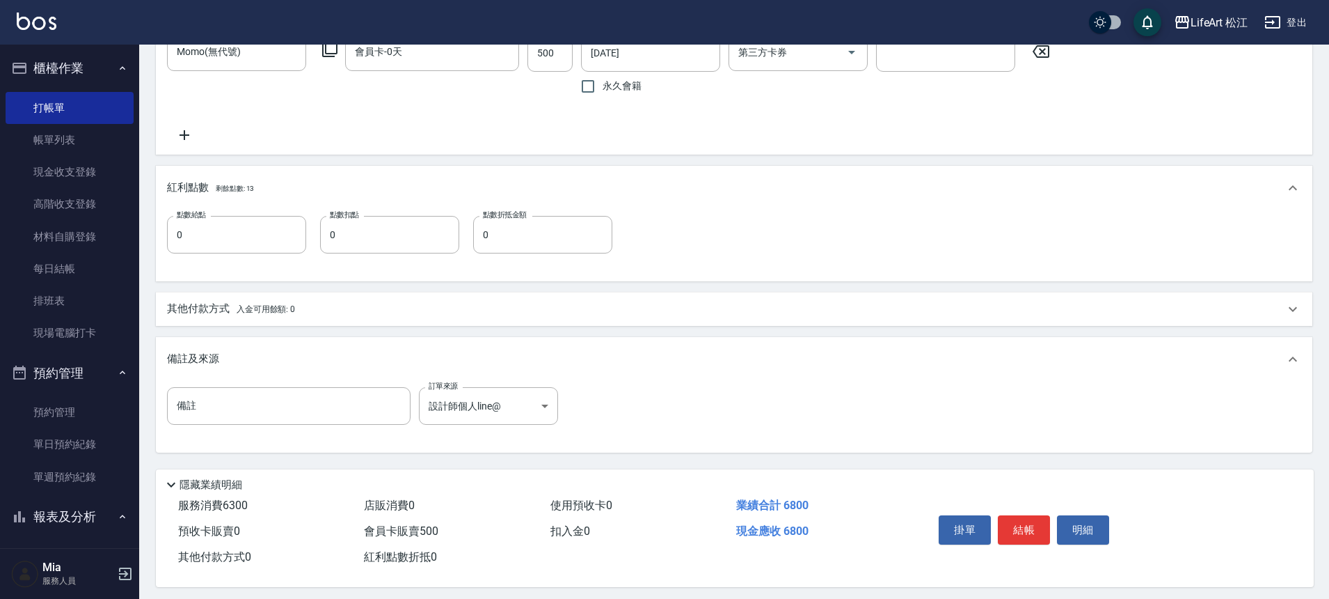
scroll to position [751, 0]
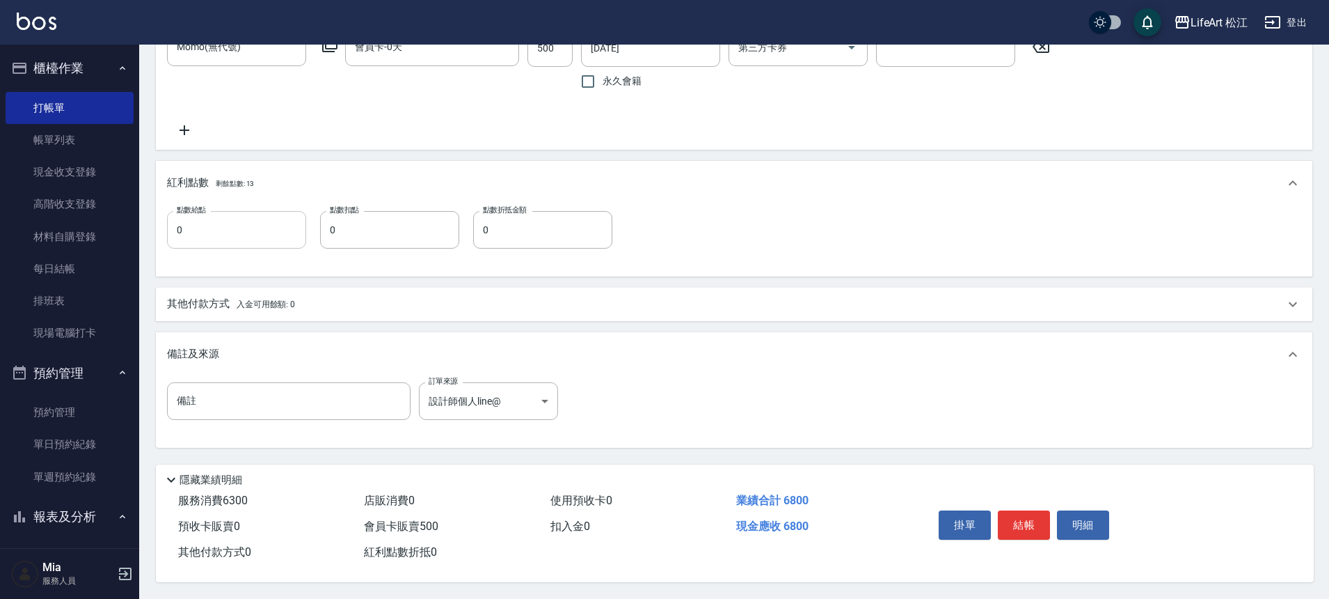
click at [233, 230] on input "0" at bounding box center [236, 230] width 139 height 38
type input "12"
click at [338, 296] on div "其他付款方式 入金可用餘額: 0" at bounding box center [726, 303] width 1118 height 15
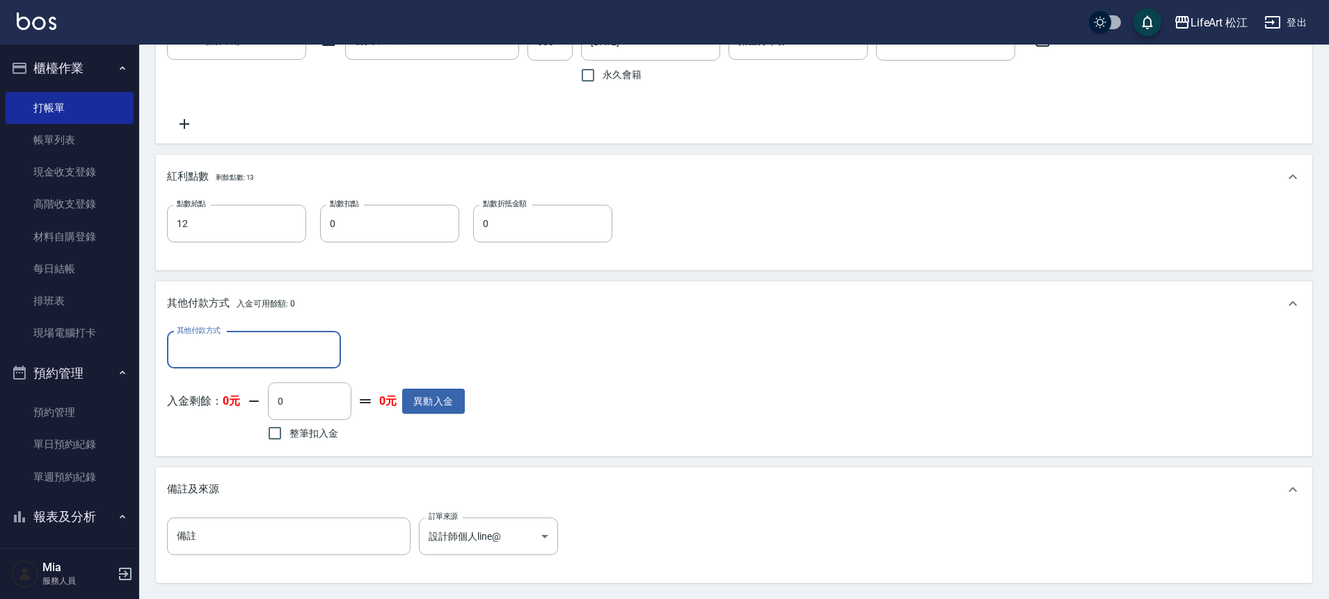
scroll to position [0, 0]
click at [245, 364] on div "其他付款方式" at bounding box center [254, 349] width 174 height 37
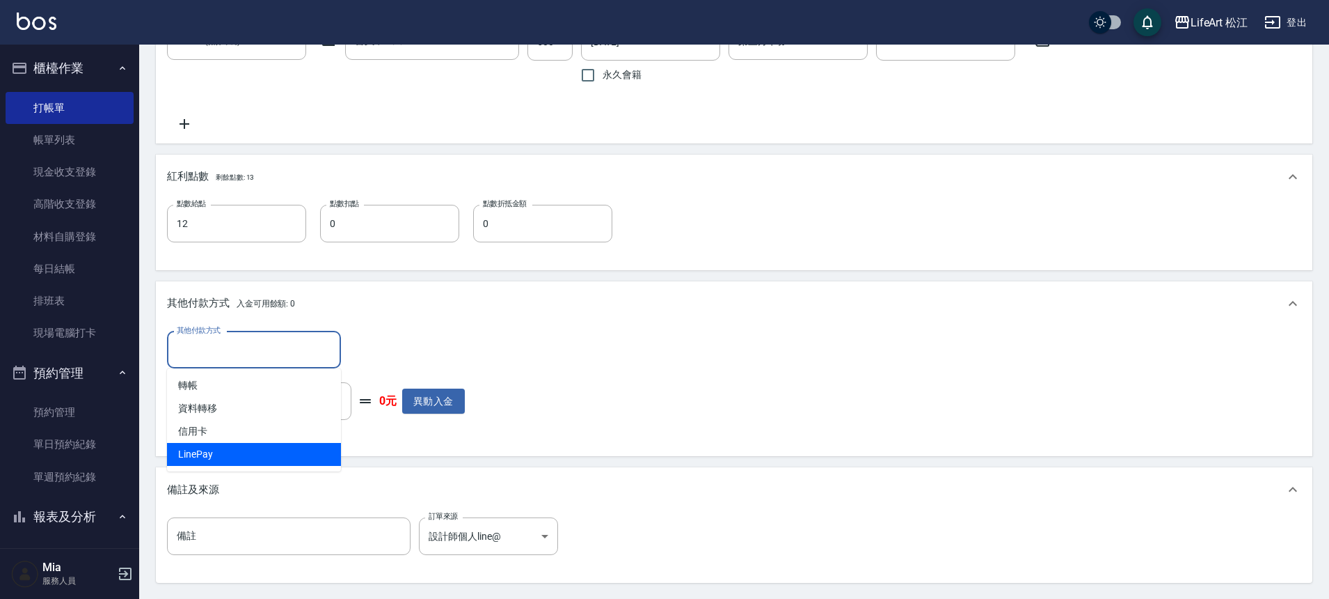
click at [237, 443] on span "LinePay" at bounding box center [254, 454] width 174 height 23
type input "LinePay"
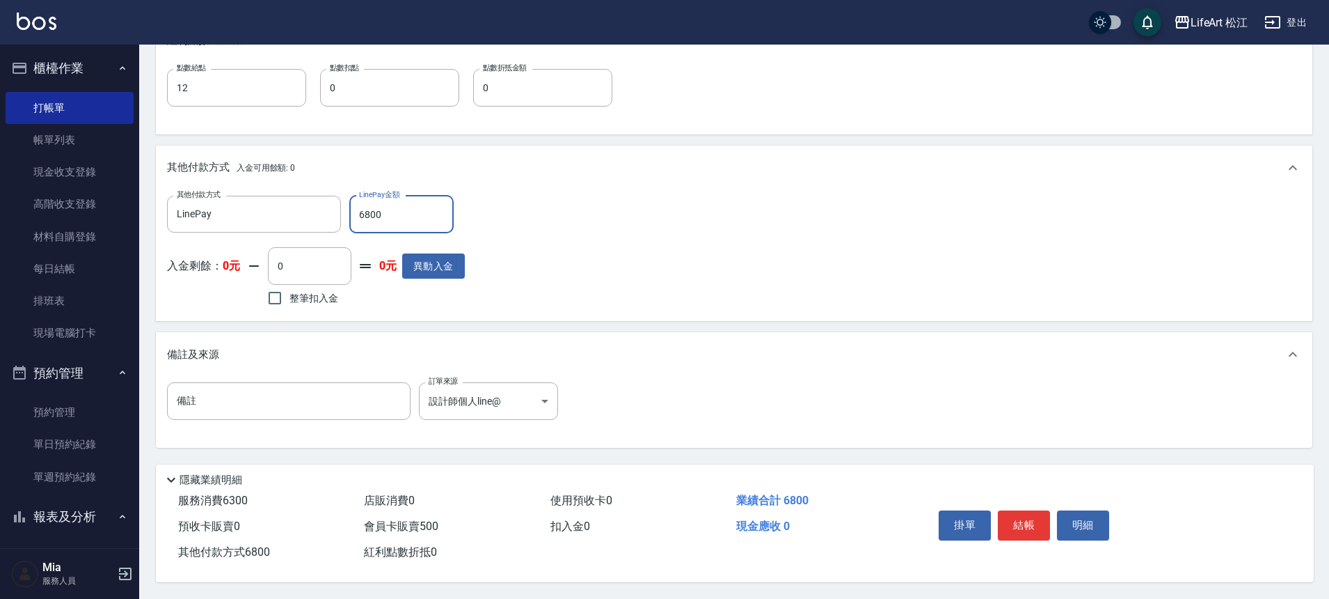
scroll to position [893, 0]
type input "6800"
click at [1027, 522] on button "結帳" at bounding box center [1024, 524] width 52 height 29
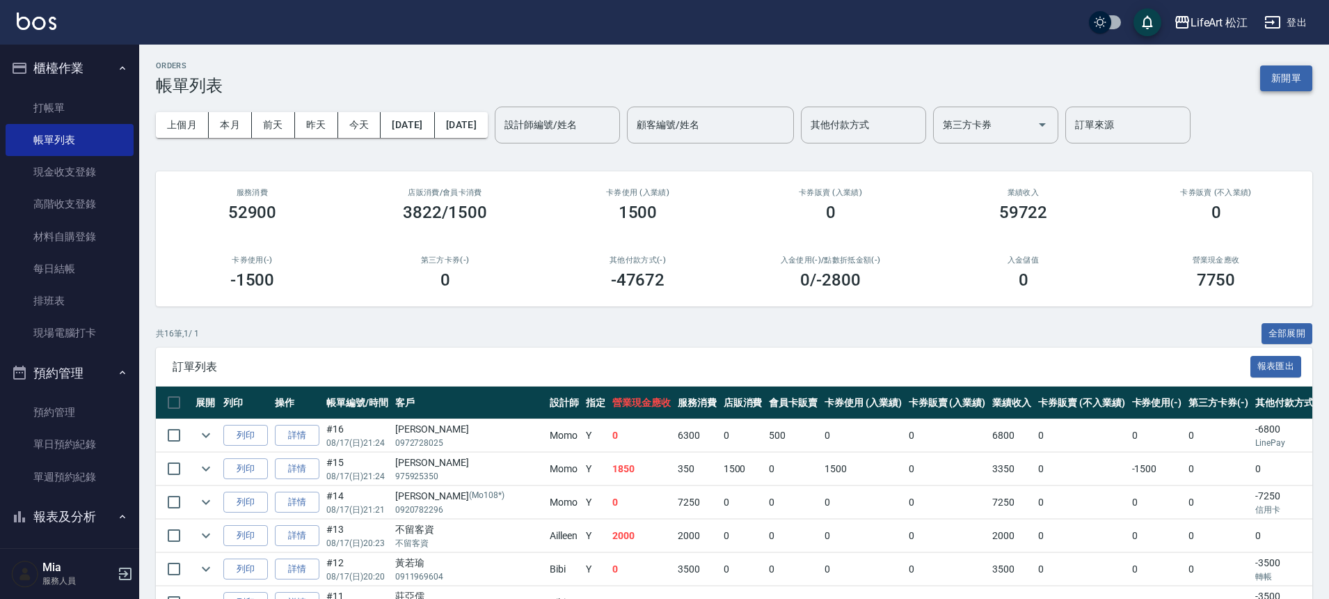
click at [1288, 74] on button "新開單" at bounding box center [1286, 78] width 52 height 26
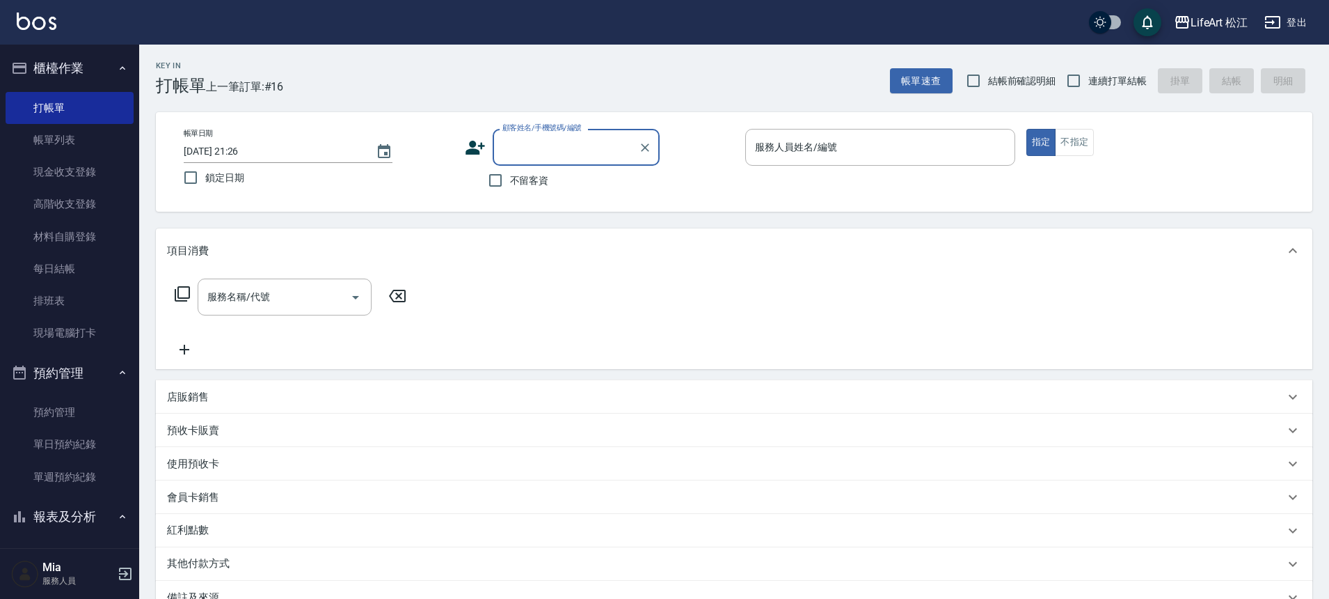
click at [555, 149] on input "顧客姓名/手機號碼/編號" at bounding box center [566, 147] width 134 height 24
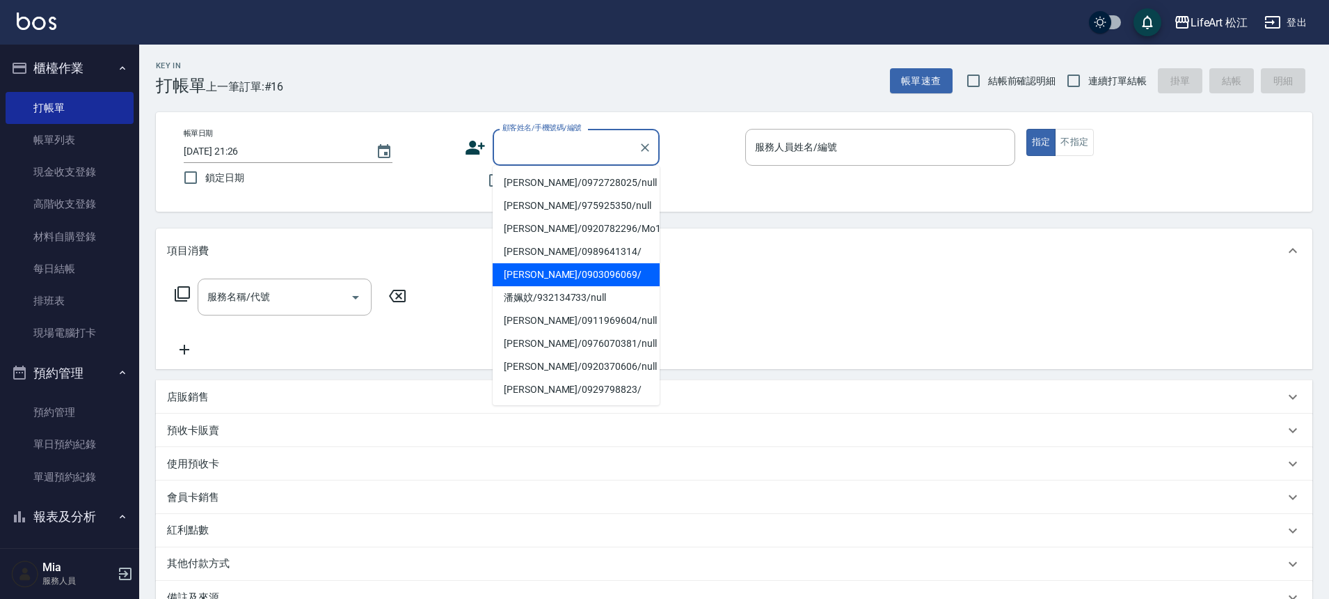
click at [557, 270] on li "[PERSON_NAME]/0903096069/" at bounding box center [576, 274] width 167 height 23
type input "[PERSON_NAME]/0903096069/"
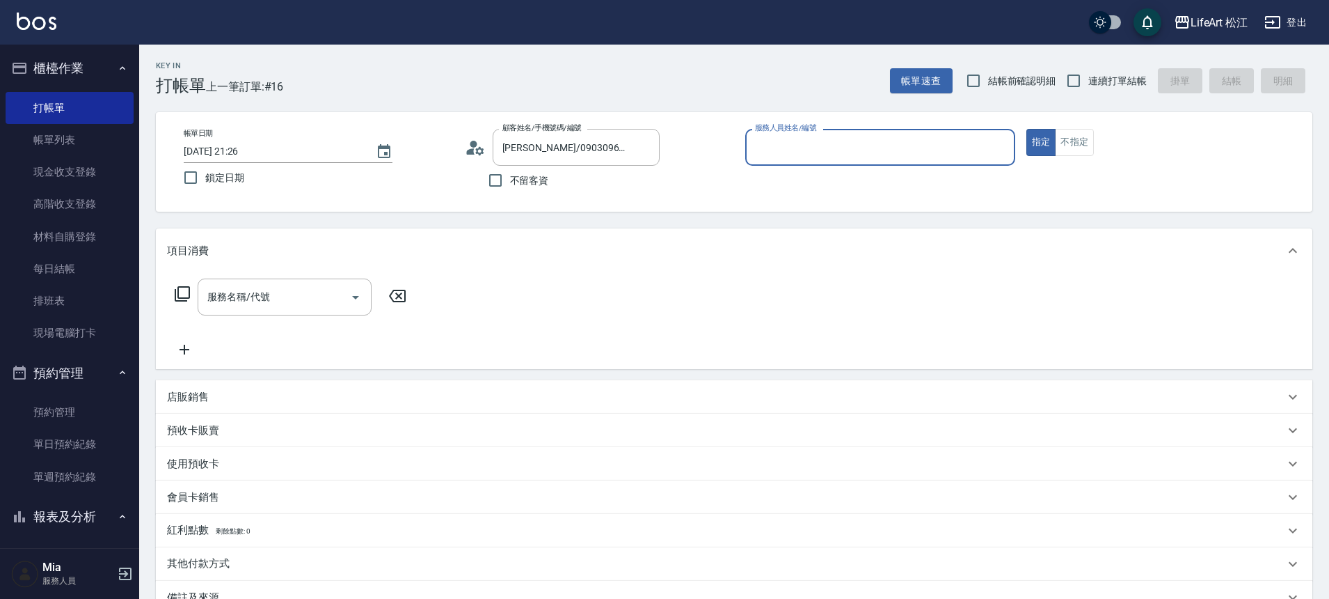
type input "Momo(無代號)"
click at [249, 301] on div "服務名稱/代號 服務名稱/代號" at bounding box center [285, 296] width 174 height 37
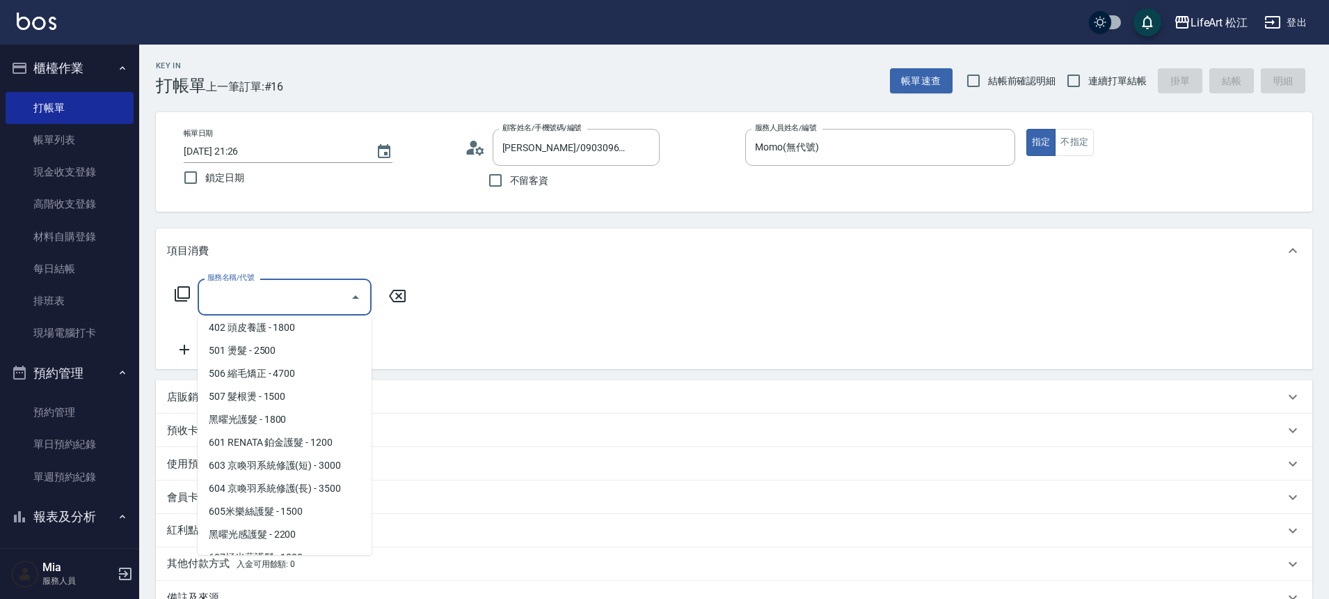
scroll to position [185, 0]
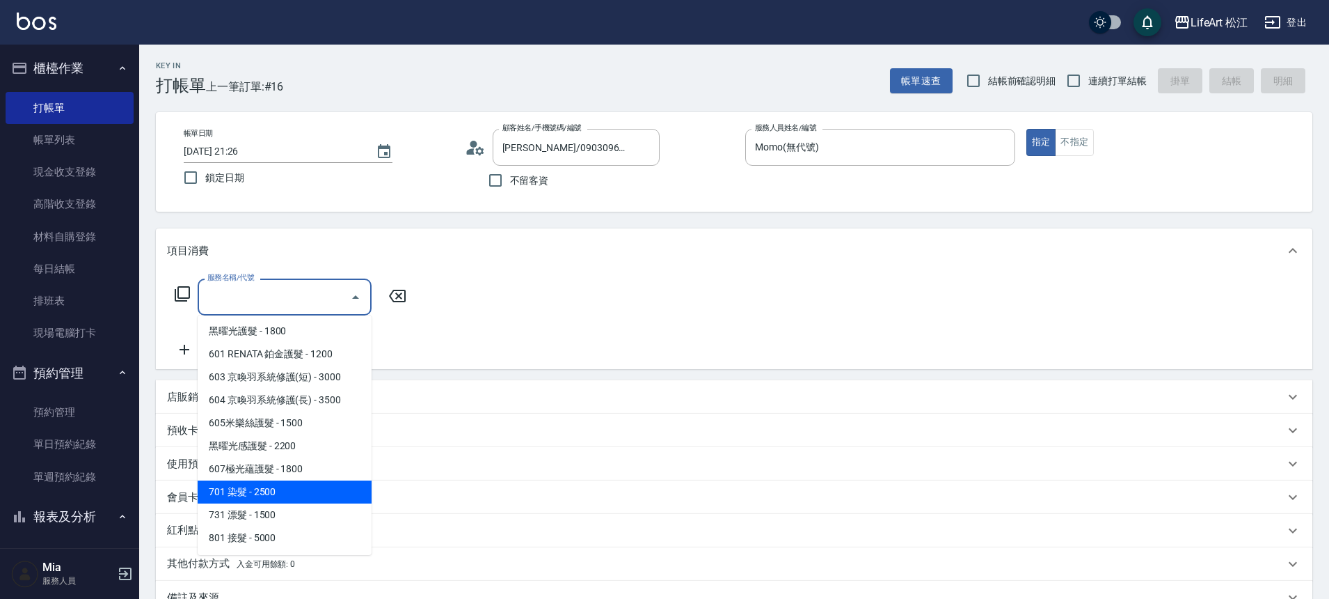
click at [278, 488] on span "701 染髮 - 2500" at bounding box center [285, 491] width 174 height 23
type input "701 染髮(701)"
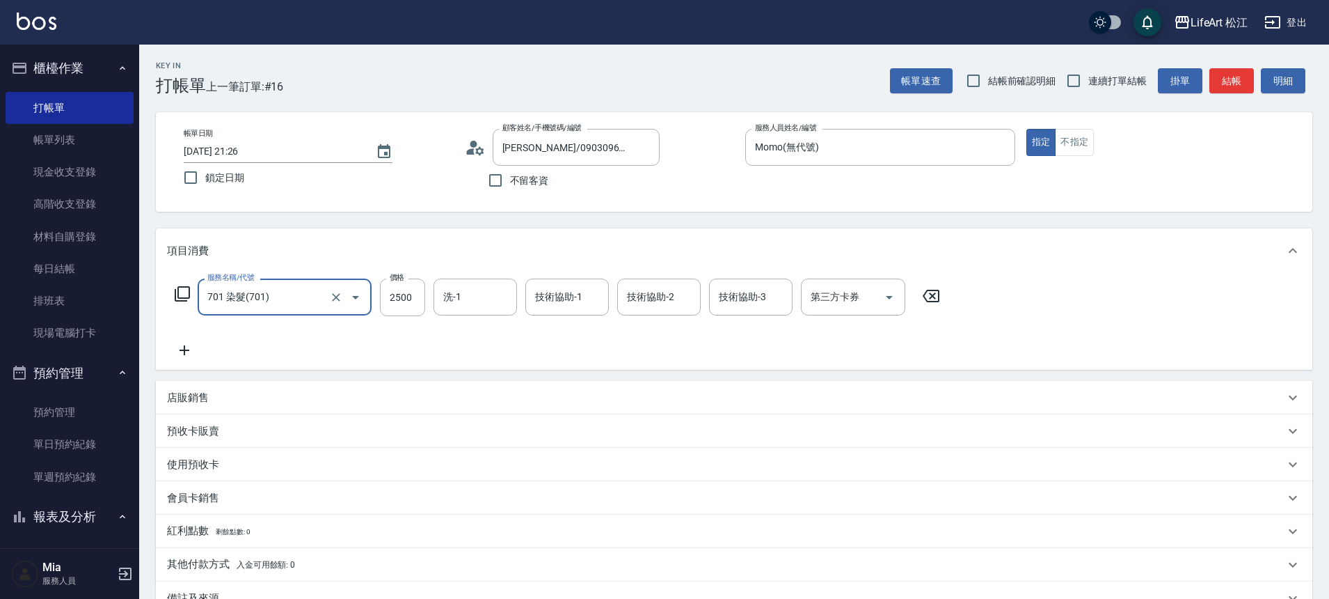
click at [193, 345] on icon at bounding box center [184, 350] width 35 height 17
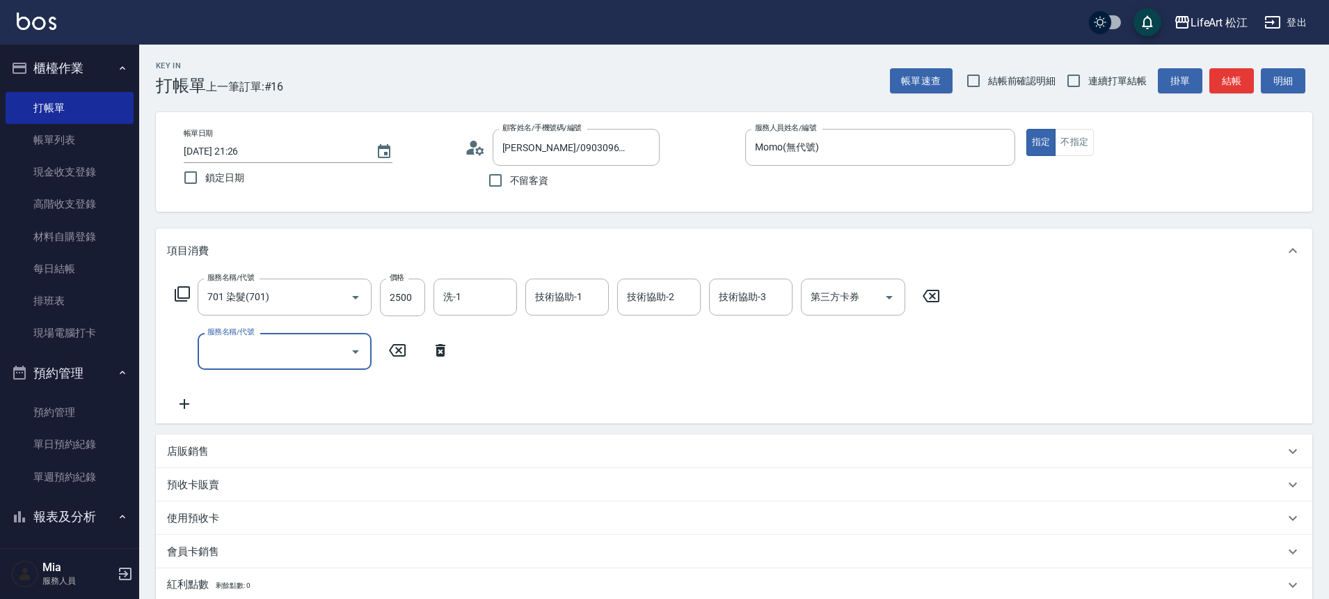
click at [255, 349] on input "服務名稱/代號" at bounding box center [274, 351] width 141 height 24
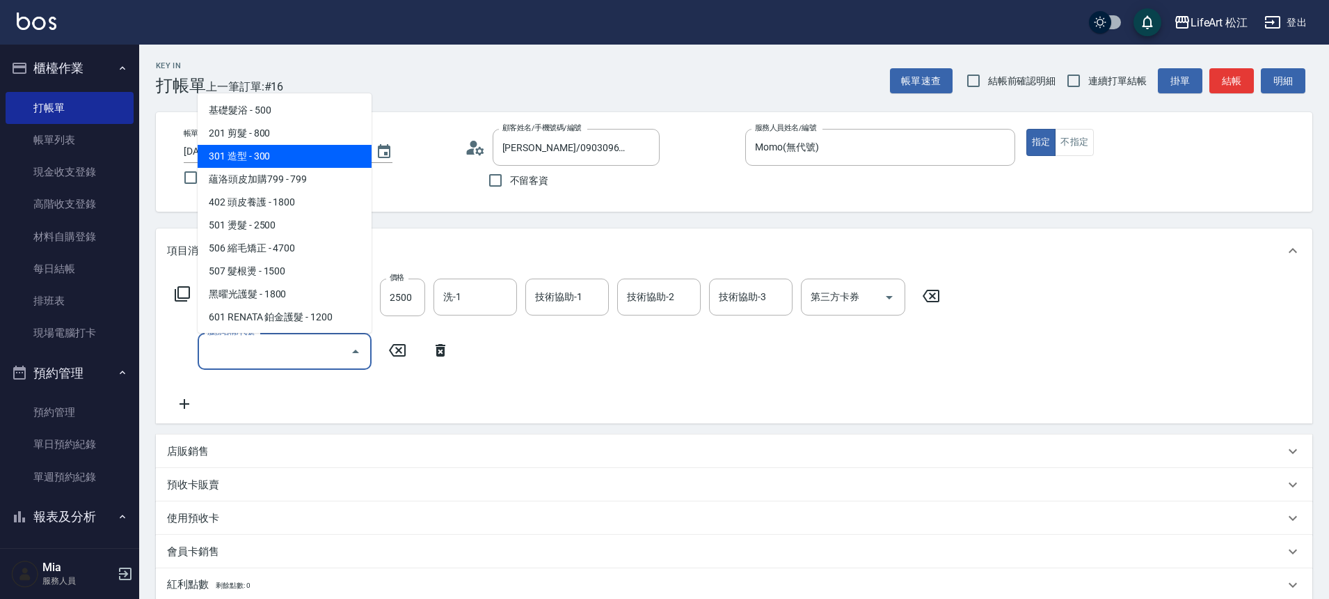
click at [290, 166] on span "301 造型 - 300" at bounding box center [285, 156] width 174 height 23
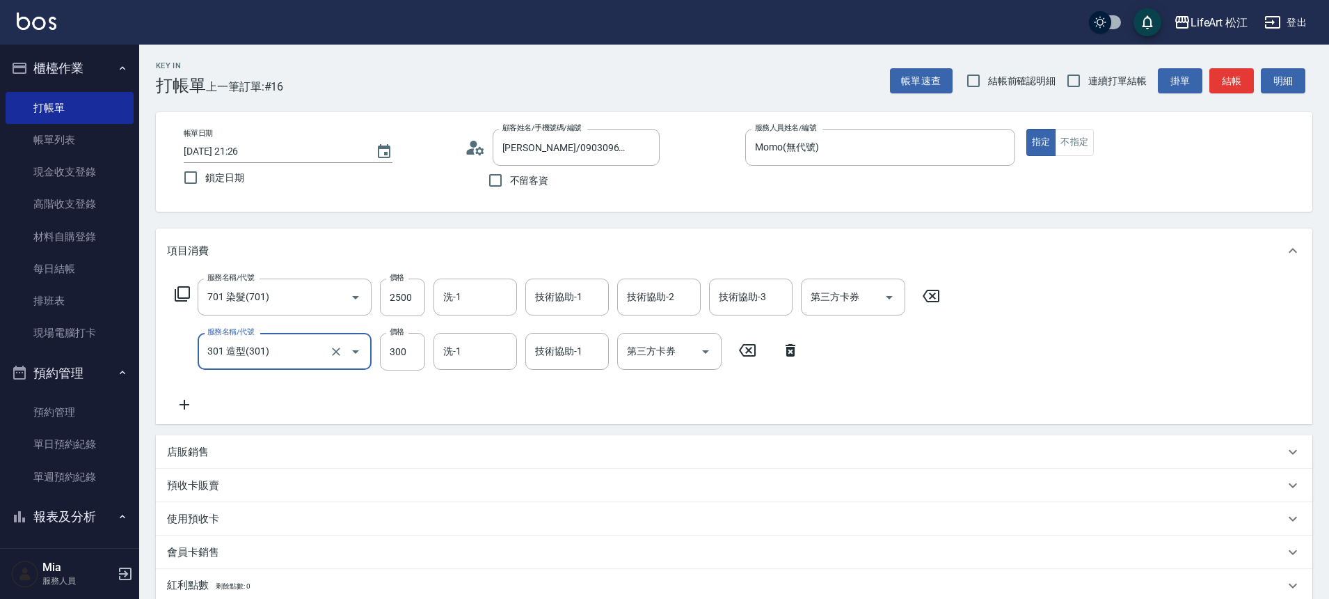
click at [249, 351] on input "301 造型(301)" at bounding box center [265, 351] width 122 height 24
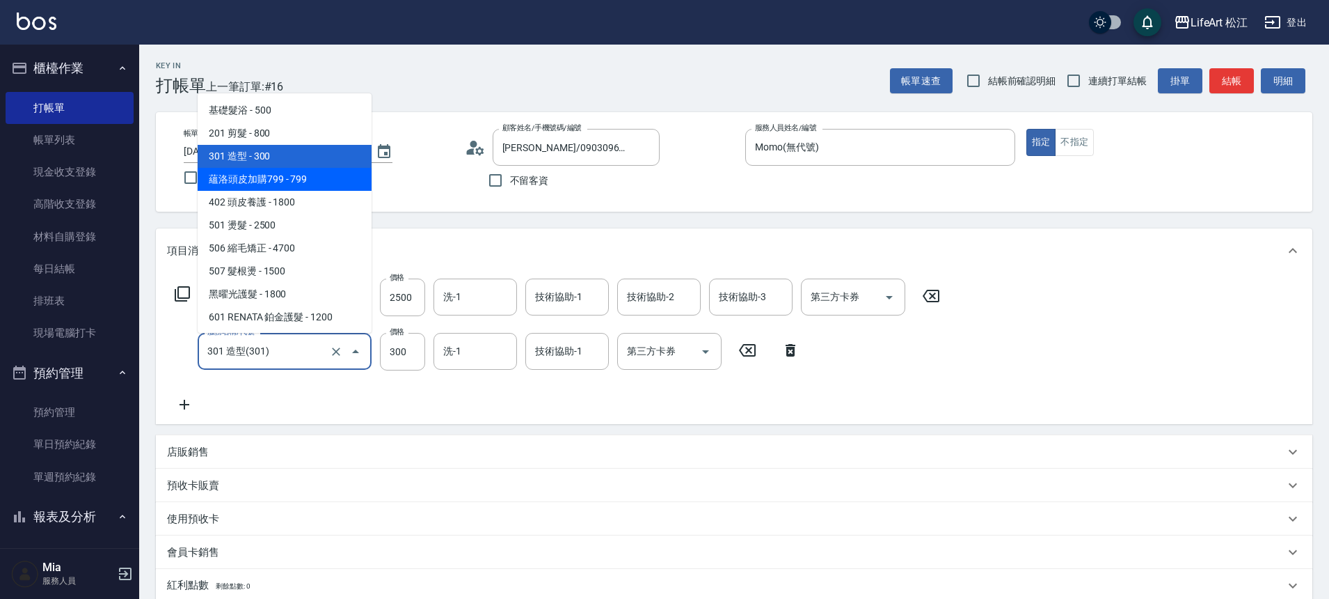
click at [289, 180] on span "蘊洛頭皮加購799 - 799" at bounding box center [285, 179] width 174 height 23
type input "蘊洛頭皮加購799(401)"
type input "799"
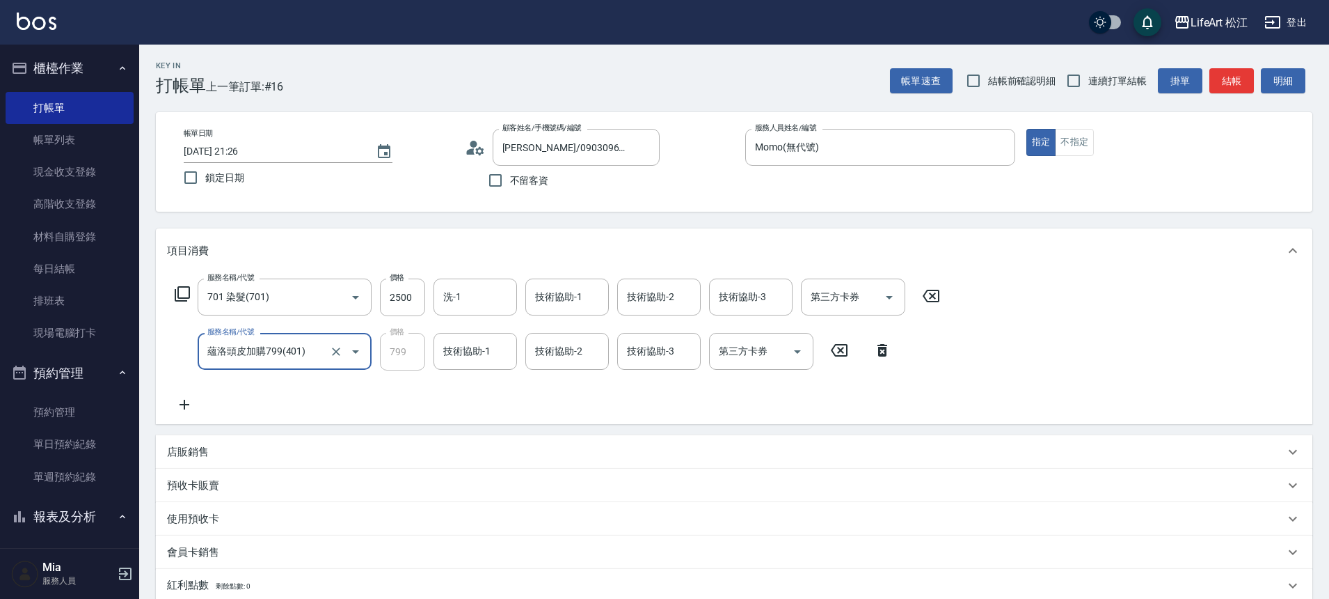
click at [190, 403] on icon at bounding box center [184, 404] width 35 height 17
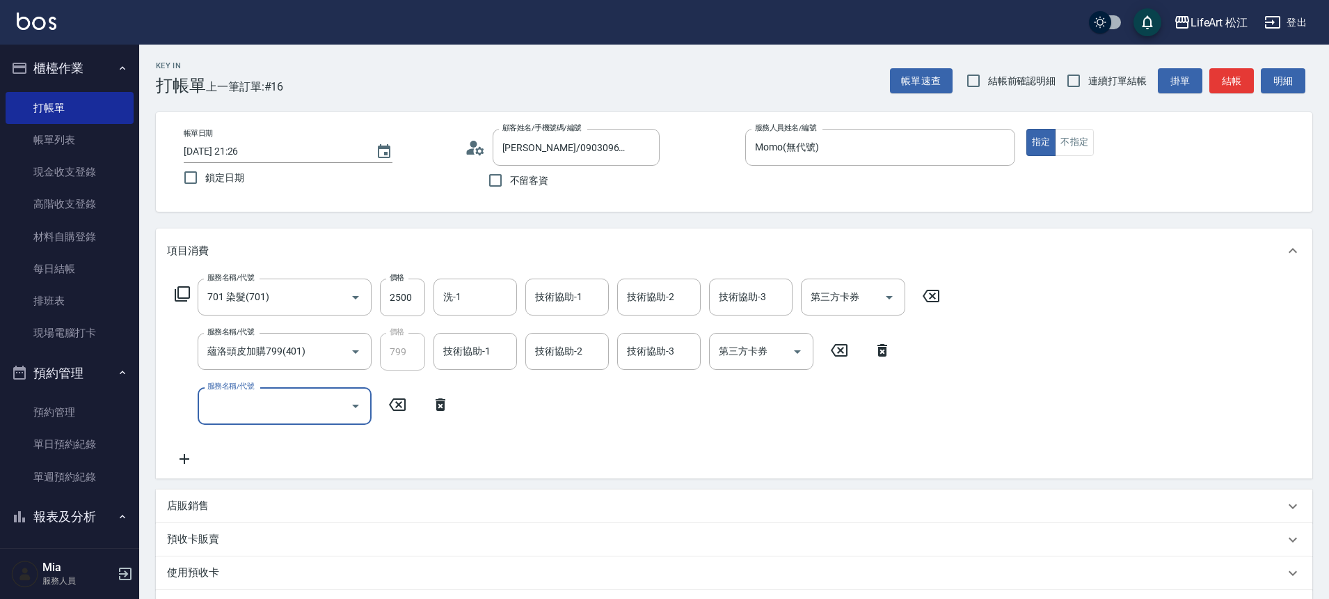
click at [249, 400] on input "服務名稱/代號" at bounding box center [274, 405] width 141 height 24
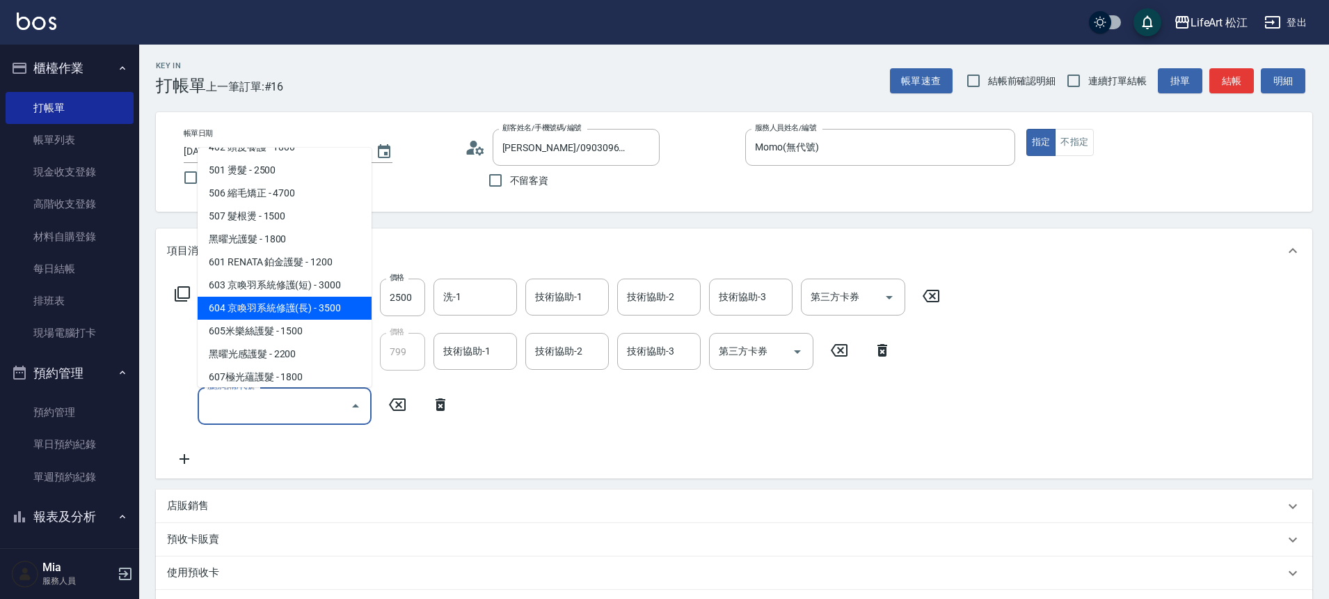
scroll to position [125, 0]
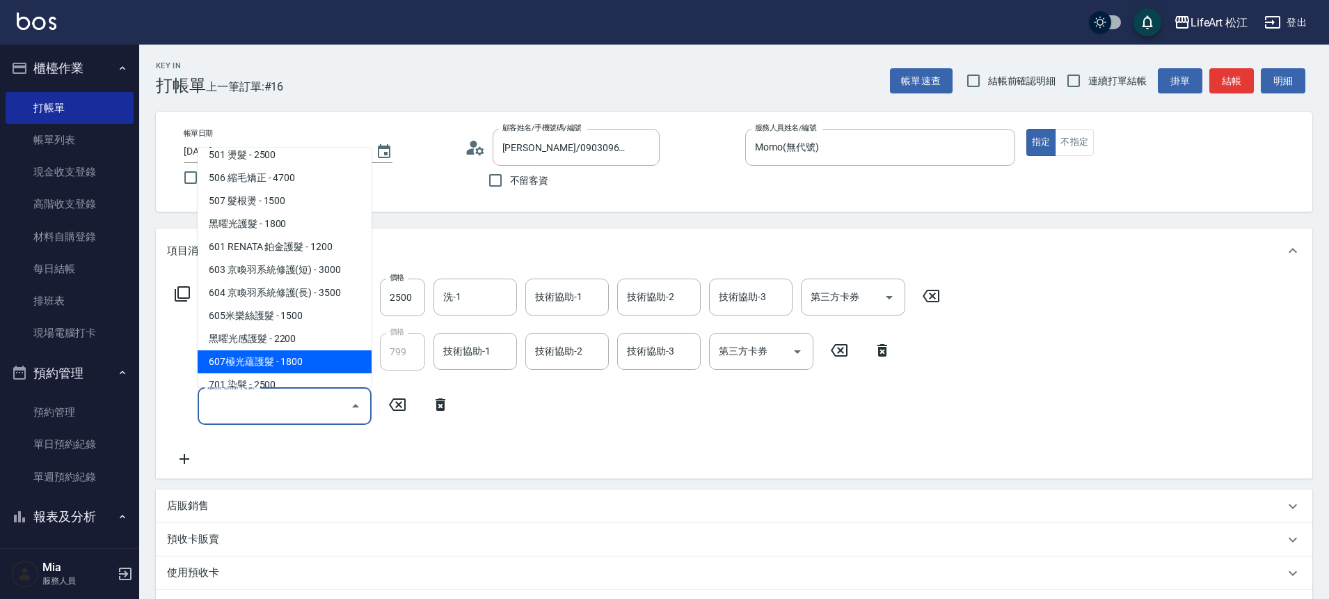
click at [257, 365] on span "607極光蘊護髮 - 1800" at bounding box center [285, 361] width 174 height 23
type input "607極光蘊護髮(607)"
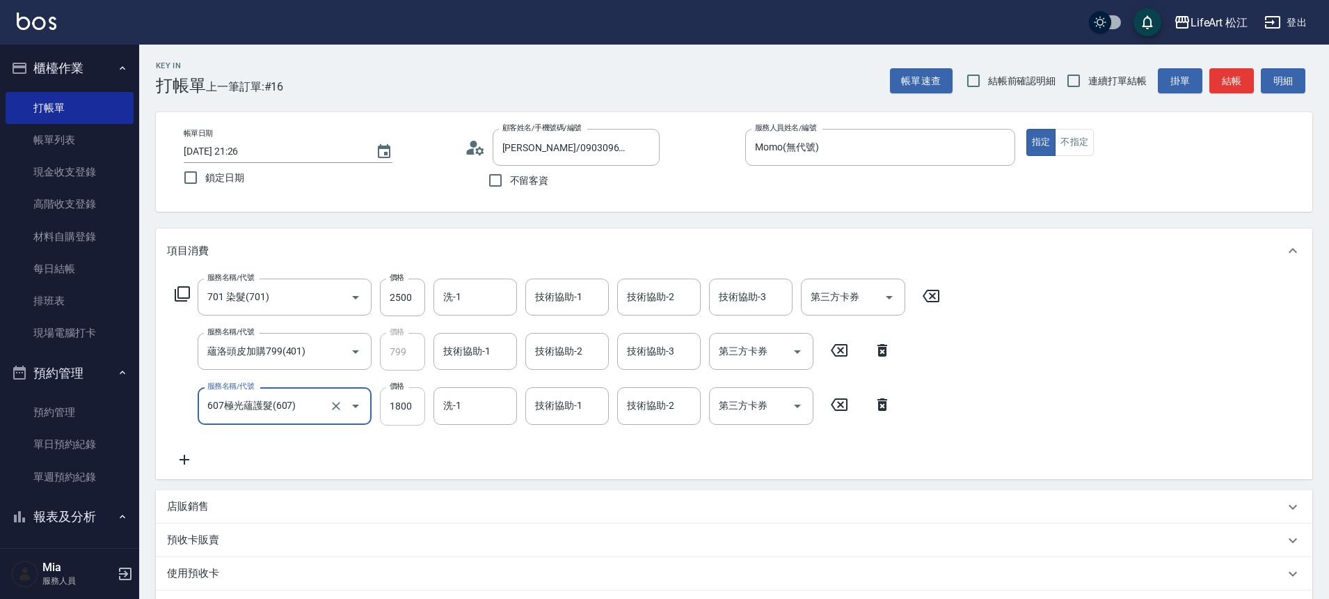
click at [399, 403] on input "1800" at bounding box center [402, 406] width 45 height 38
type input "2200"
click at [466, 406] on input "洗-1" at bounding box center [475, 405] width 71 height 24
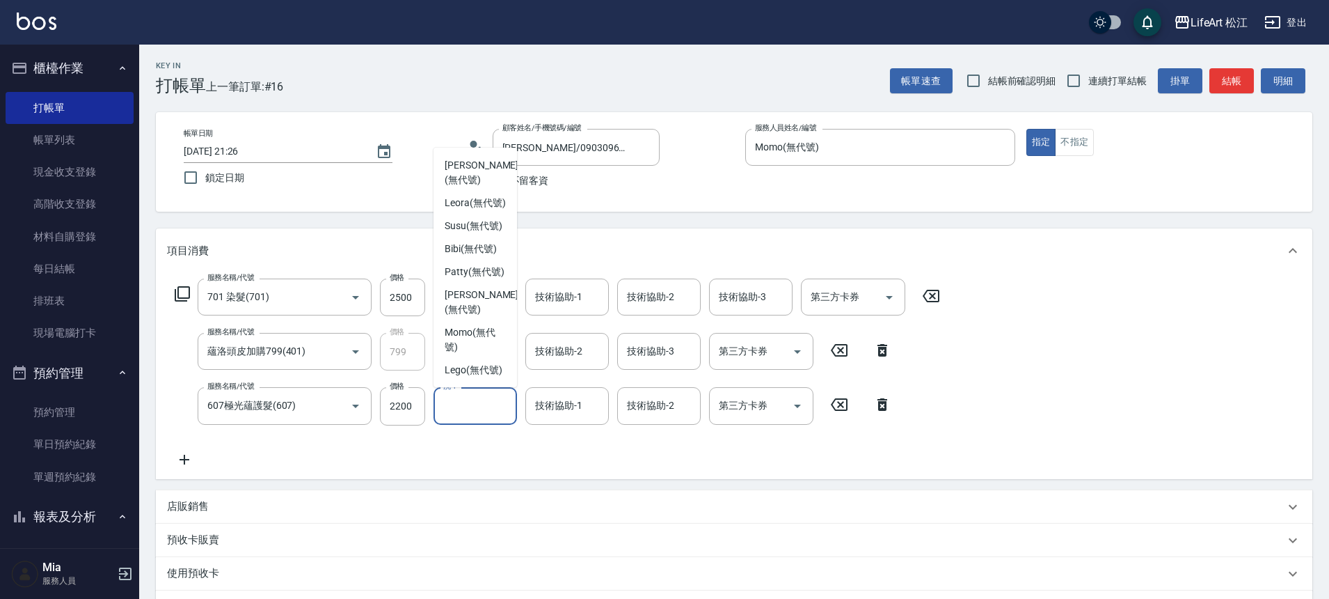
scroll to position [314, 0]
click at [490, 302] on span "[PERSON_NAME] (無代號)" at bounding box center [482, 301] width 74 height 29
type input "[PERSON_NAME](無代號)"
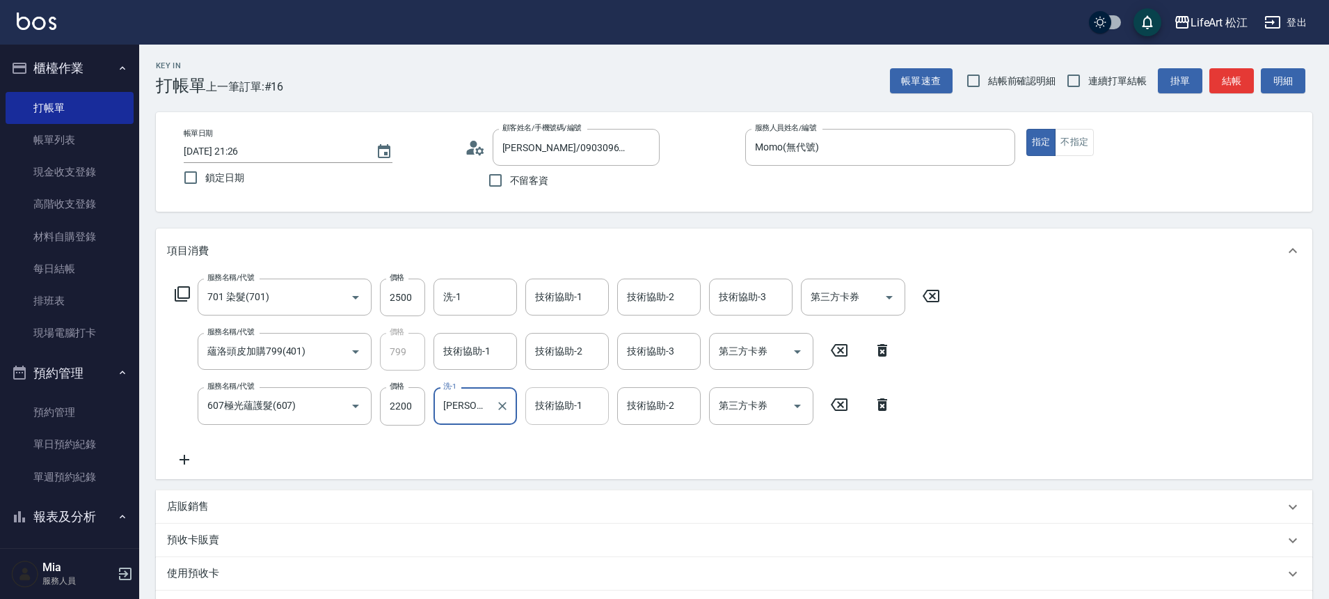
click at [588, 406] on input "技術協助-1" at bounding box center [567, 405] width 71 height 24
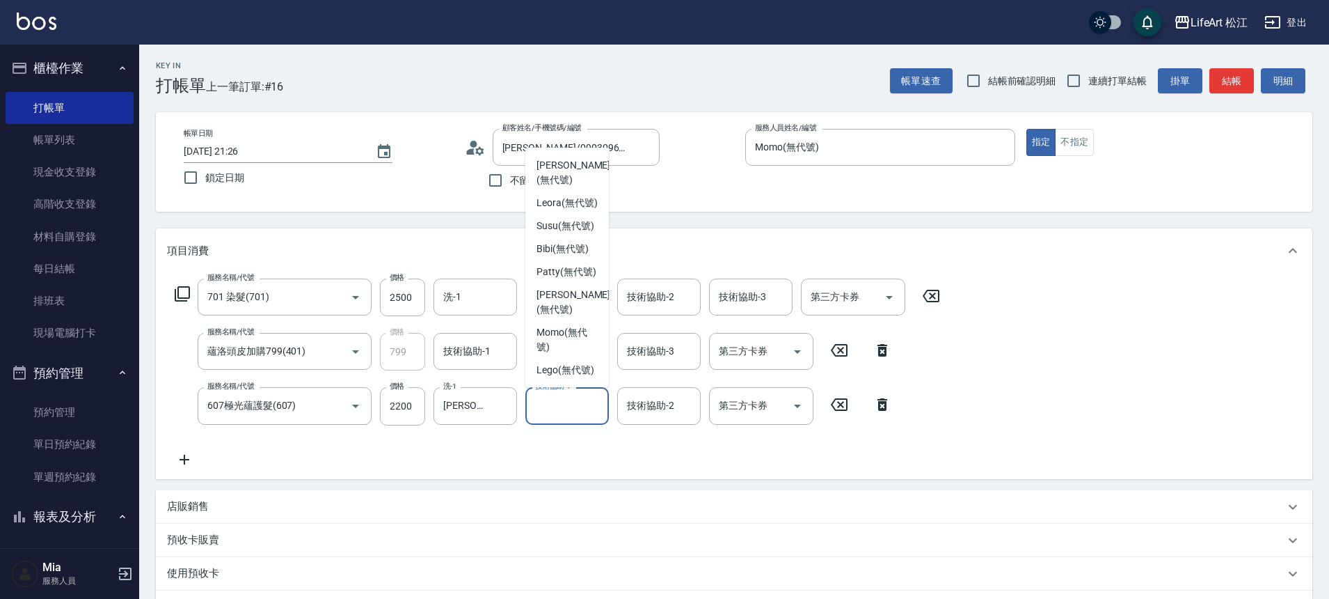
scroll to position [338, 0]
click at [553, 287] on span "[PERSON_NAME] (無代號)" at bounding box center [574, 301] width 74 height 29
type input "[PERSON_NAME](無代號)"
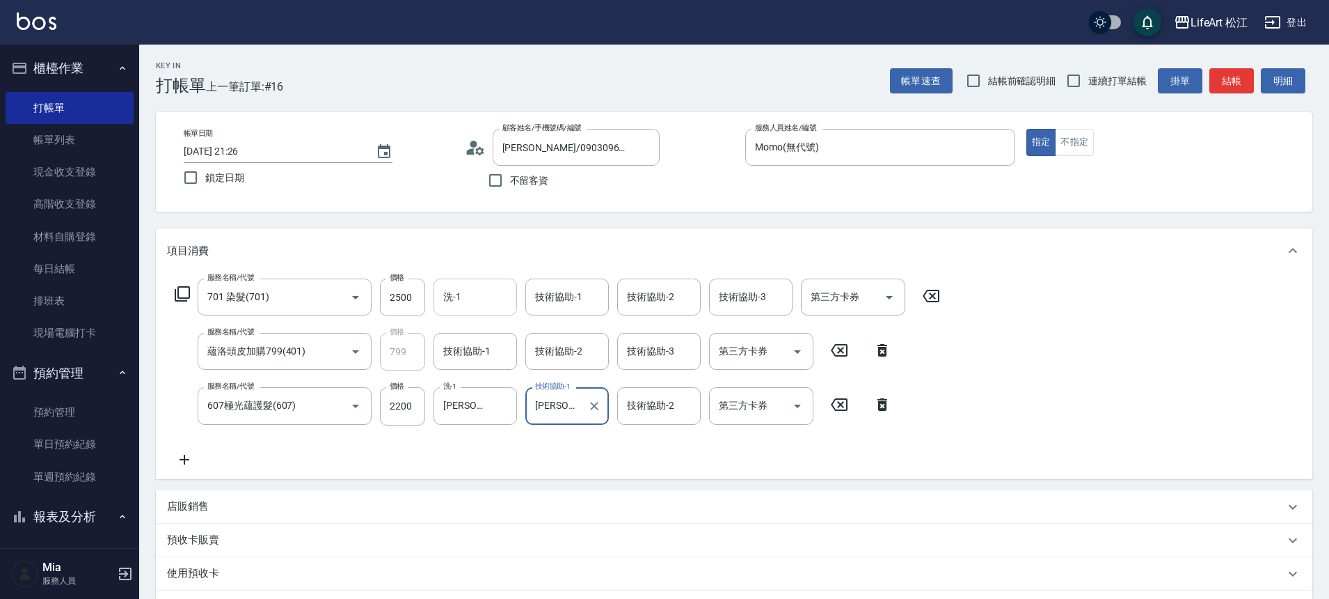
click at [473, 290] on input "洗-1" at bounding box center [475, 297] width 71 height 24
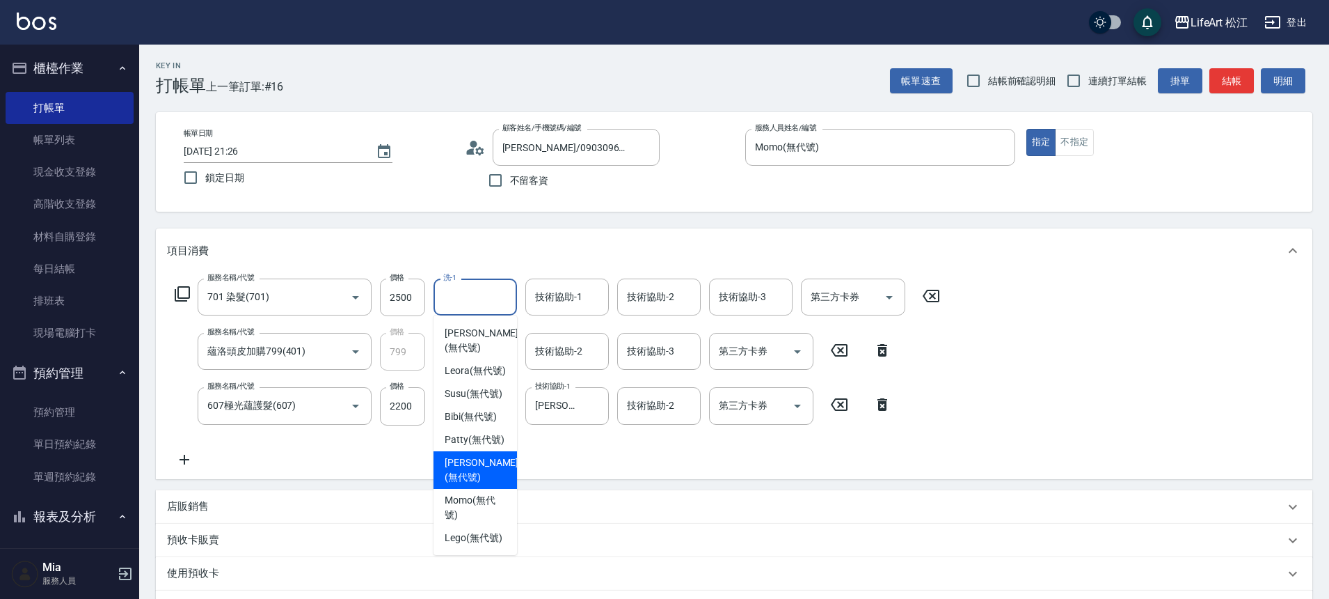
click at [492, 455] on span "[PERSON_NAME] (無代號)" at bounding box center [482, 469] width 74 height 29
type input "[PERSON_NAME](無代號)"
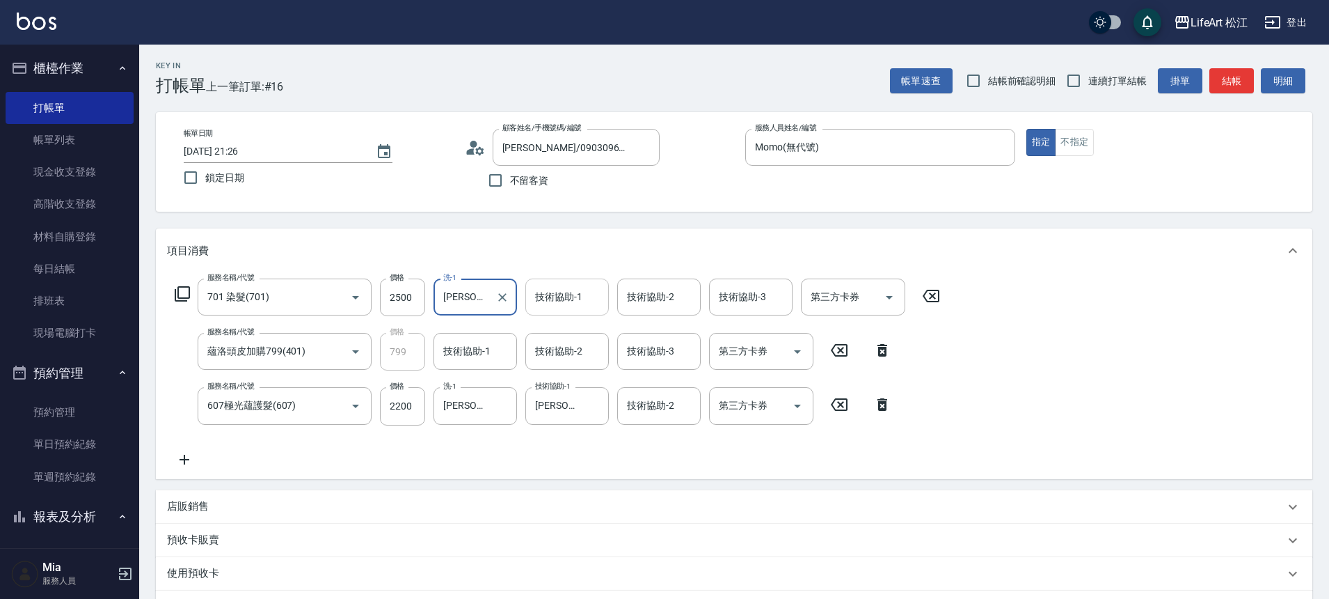
click at [544, 308] on input "技術協助-1" at bounding box center [567, 297] width 71 height 24
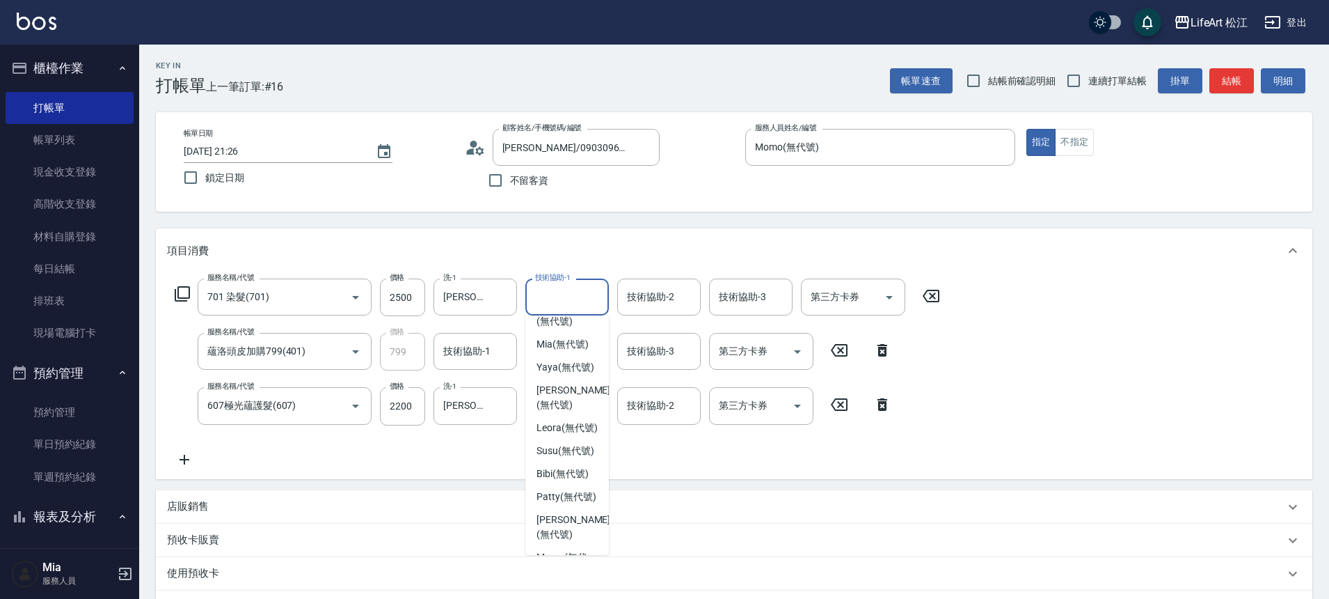
scroll to position [223, 0]
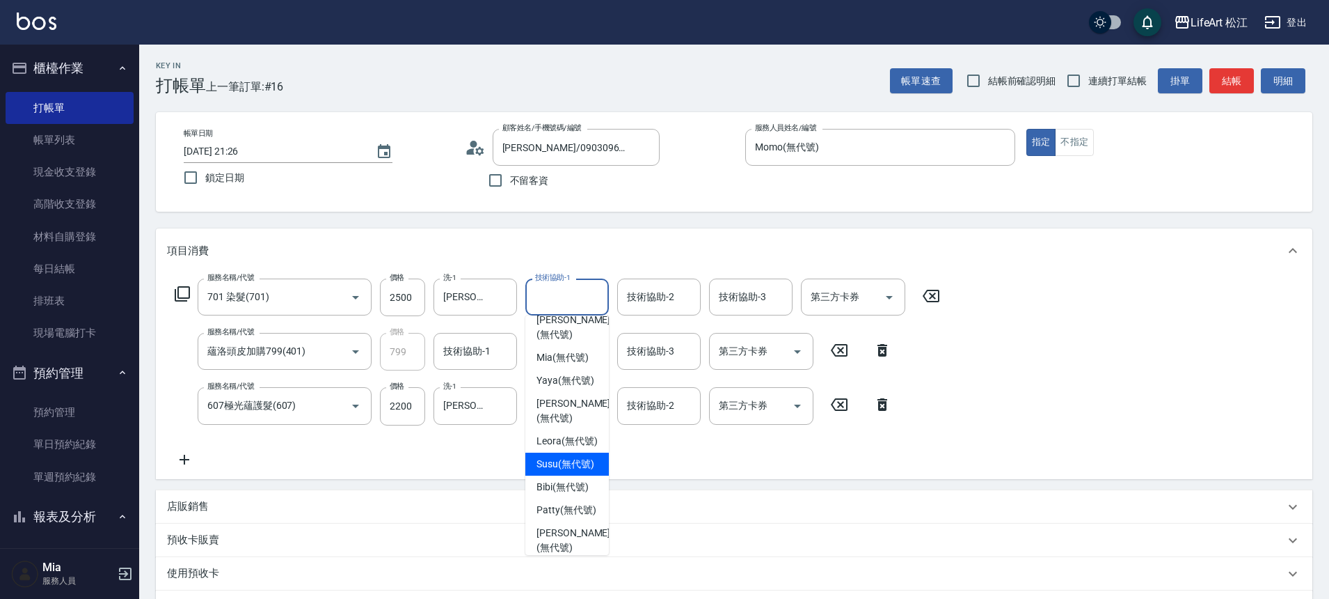
click at [578, 454] on div "Susu (無代號)" at bounding box center [567, 463] width 84 height 23
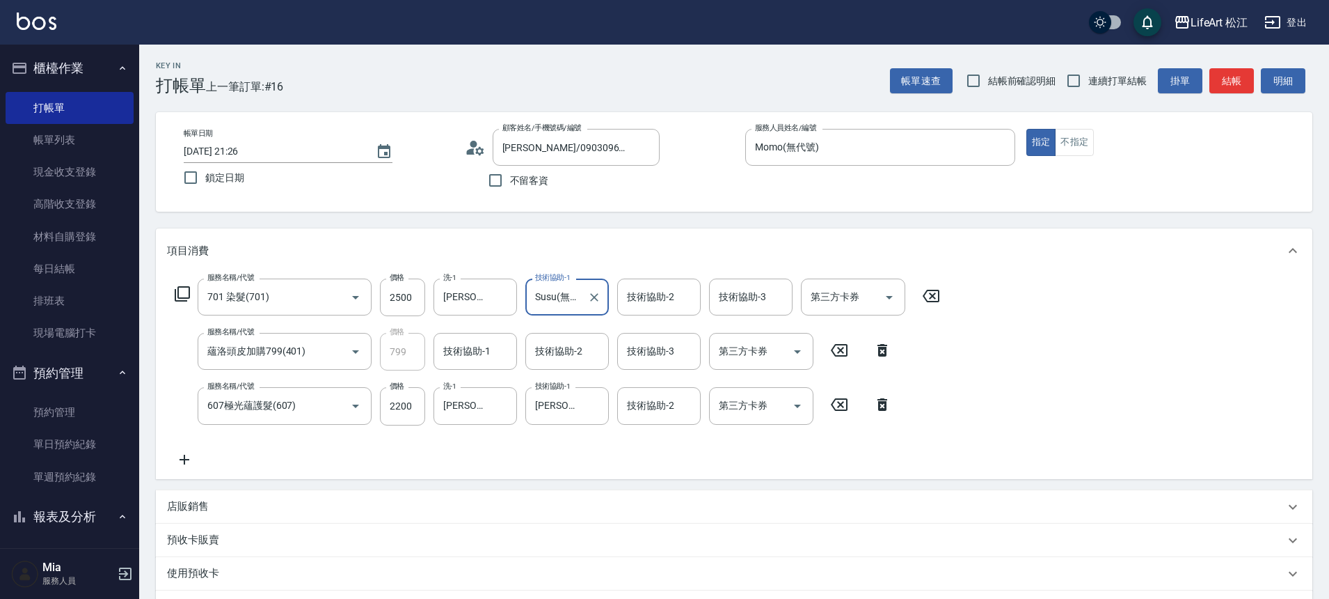
type input "Susu(無代號)"
click at [651, 287] on input "技術協助-2" at bounding box center [659, 297] width 71 height 24
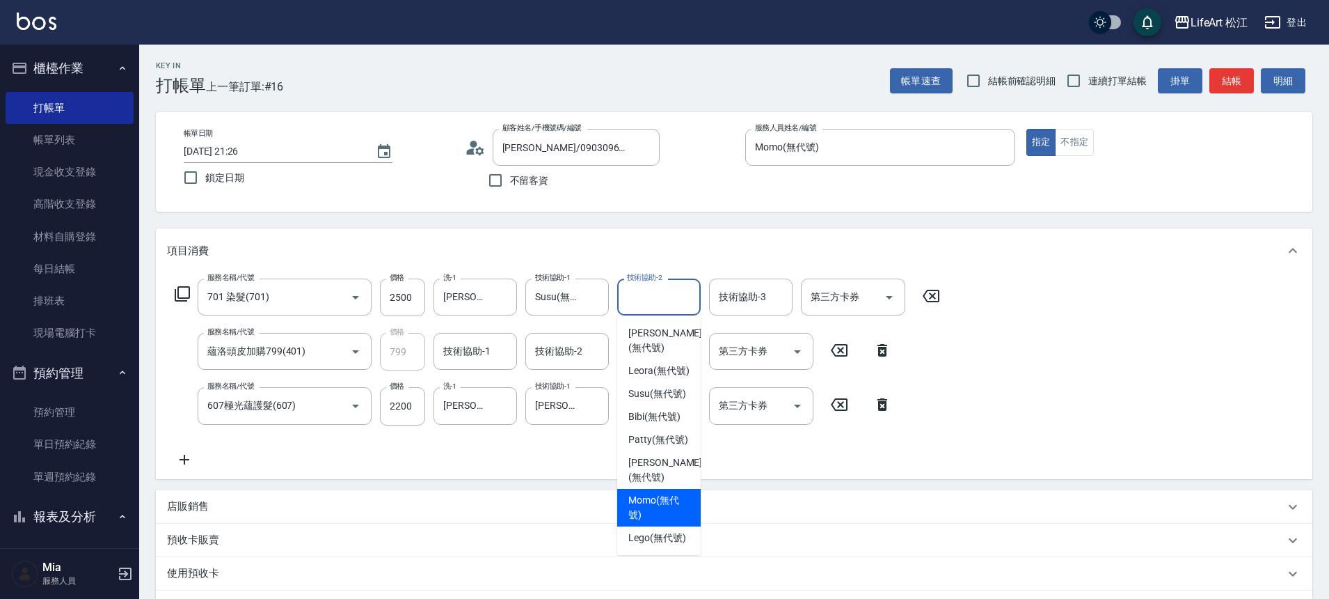
scroll to position [338, 0]
click at [648, 457] on span "[PERSON_NAME] (無代號)" at bounding box center [665, 469] width 74 height 29
type input "[PERSON_NAME](無代號)"
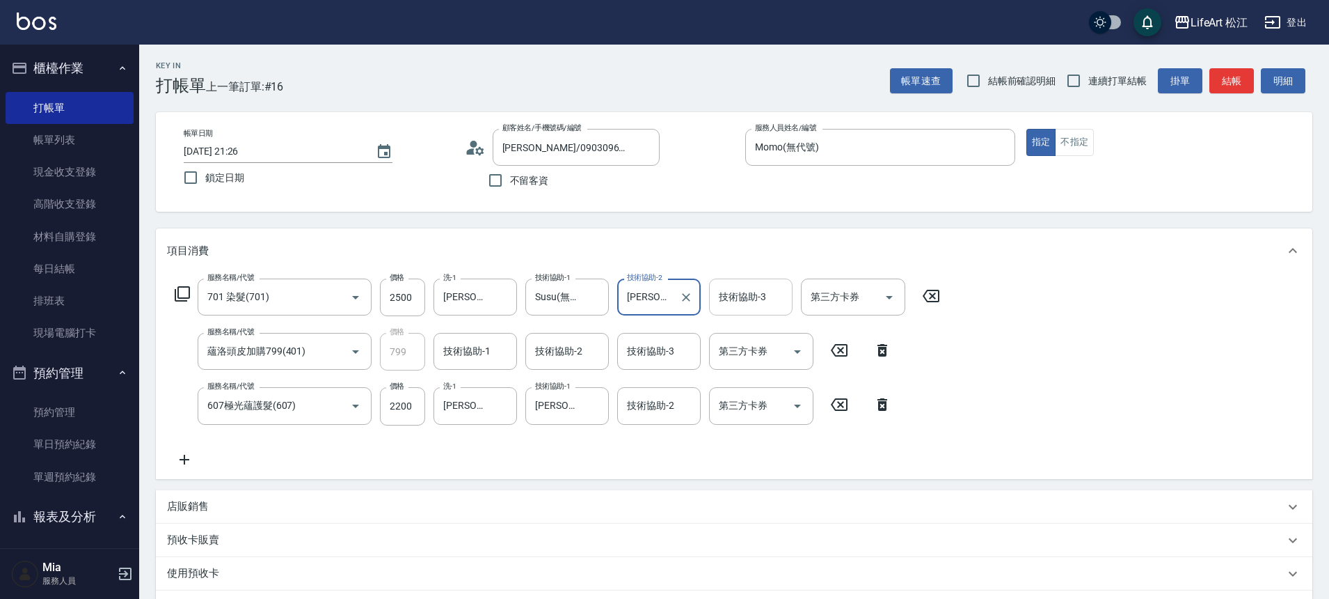
click at [727, 295] on div "技術協助-3 技術協助-3" at bounding box center [751, 296] width 84 height 37
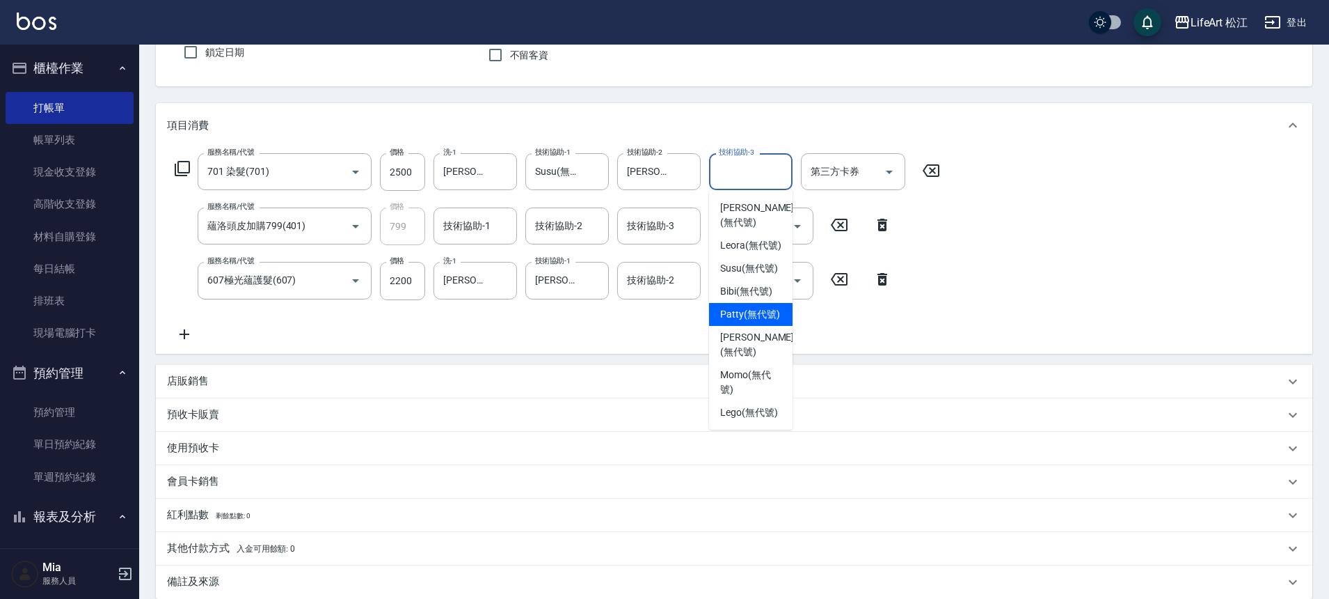
scroll to position [297, 0]
click at [752, 266] on span "Susu (無代號)" at bounding box center [749, 268] width 58 height 15
type input "Susu(無代號)"
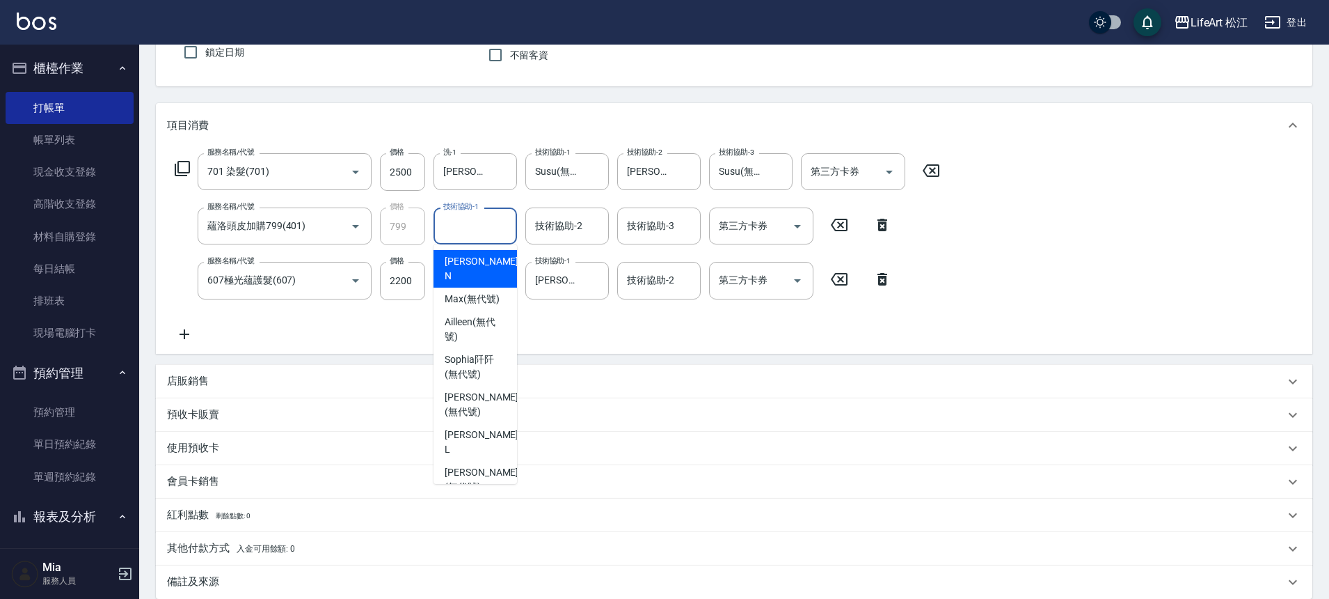
click at [468, 229] on input "技術協助-1" at bounding box center [475, 226] width 71 height 24
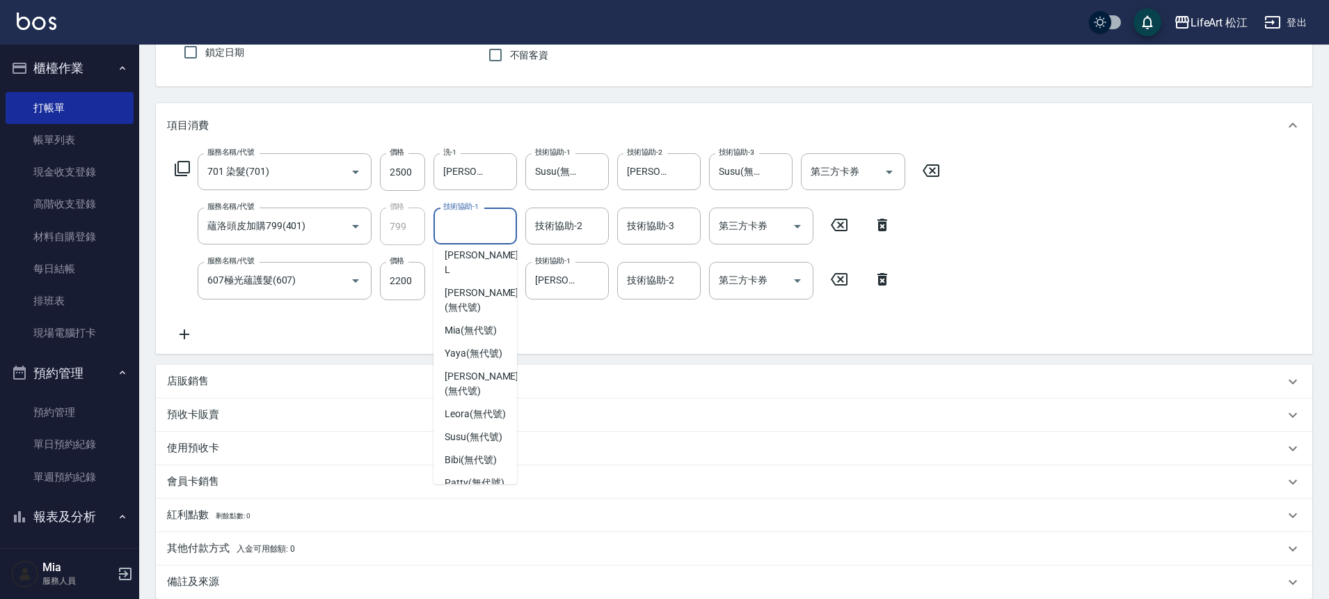
scroll to position [202, 0]
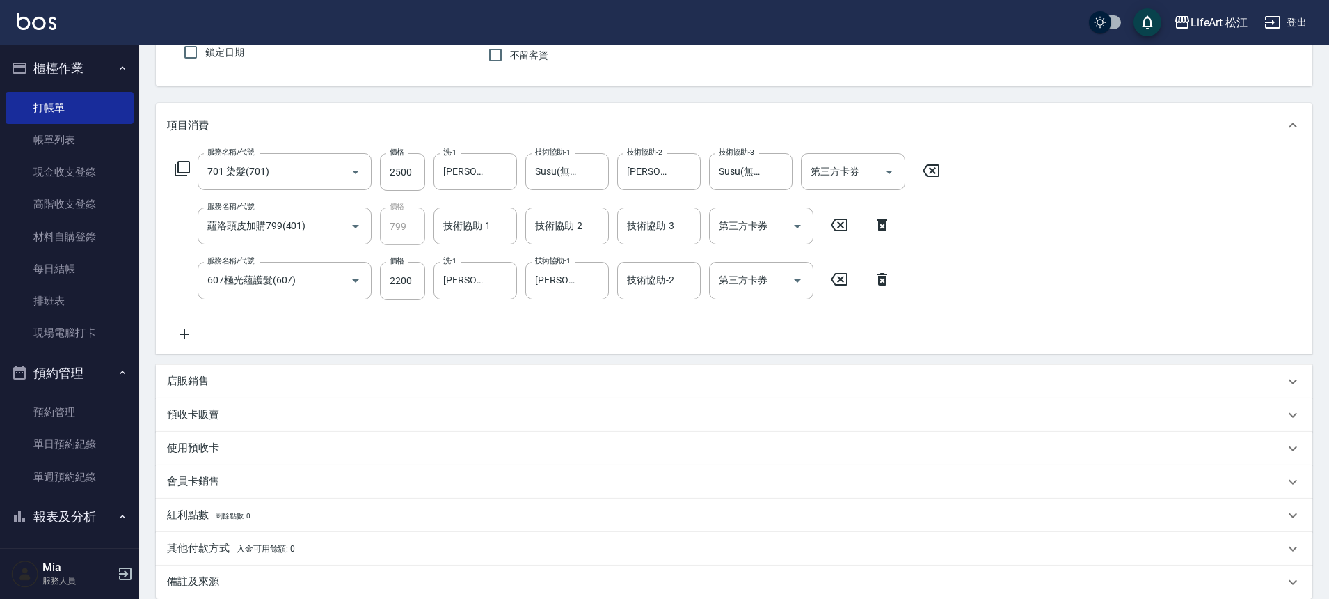
drag, startPoint x: 524, startPoint y: 431, endPoint x: 525, endPoint y: 441, distance: 10.5
click at [525, 441] on div "使用預收卡 卡券代號/名稱 卡券代號/名稱" at bounding box center [734, 448] width 1157 height 33
click at [493, 219] on input "技術協助-1" at bounding box center [475, 226] width 71 height 24
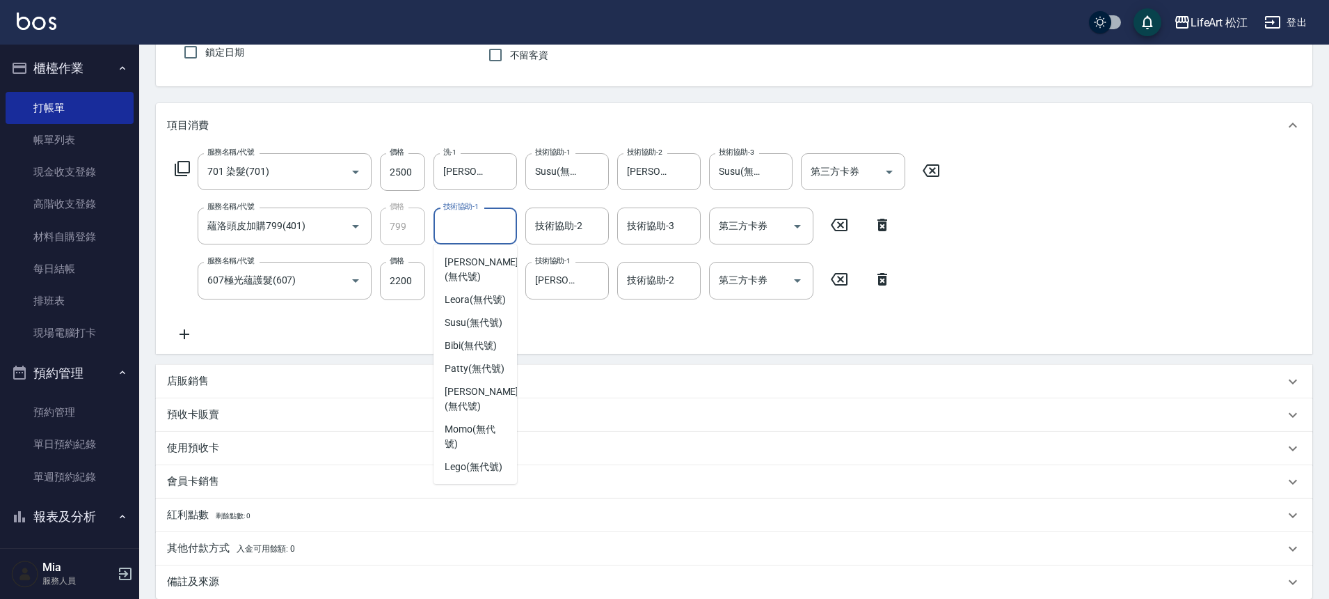
scroll to position [335, 0]
click at [491, 390] on span "[PERSON_NAME] (無代號)" at bounding box center [482, 398] width 74 height 29
type input "[PERSON_NAME](無代號)"
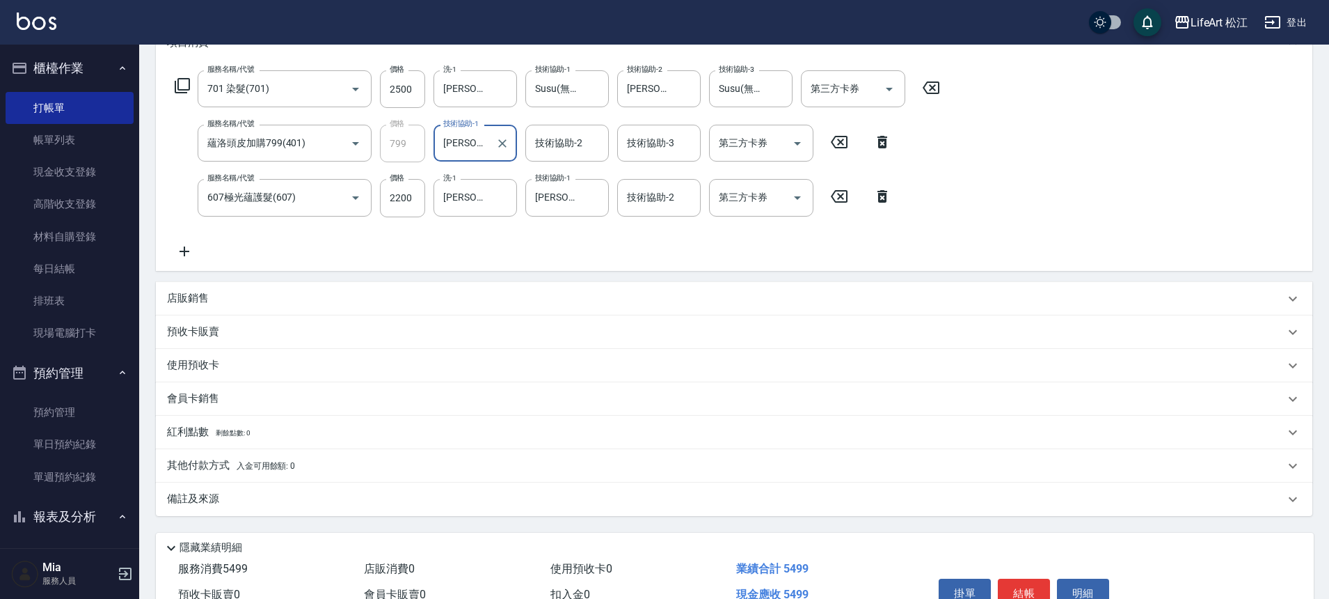
scroll to position [283, 0]
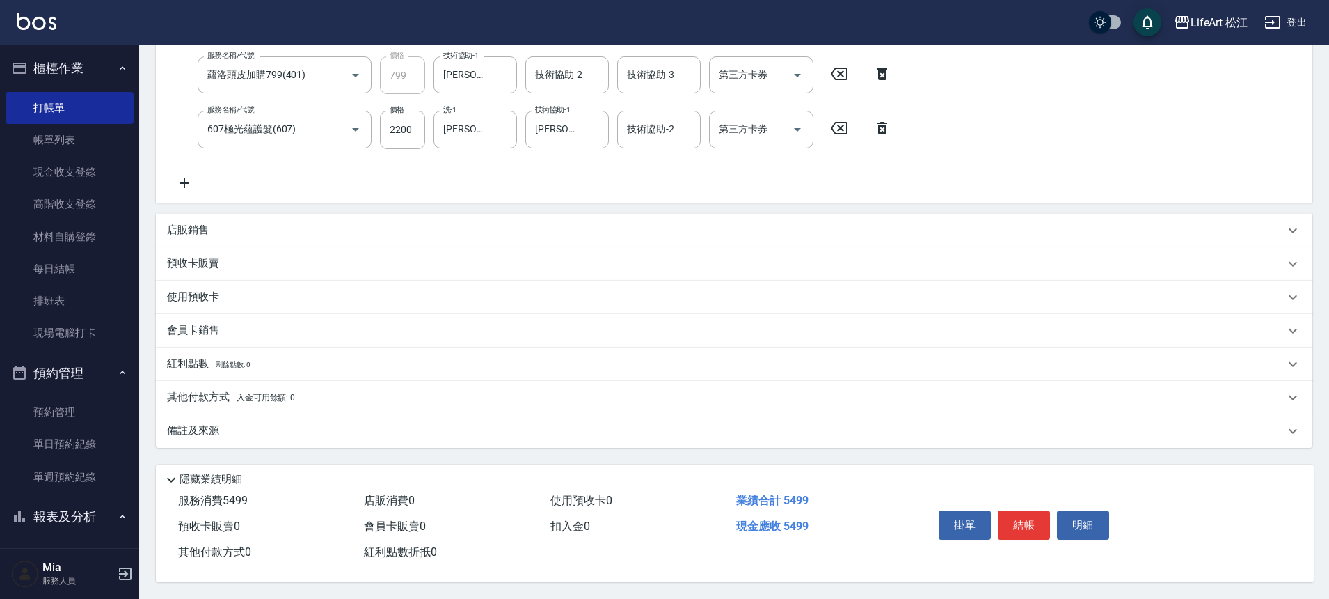
click at [261, 423] on div "備註及來源" at bounding box center [726, 430] width 1118 height 15
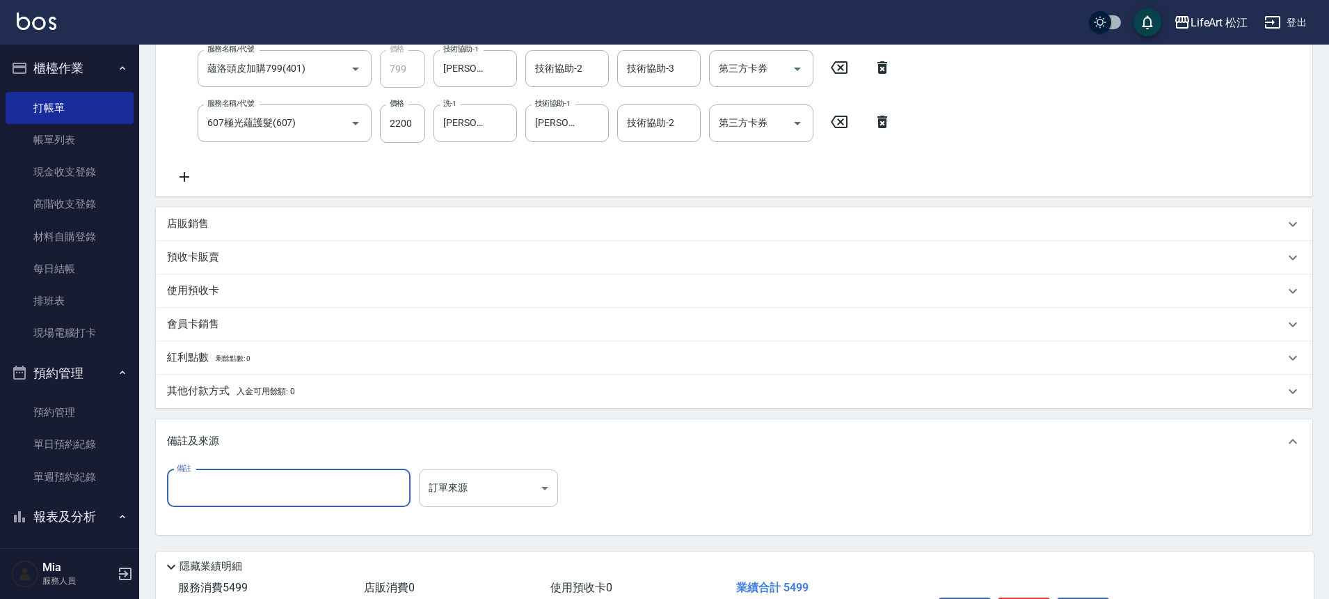
drag, startPoint x: 400, startPoint y: 474, endPoint x: 423, endPoint y: 486, distance: 25.8
click at [400, 474] on input "備註" at bounding box center [289, 488] width 244 height 38
click at [486, 503] on body "LifeArt 松江 登出 櫃檯作業 打帳單 帳單列表 現金收支登錄 高階收支登錄 材料自購登錄 每日結帳 排班表 現場電腦打卡 預約管理 預約管理 單日預約…" at bounding box center [664, 201] width 1329 height 968
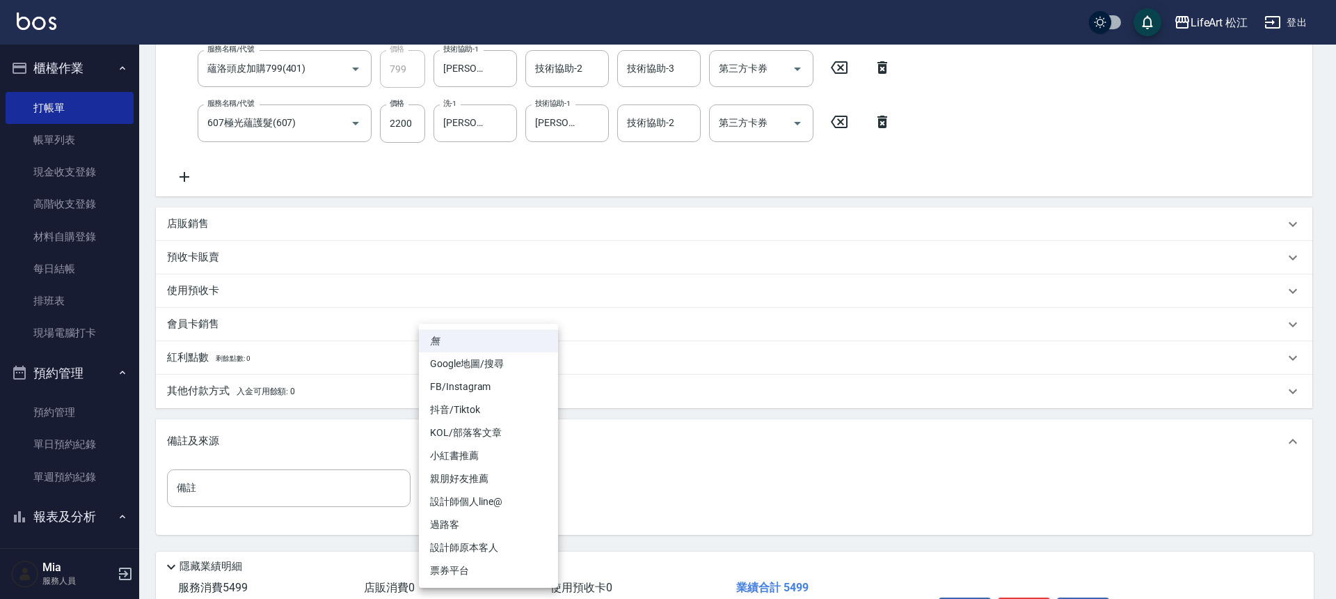
click at [475, 389] on li "FB/Instagram" at bounding box center [488, 386] width 139 height 23
type input "FB/Instagram"
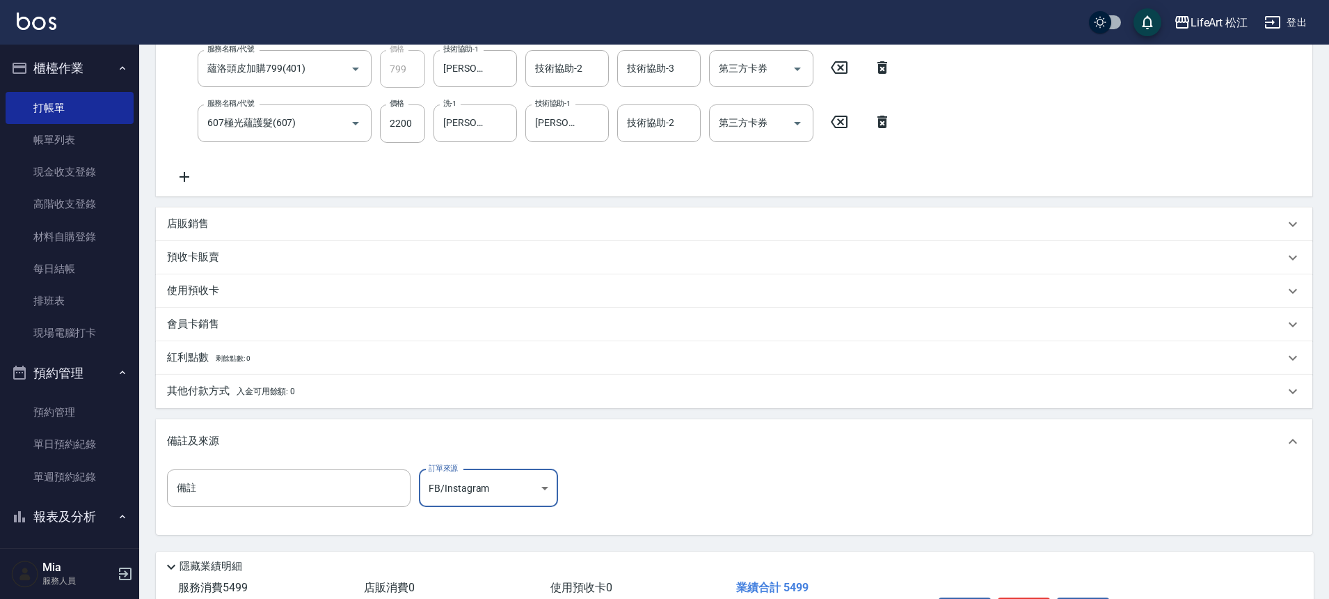
click at [319, 394] on div "其他付款方式 入金可用餘額: 0" at bounding box center [726, 390] width 1118 height 15
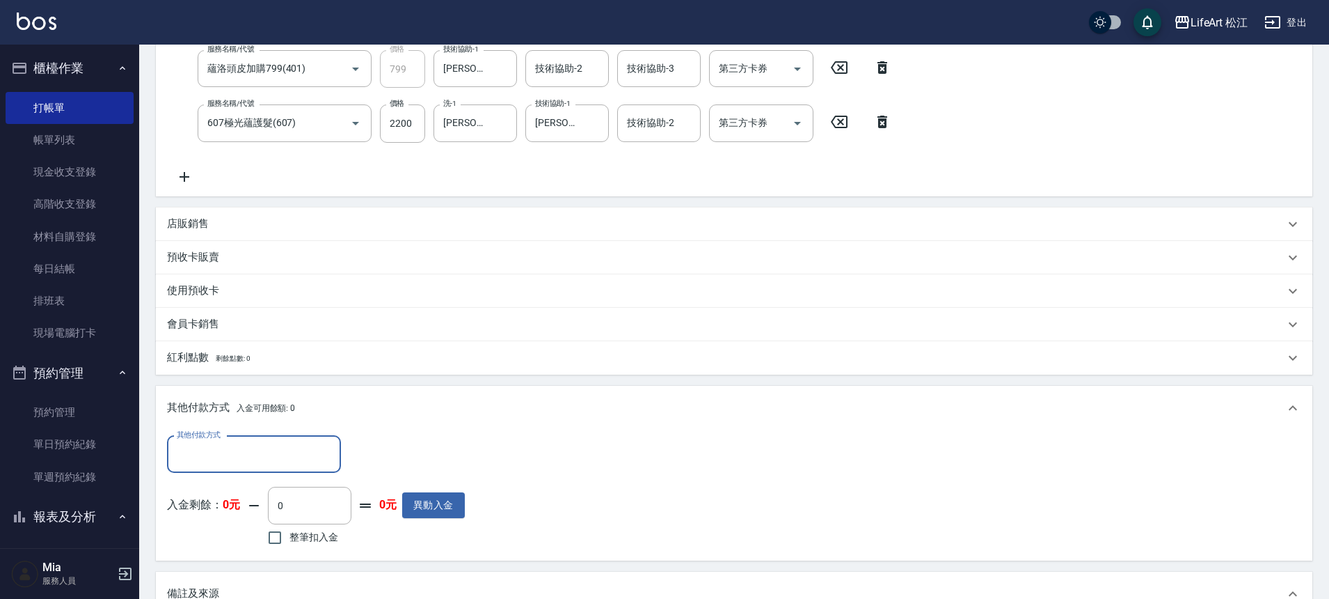
scroll to position [0, 0]
click at [192, 458] on input "其他付款方式" at bounding box center [253, 454] width 161 height 24
click at [216, 546] on span "信用卡" at bounding box center [254, 535] width 174 height 23
type input "信用卡"
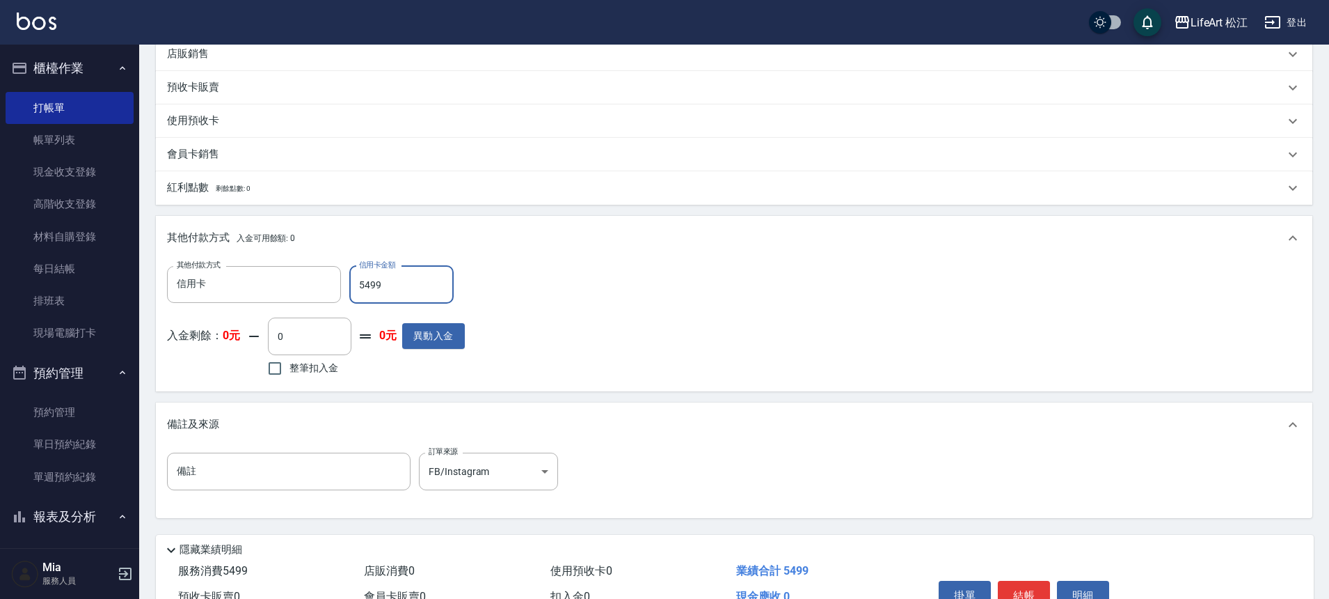
scroll to position [529, 0]
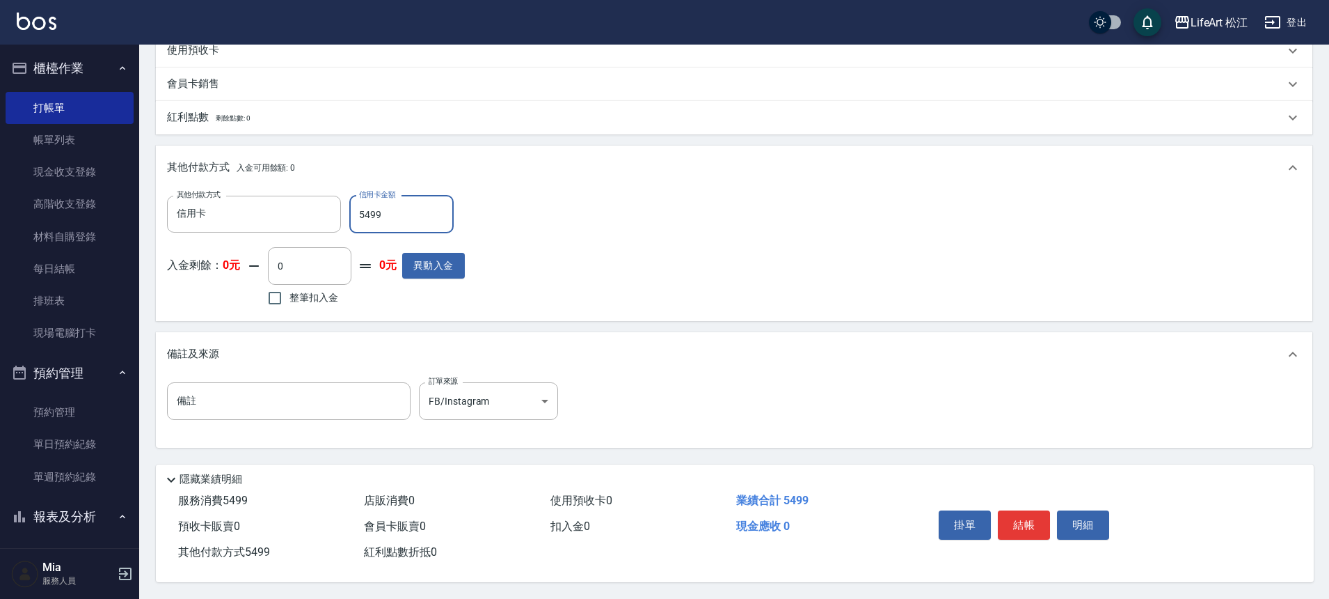
type input "5499"
click at [1016, 520] on button "結帳" at bounding box center [1024, 524] width 52 height 29
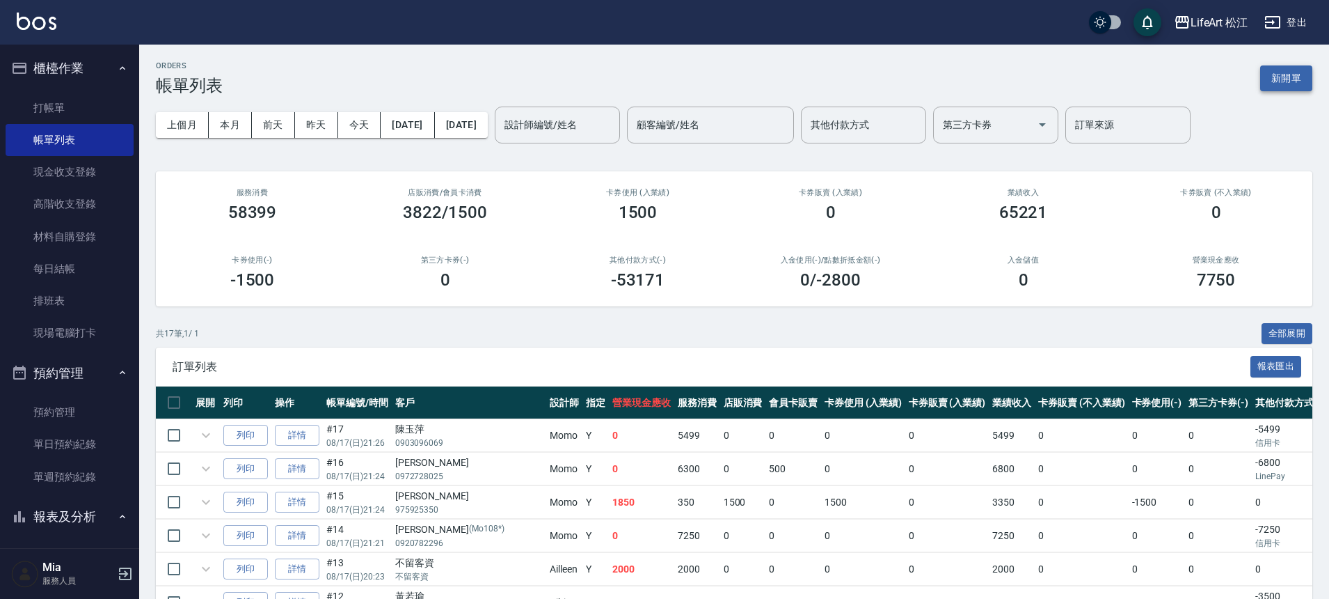
click at [1283, 74] on button "新開單" at bounding box center [1286, 78] width 52 height 26
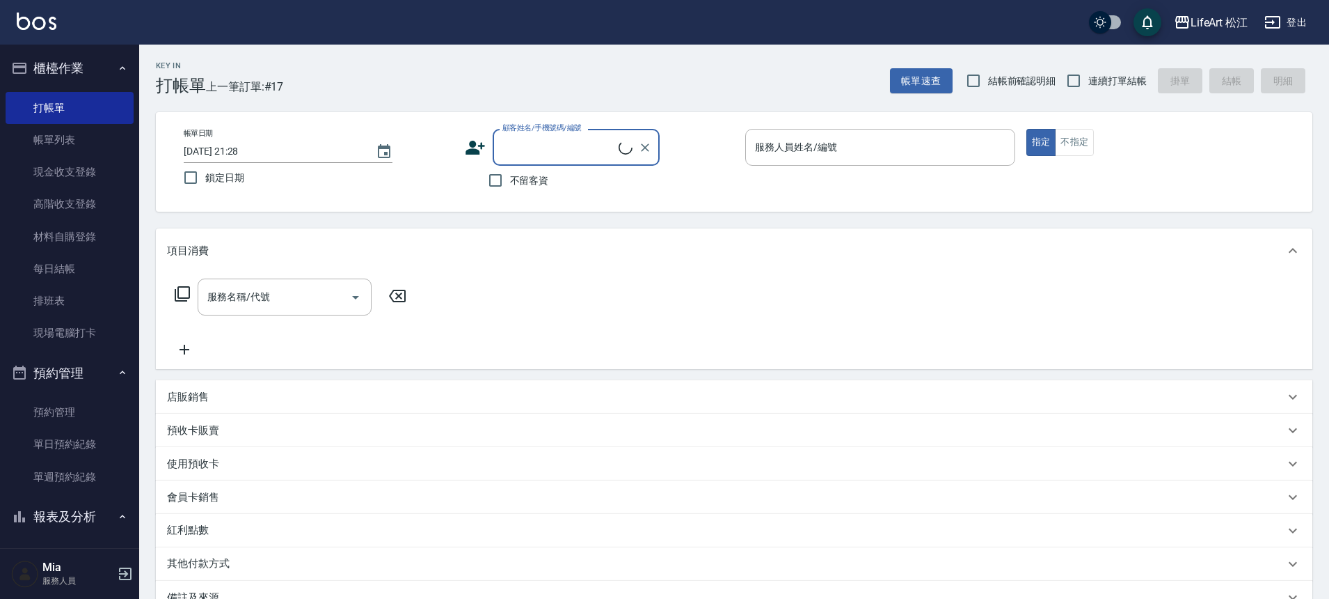
click at [537, 151] on input "顧客姓名/手機號碼/編號" at bounding box center [559, 147] width 120 height 24
type input "b"
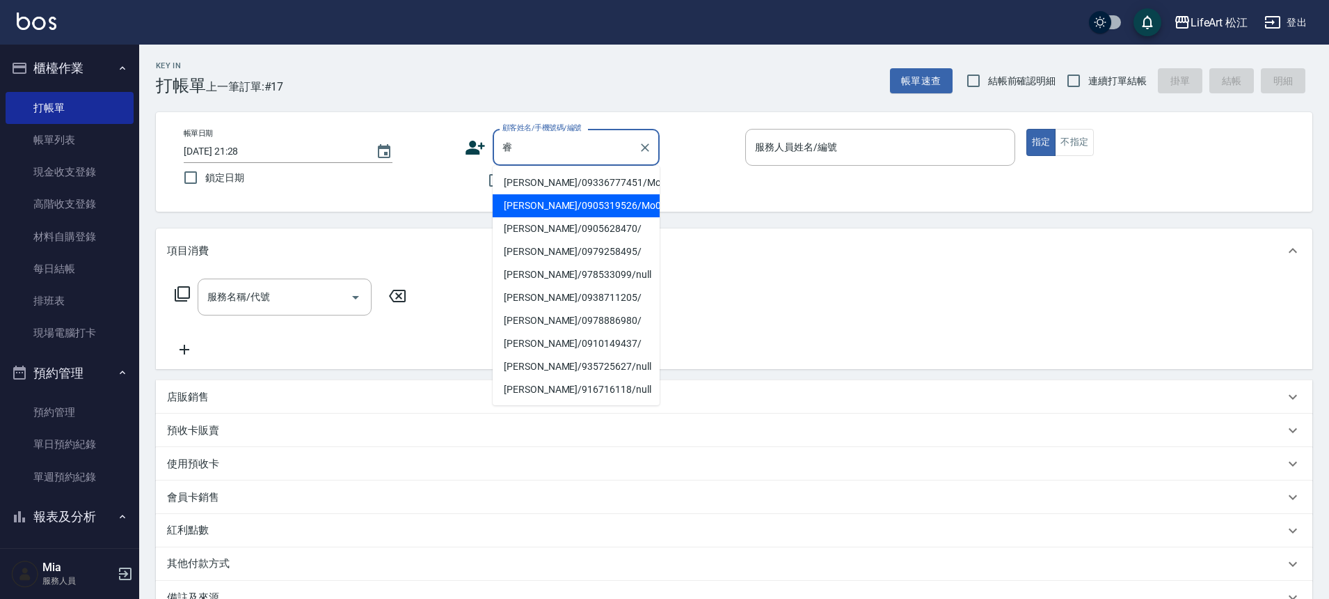
click at [551, 210] on li "[PERSON_NAME]/0905319526/Mo023*" at bounding box center [576, 205] width 167 height 23
type input "[PERSON_NAME]/0905319526/Mo023*"
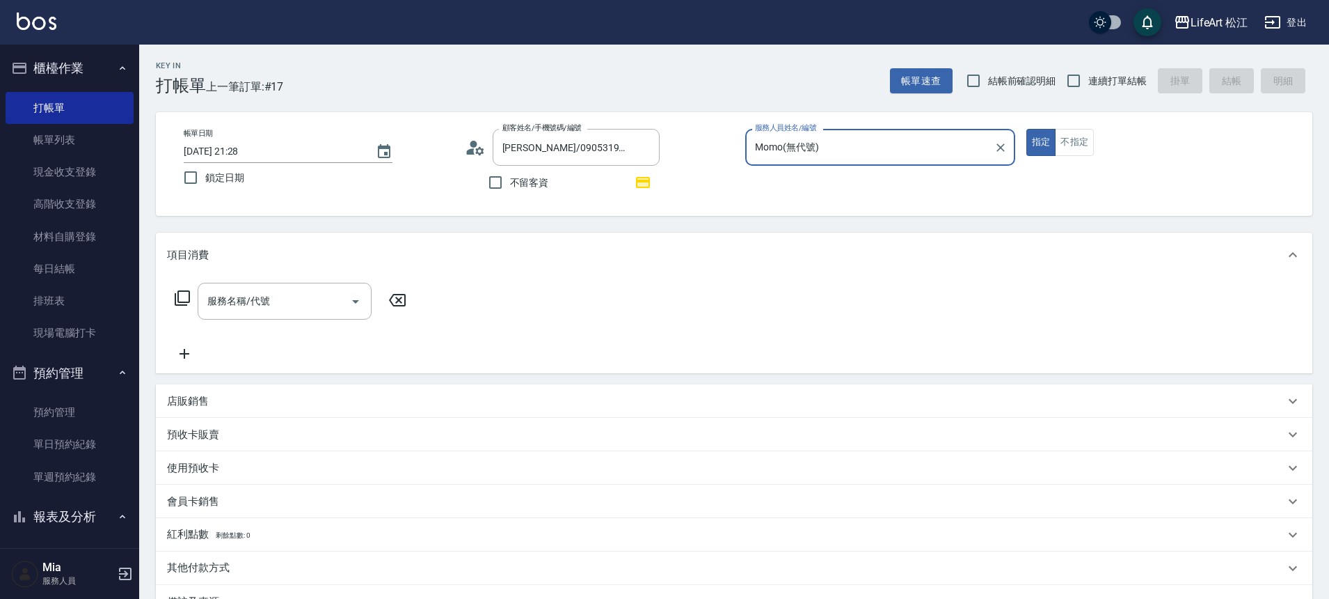
type input "Momo(無代號)"
click at [348, 294] on icon "Open" at bounding box center [355, 301] width 17 height 17
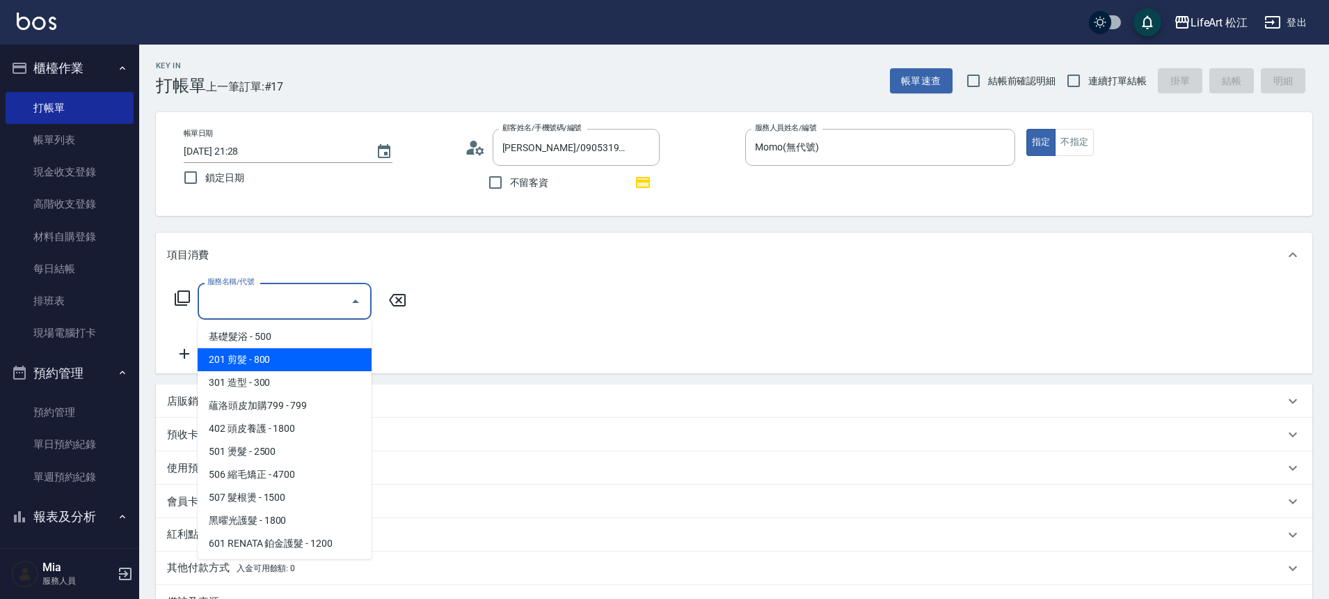
click at [281, 352] on span "201 剪髮 - 800" at bounding box center [285, 359] width 174 height 23
type input "201 剪髮(201)"
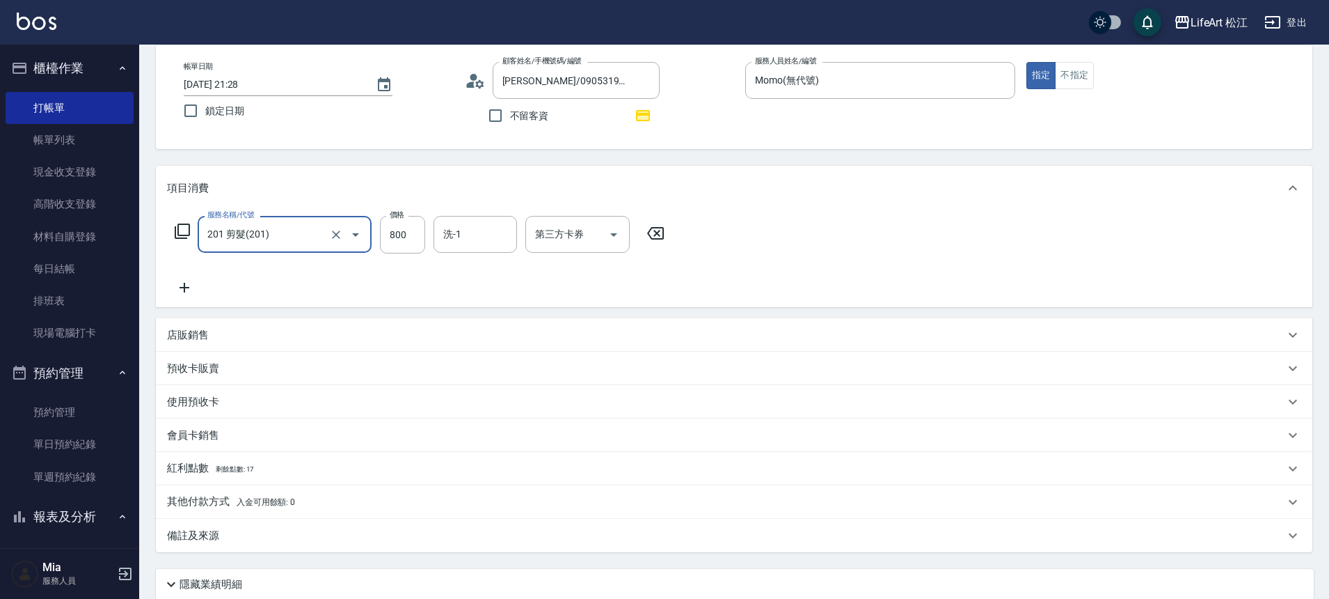
scroll to position [177, 0]
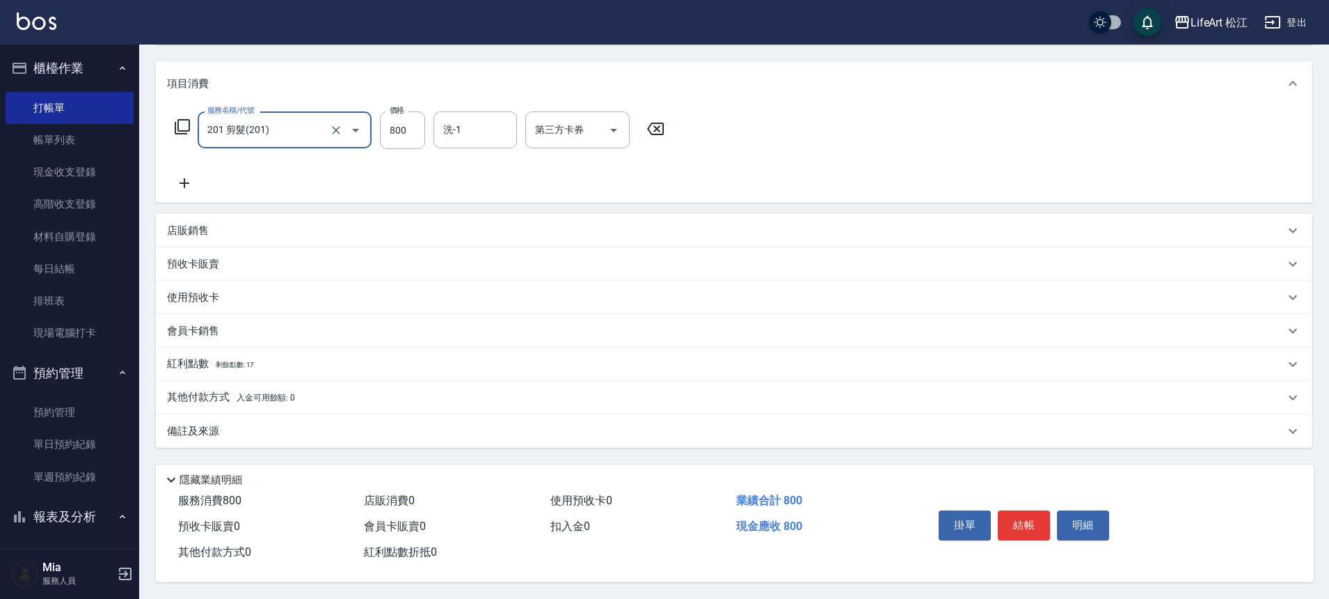
click at [370, 358] on div "紅利點數 剩餘點數: 17" at bounding box center [726, 363] width 1118 height 15
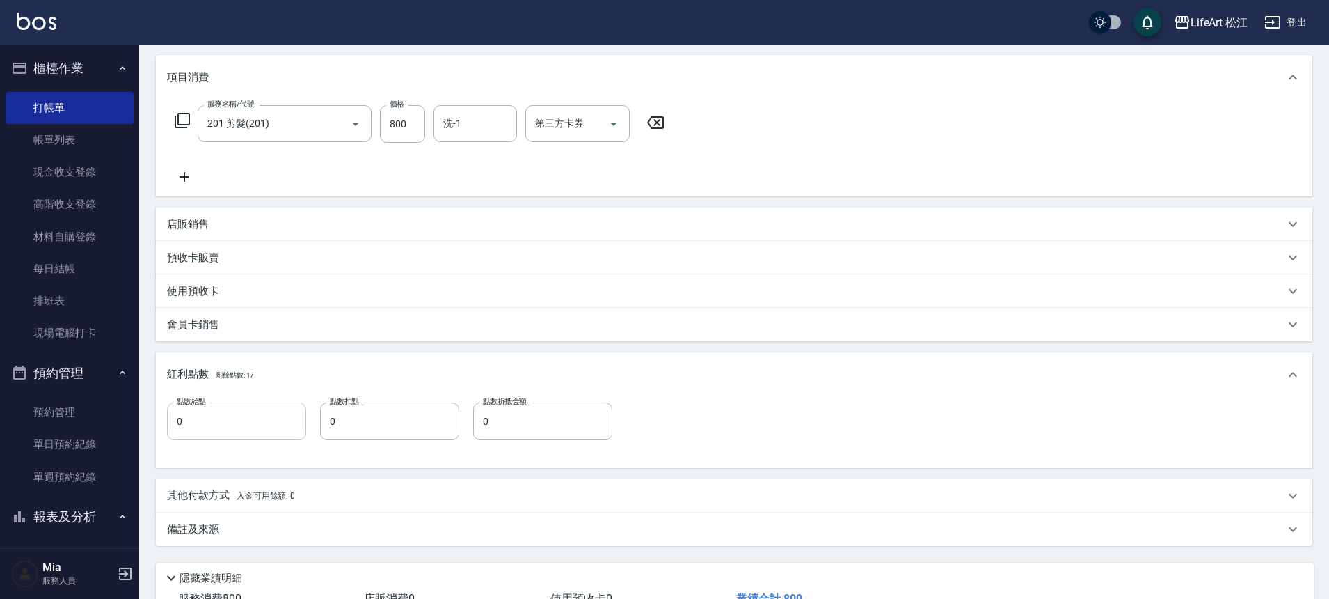
click at [250, 416] on input "0" at bounding box center [236, 421] width 139 height 38
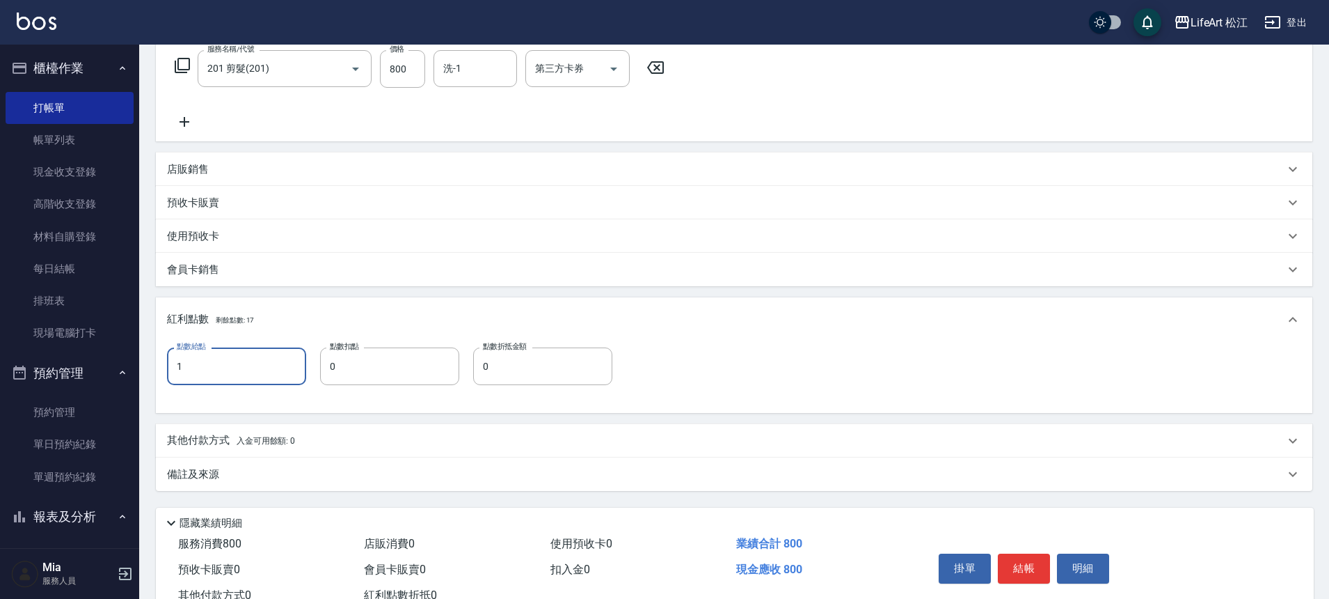
scroll to position [282, 0]
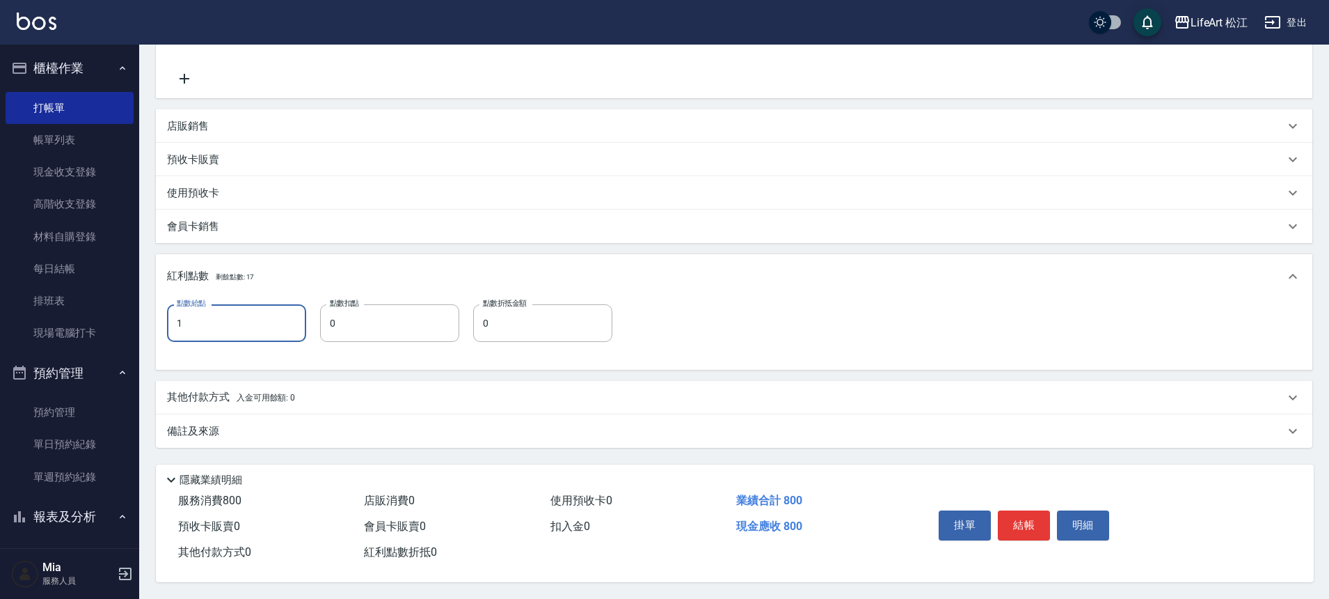
type input "1"
click at [221, 424] on div "備註及來源" at bounding box center [726, 431] width 1118 height 15
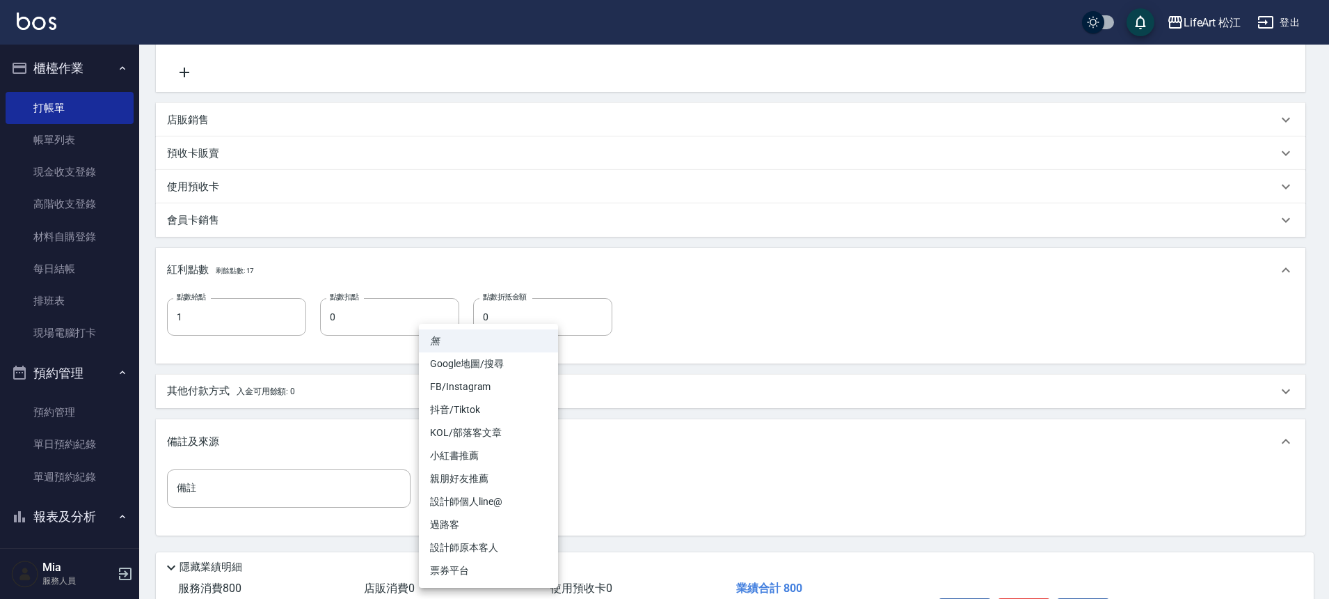
click at [456, 481] on body "LifeArt 松江 登出 櫃檯作業 打帳單 帳單列表 現金收支登錄 高階收支登錄 材料自購登錄 每日結帳 排班表 現場電腦打卡 預約管理 預約管理 單日預約…" at bounding box center [664, 202] width 1329 height 968
click at [486, 495] on li "設計師個人line@" at bounding box center [488, 501] width 139 height 23
type input "設計師個人line@"
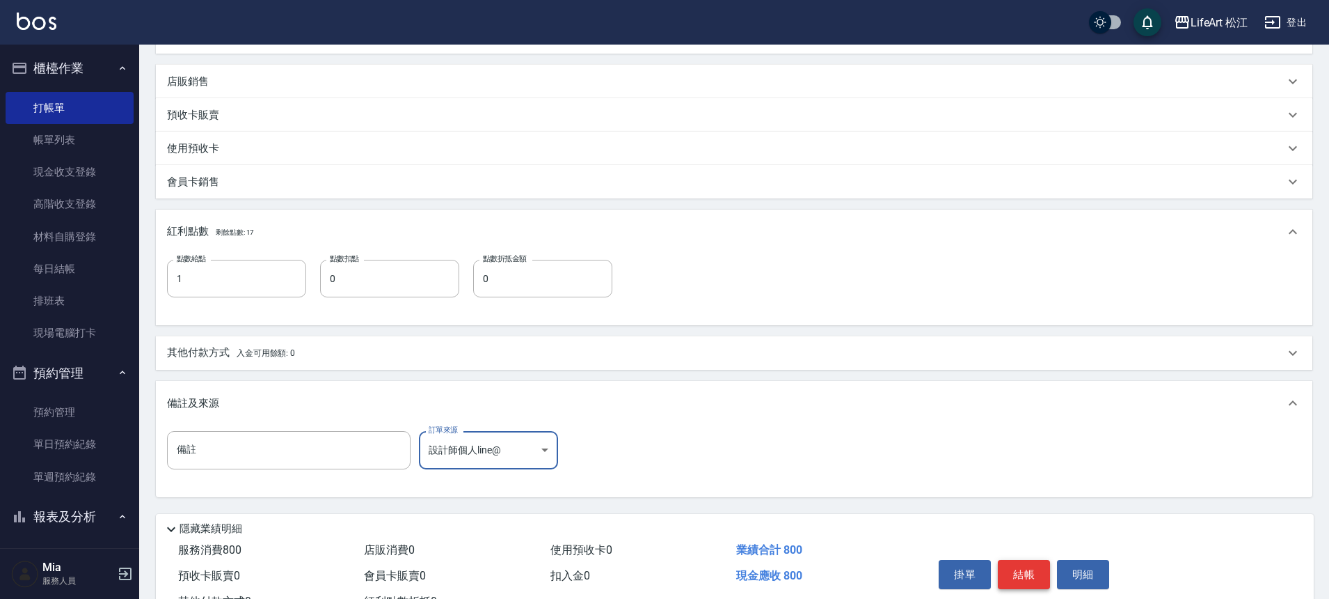
scroll to position [376, 0]
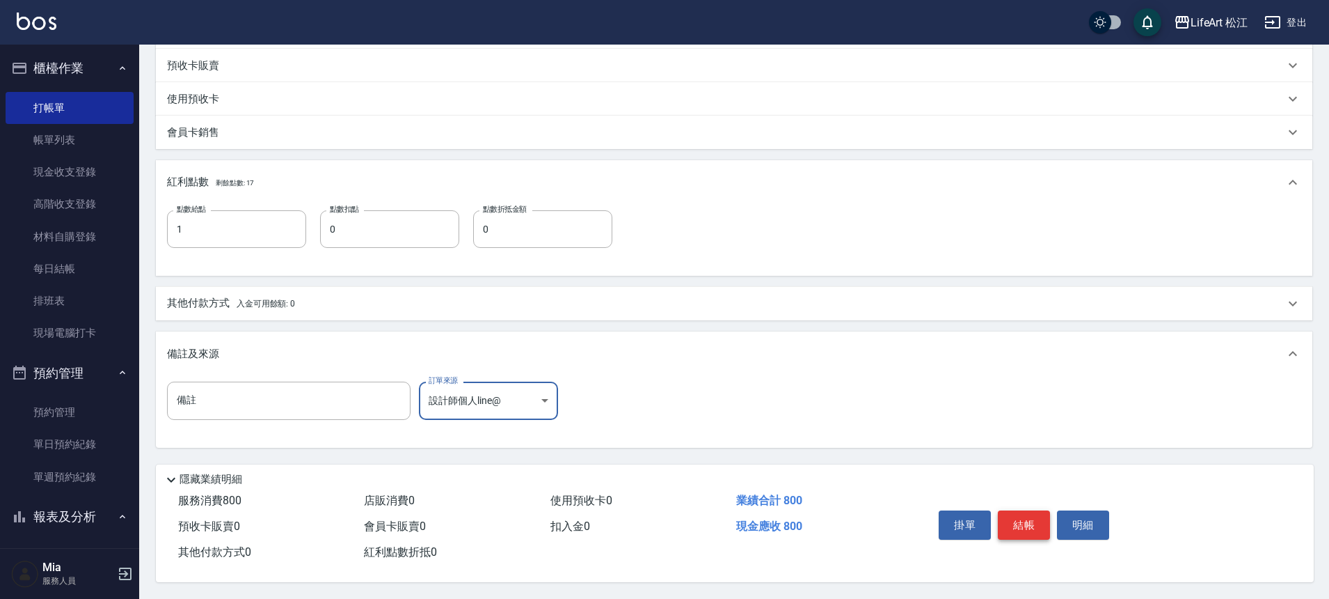
click at [1034, 521] on button "結帳" at bounding box center [1024, 524] width 52 height 29
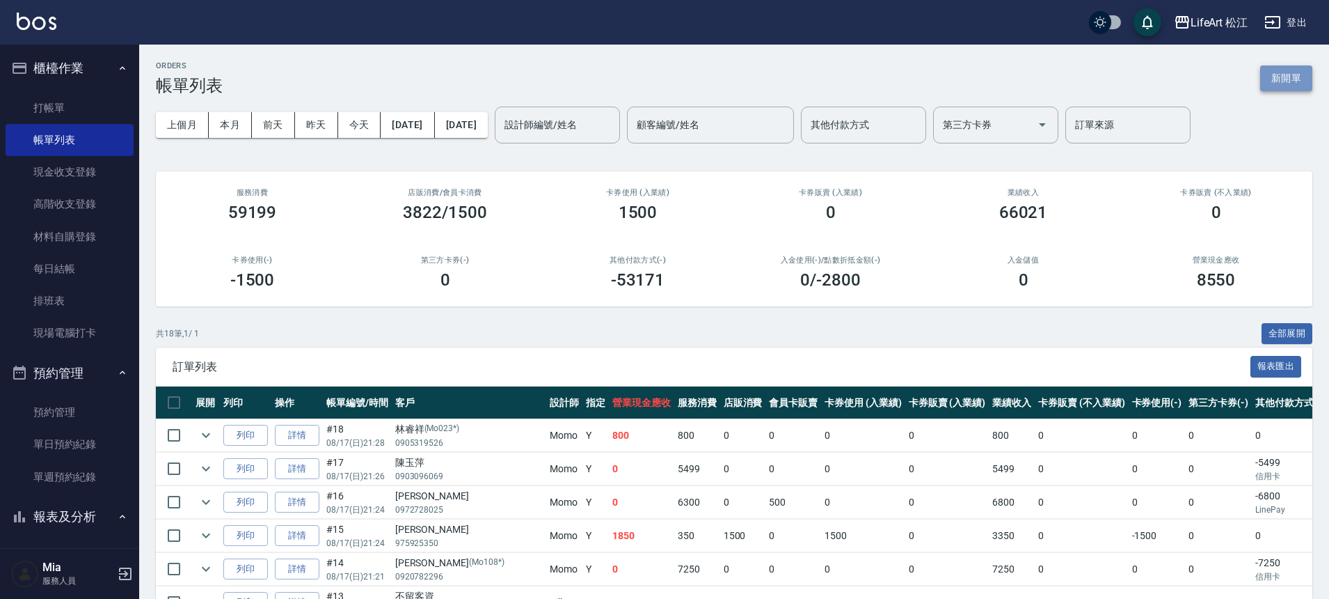
click at [1302, 74] on button "新開單" at bounding box center [1286, 78] width 52 height 26
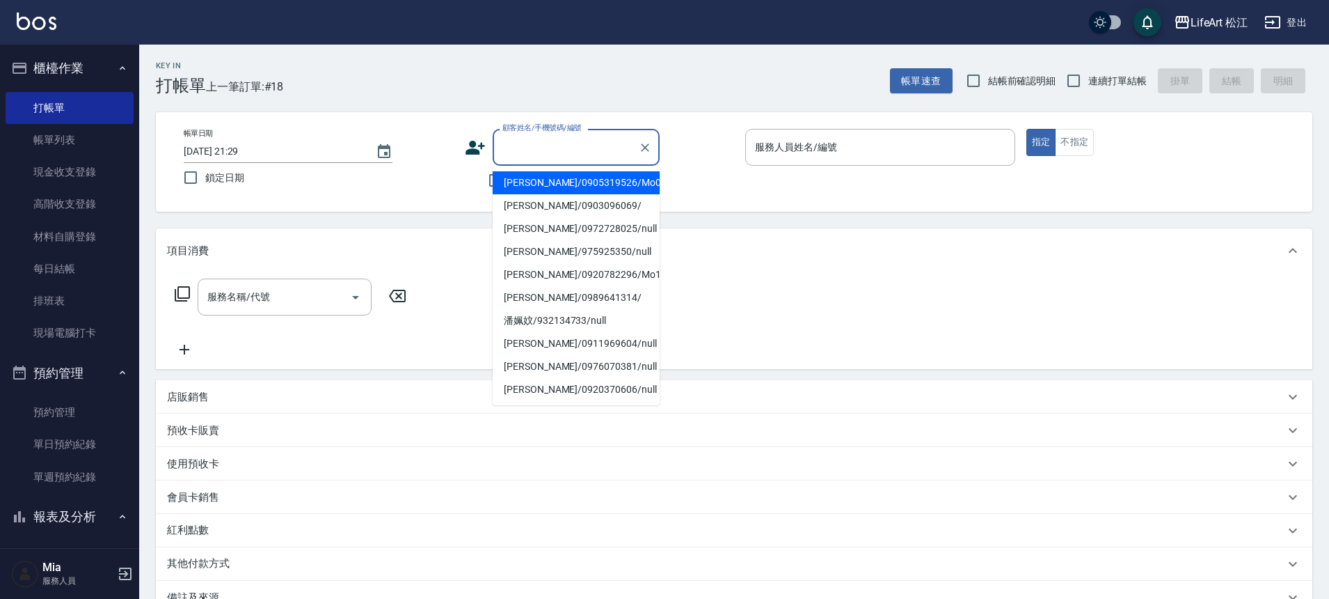
click at [587, 140] on input "顧客姓名/手機號碼/編號" at bounding box center [566, 147] width 134 height 24
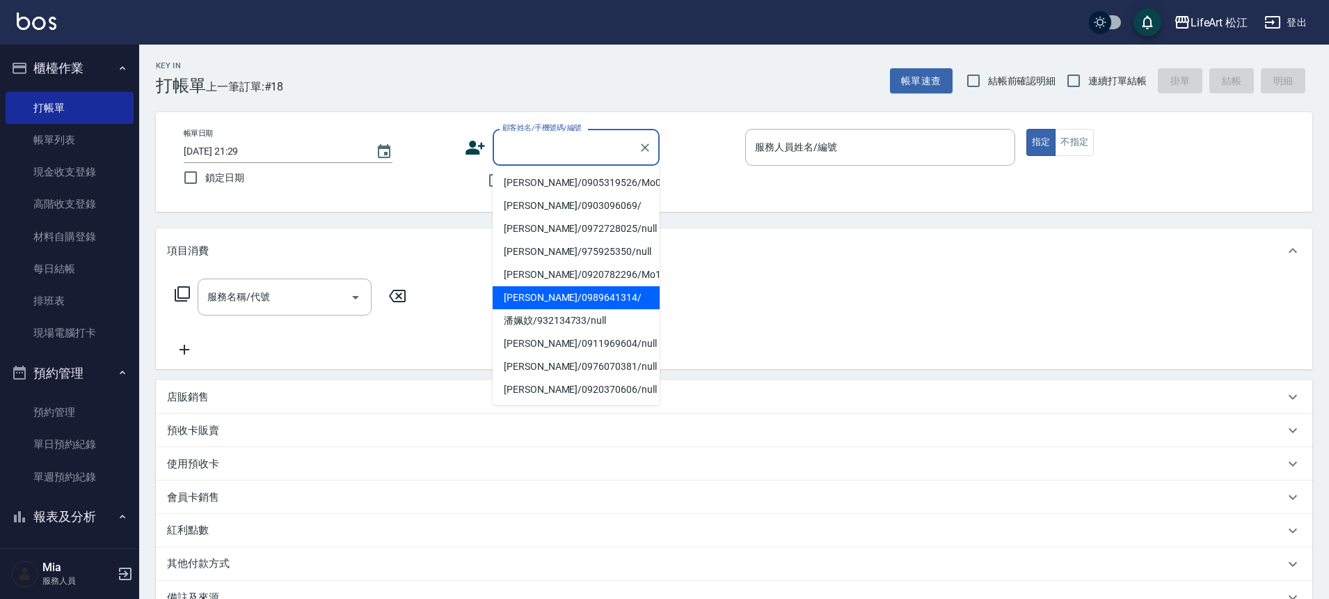
click at [551, 292] on li "[PERSON_NAME]/0989641314/" at bounding box center [576, 297] width 167 height 23
type input "[PERSON_NAME]/0989641314/"
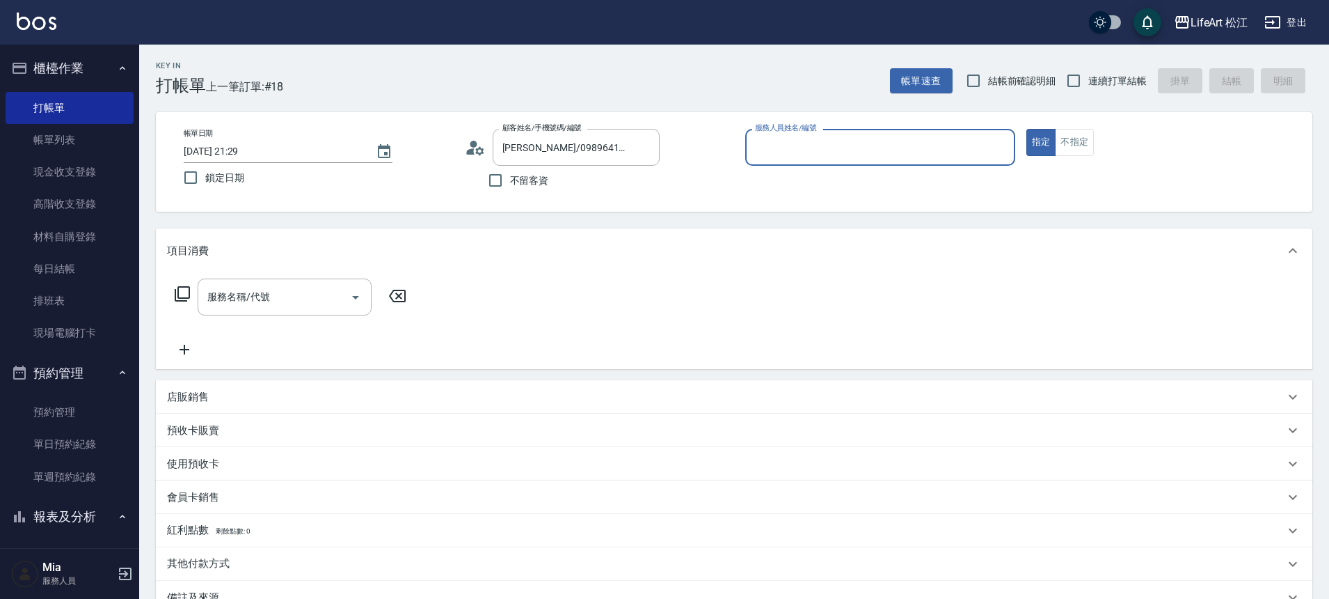
type input "Momo(無代號)"
click at [324, 150] on input "[DATE] 21:29" at bounding box center [273, 151] width 178 height 23
click at [383, 158] on icon "Choose date, selected date is 2025-08-17" at bounding box center [384, 151] width 17 height 17
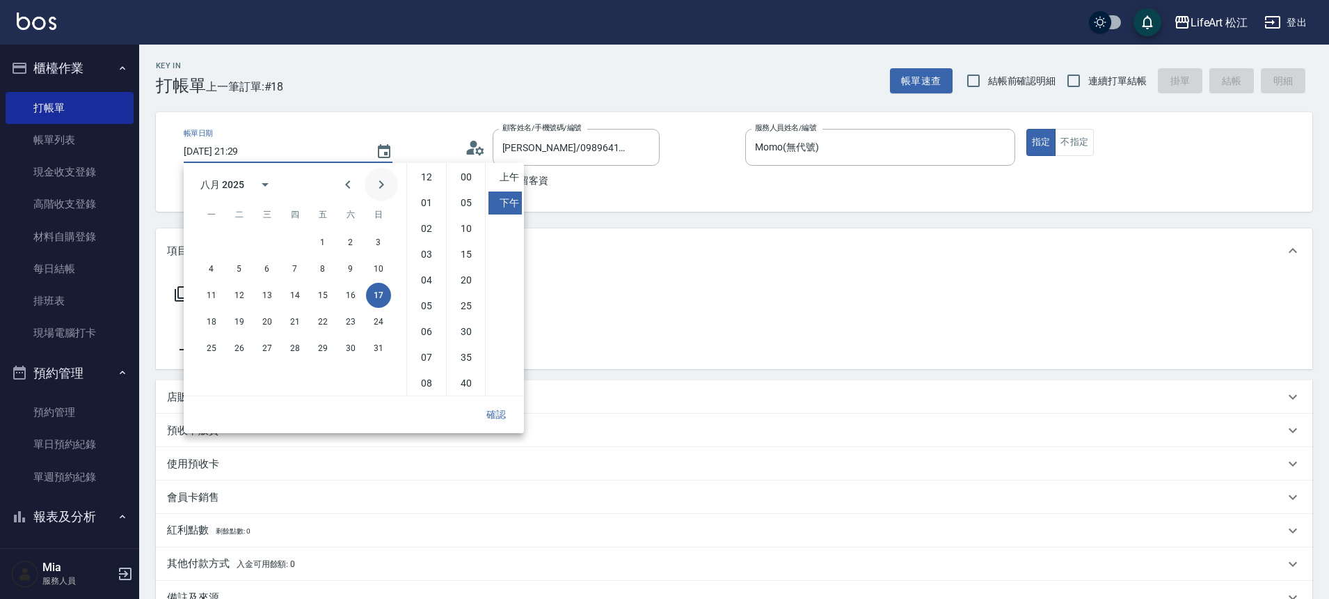
scroll to position [78, 0]
click at [206, 318] on button "18" at bounding box center [211, 321] width 25 height 25
type input "[DATE] 21:29"
click at [495, 415] on button "確認" at bounding box center [496, 415] width 45 height 26
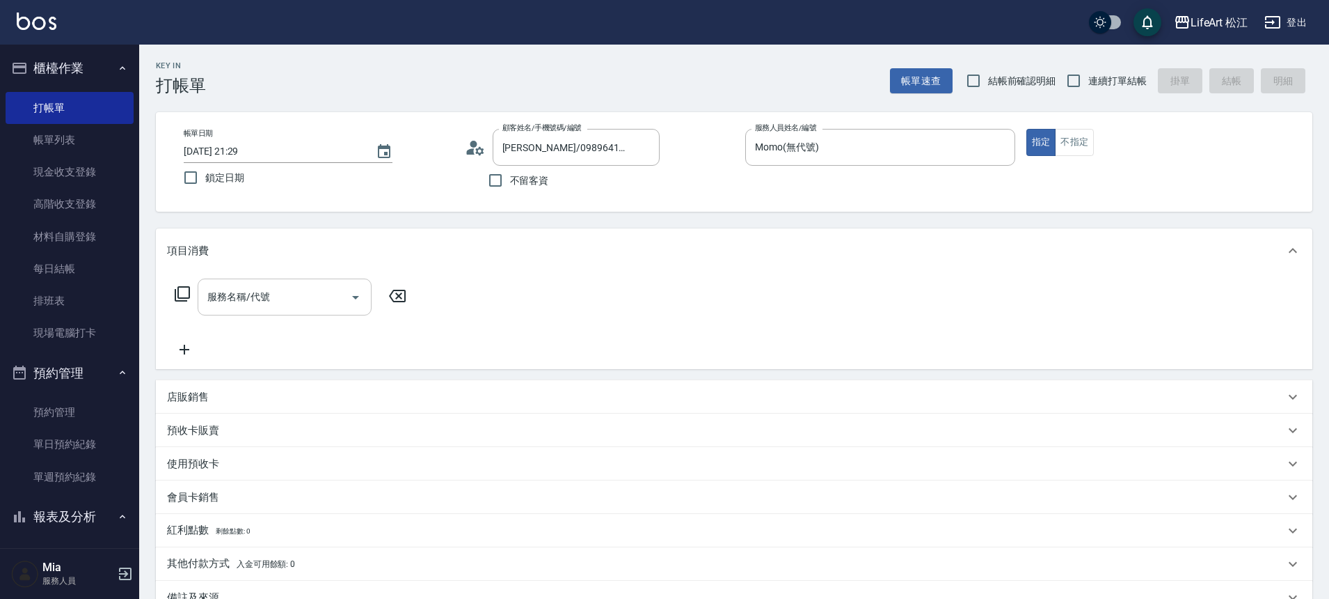
click at [280, 296] on input "服務名稱/代號" at bounding box center [274, 297] width 141 height 24
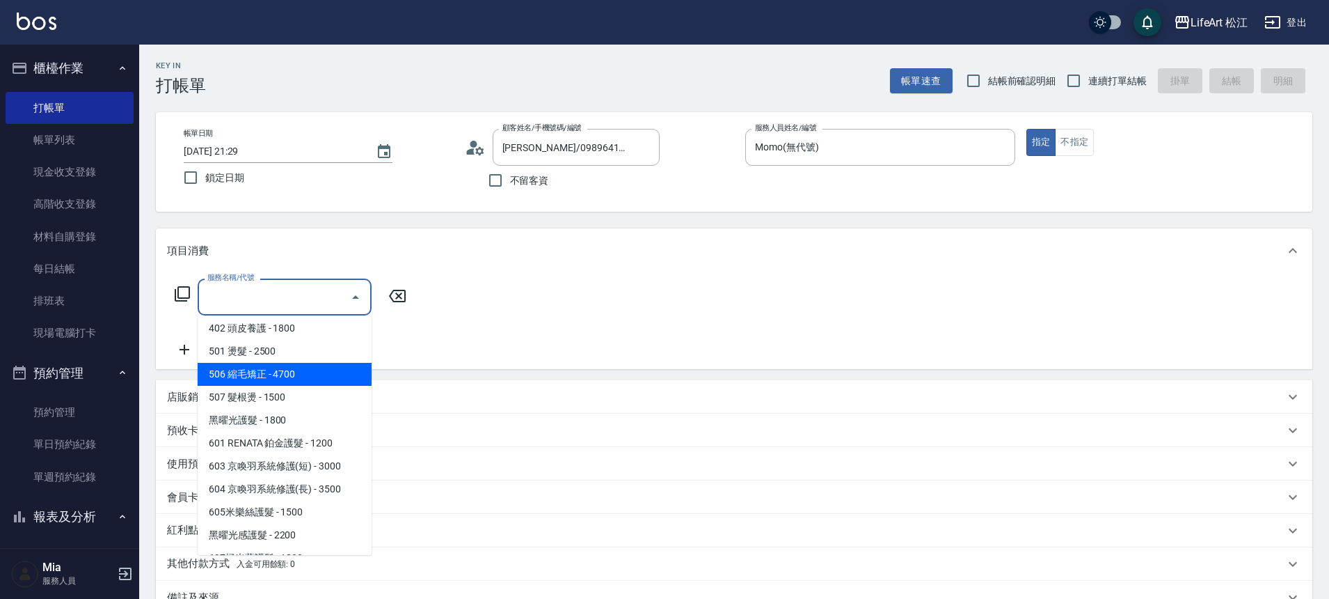
scroll to position [185, 0]
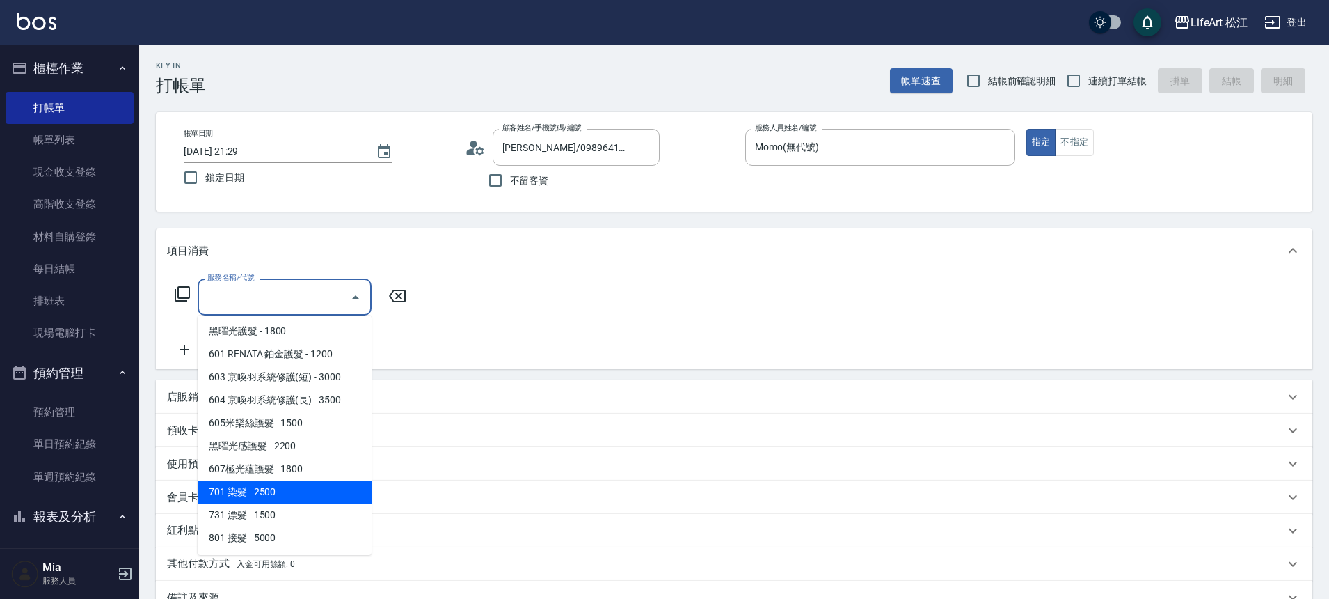
click at [277, 493] on span "701 染髮 - 2500" at bounding box center [285, 491] width 174 height 23
type input "701 染髮(701)"
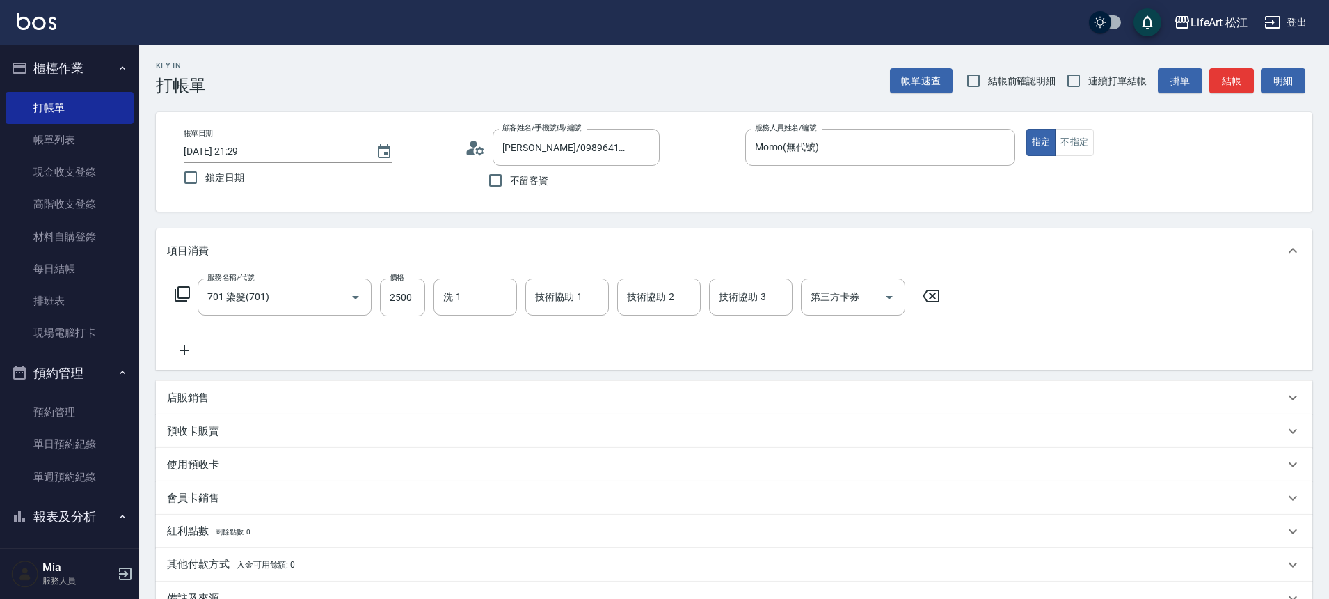
click at [189, 353] on icon at bounding box center [184, 350] width 35 height 17
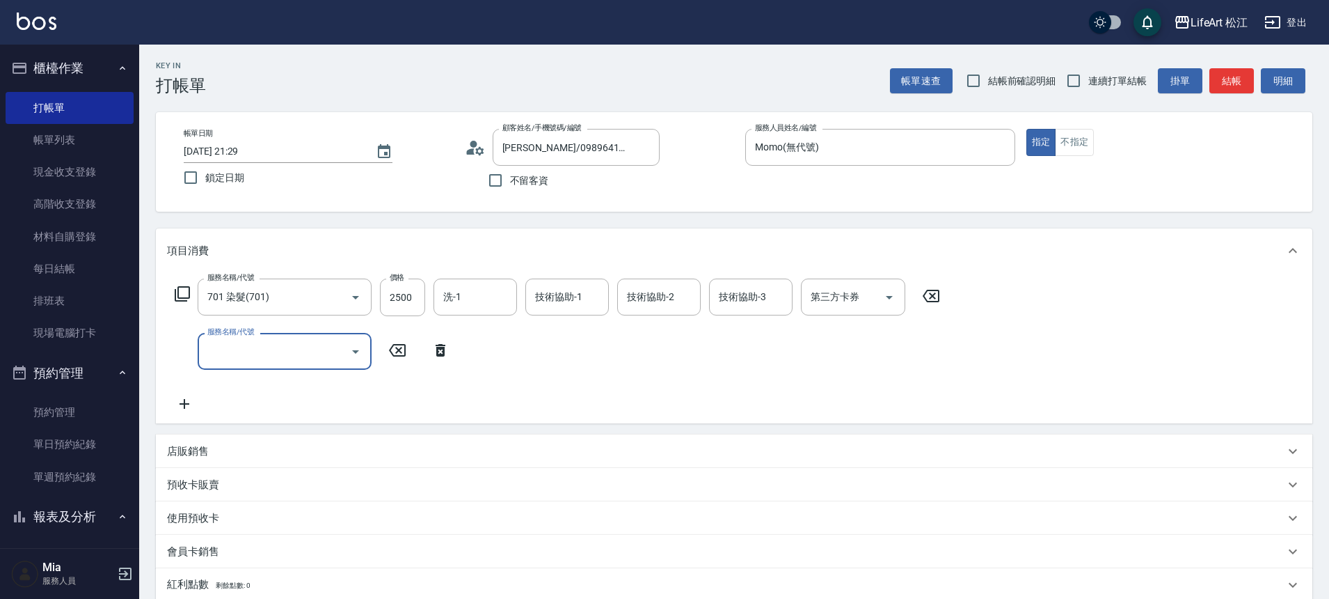
click at [280, 349] on input "服務名稱/代號" at bounding box center [274, 351] width 141 height 24
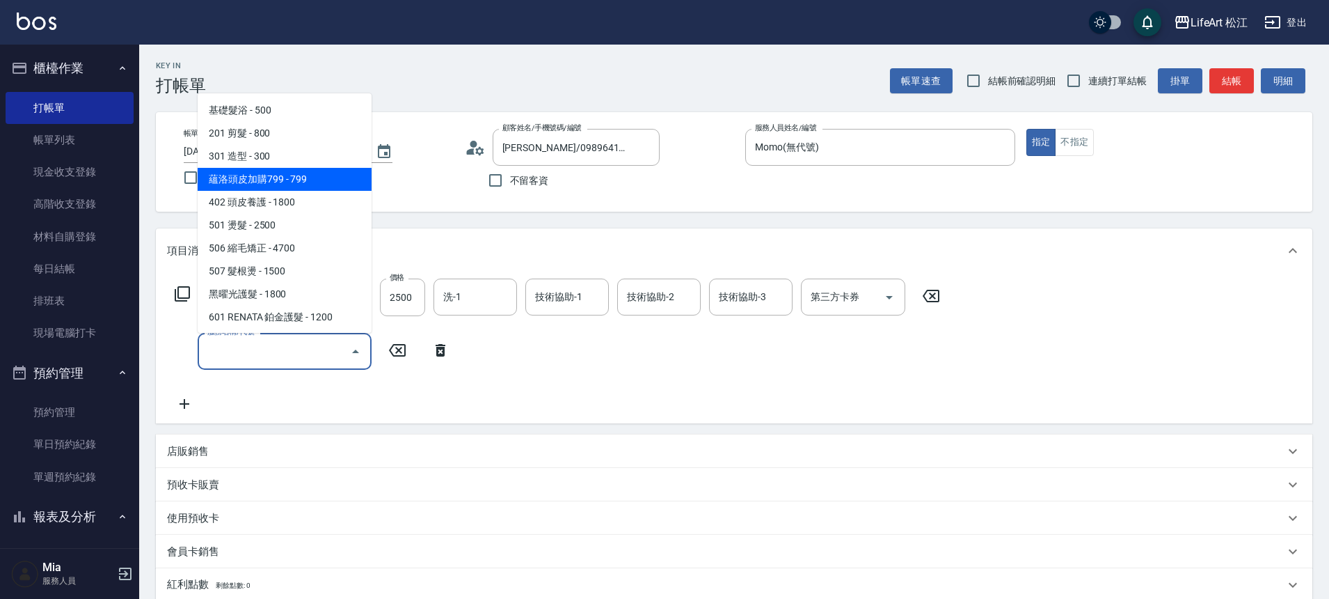
click at [302, 176] on span "蘊洛頭皮加購799 - 799" at bounding box center [285, 179] width 174 height 23
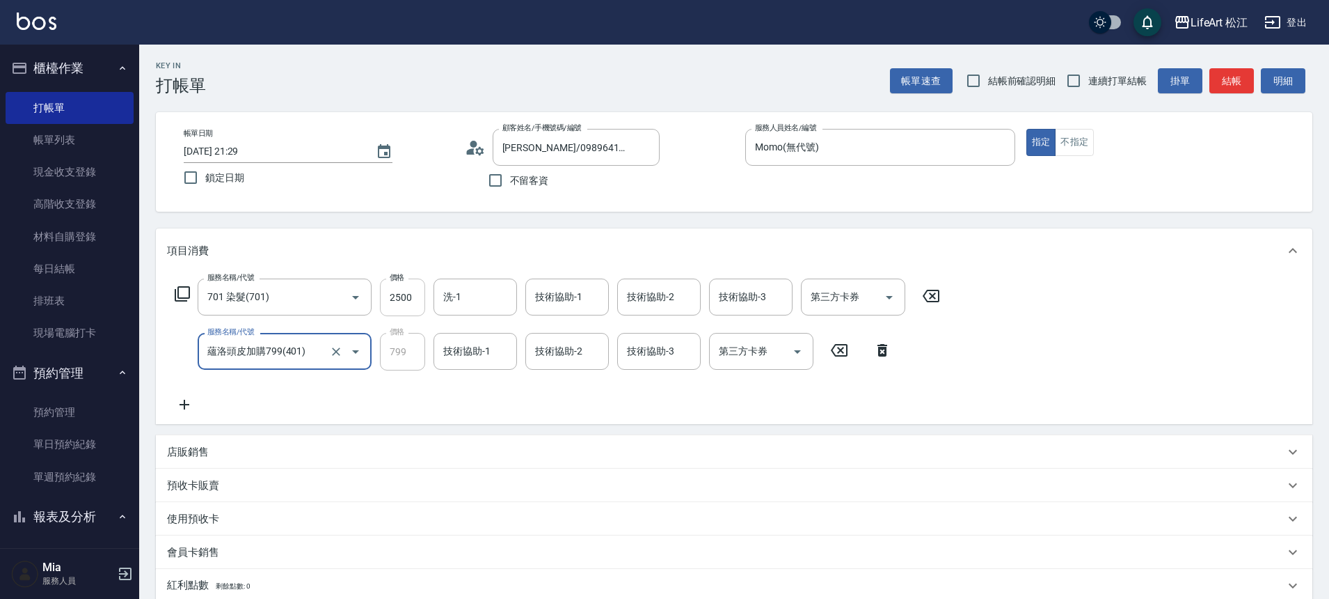
click at [418, 300] on input "2500" at bounding box center [402, 297] width 45 height 38
click at [421, 290] on input "2500" at bounding box center [402, 297] width 45 height 38
drag, startPoint x: 415, startPoint y: 294, endPoint x: 393, endPoint y: 298, distance: 22.7
click at [393, 298] on input "2500" at bounding box center [402, 297] width 45 height 38
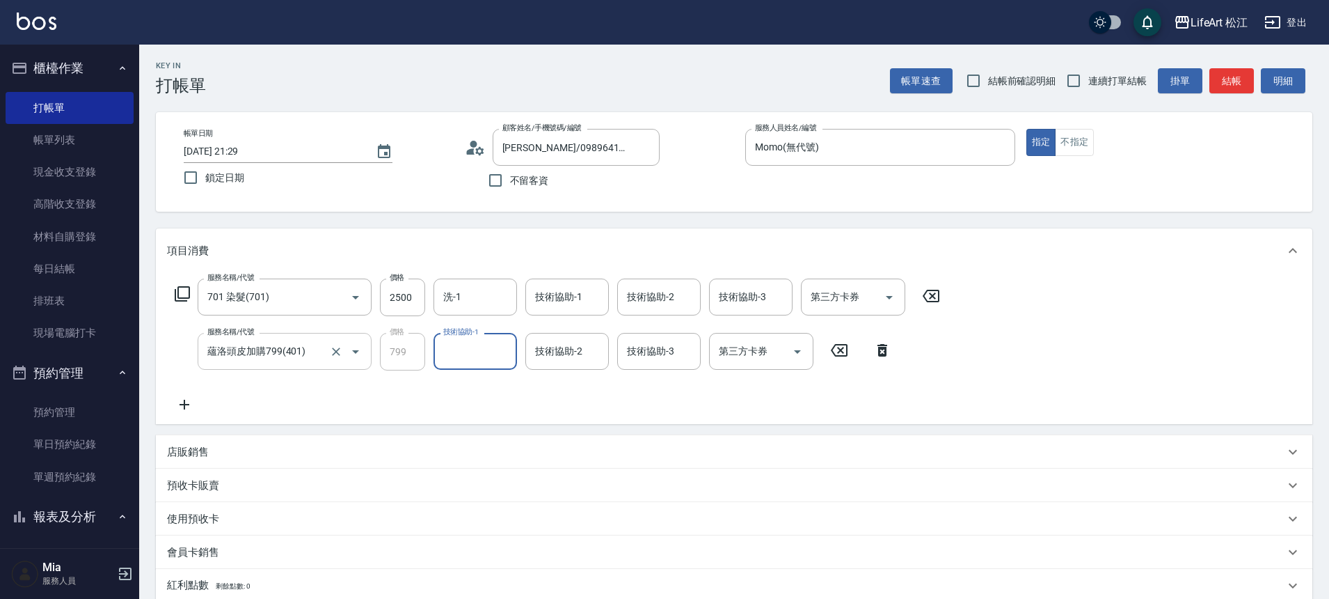
click at [345, 361] on div at bounding box center [345, 351] width 39 height 37
click at [299, 353] on input "蘊洛頭皮加購799(401)" at bounding box center [265, 351] width 122 height 24
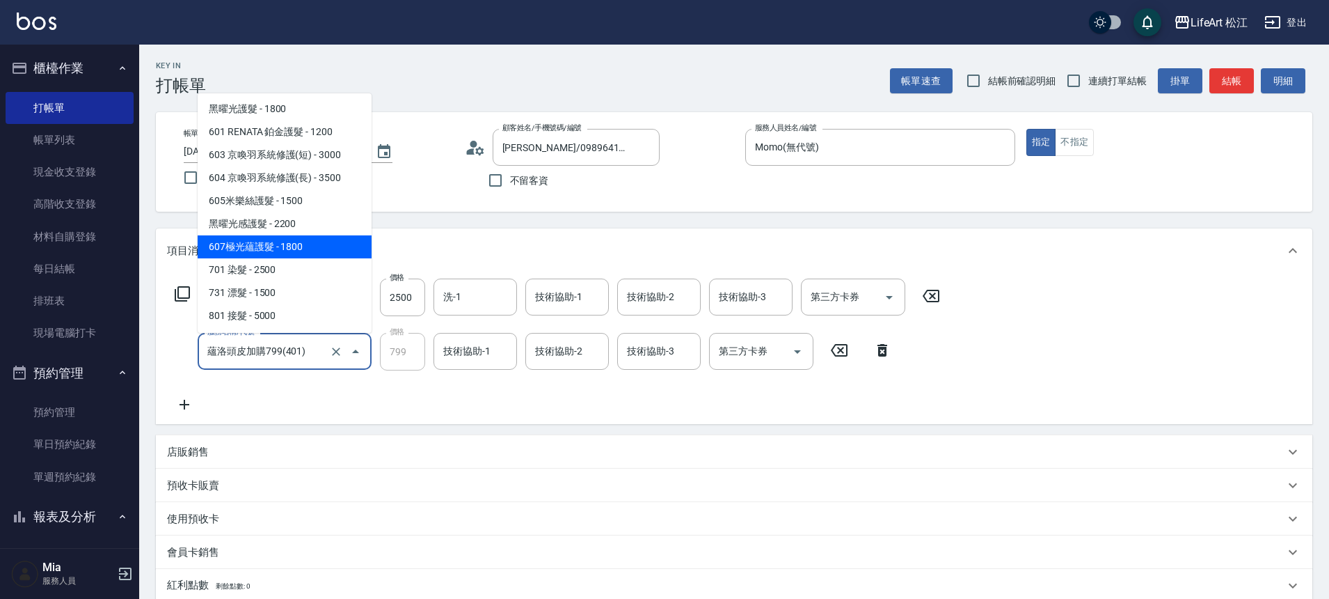
click at [296, 248] on span "607極光蘊護髮 - 1800" at bounding box center [285, 246] width 174 height 23
type input "607極光蘊護髮(607)"
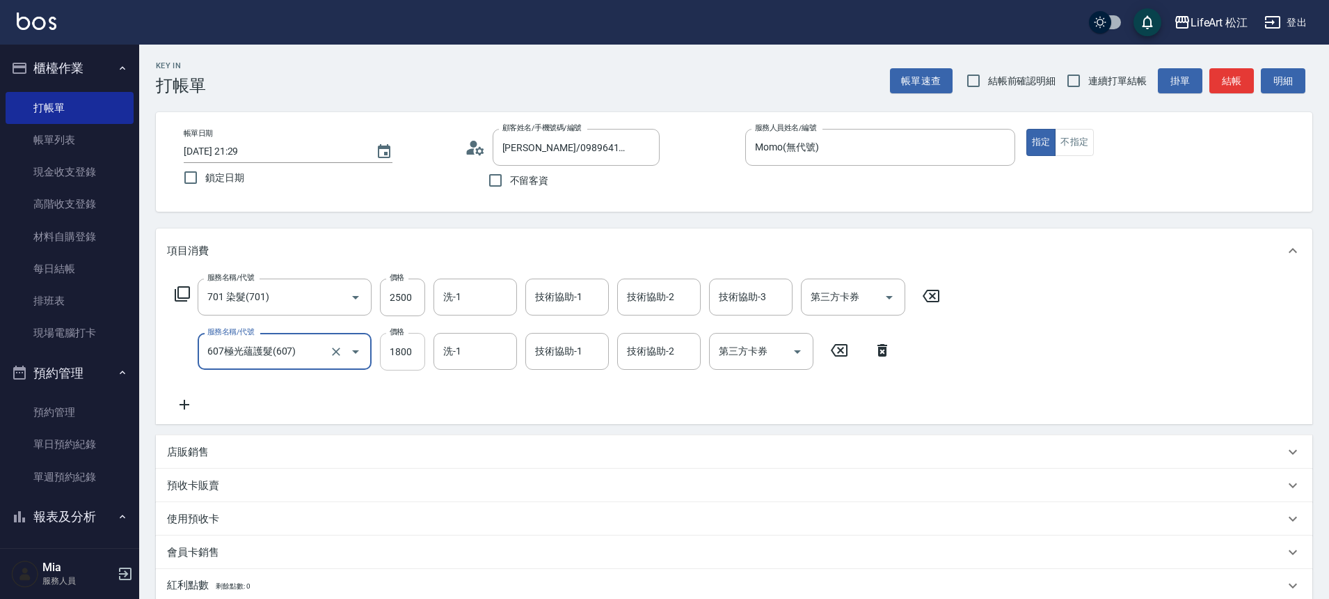
click at [417, 356] on input "1800" at bounding box center [402, 352] width 45 height 38
type input "2200"
click at [458, 361] on input "洗-1" at bounding box center [475, 351] width 71 height 24
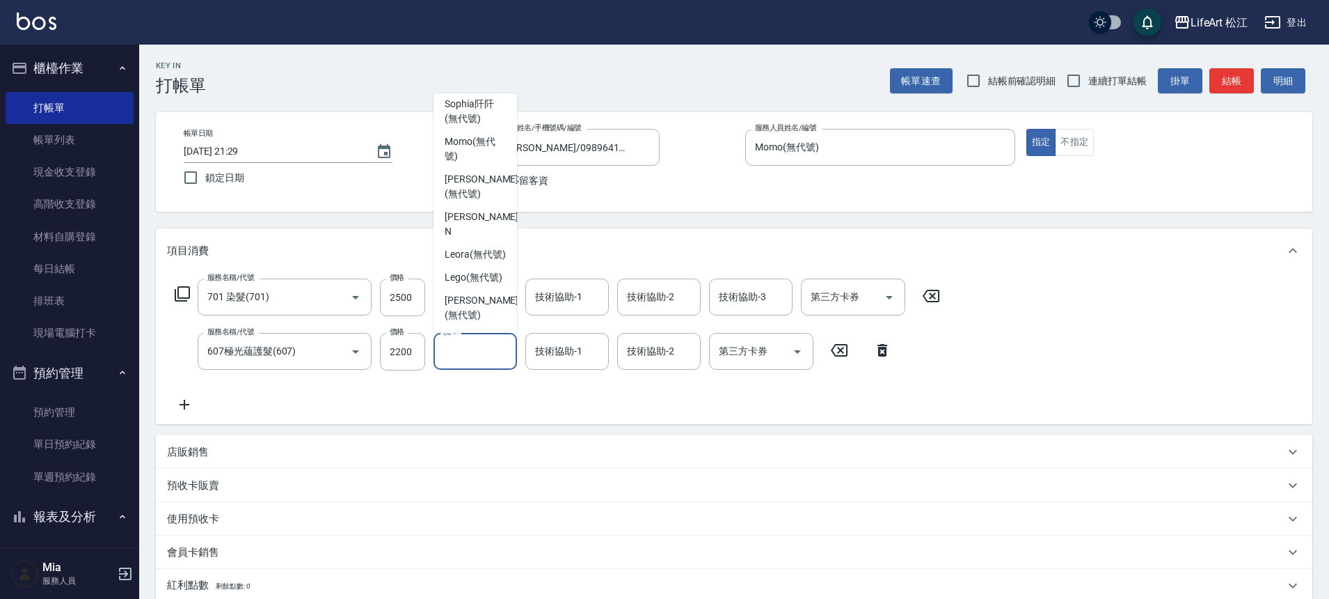
scroll to position [235, 0]
click at [489, 200] on span "[PERSON_NAME] (無代號)" at bounding box center [482, 185] width 74 height 29
type input "[PERSON_NAME](無代號)"
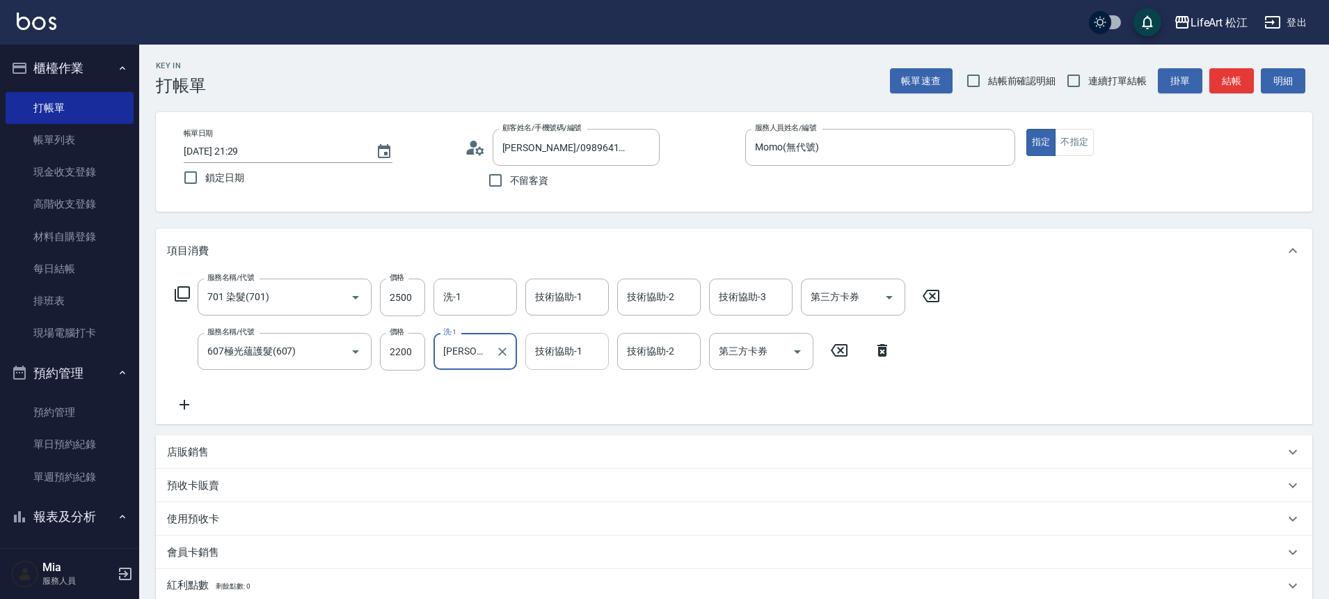
click at [562, 361] on input "技術協助-1" at bounding box center [567, 351] width 71 height 24
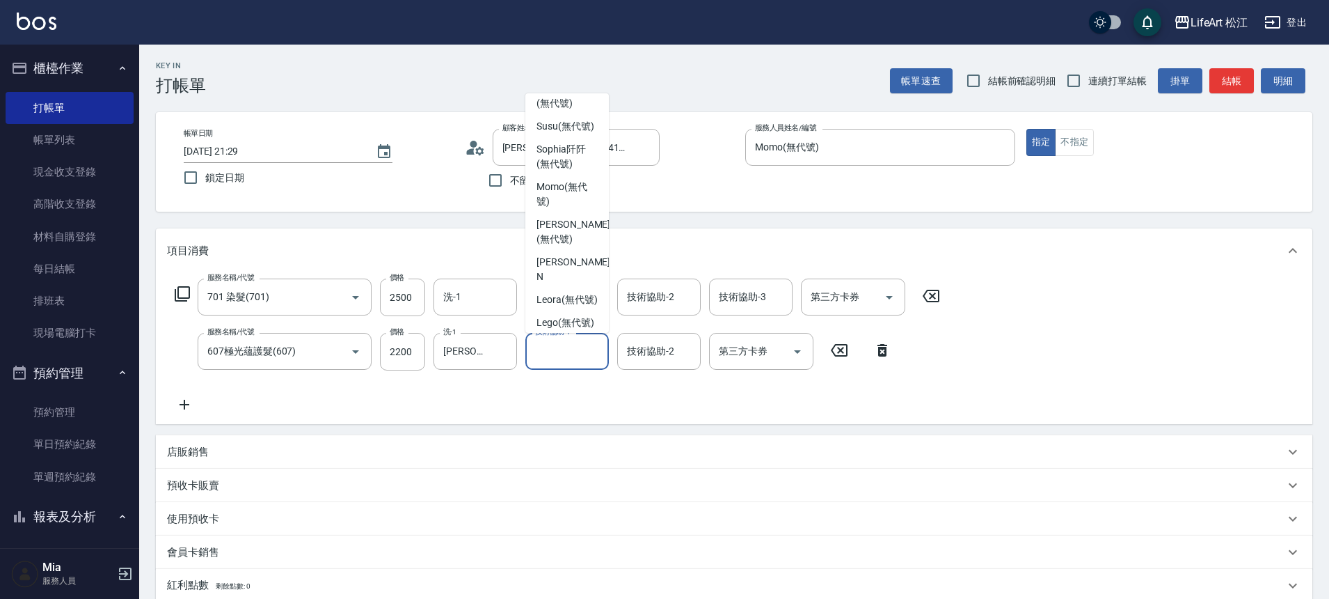
scroll to position [190, 0]
click at [590, 249] on div "[PERSON_NAME] (無代號)" at bounding box center [567, 231] width 84 height 38
type input "[PERSON_NAME](無代號)"
click at [470, 310] on div "洗-1" at bounding box center [476, 296] width 84 height 37
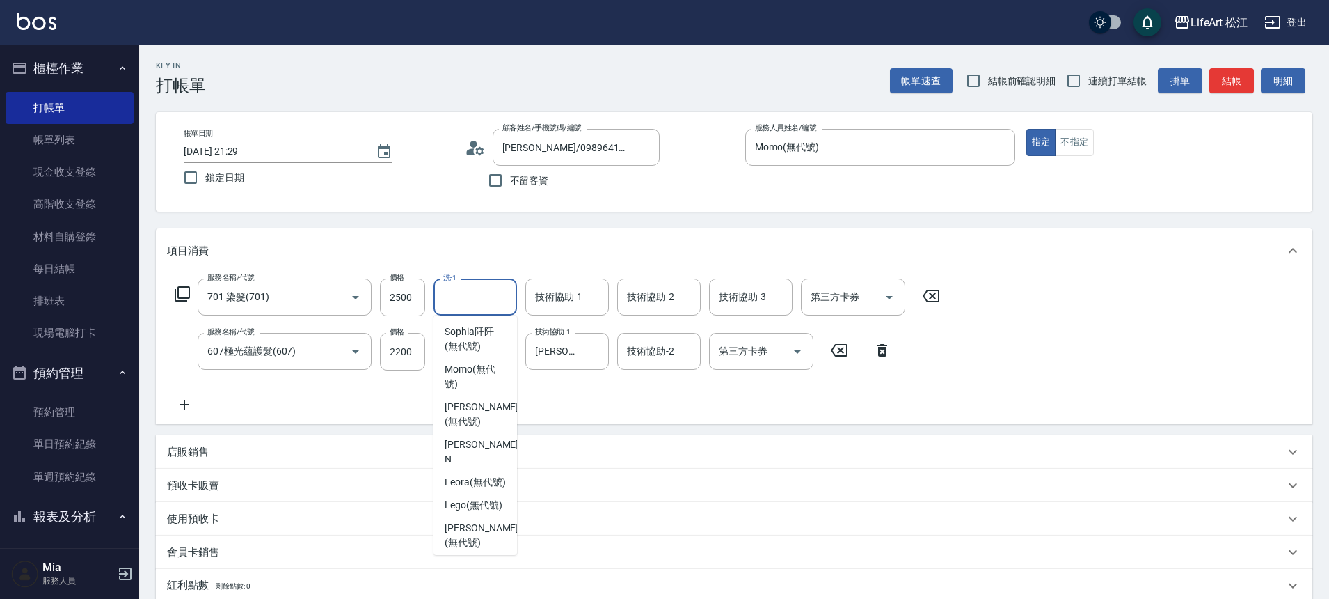
scroll to position [242, 0]
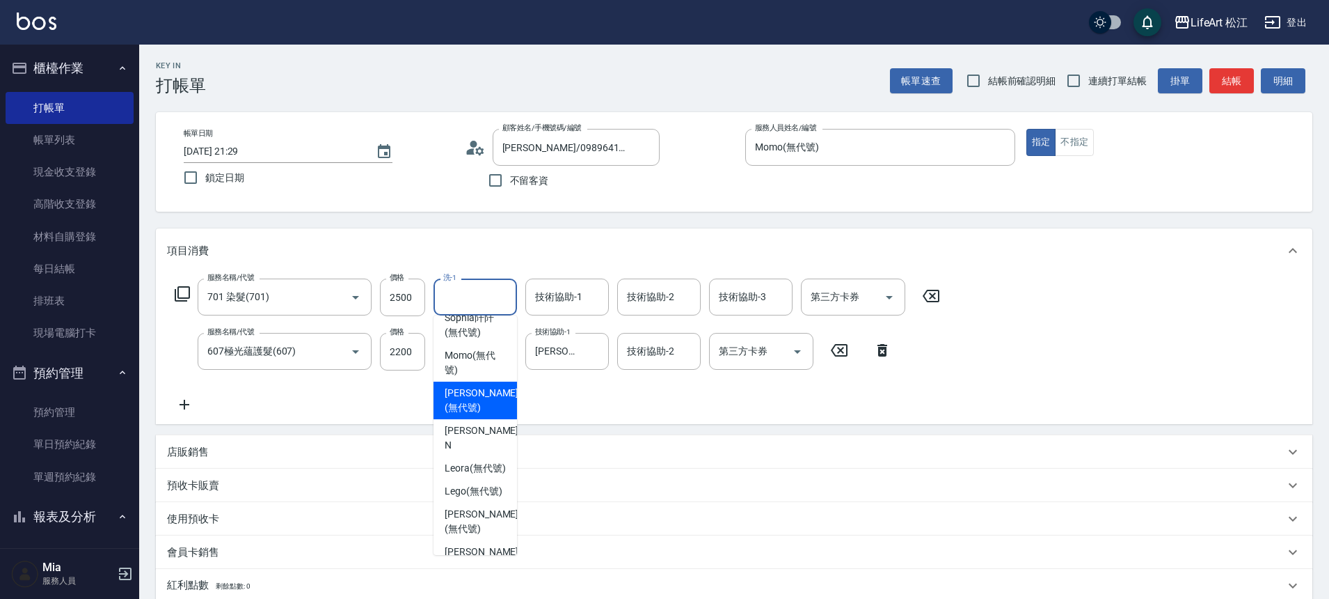
click at [475, 415] on span "[PERSON_NAME] (無代號)" at bounding box center [482, 400] width 74 height 29
type input "[PERSON_NAME](無代號)"
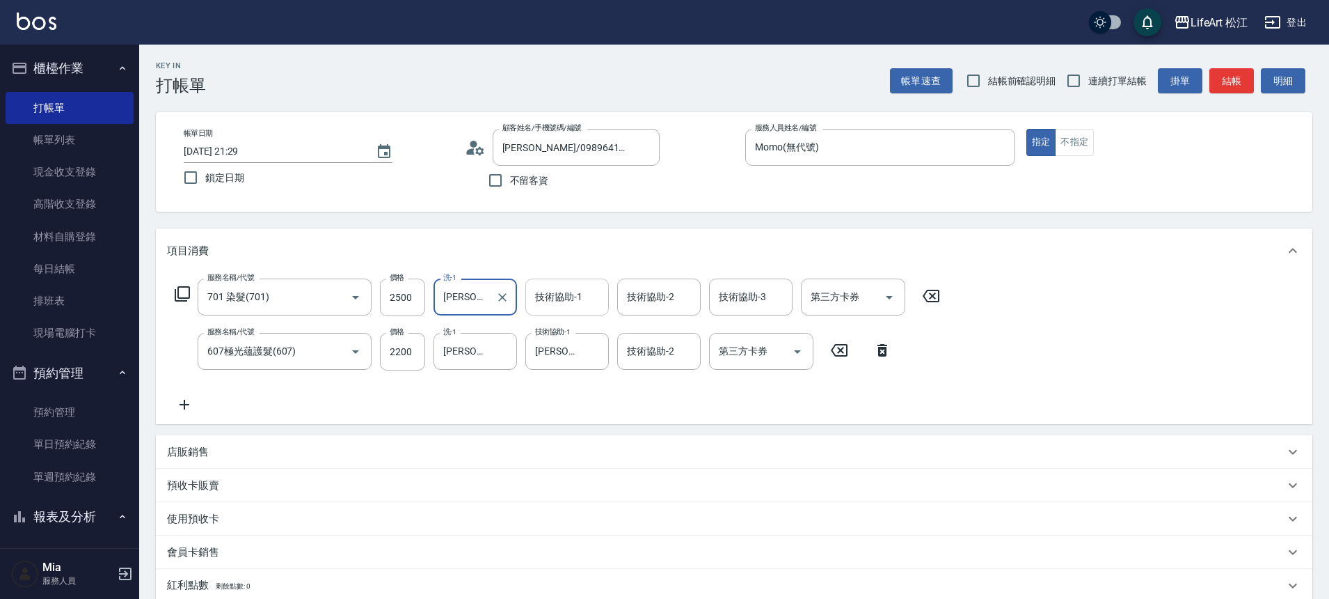
click at [564, 296] on div "技術協助-1 技術協助-1" at bounding box center [567, 296] width 84 height 37
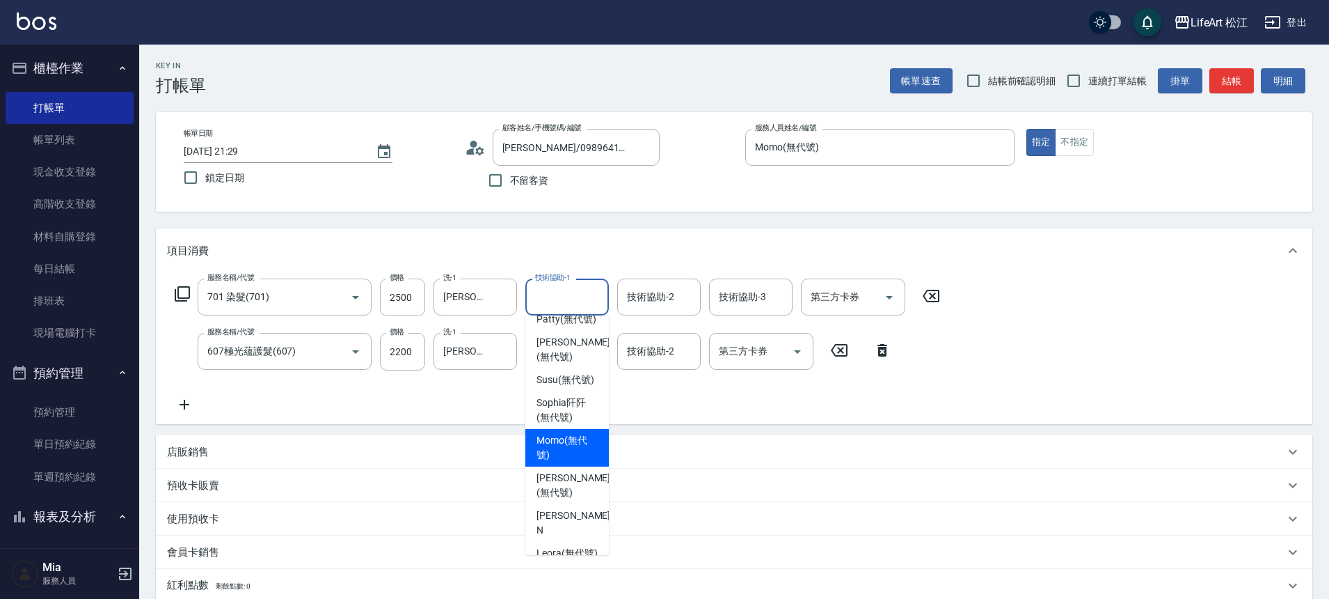
scroll to position [160, 0]
click at [555, 497] on span "[PERSON_NAME] (無代號)" at bounding box center [574, 482] width 74 height 29
click at [555, 512] on div "使用預收卡" at bounding box center [726, 519] width 1118 height 15
type input "[PERSON_NAME](無代號)"
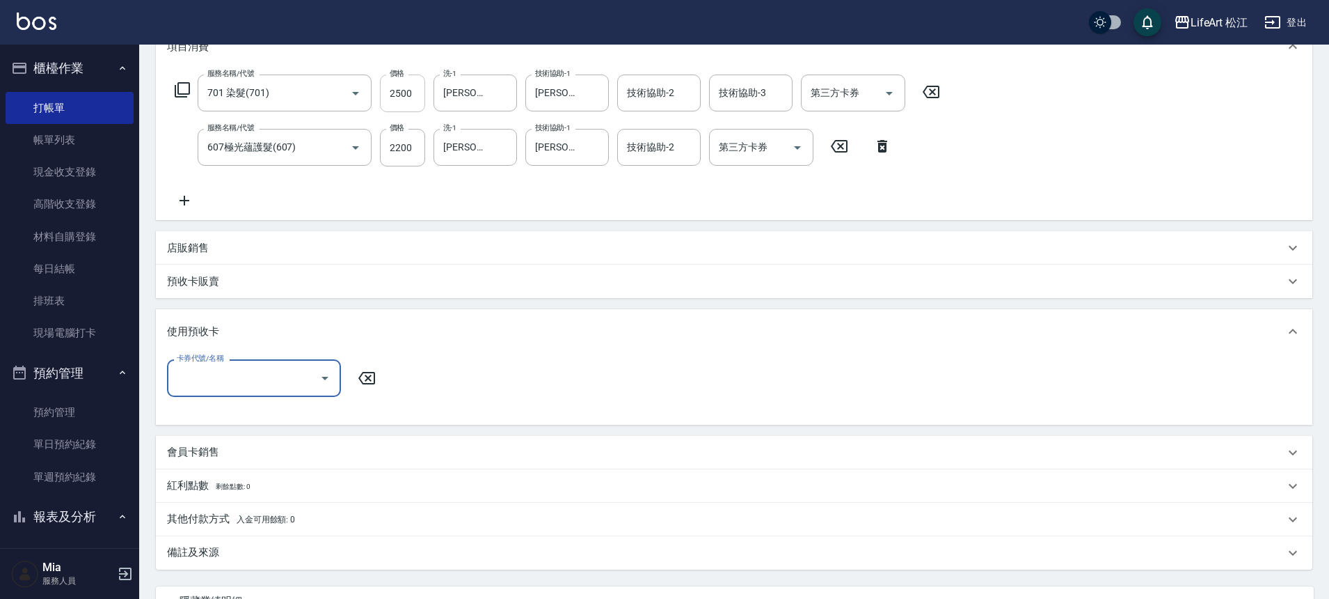
scroll to position [175, 0]
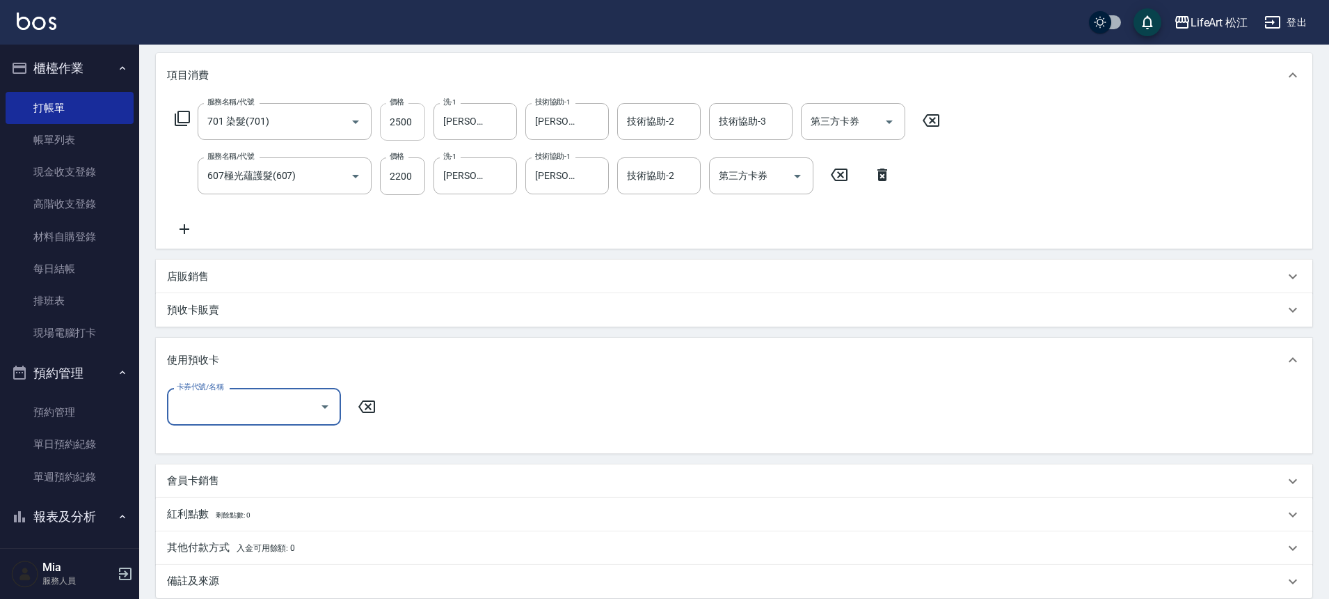
click at [412, 125] on input "2500" at bounding box center [402, 122] width 45 height 38
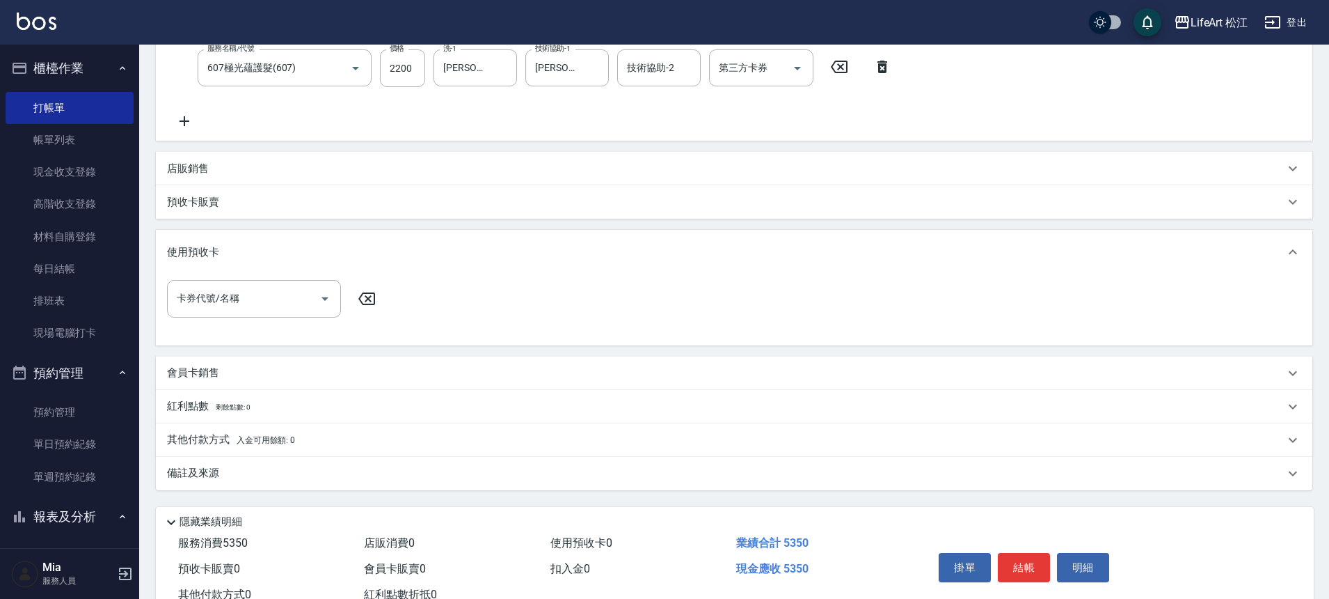
scroll to position [332, 0]
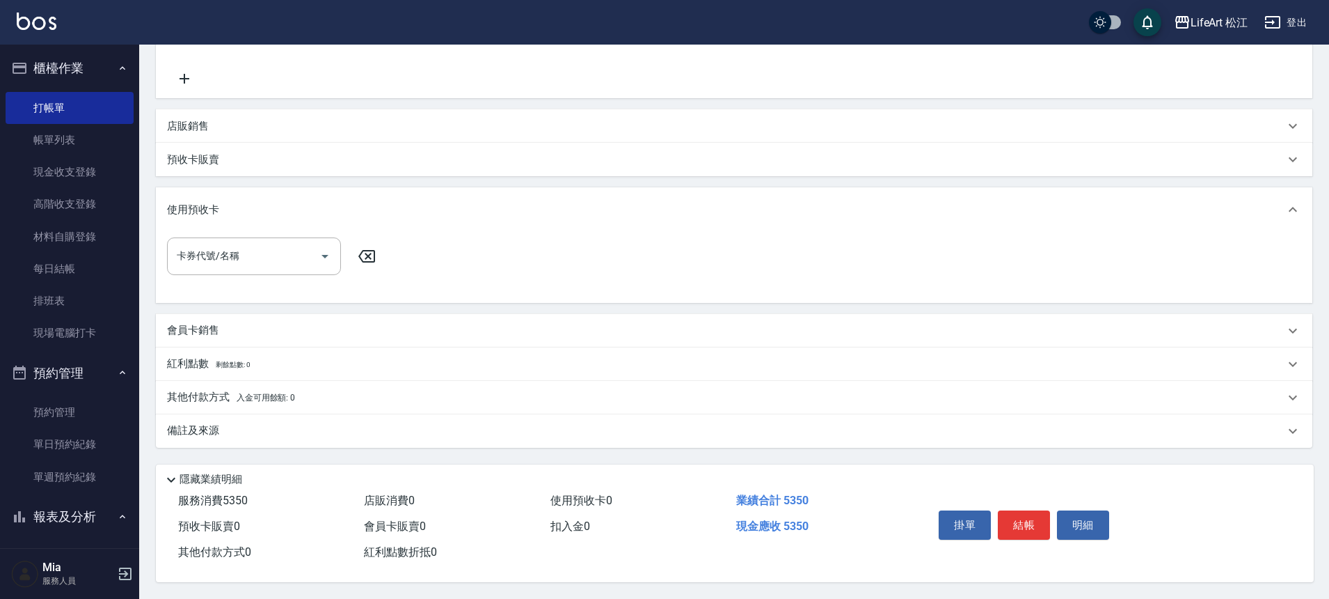
type input "3150"
click at [278, 423] on div "備註及來源" at bounding box center [726, 430] width 1118 height 15
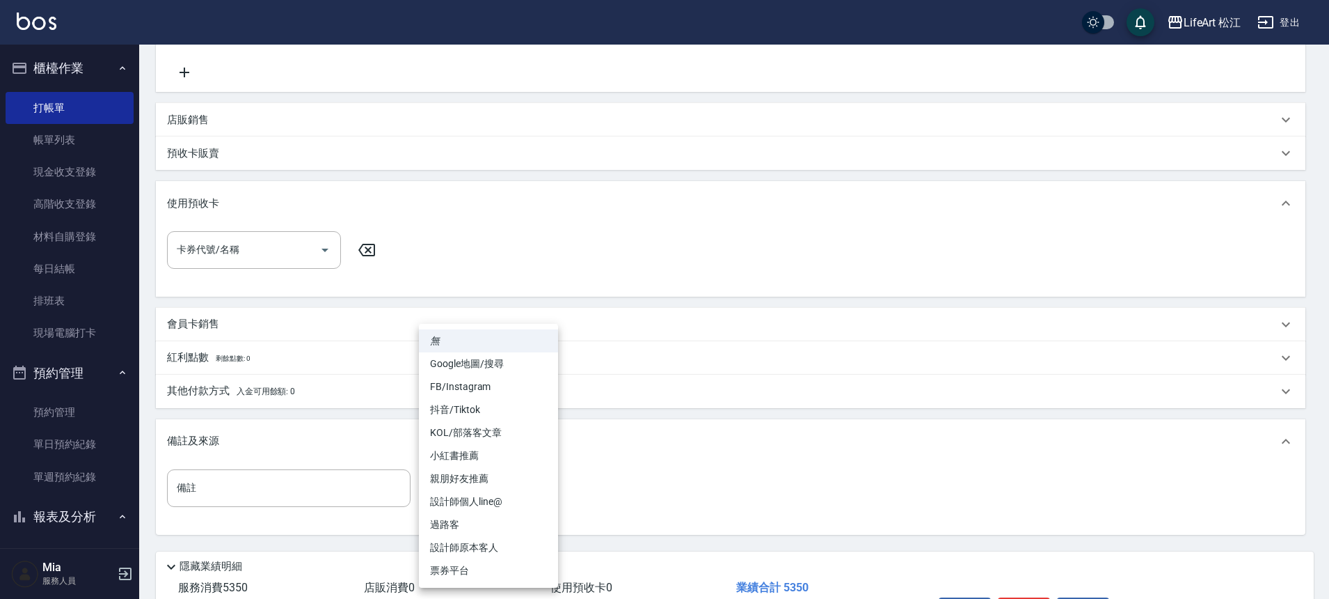
click at [502, 482] on body "LifeArt 松江 登出 櫃檯作業 打帳單 帳單列表 現金收支登錄 高階收支登錄 材料自購登錄 每日結帳 排班表 現場電腦打卡 預約管理 預約管理 單日預約…" at bounding box center [664, 177] width 1329 height 1018
click at [472, 384] on li "FB/Instagram" at bounding box center [488, 386] width 139 height 23
type input "FB/Instagram"
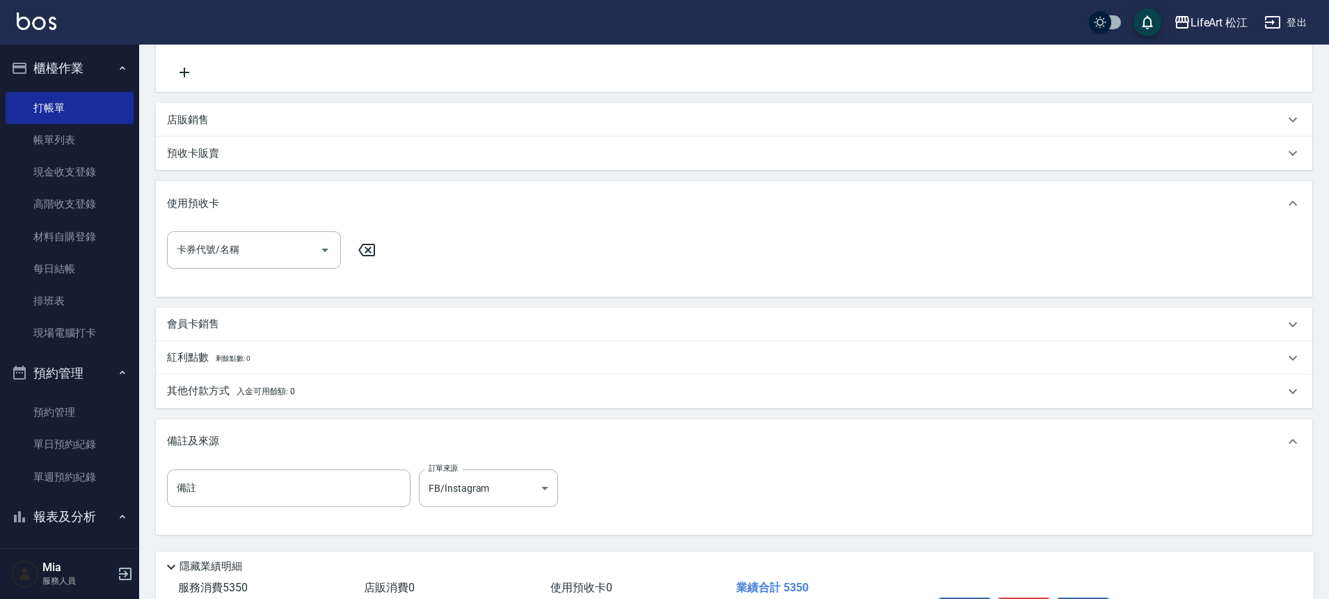
click at [204, 395] on p "其他付款方式 入金可用餘額: 0" at bounding box center [231, 390] width 128 height 15
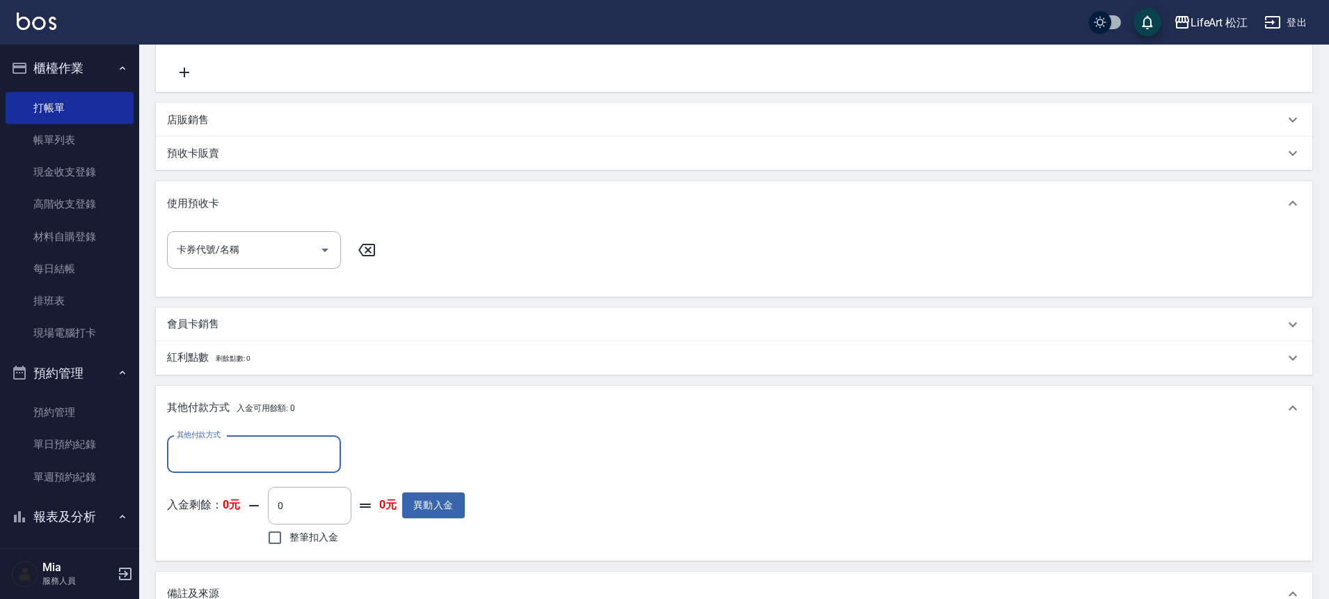
scroll to position [0, 0]
click at [223, 448] on input "其他付款方式" at bounding box center [253, 454] width 161 height 24
click at [230, 533] on span "信用卡" at bounding box center [254, 535] width 174 height 23
type input "信用卡"
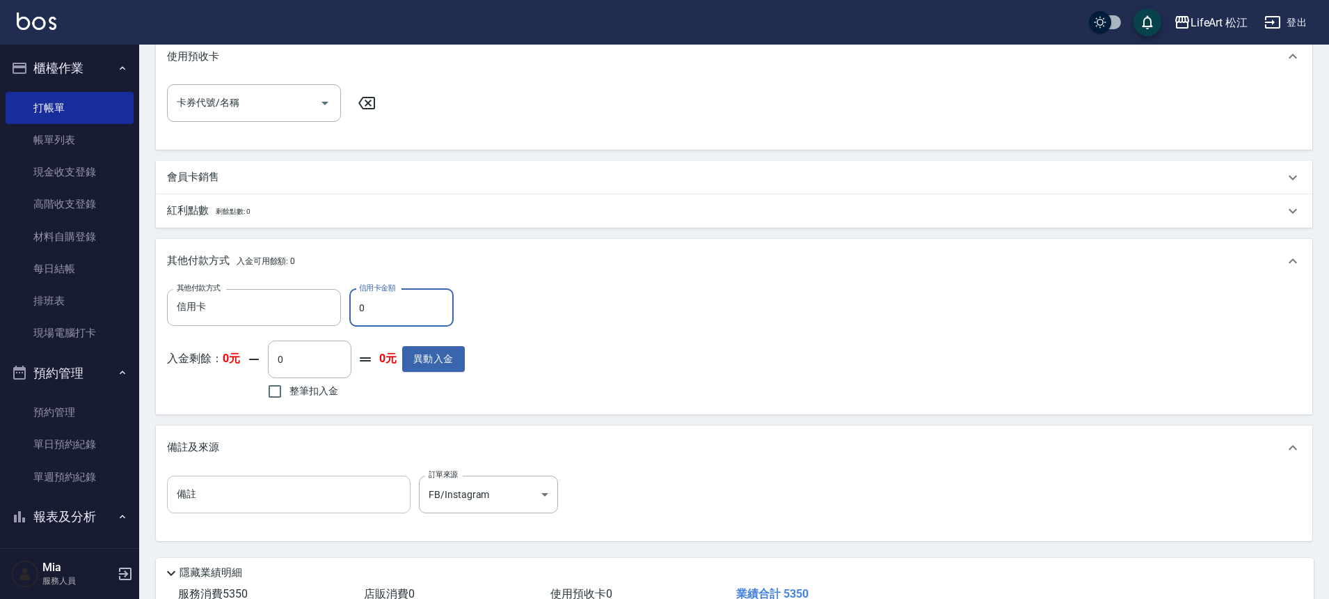
scroll to position [578, 0]
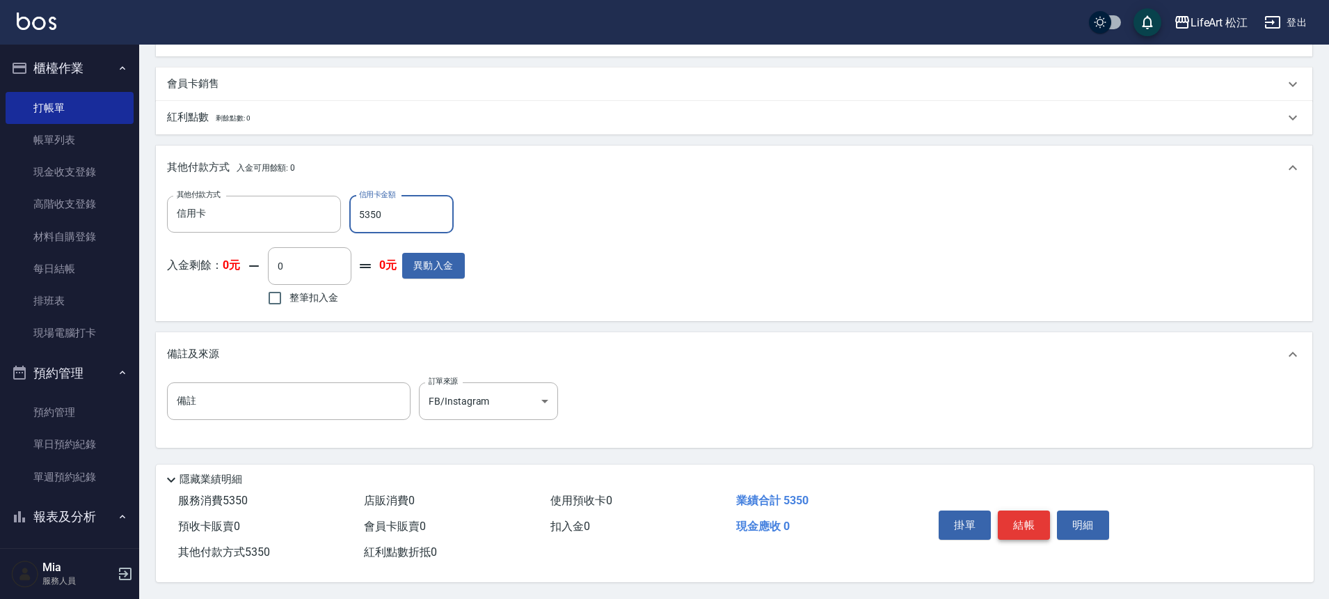
type input "5350"
click at [1018, 523] on button "結帳" at bounding box center [1024, 524] width 52 height 29
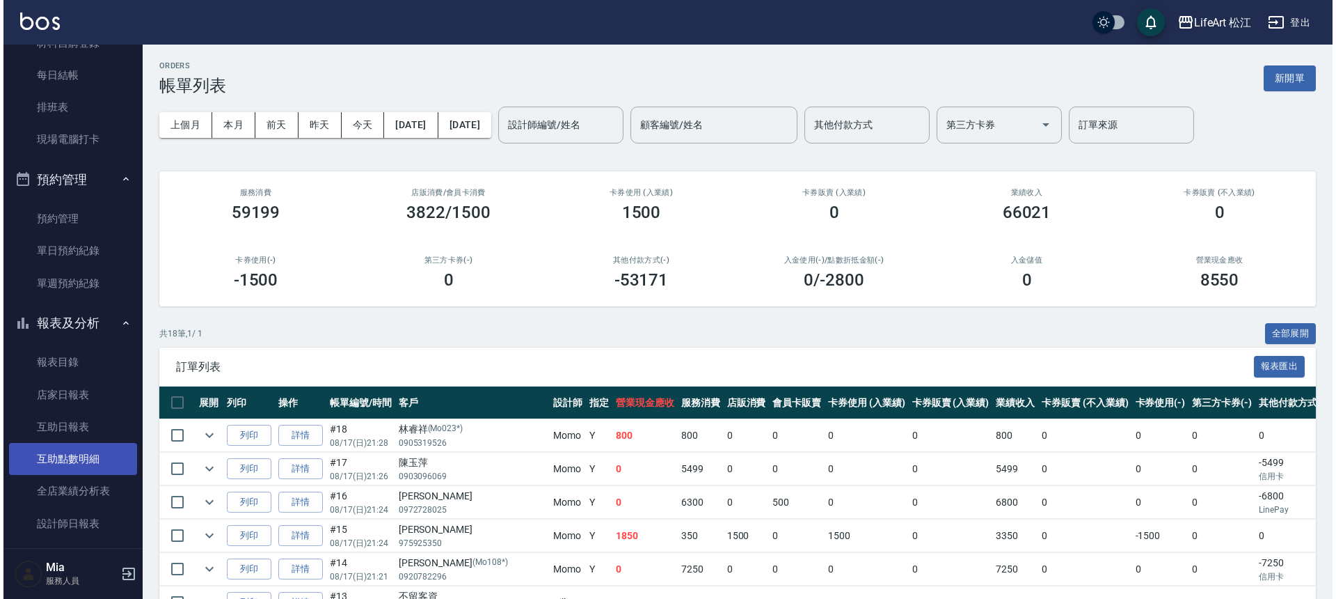
scroll to position [216, 0]
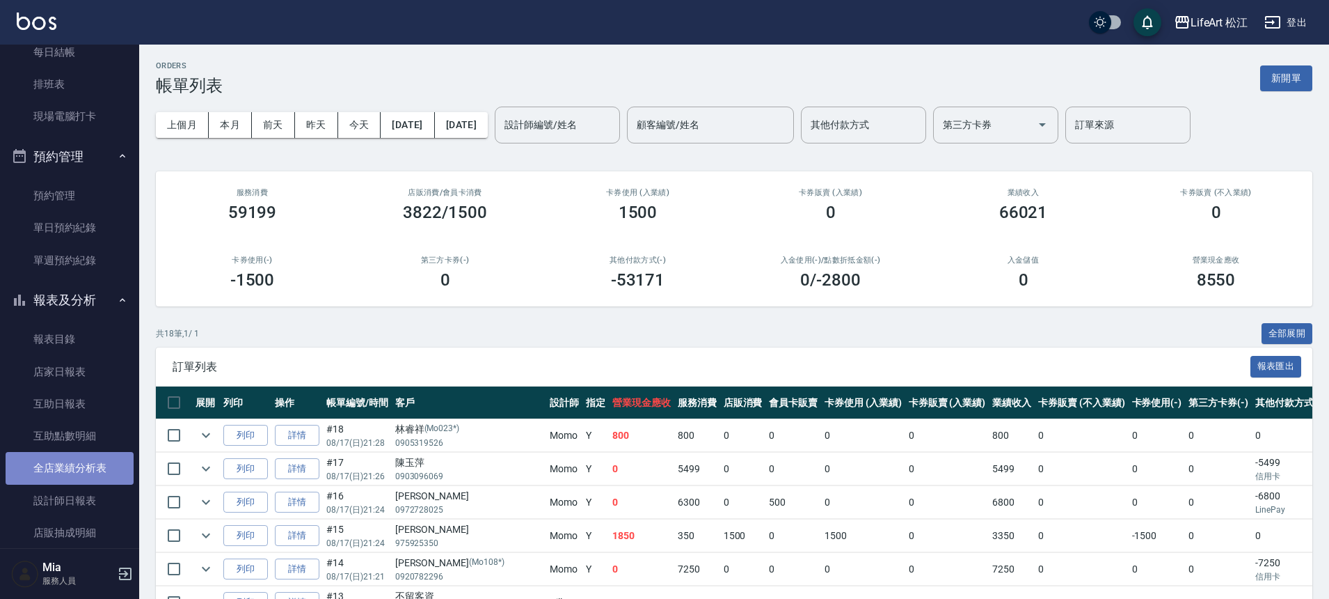
click at [70, 476] on link "全店業績分析表" at bounding box center [70, 468] width 128 height 32
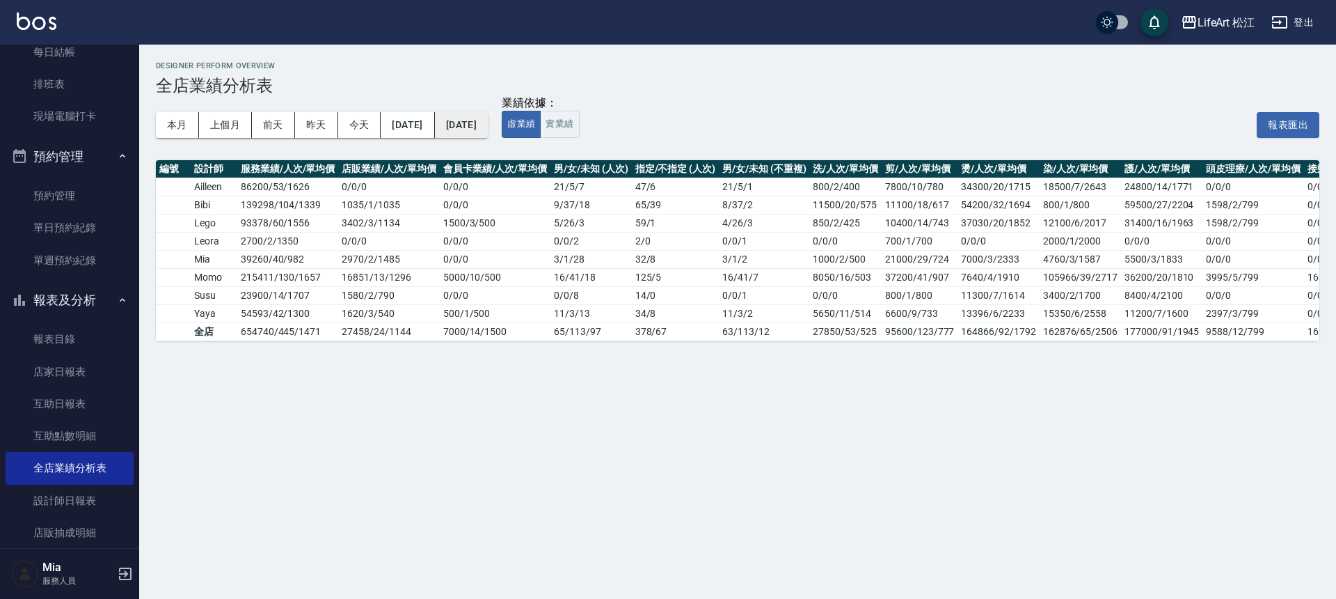
click at [488, 119] on button "[DATE]" at bounding box center [461, 125] width 53 height 26
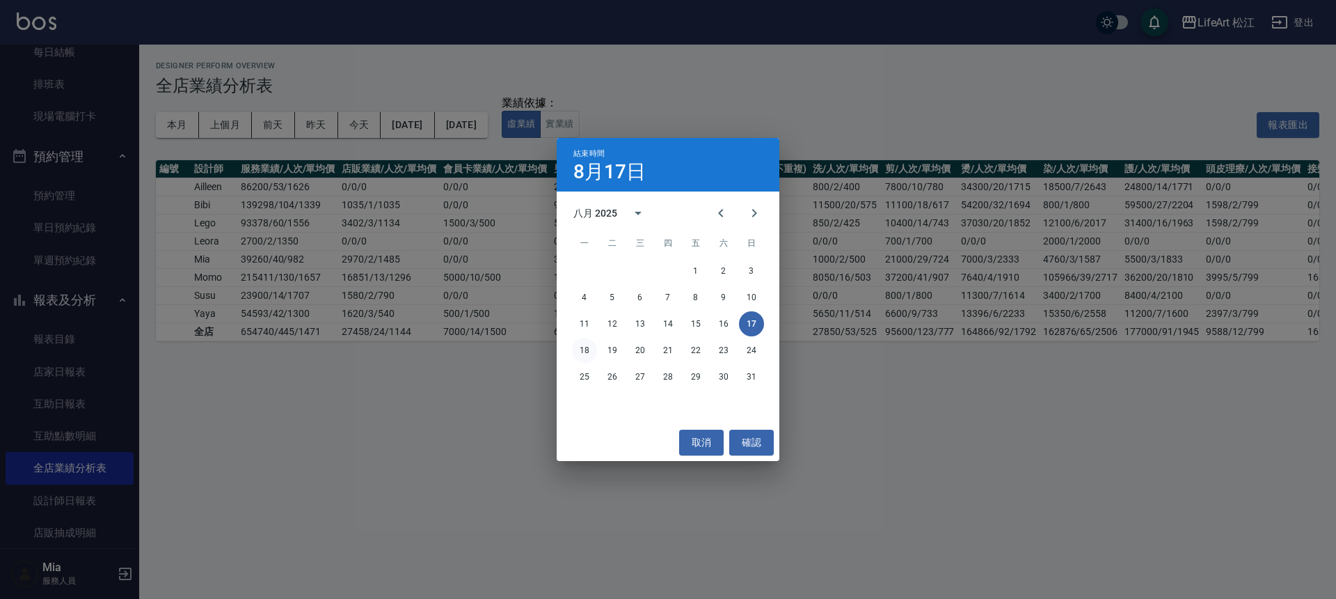
click at [583, 354] on button "18" at bounding box center [584, 350] width 25 height 25
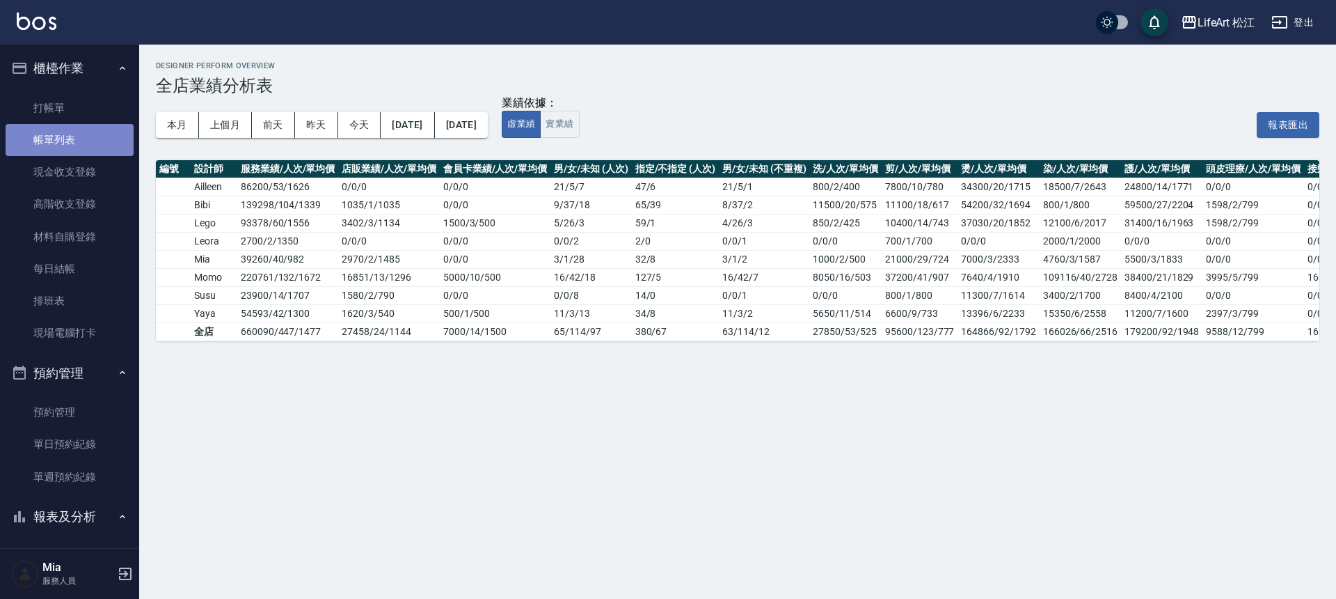
click at [83, 136] on link "帳單列表" at bounding box center [70, 140] width 128 height 32
